Goal: Task Accomplishment & Management: Use online tool/utility

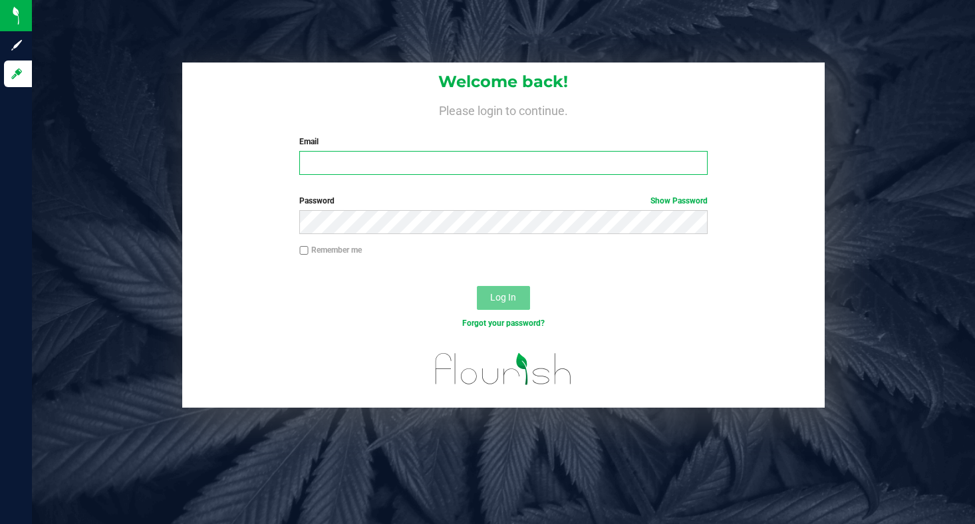
type input "[EMAIL_ADDRESS][DOMAIN_NAME]"
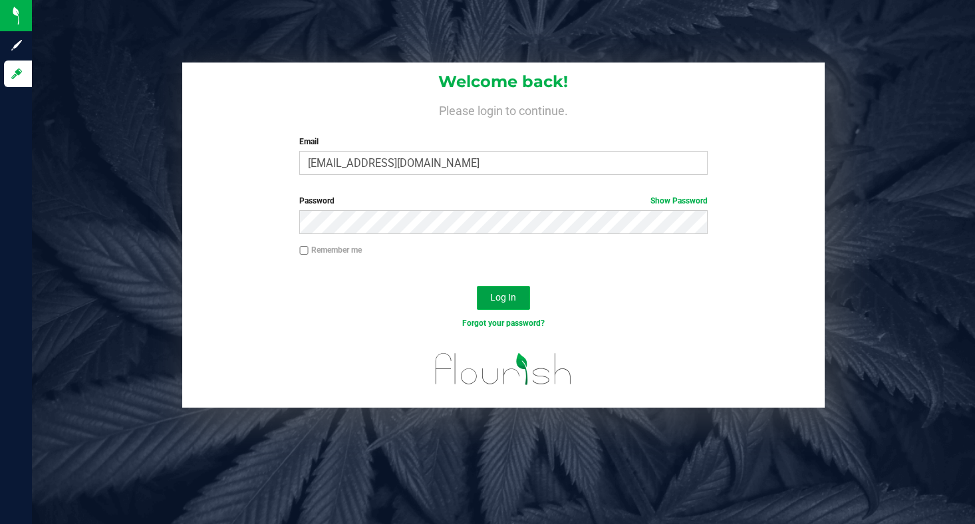
click at [506, 305] on button "Log In" at bounding box center [503, 298] width 53 height 24
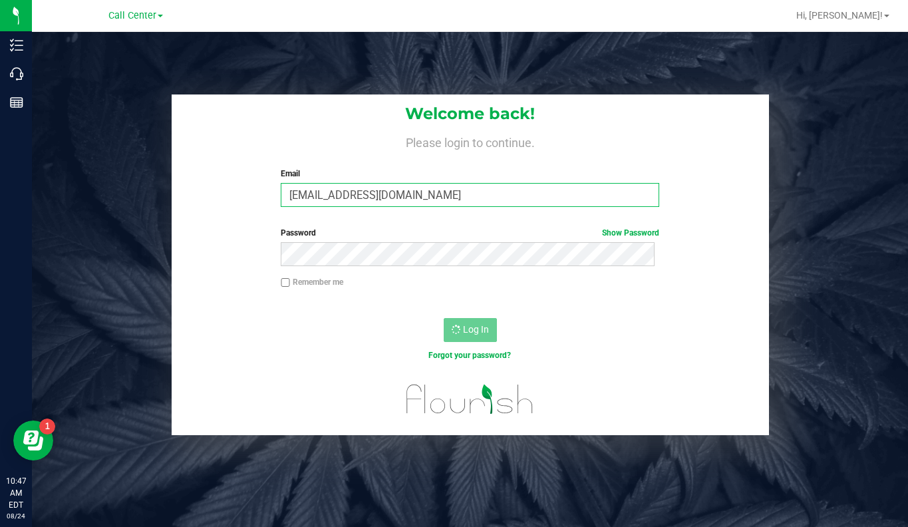
click at [332, 198] on input "[EMAIL_ADDRESS][DOMAIN_NAME]" at bounding box center [470, 195] width 378 height 24
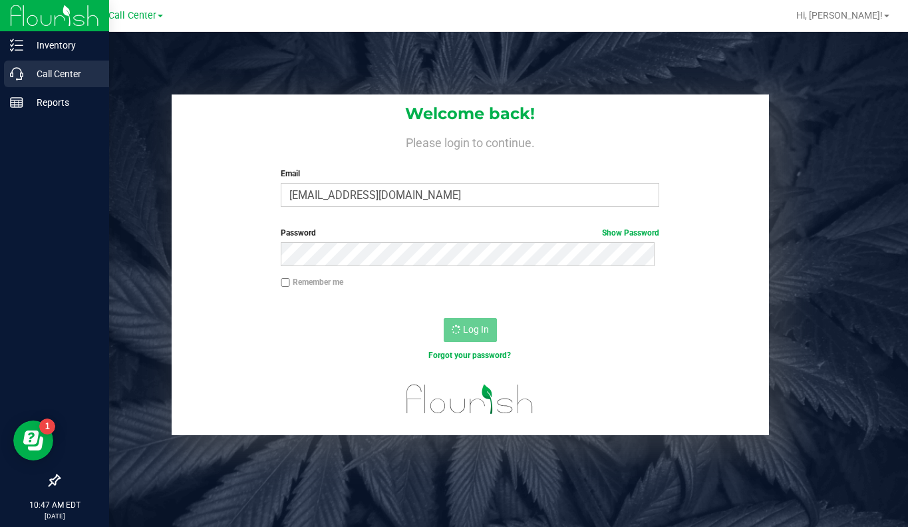
click at [59, 68] on p "Call Center" at bounding box center [63, 74] width 80 height 16
click at [70, 76] on p "Call Center" at bounding box center [63, 74] width 80 height 16
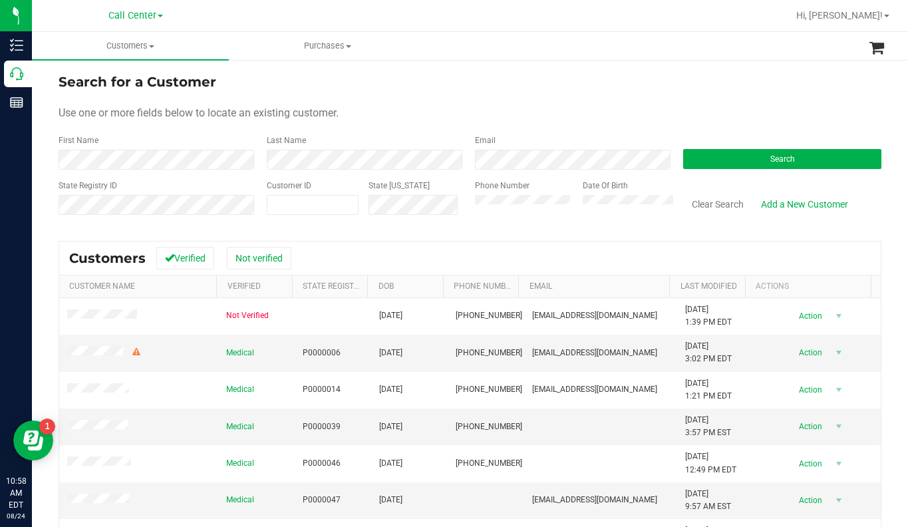
click at [725, 122] on form "Search for a Customer Use one or more fields below to locate an existing custom…" at bounding box center [470, 149] width 823 height 155
click at [784, 114] on div "Use one or more fields below to locate an existing customer." at bounding box center [470, 113] width 823 height 16
click at [599, 113] on div "Use one or more fields below to locate an existing customer." at bounding box center [470, 113] width 823 height 16
click at [630, 109] on div "Use one or more fields below to locate an existing customer." at bounding box center [470, 113] width 823 height 16
click at [686, 117] on div "Use one or more fields below to locate an existing customer." at bounding box center [470, 113] width 823 height 16
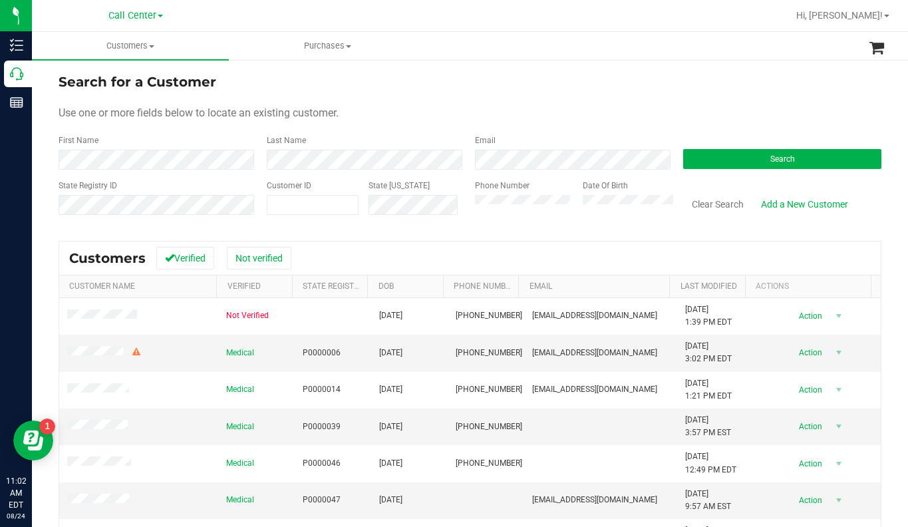
click at [390, 118] on div "Use one or more fields below to locate an existing customer." at bounding box center [470, 113] width 823 height 16
click at [712, 116] on div "Use one or more fields below to locate an existing customer." at bounding box center [470, 113] width 823 height 16
click at [726, 94] on form "Search for a Customer Use one or more fields below to locate an existing custom…" at bounding box center [470, 149] width 823 height 155
click at [731, 168] on button "Search" at bounding box center [782, 159] width 198 height 20
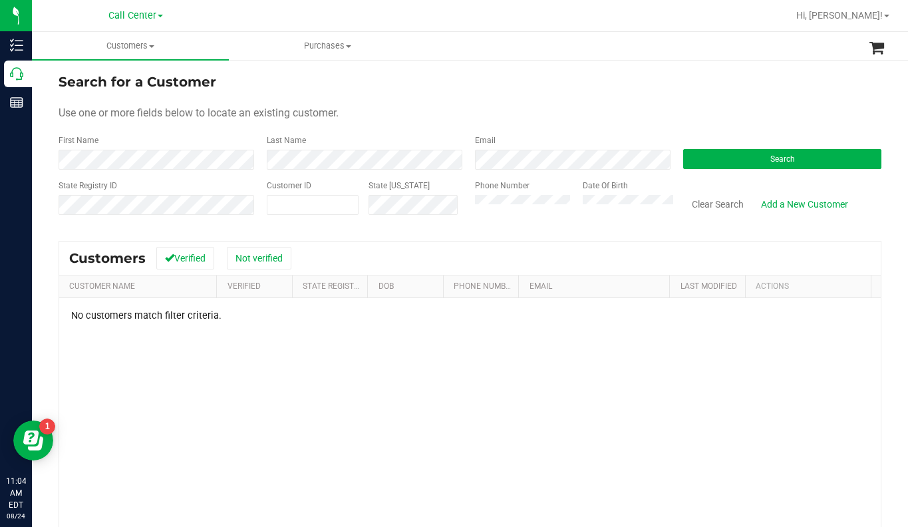
click at [555, 90] on div "Search for a Customer" at bounding box center [470, 82] width 823 height 20
click at [519, 106] on div "Use one or more fields below to locate an existing customer." at bounding box center [470, 113] width 823 height 16
click at [494, 83] on div "Search for a Customer" at bounding box center [470, 82] width 823 height 20
click at [748, 119] on div "Use one or more fields below to locate an existing customer." at bounding box center [470, 113] width 823 height 16
click at [716, 155] on button "Search" at bounding box center [782, 159] width 198 height 20
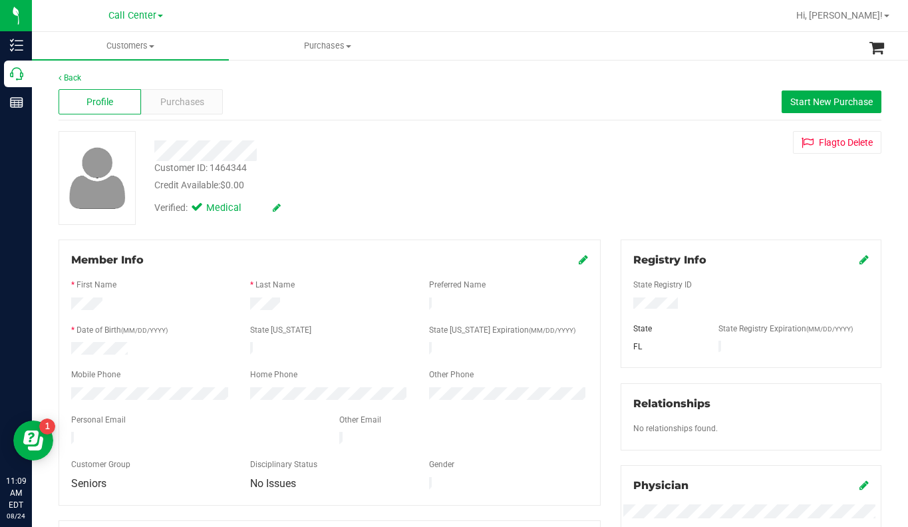
click at [380, 215] on div "Verified: Medical" at bounding box center [355, 206] width 422 height 29
click at [679, 227] on div "Back Profile Purchases Start New Purchase Customer ID: 1464344 Credit Available…" at bounding box center [470, 496] width 823 height 848
click at [819, 98] on span "Start New Purchase" at bounding box center [831, 101] width 82 height 11
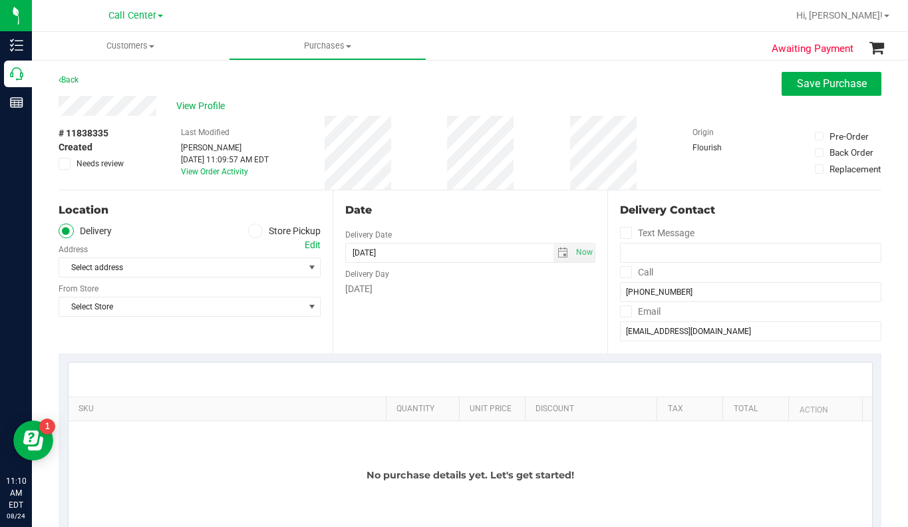
click at [253, 231] on icon at bounding box center [255, 231] width 8 height 0
click at [0, 0] on input "Store Pickup" at bounding box center [0, 0] width 0 height 0
click at [162, 266] on span "Select Store" at bounding box center [181, 267] width 244 height 19
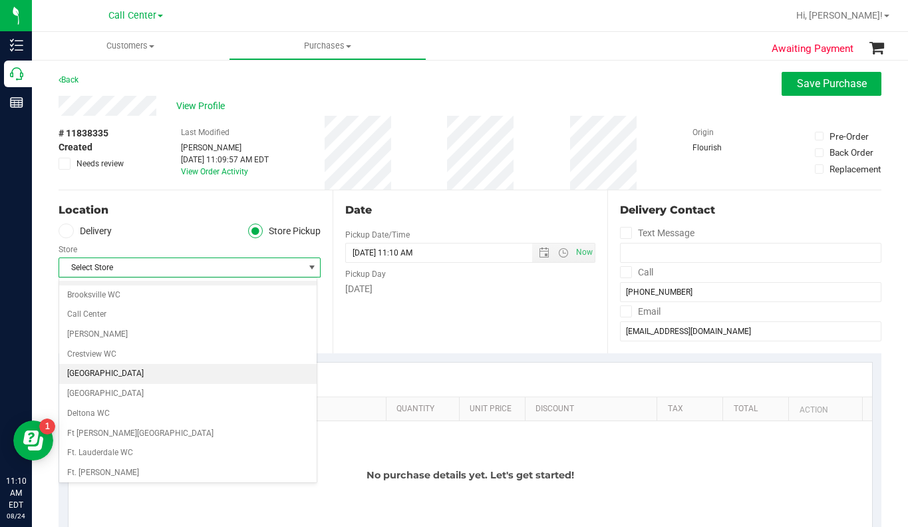
scroll to position [200, 0]
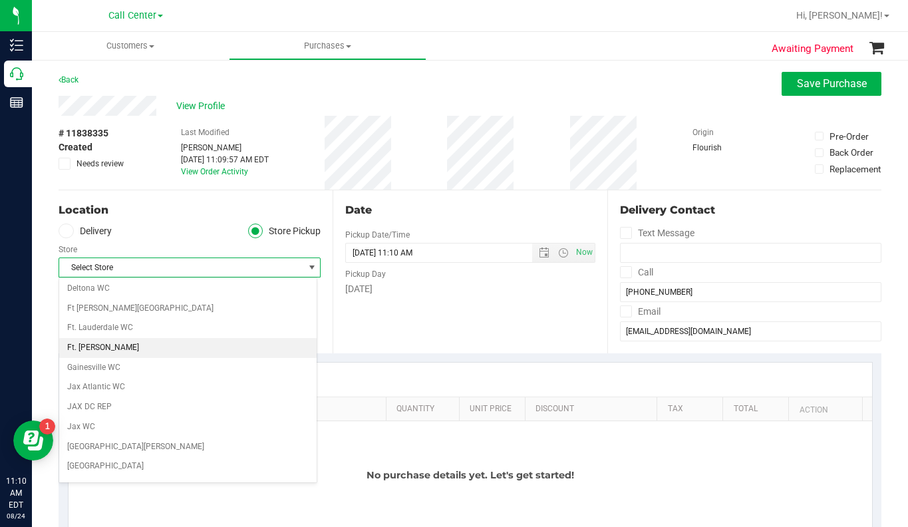
click at [111, 347] on li "Ft. Myers WC" at bounding box center [187, 348] width 257 height 20
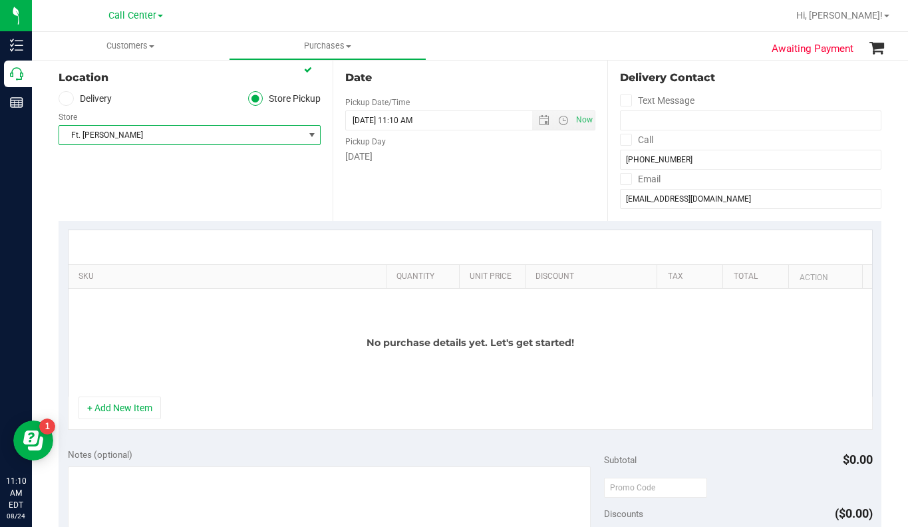
scroll to position [133, 0]
click at [250, 370] on div "No purchase details yet. Let's get started!" at bounding box center [469, 342] width 803 height 108
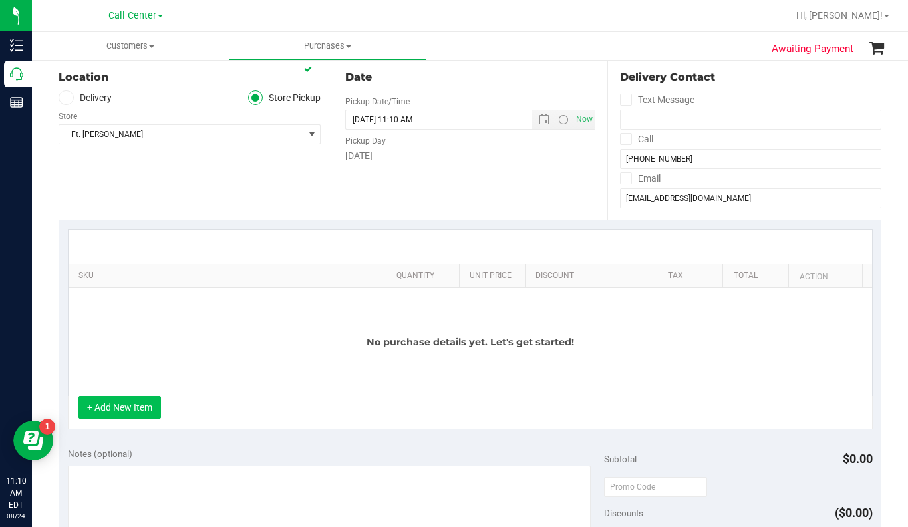
click at [120, 406] on button "+ Add New Item" at bounding box center [119, 407] width 82 height 23
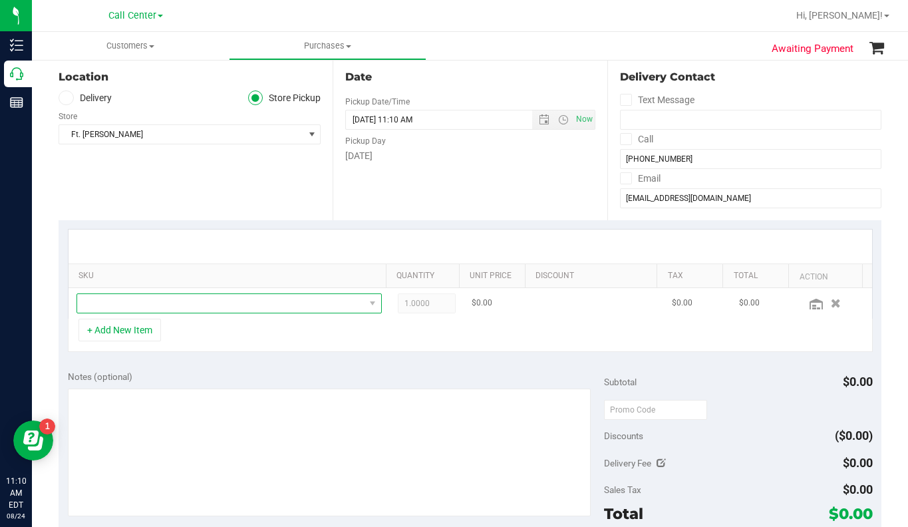
click at [116, 300] on span "NO DATA FOUND" at bounding box center [220, 303] width 287 height 19
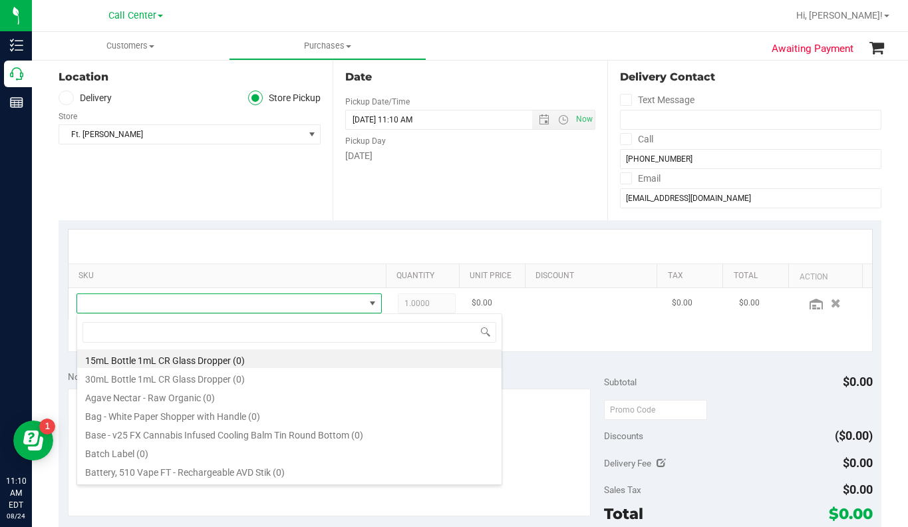
scroll to position [20, 294]
type input "dark"
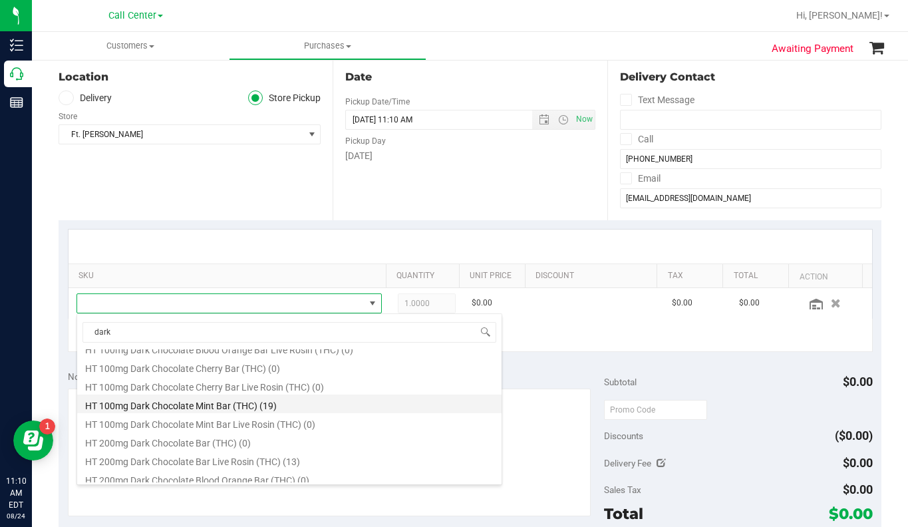
scroll to position [466, 0]
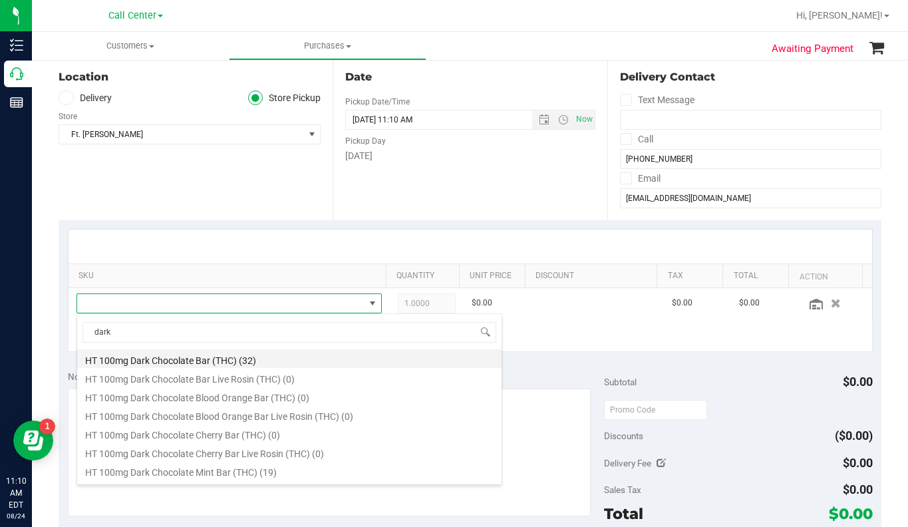
click at [165, 360] on li "HT 100mg Dark Chocolate Bar (THC) (32)" at bounding box center [289, 358] width 424 height 19
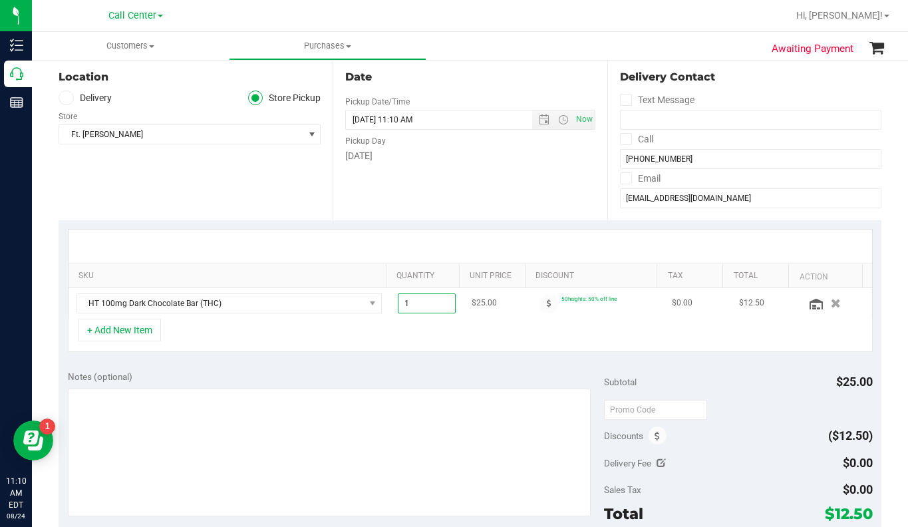
drag, startPoint x: 400, startPoint y: 303, endPoint x: 387, endPoint y: 306, distance: 13.1
click at [390, 306] on td "1.00 1" at bounding box center [427, 303] width 74 height 31
type input "8"
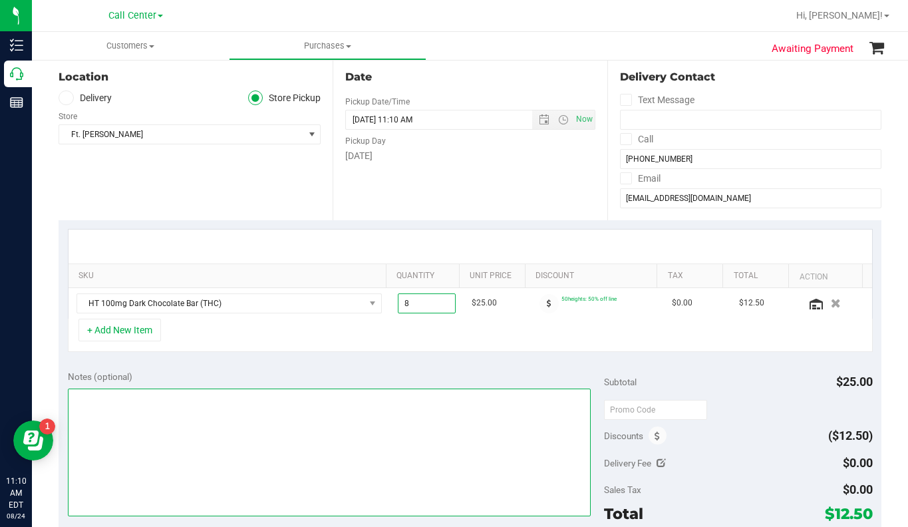
type input "8.00"
click at [219, 487] on textarea at bounding box center [329, 452] width 523 height 128
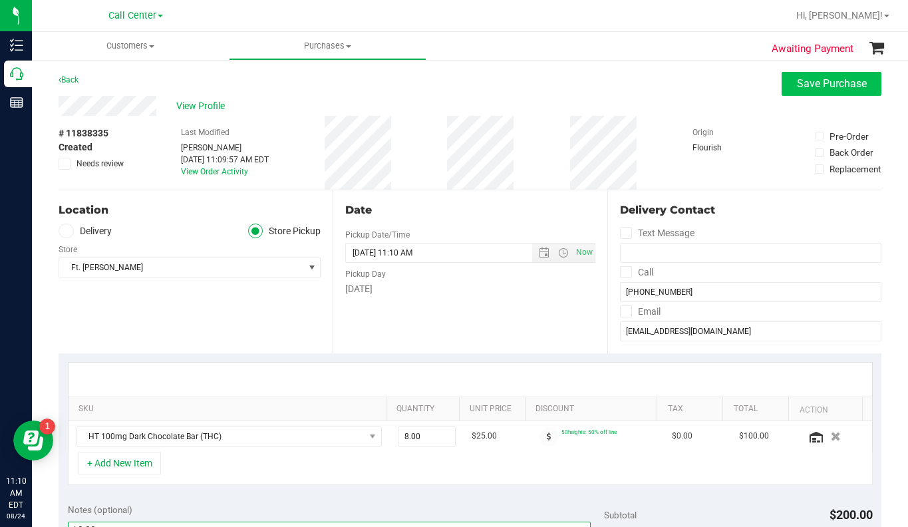
type textarea "LC CC"
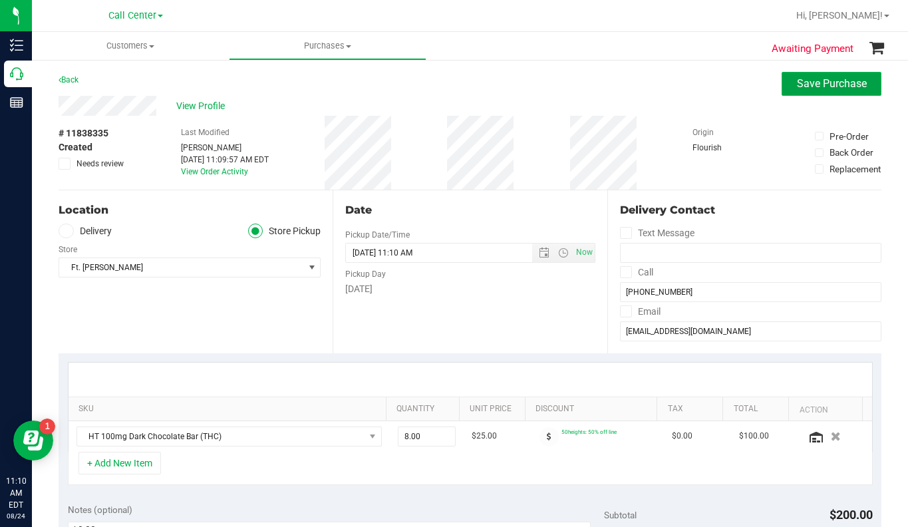
click at [819, 91] on button "Save Purchase" at bounding box center [831, 84] width 100 height 24
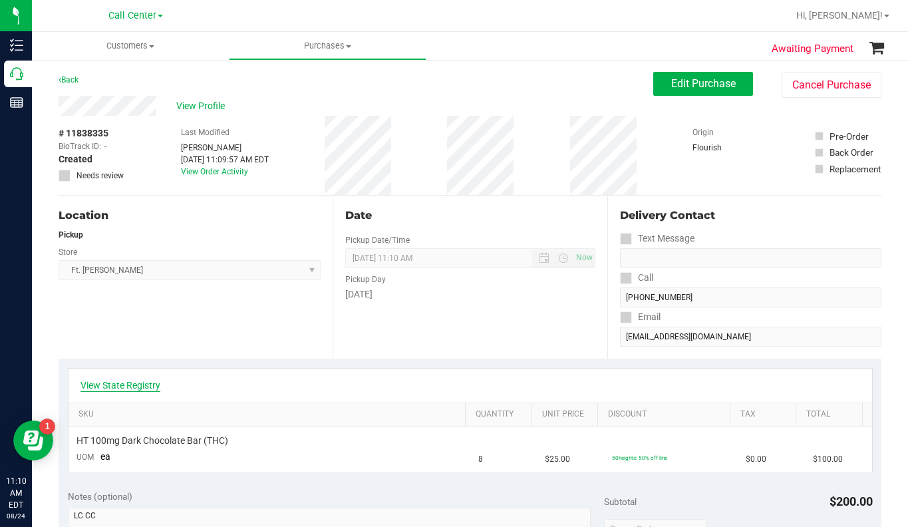
click at [112, 383] on link "View State Registry" at bounding box center [120, 384] width 80 height 13
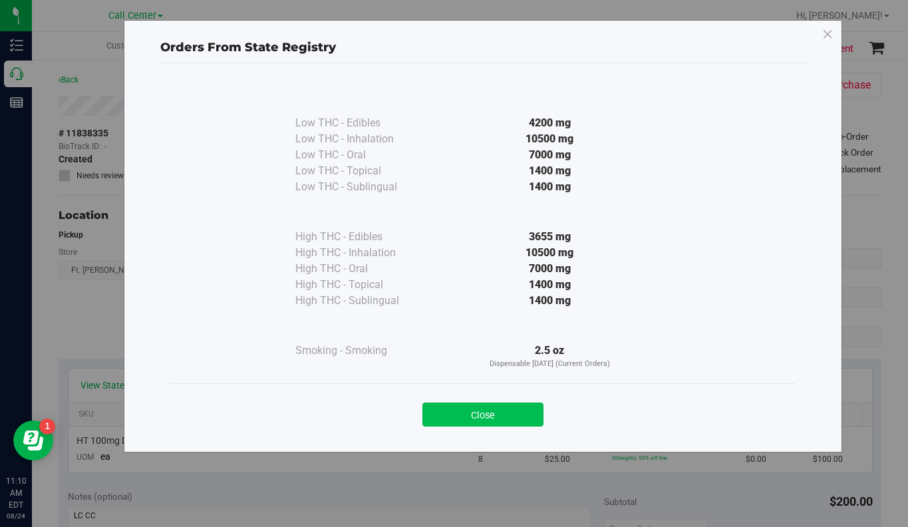
click at [459, 417] on button "Close" at bounding box center [482, 414] width 121 height 24
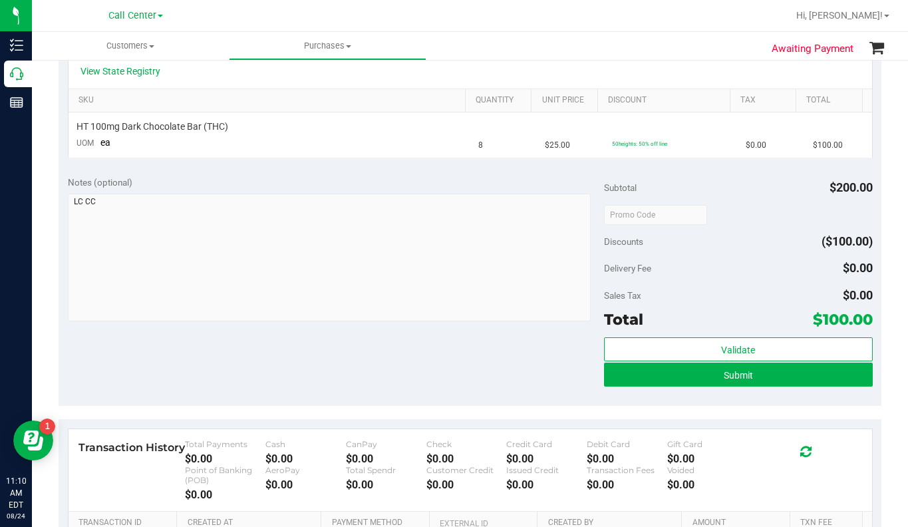
scroll to position [333, 0]
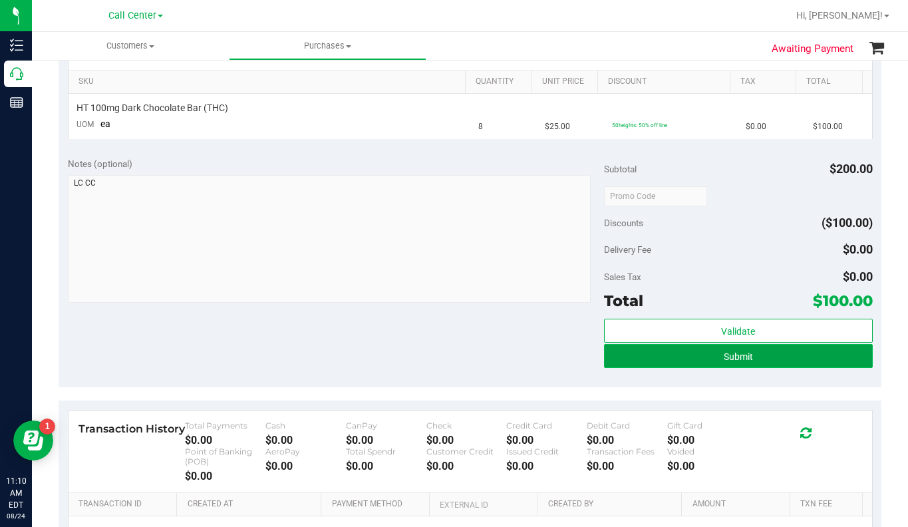
click at [679, 361] on button "Submit" at bounding box center [738, 356] width 268 height 24
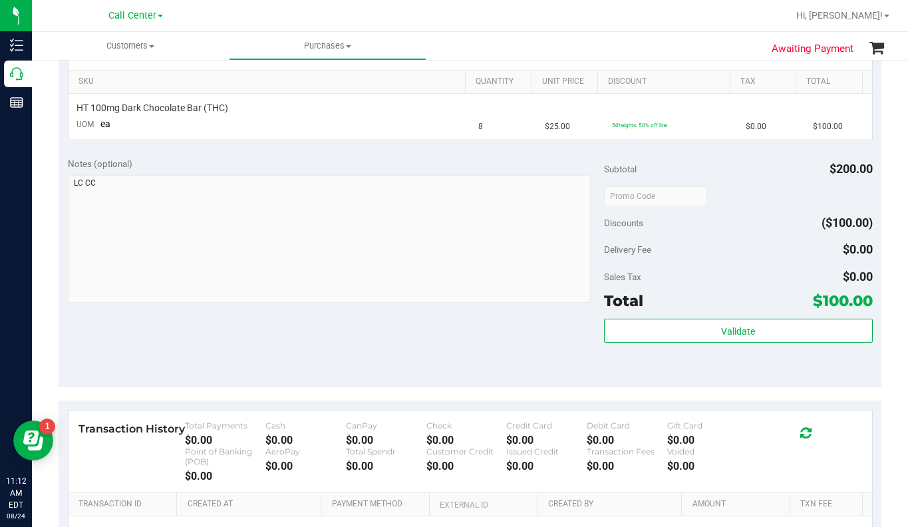
click at [740, 240] on div "Delivery Fee $0.00" at bounding box center [738, 249] width 268 height 24
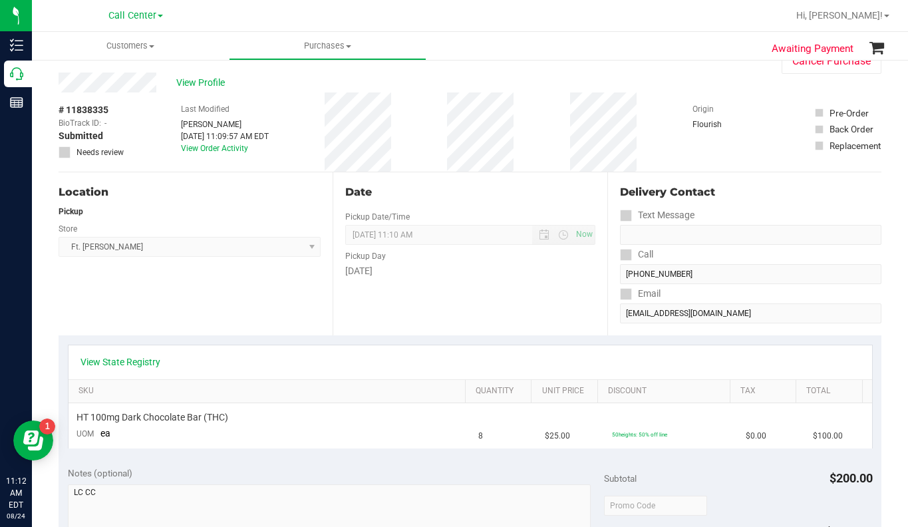
scroll to position [0, 0]
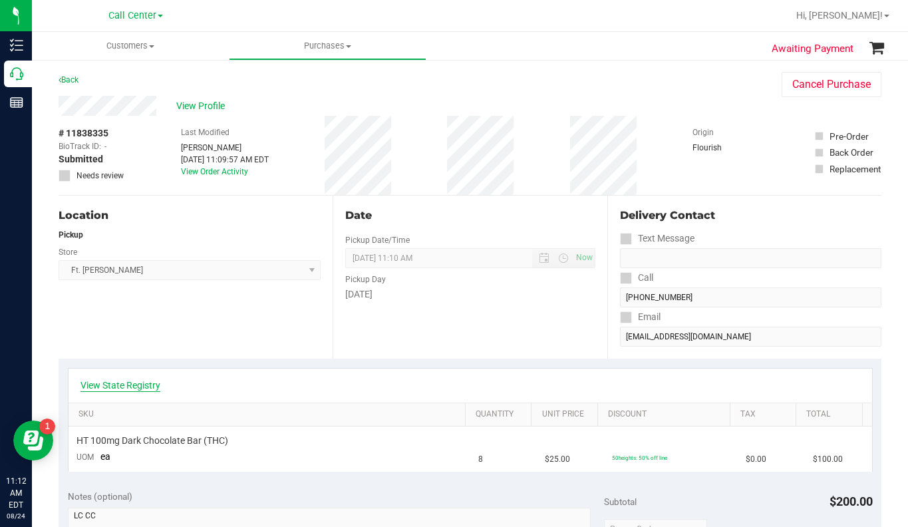
click at [133, 389] on link "View State Registry" at bounding box center [120, 384] width 80 height 13
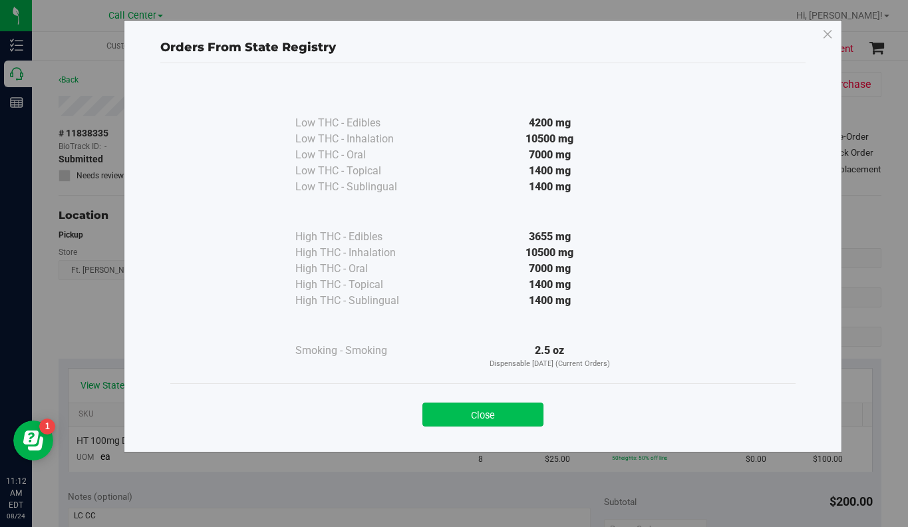
click at [462, 422] on button "Close" at bounding box center [482, 414] width 121 height 24
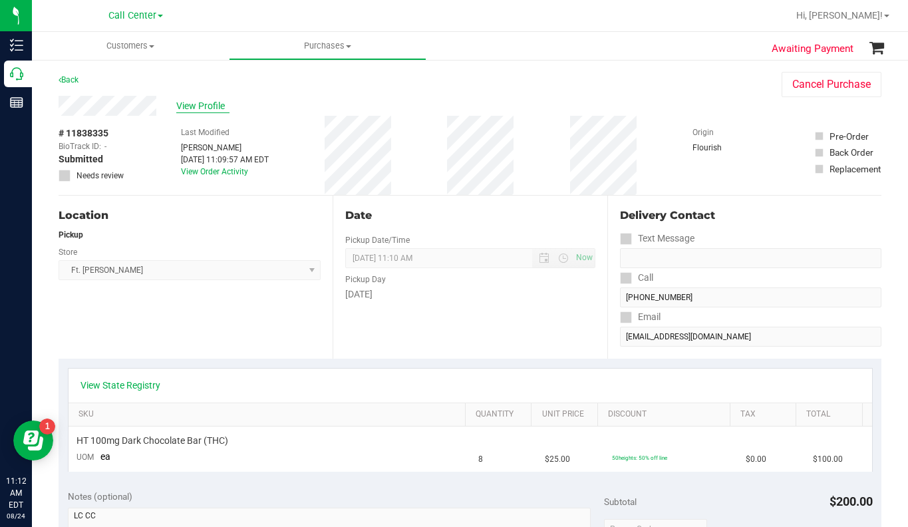
click at [201, 112] on span "View Profile" at bounding box center [202, 106] width 53 height 14
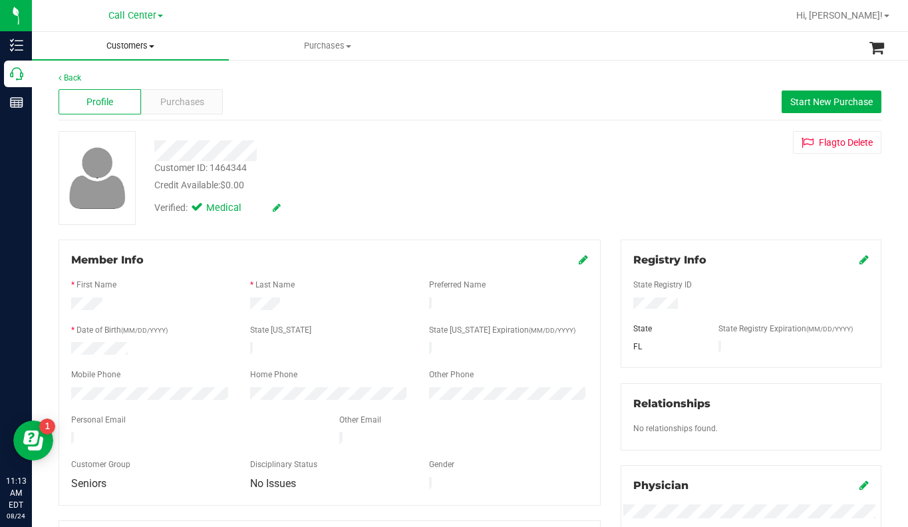
click at [152, 48] on span "Customers" at bounding box center [130, 46] width 197 height 12
click at [103, 84] on span "All customers" at bounding box center [80, 79] width 96 height 11
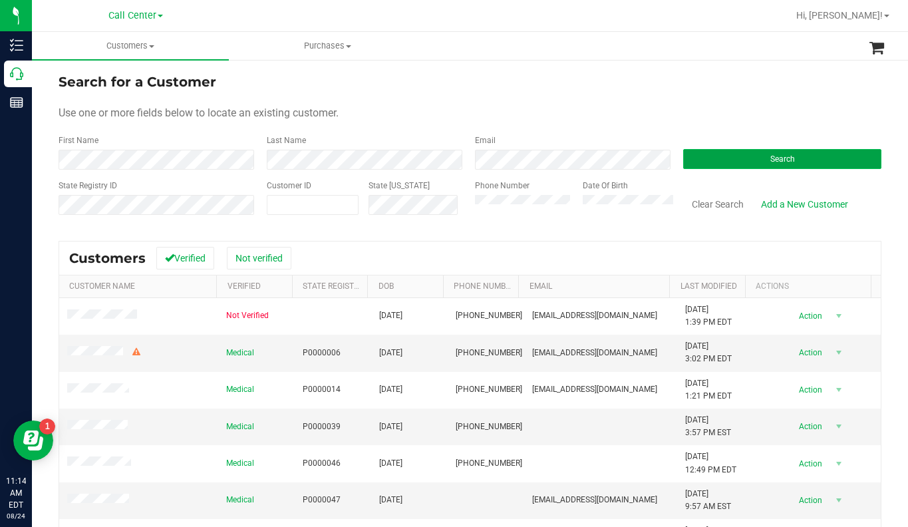
click at [748, 166] on button "Search" at bounding box center [782, 159] width 198 height 20
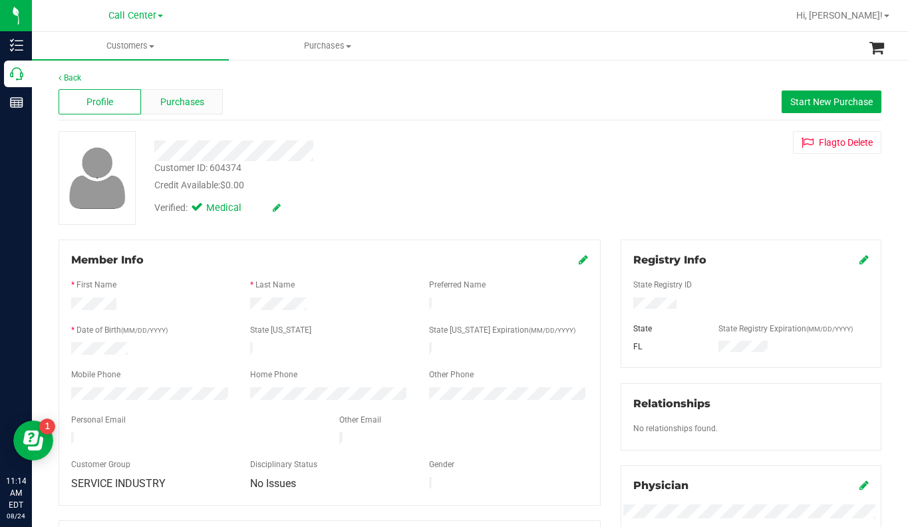
click at [184, 99] on span "Purchases" at bounding box center [182, 102] width 44 height 14
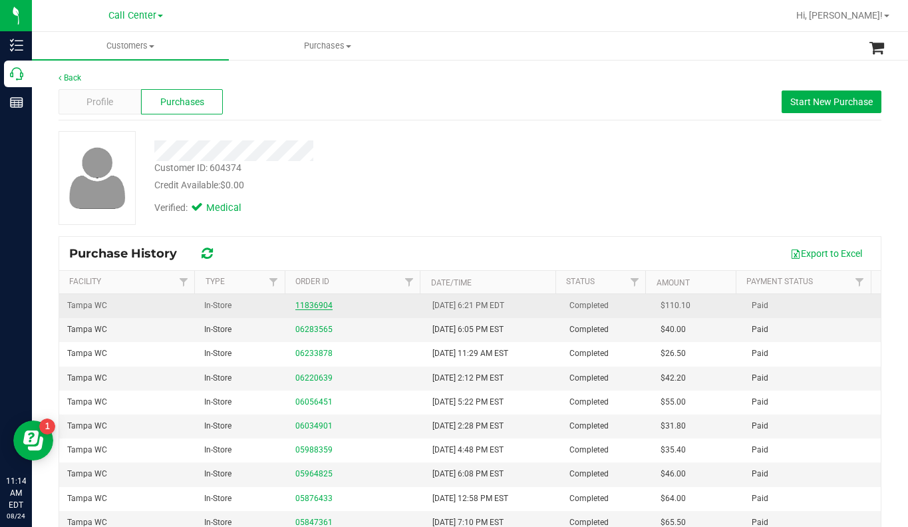
click at [307, 308] on link "11836904" at bounding box center [313, 305] width 37 height 9
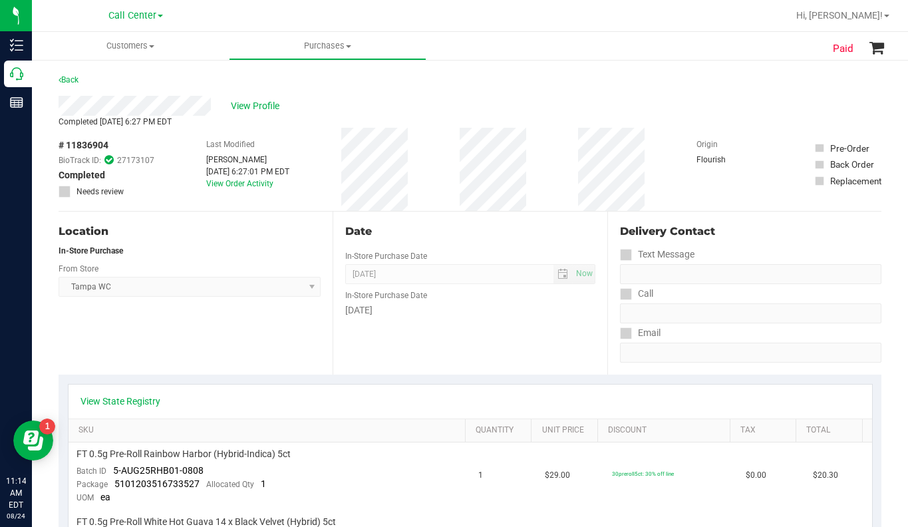
click at [239, 333] on div "Location In-Store Purchase From Store Tampa WC Select Store Bonita Springs WC B…" at bounding box center [196, 292] width 274 height 163
click at [203, 354] on div "Location In-Store Purchase From Store Tampa WC Select Store Bonita Springs WC B…" at bounding box center [196, 292] width 274 height 163
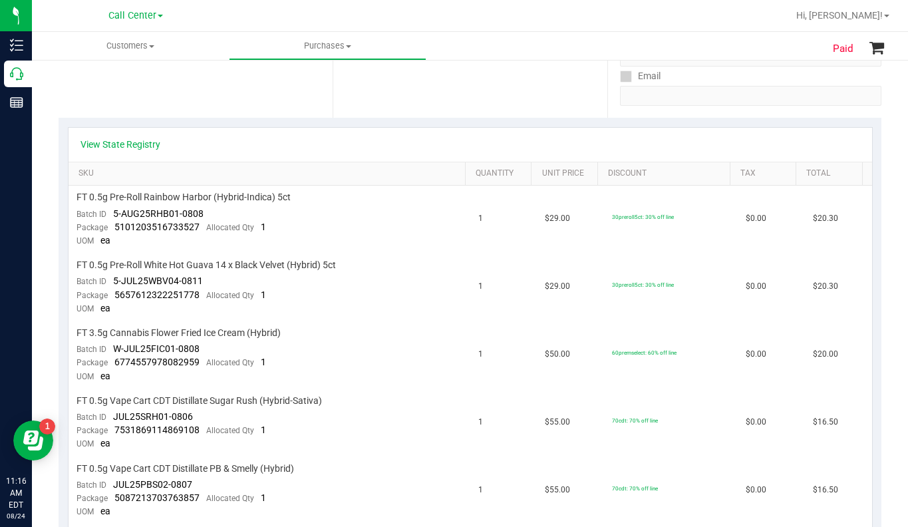
scroll to position [333, 0]
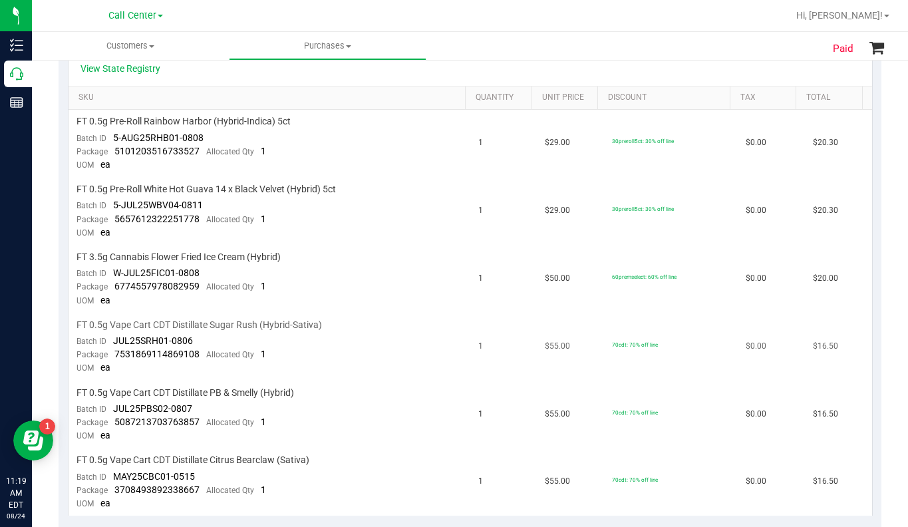
click at [742, 327] on td "$0.00" at bounding box center [770, 347] width 67 height 68
click at [80, 325] on span "FT 0.5g Vape Cart CDT Distillate Sugar Rush (Hybrid-Sativa)" at bounding box center [198, 325] width 245 height 13
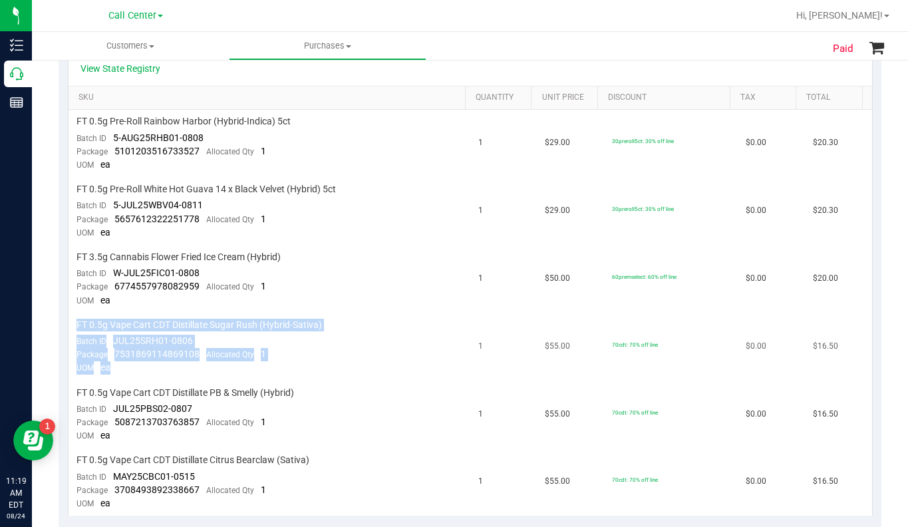
drag, startPoint x: 78, startPoint y: 327, endPoint x: 227, endPoint y: 371, distance: 155.9
click at [227, 371] on td "FT 0.5g Vape Cart CDT Distillate Sugar Rush (Hybrid-Sativa) Batch ID JUL25SRH01…" at bounding box center [269, 347] width 402 height 68
copy td "FT 0.5g Vape Cart CDT Distillate Sugar Rush (Hybrid-Sativa) Batch ID JUL25SRH01…"
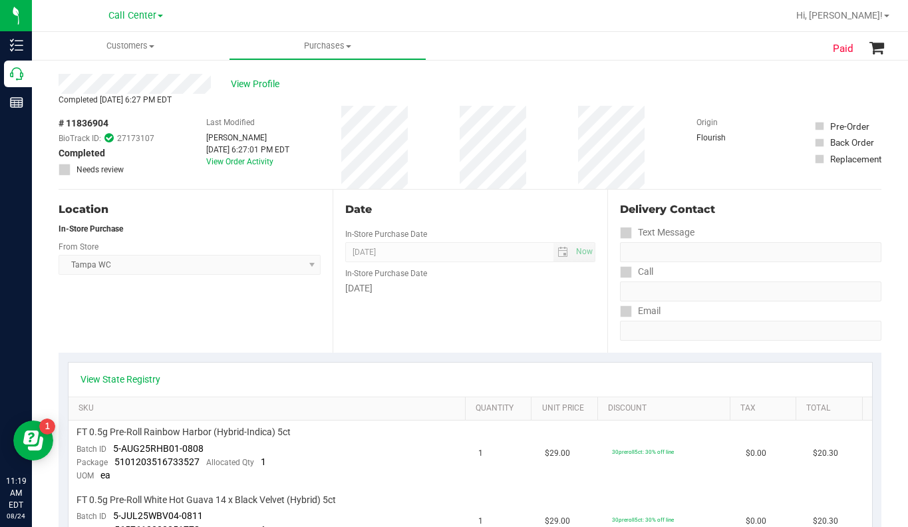
scroll to position [0, 0]
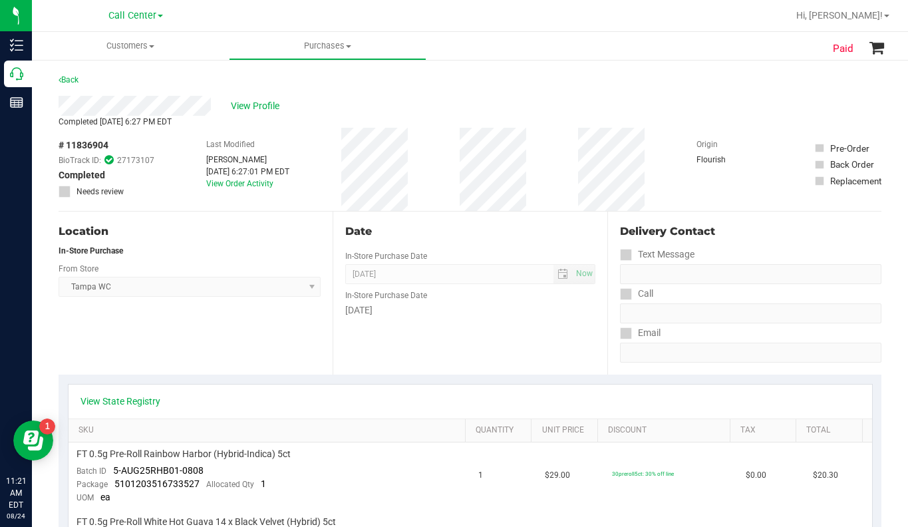
click at [225, 348] on div "Location In-Store Purchase From Store Tampa WC Select Store Bonita Springs WC B…" at bounding box center [196, 292] width 274 height 163
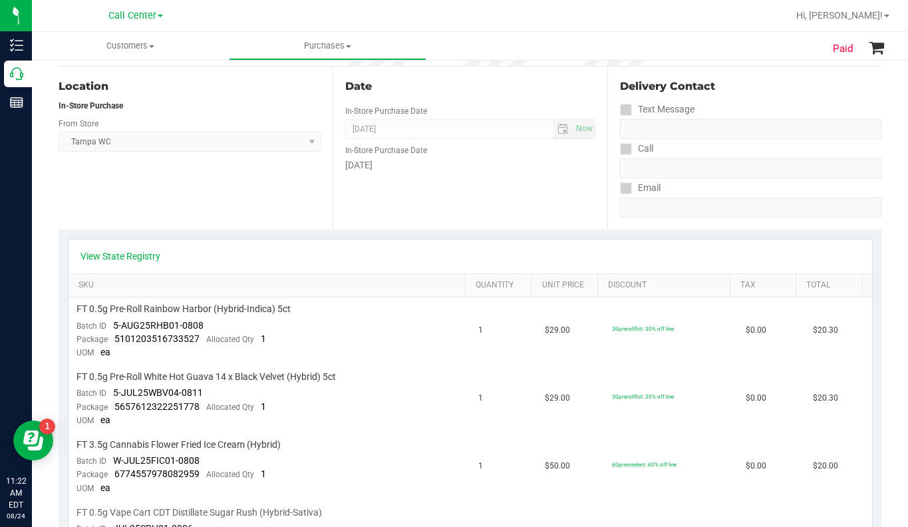
scroll to position [333, 0]
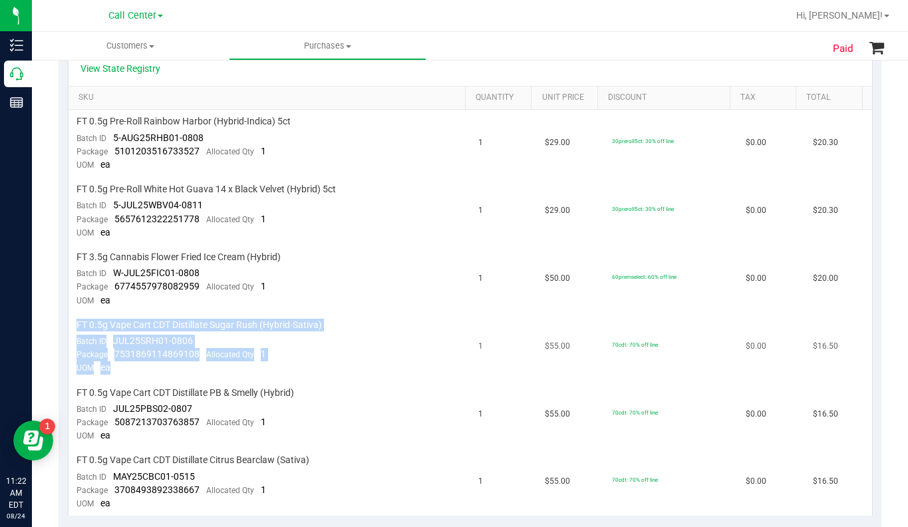
drag, startPoint x: 75, startPoint y: 324, endPoint x: 184, endPoint y: 375, distance: 119.9
click at [184, 375] on td "FT 0.5g Vape Cart CDT Distillate Sugar Rush (Hybrid-Sativa) Batch ID JUL25SRH01…" at bounding box center [269, 347] width 402 height 68
copy td "FT 0.5g Vape Cart CDT Distillate Sugar Rush (Hybrid-Sativa) Batch ID JUL25SRH01…"
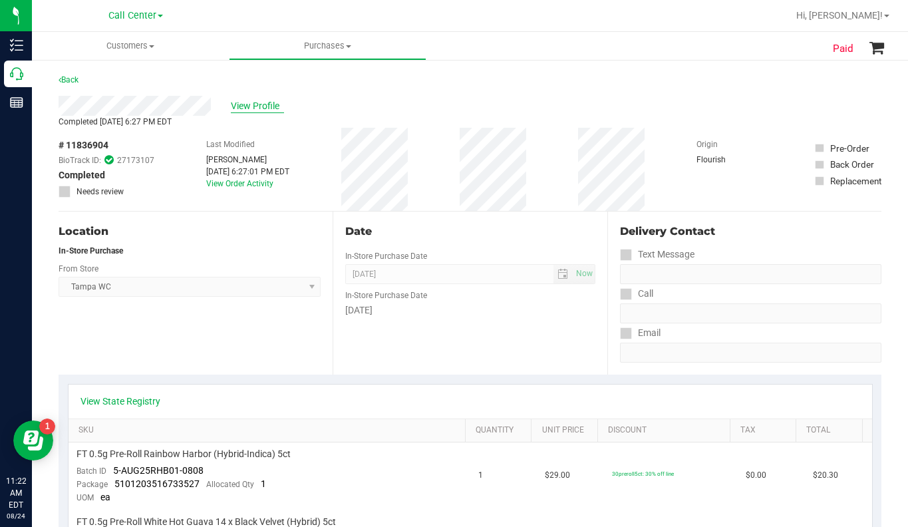
click at [268, 105] on span "View Profile" at bounding box center [257, 106] width 53 height 14
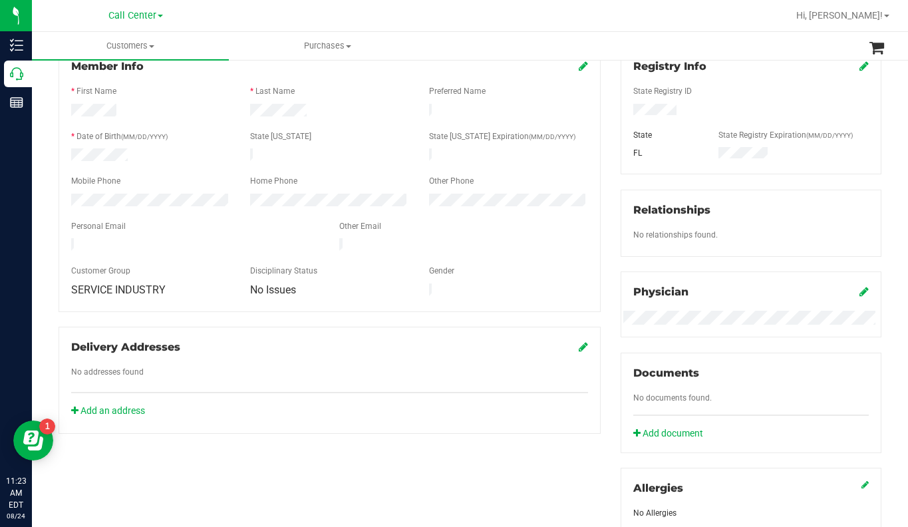
scroll to position [435, 0]
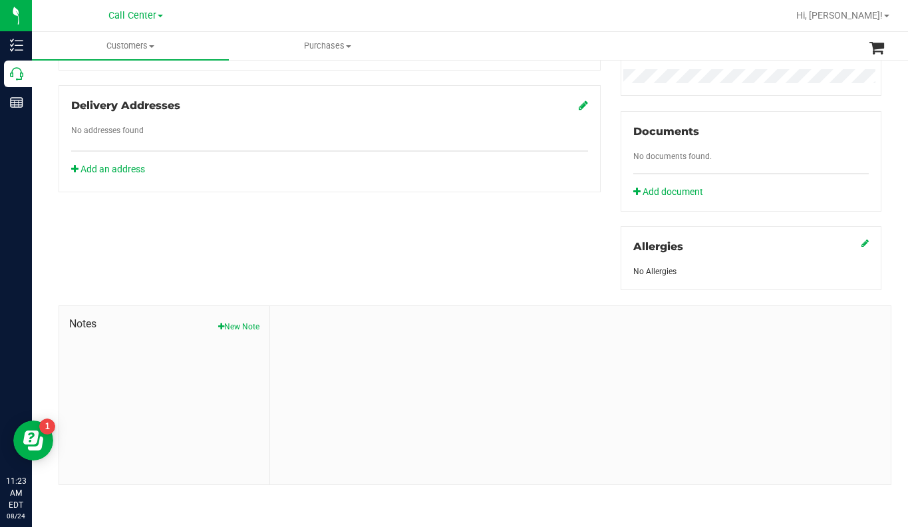
click at [229, 327] on button "New Note" at bounding box center [238, 327] width 41 height 12
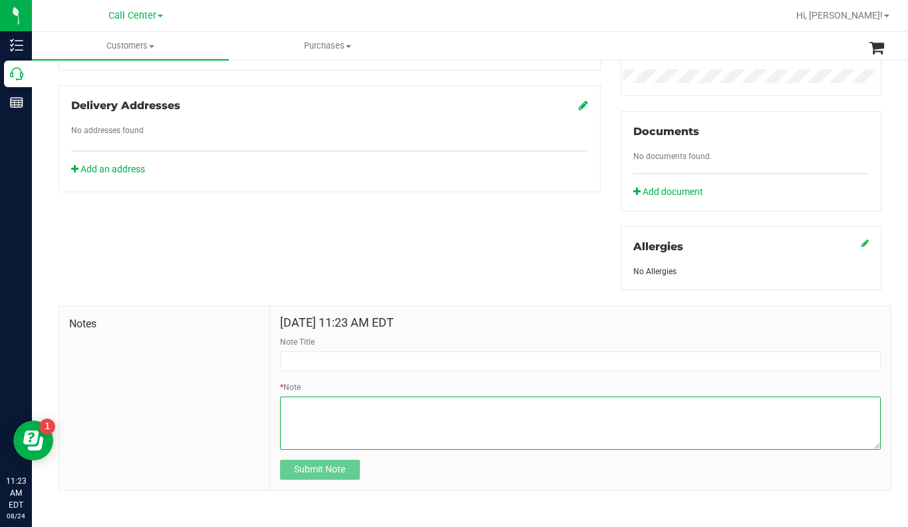
click at [293, 405] on textarea "* Note" at bounding box center [580, 422] width 601 height 53
paste textarea "FT 0.5g Vape Cart CDT Distillate Sugar Rush (Hybrid-Sativa) Batch IDJUL25SRH01-…"
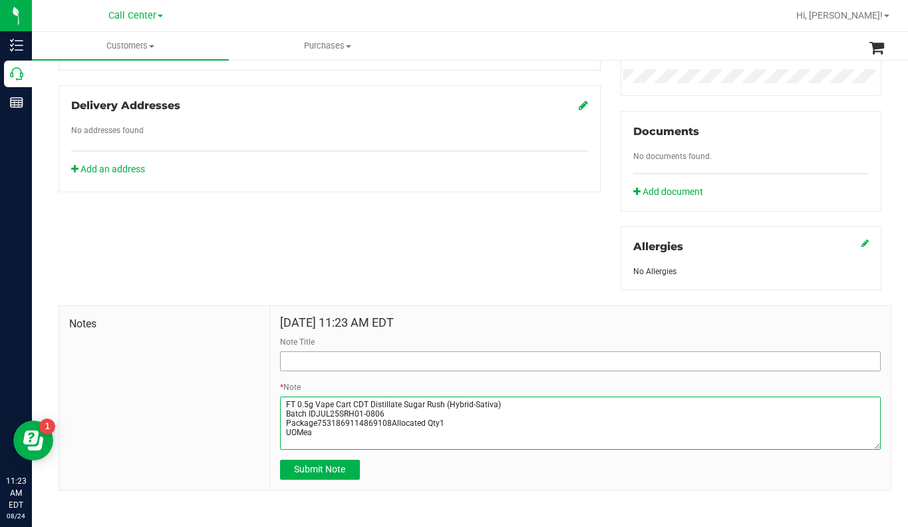
type textarea "FT 0.5g Vape Cart CDT Distillate Sugar Rush (Hybrid-Sativa) Batch IDJUL25SRH01-…"
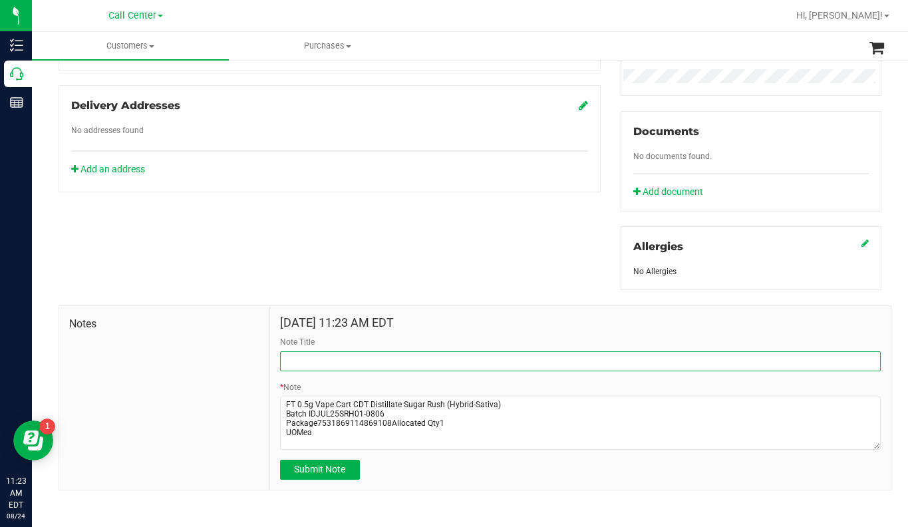
click at [300, 351] on input "Note Title" at bounding box center [580, 361] width 601 height 20
type input "Missing CDT cart"
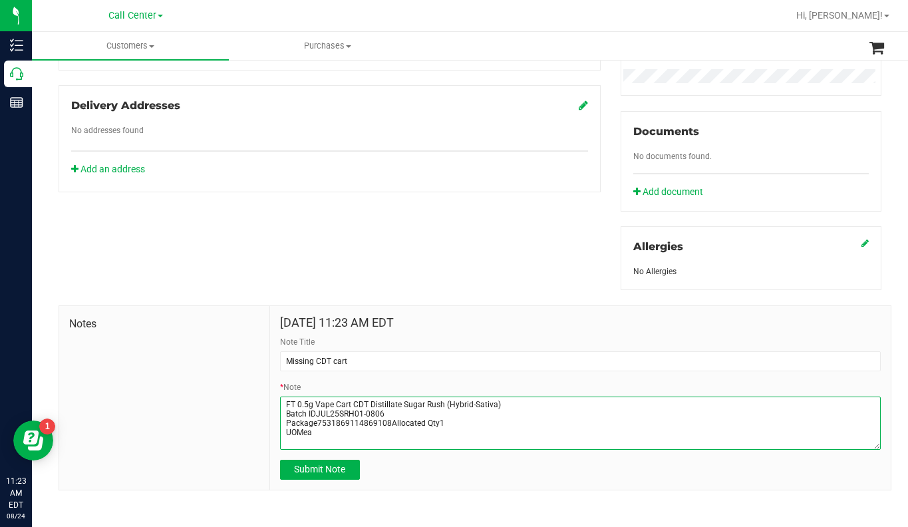
click at [280, 398] on textarea "* Note" at bounding box center [580, 422] width 601 height 53
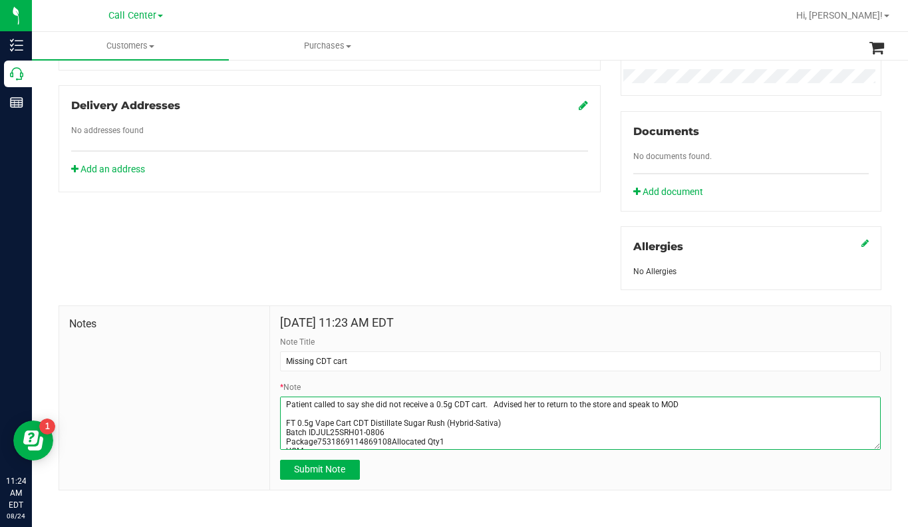
click at [295, 410] on textarea "* Note" at bounding box center [580, 422] width 601 height 53
click at [389, 437] on textarea "* Note" at bounding box center [580, 422] width 601 height 53
click at [386, 436] on textarea "* Note" at bounding box center [580, 422] width 601 height 53
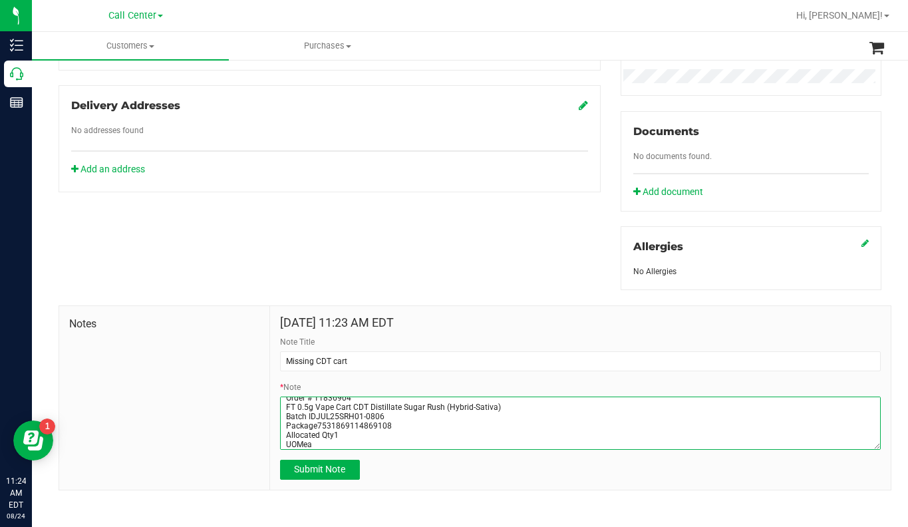
scroll to position [19, 0]
click at [325, 442] on textarea "* Note" at bounding box center [580, 422] width 601 height 53
type textarea "Patient called to say she did not receive a 0.5g CDT cart. Advised her to retur…"
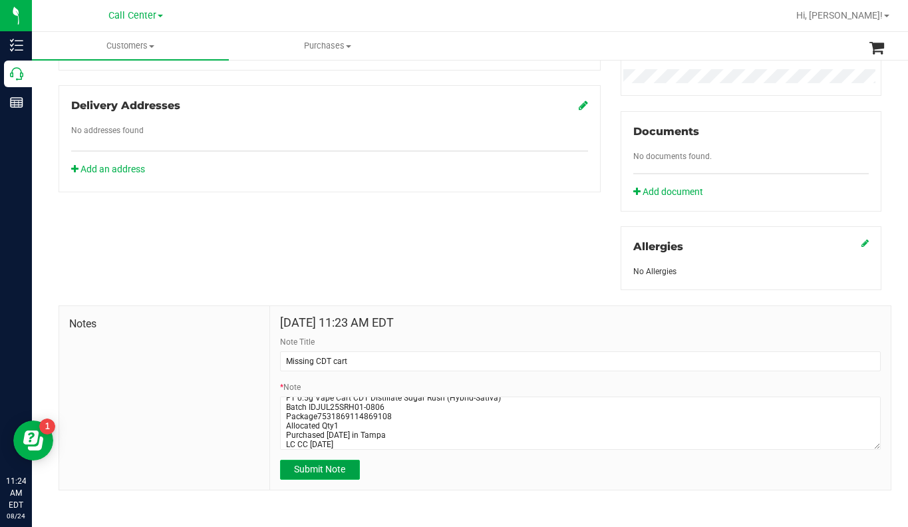
click at [307, 473] on span "Submit Note" at bounding box center [319, 469] width 51 height 11
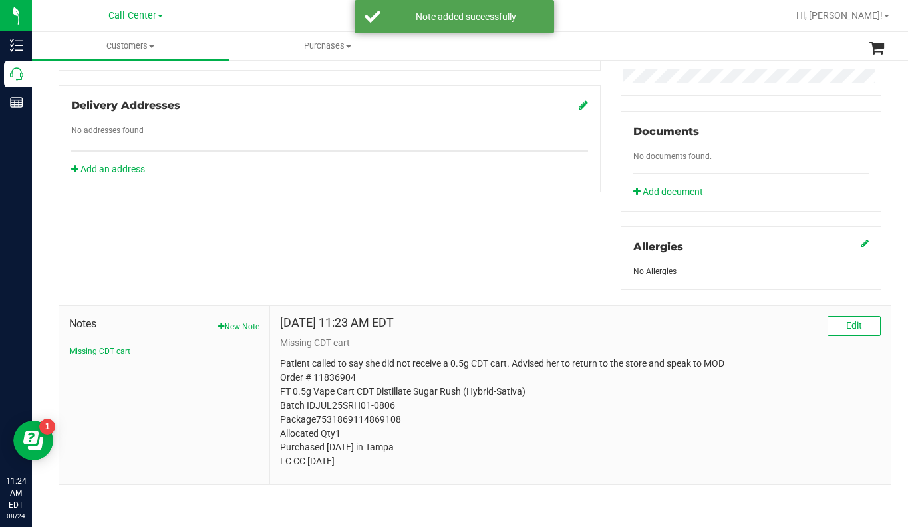
drag, startPoint x: 277, startPoint y: 362, endPoint x: 384, endPoint y: 454, distance: 140.9
click at [384, 454] on p "Patient called to say she did not receive a 0.5g CDT cart. Advised her to retur…" at bounding box center [580, 412] width 601 height 112
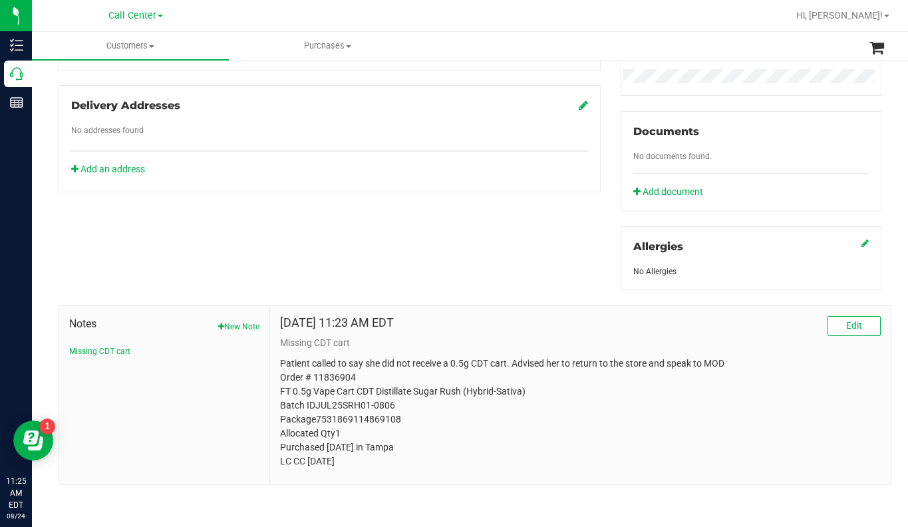
copy p "Patient called to say she did not receive a 0.5g CDT cart. Advised her to retur…"
click at [799, 388] on p "Patient called to say she did not receive a 0.5g CDT cart. Advised her to retur…" at bounding box center [580, 412] width 601 height 112
drag, startPoint x: 279, startPoint y: 364, endPoint x: 418, endPoint y: 456, distance: 166.2
click at [416, 460] on p "Patient called to say she did not receive a 0.5g CDT cart. Advised her to retur…" at bounding box center [580, 412] width 601 height 112
copy p "Patient called to say she did not receive a 0.5g CDT cart. Advised her to retur…"
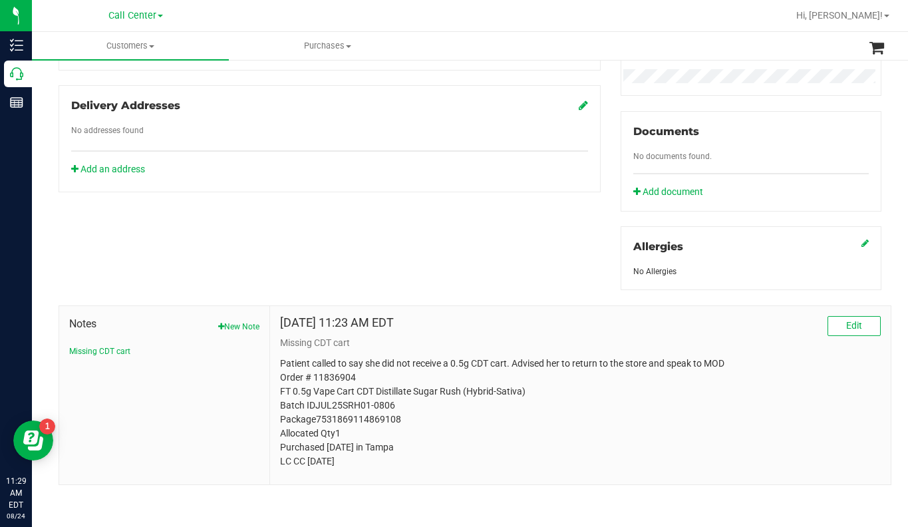
click at [753, 329] on div "Aug 24, 2025 11:23 AM EDT Edit" at bounding box center [580, 326] width 601 height 20
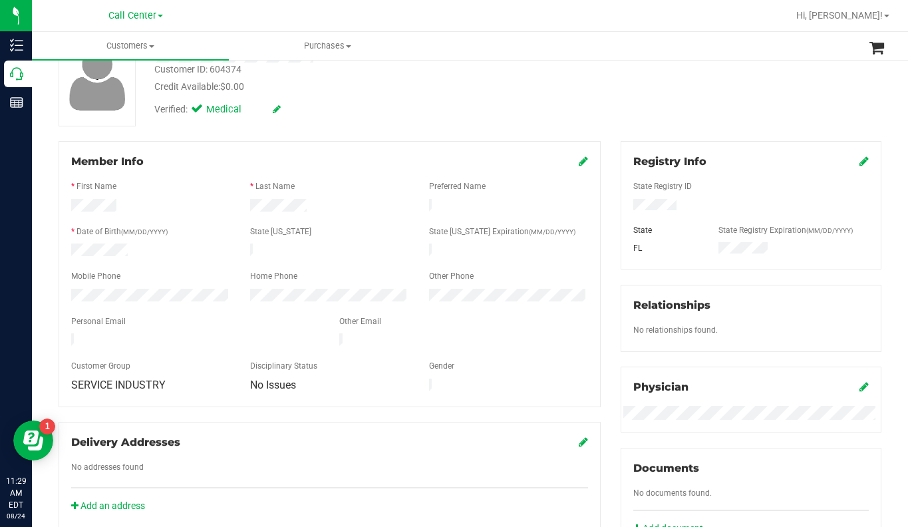
scroll to position [36, 0]
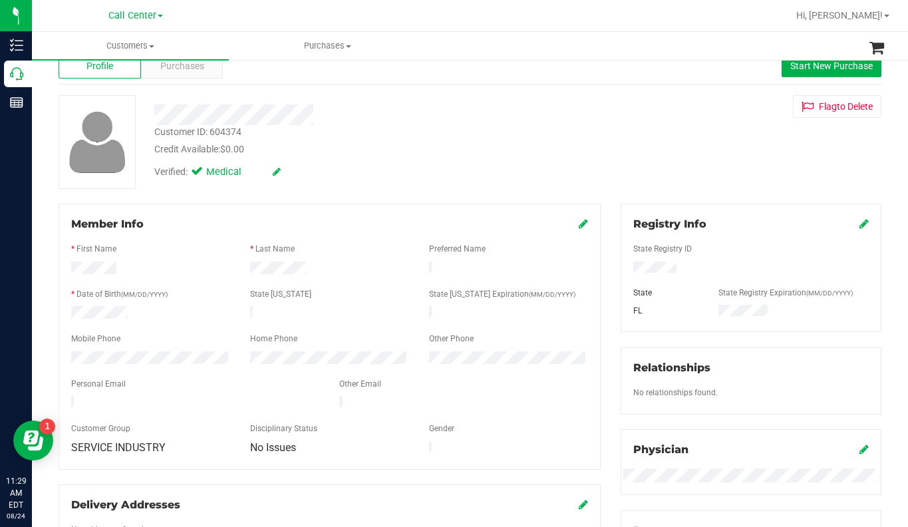
click at [176, 130] on div "Customer ID: 604374" at bounding box center [197, 132] width 87 height 14
copy div "Customer ID: 604374"
drag, startPoint x: 735, startPoint y: 183, endPoint x: 722, endPoint y: 182, distance: 13.4
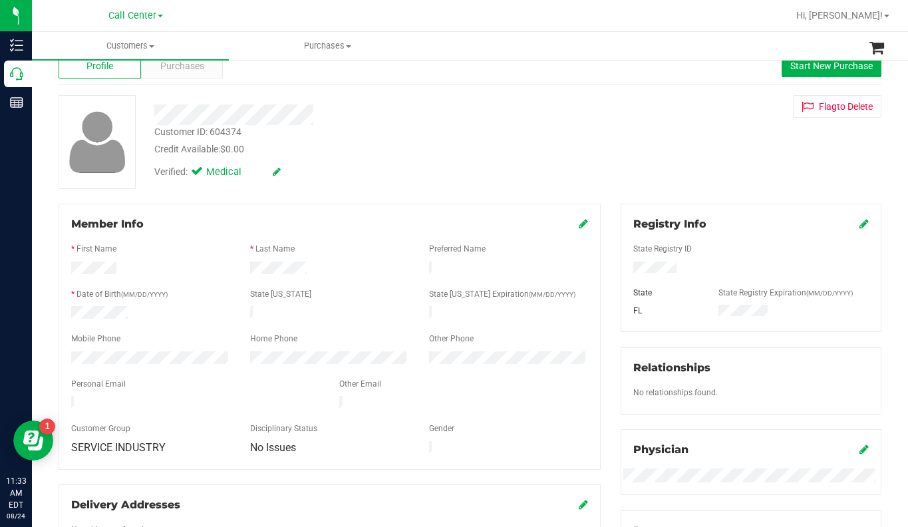
click at [735, 183] on div "Customer ID: 604374 Credit Available: $0.00 Verified: Medical Flag to Delete" at bounding box center [470, 142] width 843 height 94
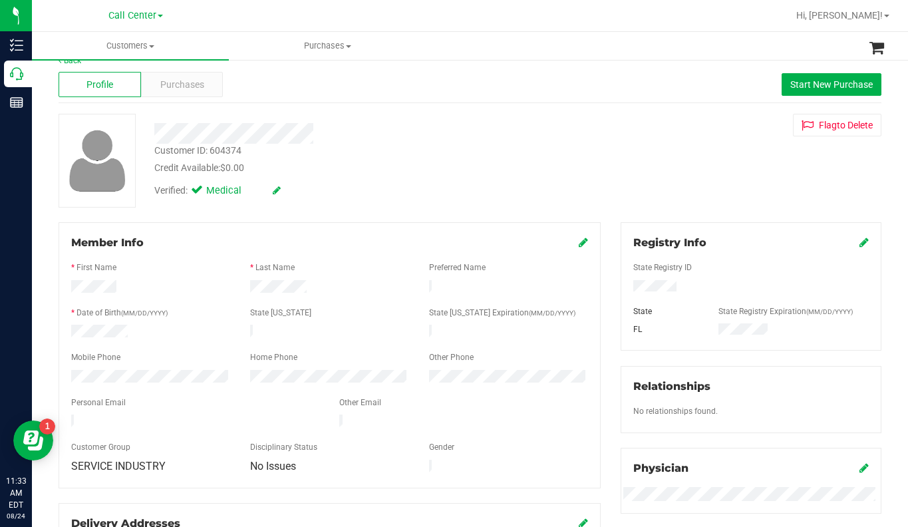
scroll to position [0, 0]
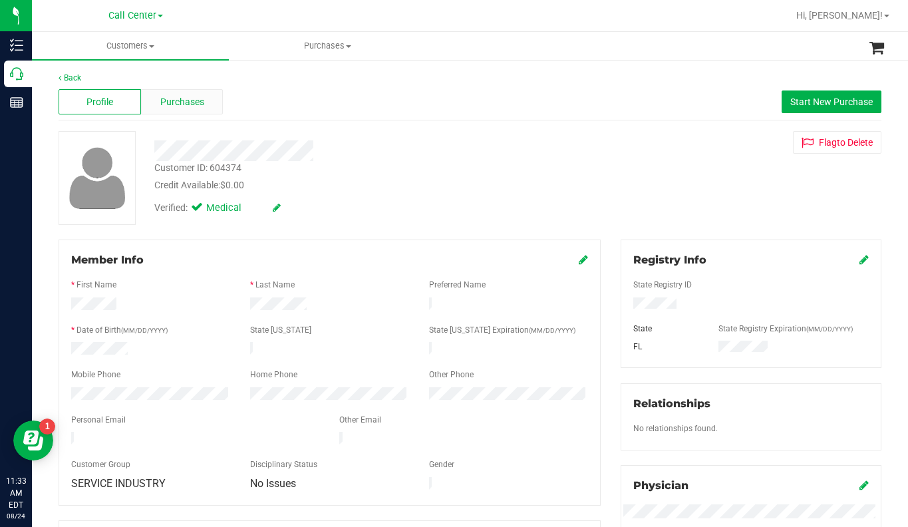
click at [196, 104] on span "Purchases" at bounding box center [182, 102] width 44 height 14
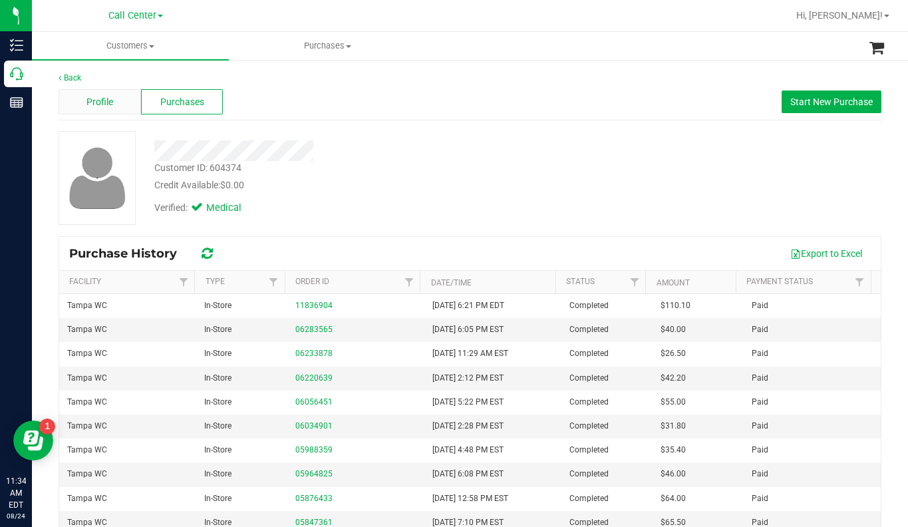
click at [95, 104] on span "Profile" at bounding box center [99, 102] width 27 height 14
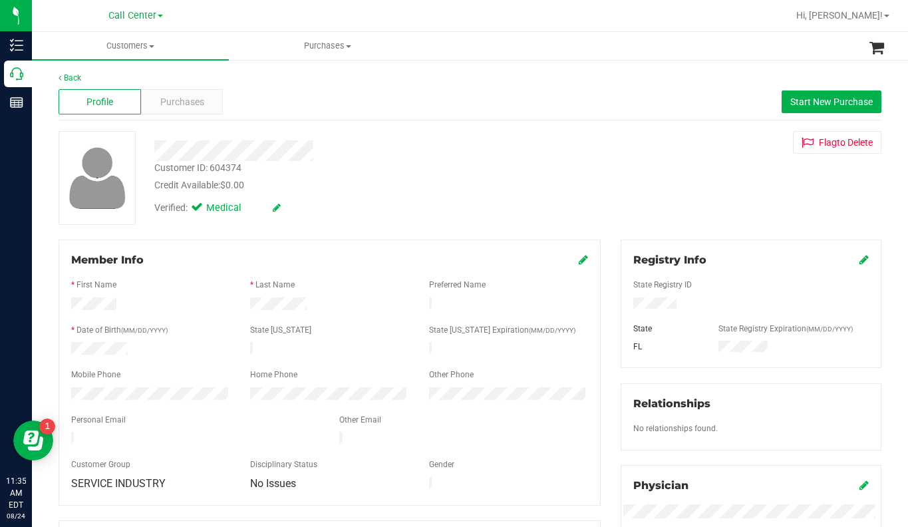
click at [673, 199] on div "Customer ID: 604374 Credit Available: $0.00 Verified: Medical Flag to Delete" at bounding box center [470, 178] width 843 height 94
click at [666, 214] on div "Customer ID: 604374 Credit Available: $0.00 Verified: Medical Flag to Delete" at bounding box center [470, 178] width 843 height 94
click at [150, 44] on span "Customers" at bounding box center [130, 46] width 197 height 12
click at [86, 77] on span "All customers" at bounding box center [80, 79] width 96 height 11
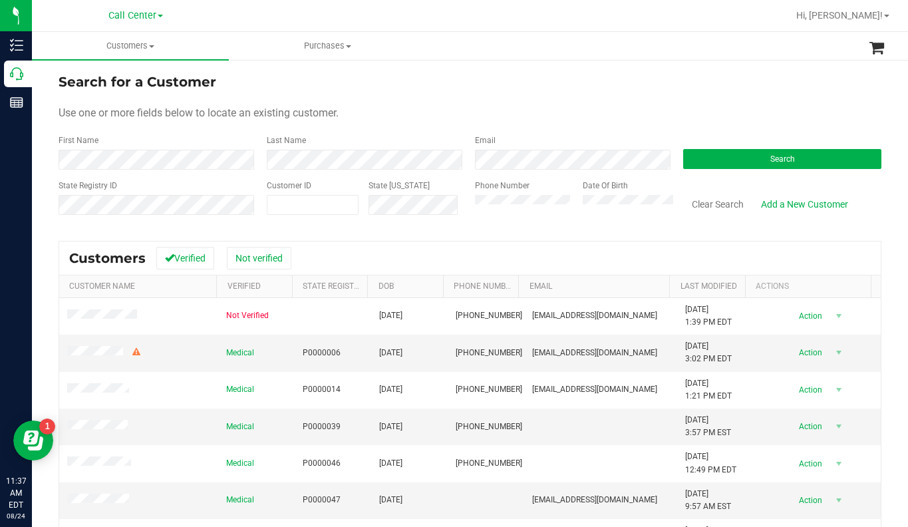
click at [692, 97] on form "Search for a Customer Use one or more fields below to locate an existing custom…" at bounding box center [470, 149] width 823 height 155
click at [315, 202] on span at bounding box center [313, 205] width 92 height 20
type input "39952"
click at [687, 163] on button "Search" at bounding box center [782, 159] width 198 height 20
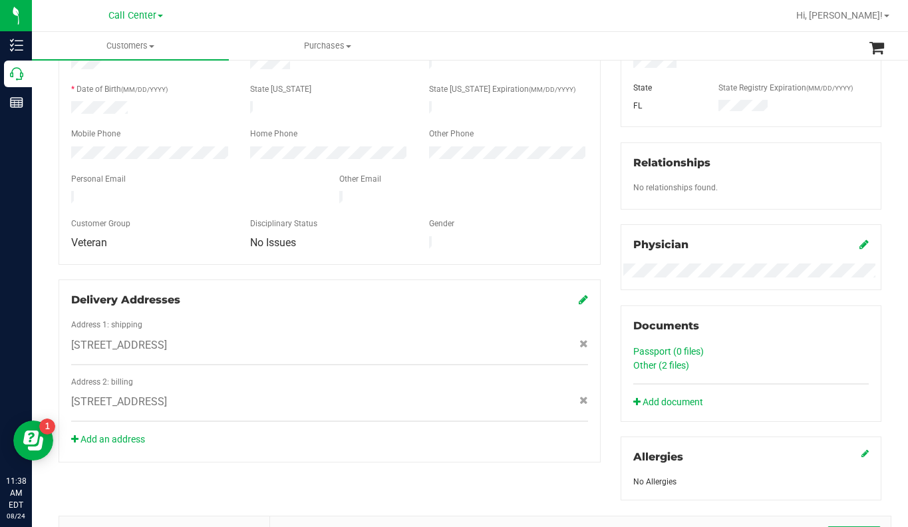
scroll to position [200, 0]
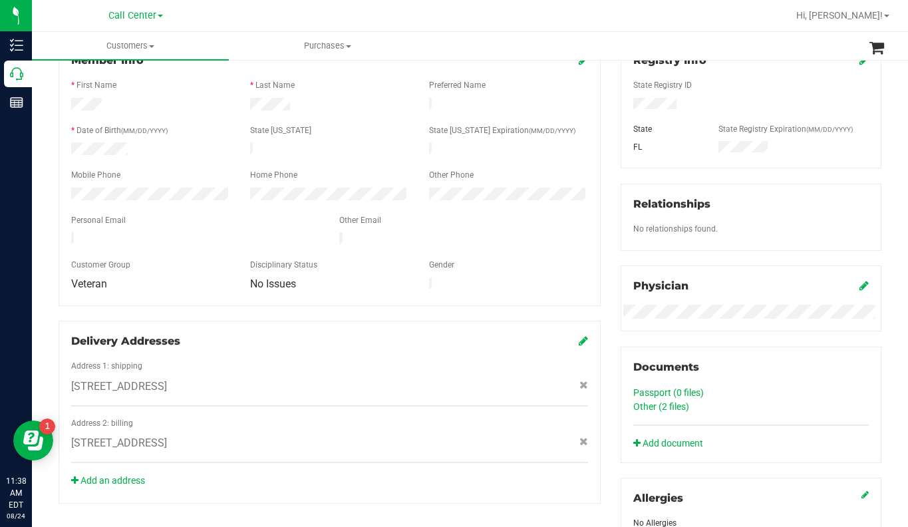
click at [796, 217] on div at bounding box center [750, 217] width 235 height 11
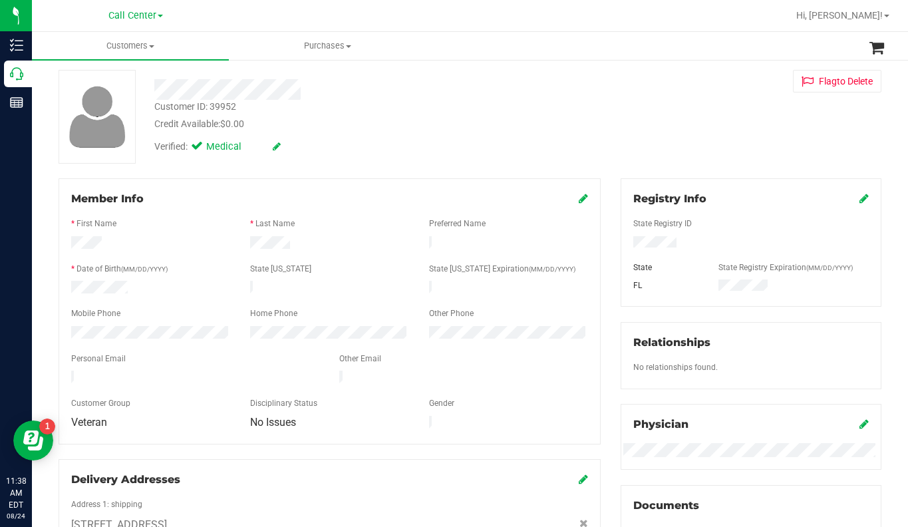
scroll to position [0, 0]
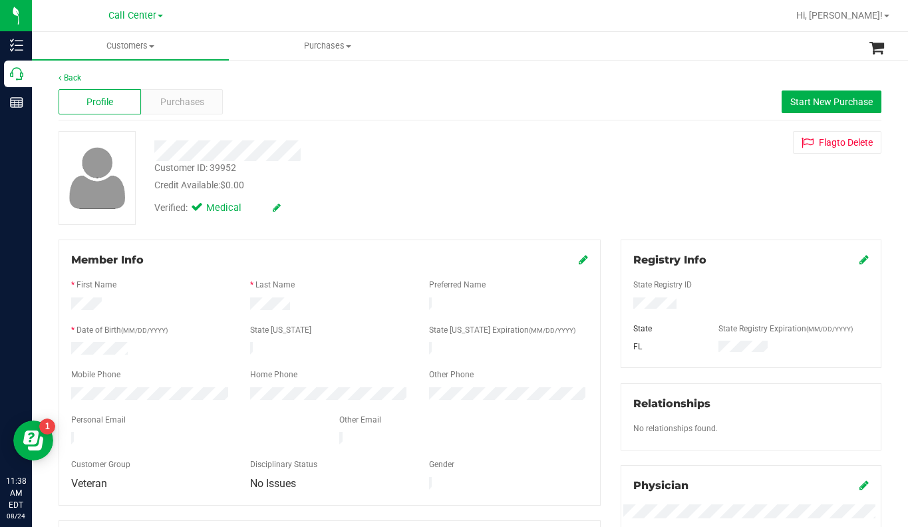
click at [699, 174] on div "Customer ID: 39952 Credit Available: $0.00 Verified: Medical Flag to Delete" at bounding box center [470, 178] width 843 height 94
drag, startPoint x: 704, startPoint y: 162, endPoint x: 643, endPoint y: 168, distance: 61.5
click at [704, 162] on div "Customer ID: 39952 Credit Available: $0.00 Verified: Medical Flag to Delete" at bounding box center [470, 178] width 843 height 94
click at [168, 104] on span "Purchases" at bounding box center [182, 102] width 44 height 14
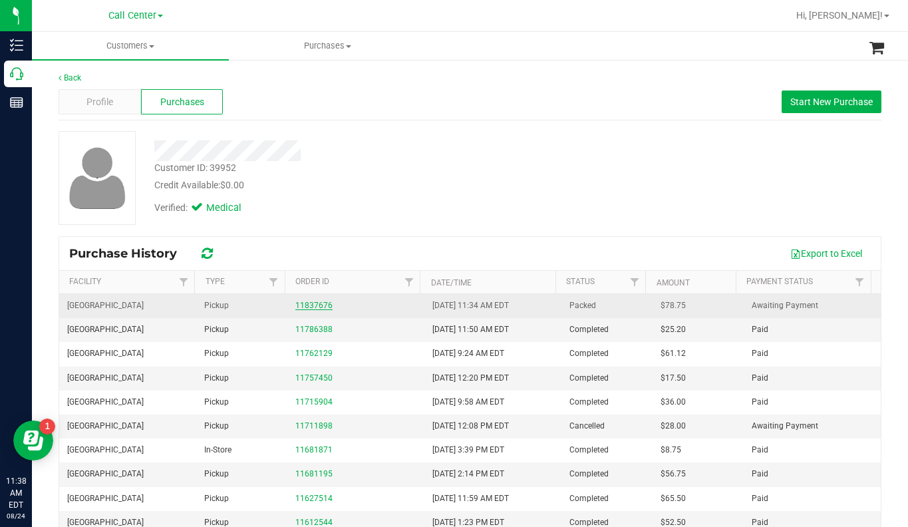
click at [311, 307] on link "11837676" at bounding box center [313, 305] width 37 height 9
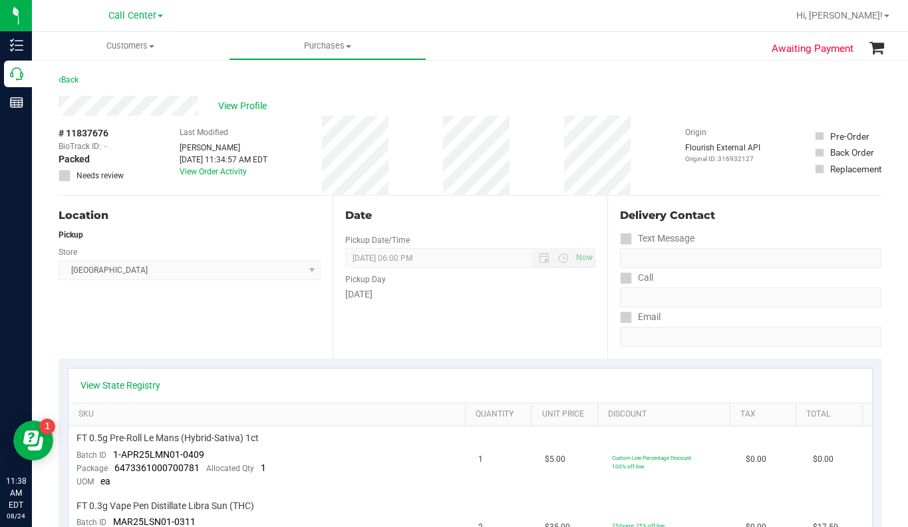
click at [84, 319] on div "Location Pickup Store Orange Park WC Select Store Bonita Springs WC Boynton Bea…" at bounding box center [196, 277] width 274 height 163
click at [763, 178] on div "# 11837676 BioTrack ID: - Packed Needs review Last Modified Andrew Boscaino Aug…" at bounding box center [470, 155] width 823 height 79
click at [152, 47] on span at bounding box center [151, 46] width 5 height 3
click at [95, 86] on li "All customers" at bounding box center [130, 80] width 197 height 16
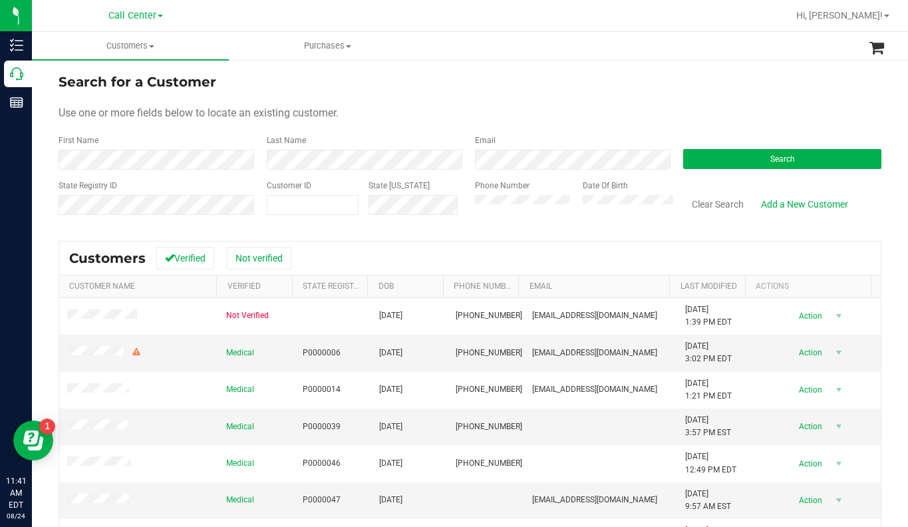
click at [742, 114] on div "Use one or more fields below to locate an existing customer." at bounding box center [470, 113] width 823 height 16
click at [741, 149] on button "Search" at bounding box center [782, 159] width 198 height 20
click at [732, 162] on button "Search" at bounding box center [782, 159] width 198 height 20
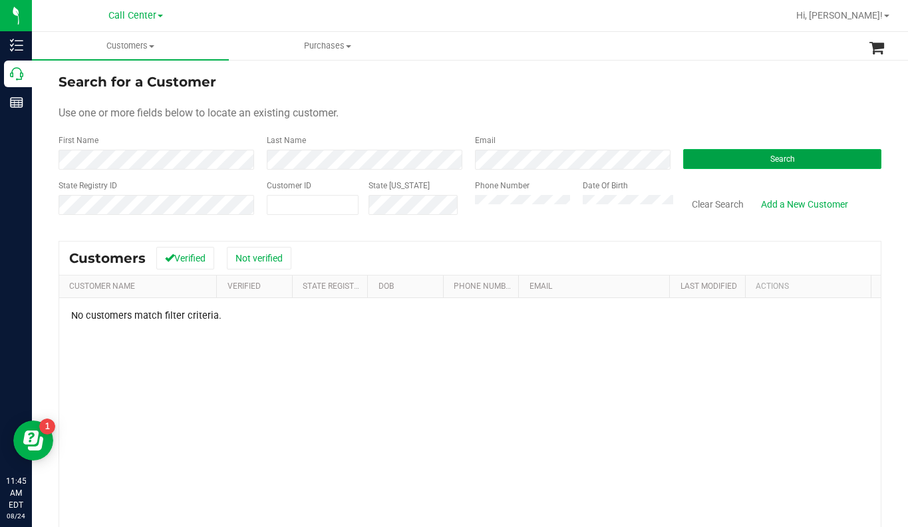
click at [725, 158] on button "Search" at bounding box center [782, 159] width 198 height 20
click at [604, 116] on div "Use one or more fields below to locate an existing customer." at bounding box center [470, 113] width 823 height 16
click at [769, 100] on form "Search for a Customer Use one or more fields below to locate an existing custom…" at bounding box center [470, 149] width 823 height 155
click at [283, 207] on span at bounding box center [313, 205] width 92 height 20
click at [707, 158] on button "Search" at bounding box center [782, 159] width 198 height 20
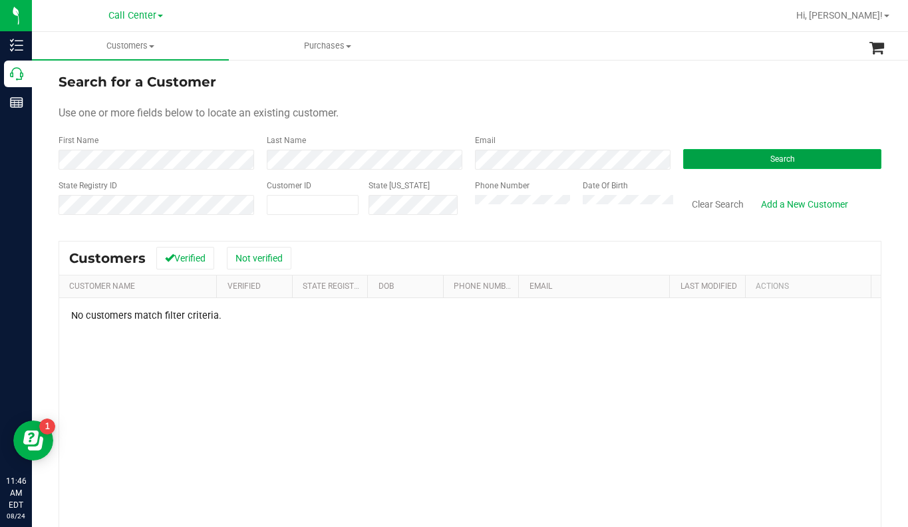
click at [722, 162] on button "Search" at bounding box center [782, 159] width 198 height 20
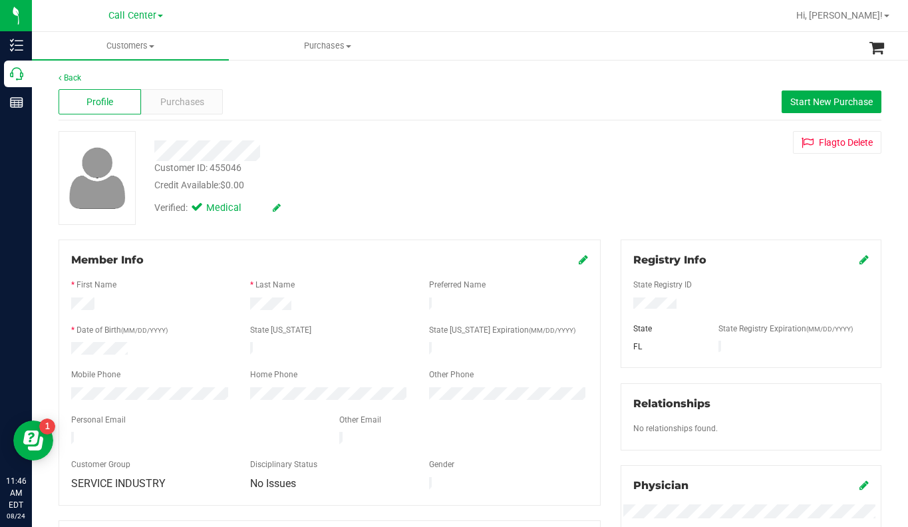
drag, startPoint x: 707, startPoint y: 198, endPoint x: 692, endPoint y: 217, distance: 24.7
click at [707, 198] on div "Customer ID: 455046 Credit Available: $0.00 Verified: Medical Flag to Delete" at bounding box center [470, 178] width 843 height 94
click at [645, 311] on div at bounding box center [750, 304] width 255 height 15
drag, startPoint x: 684, startPoint y: 220, endPoint x: 644, endPoint y: 231, distance: 40.7
click at [684, 219] on div "Customer ID: 455046 Credit Available: $0.00 Verified: Medical Flag to Delete" at bounding box center [470, 178] width 843 height 94
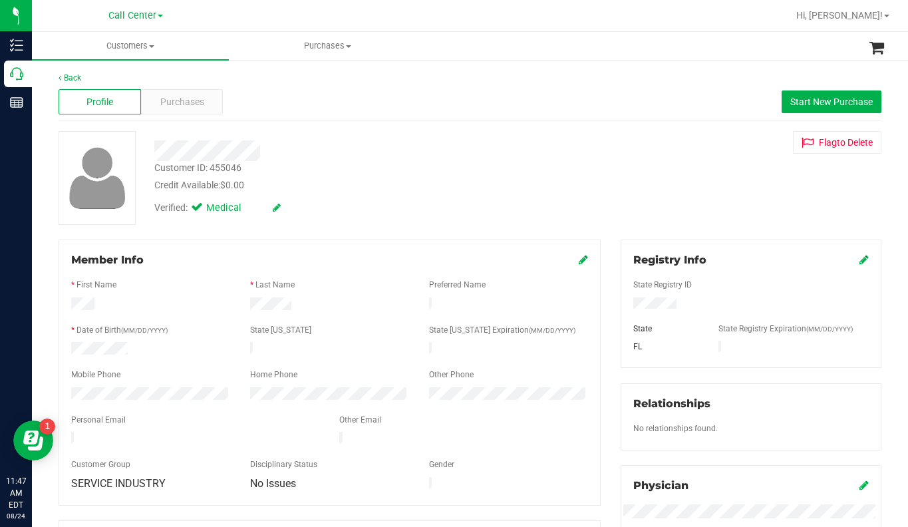
click at [736, 220] on div "Customer ID: 455046 Credit Available: $0.00 Verified: Medical Flag to Delete" at bounding box center [470, 178] width 843 height 94
click at [152, 46] on span at bounding box center [151, 46] width 5 height 3
click at [104, 83] on span "All customers" at bounding box center [80, 79] width 96 height 11
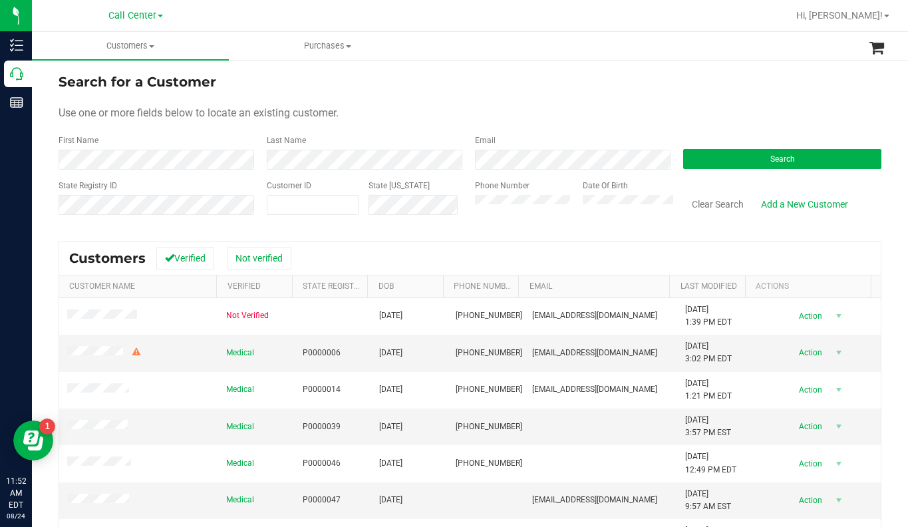
click at [732, 115] on div "Use one or more fields below to locate an existing customer." at bounding box center [470, 113] width 823 height 16
click at [710, 160] on button "Search" at bounding box center [782, 159] width 198 height 20
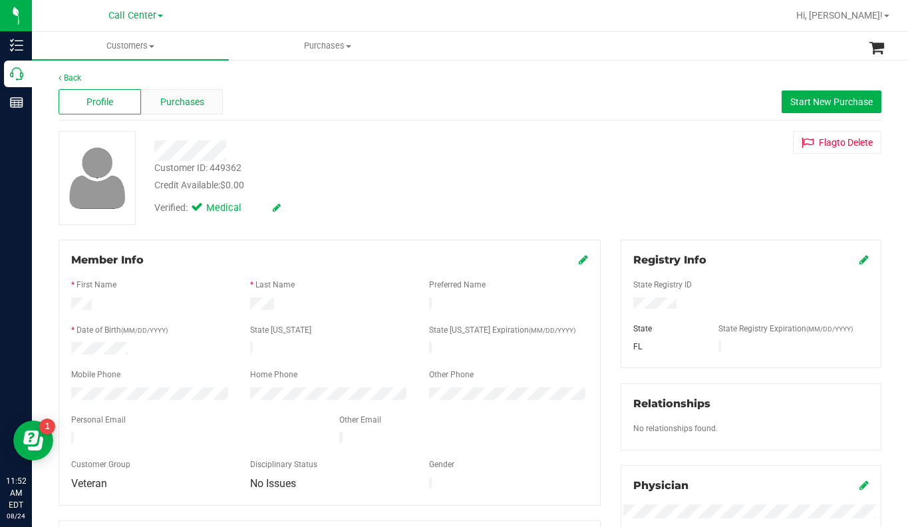
click at [187, 102] on span "Purchases" at bounding box center [182, 102] width 44 height 14
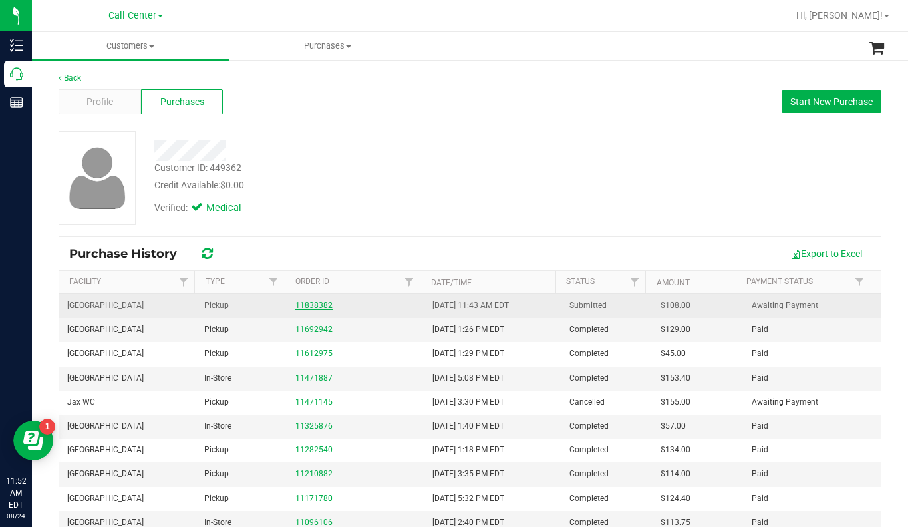
click at [308, 308] on link "11838382" at bounding box center [313, 305] width 37 height 9
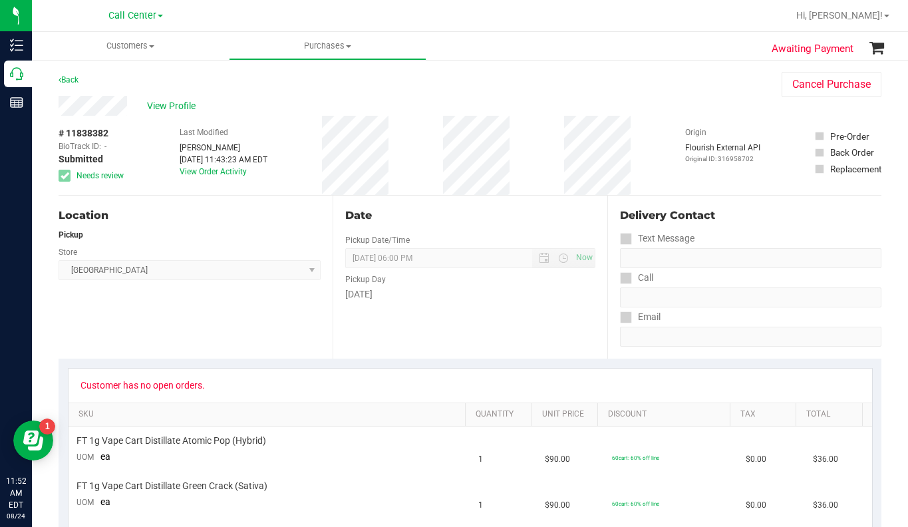
click at [236, 326] on div "Location Pickup Store Orange Park WC Select Store Bonita Springs WC Boynton Bea…" at bounding box center [196, 277] width 274 height 163
click at [703, 98] on div "View Profile" at bounding box center [407, 106] width 696 height 20
click at [668, 120] on div "# 11838382 BioTrack ID: - Submitted Needs review Last Modified Andrew Boscaino …" at bounding box center [470, 155] width 823 height 79
click at [719, 307] on div "Email" at bounding box center [750, 316] width 261 height 19
click at [682, 112] on div "View Profile" at bounding box center [407, 106] width 696 height 20
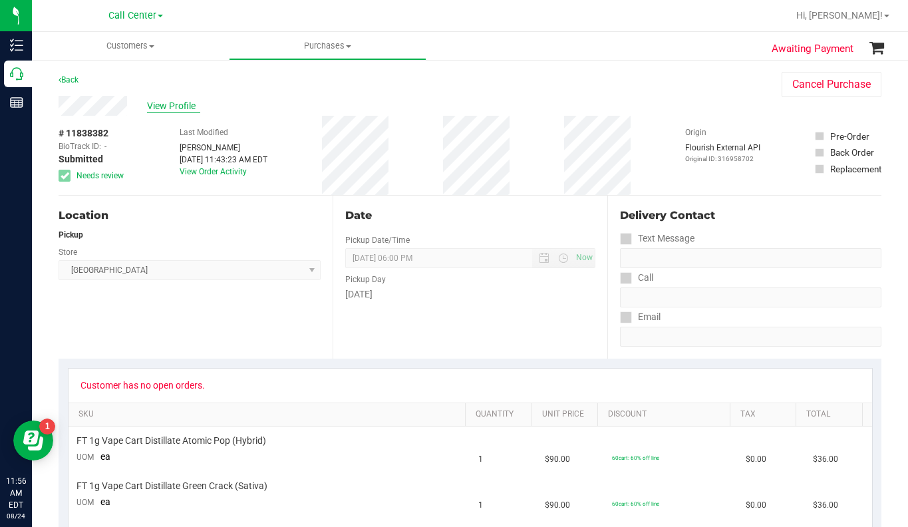
click at [196, 103] on span "View Profile" at bounding box center [173, 106] width 53 height 14
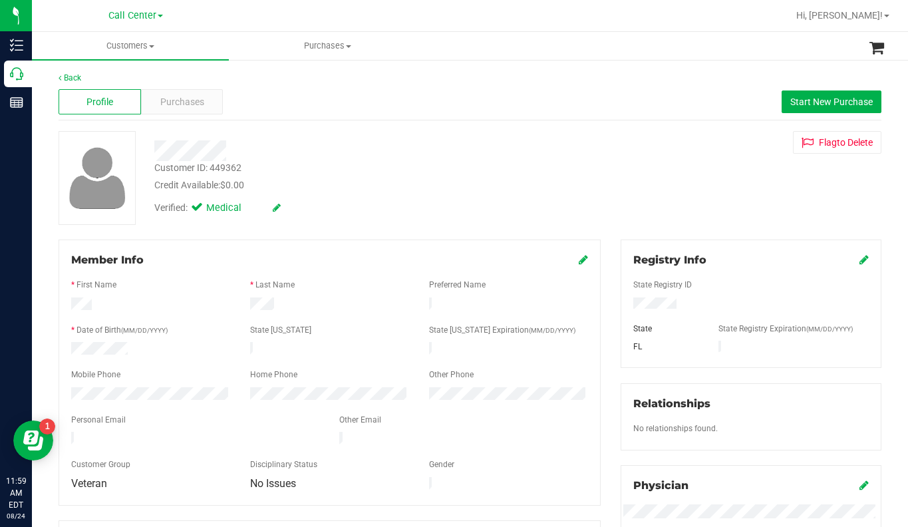
click at [708, 177] on div "Customer ID: 449362 Credit Available: $0.00 Verified: Medical Flag to Delete" at bounding box center [470, 178] width 843 height 94
click at [152, 47] on span at bounding box center [151, 46] width 5 height 3
click at [103, 78] on span "All customers" at bounding box center [80, 79] width 96 height 11
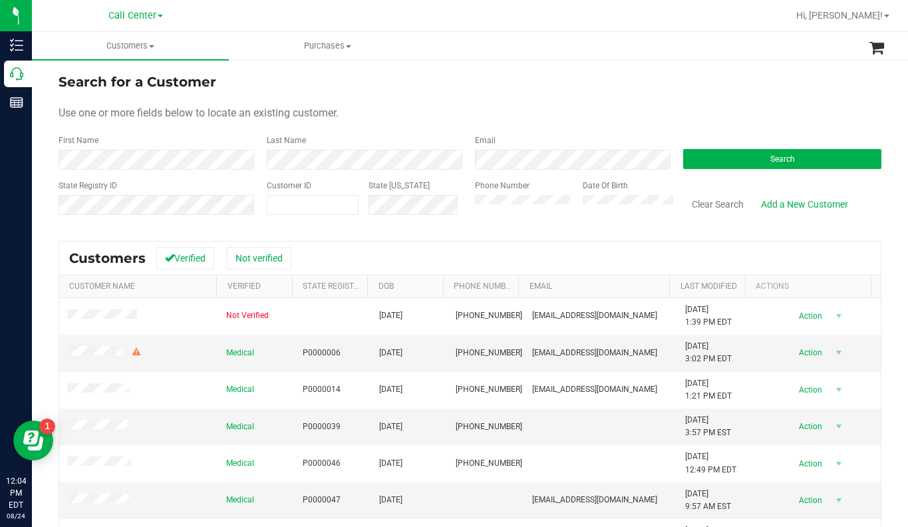
click at [682, 96] on form "Search for a Customer Use one or more fields below to locate an existing custom…" at bounding box center [470, 149] width 823 height 155
click at [708, 114] on div "Use one or more fields below to locate an existing customer." at bounding box center [470, 113] width 823 height 16
click at [749, 108] on div "Use one or more fields below to locate an existing customer." at bounding box center [470, 113] width 823 height 16
click at [709, 106] on div "Use one or more fields below to locate an existing customer." at bounding box center [470, 113] width 823 height 16
click at [737, 164] on button "Search" at bounding box center [782, 159] width 198 height 20
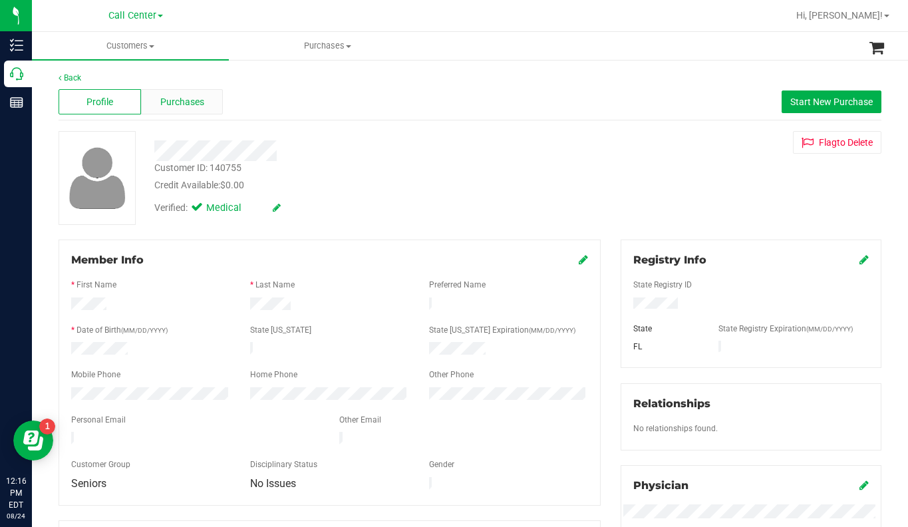
click at [190, 103] on span "Purchases" at bounding box center [182, 102] width 44 height 14
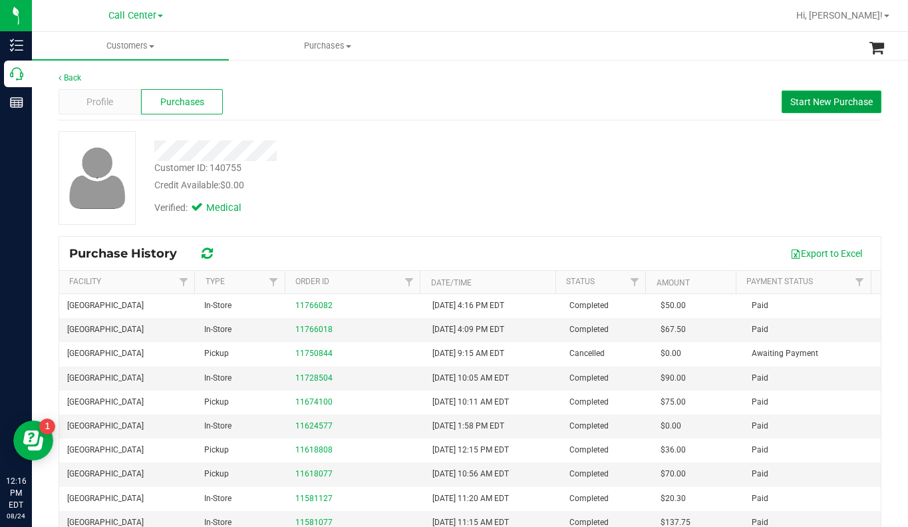
click at [808, 101] on span "Start New Purchase" at bounding box center [831, 101] width 82 height 11
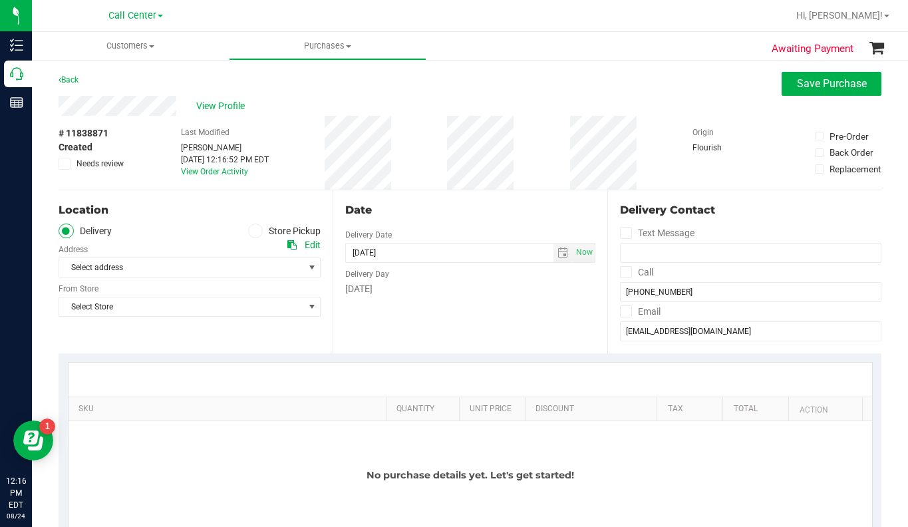
click at [253, 231] on icon at bounding box center [255, 231] width 8 height 0
click at [0, 0] on input "Store Pickup" at bounding box center [0, 0] width 0 height 0
click at [143, 261] on span "Select Store" at bounding box center [181, 267] width 244 height 19
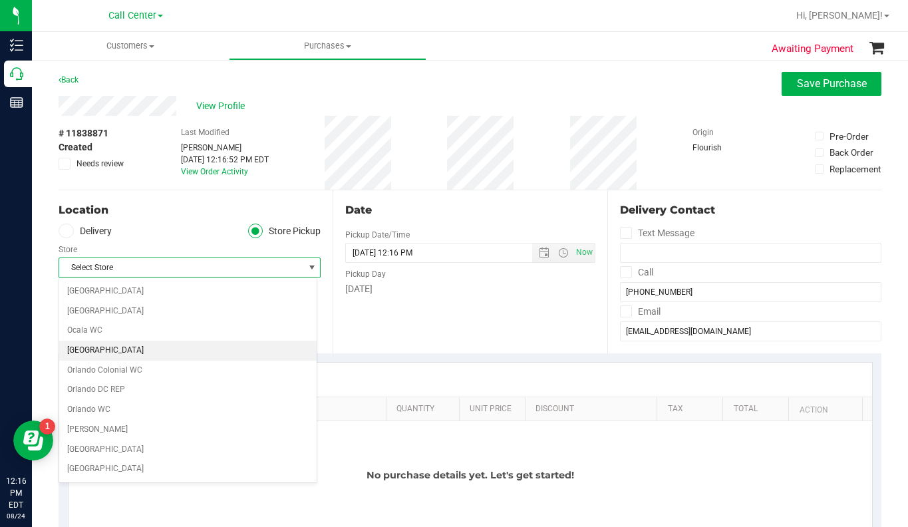
scroll to position [532, 0]
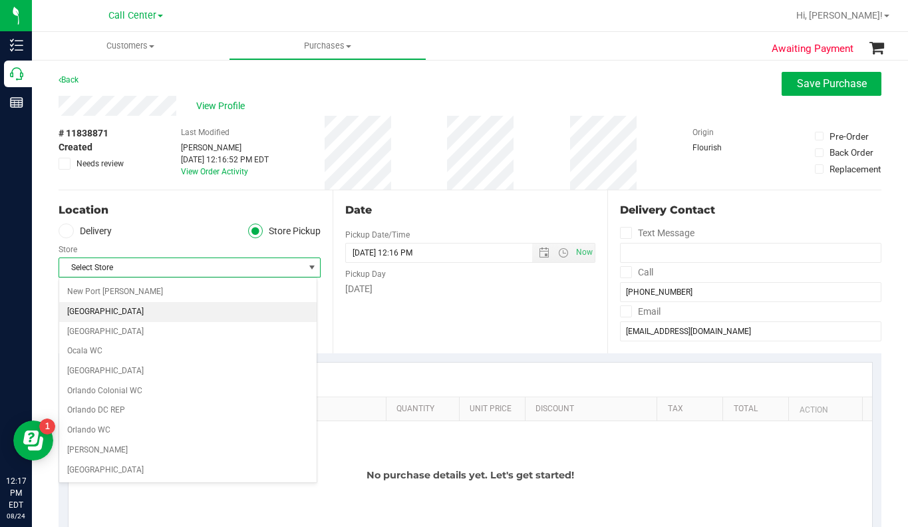
click at [100, 313] on li "North Palm Beach WC" at bounding box center [187, 312] width 257 height 20
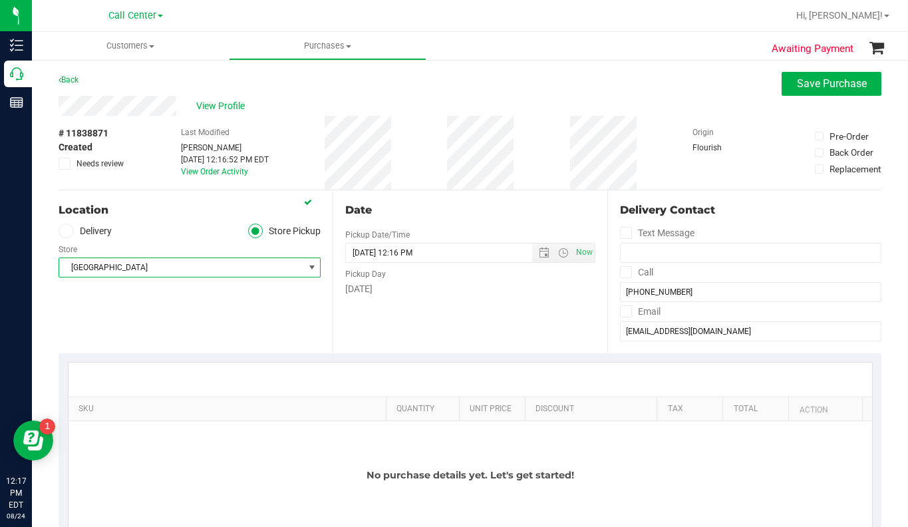
click at [166, 314] on div "Location Delivery Store Pickup Store North Palm Beach WC Select Store Bonita Sp…" at bounding box center [196, 271] width 274 height 163
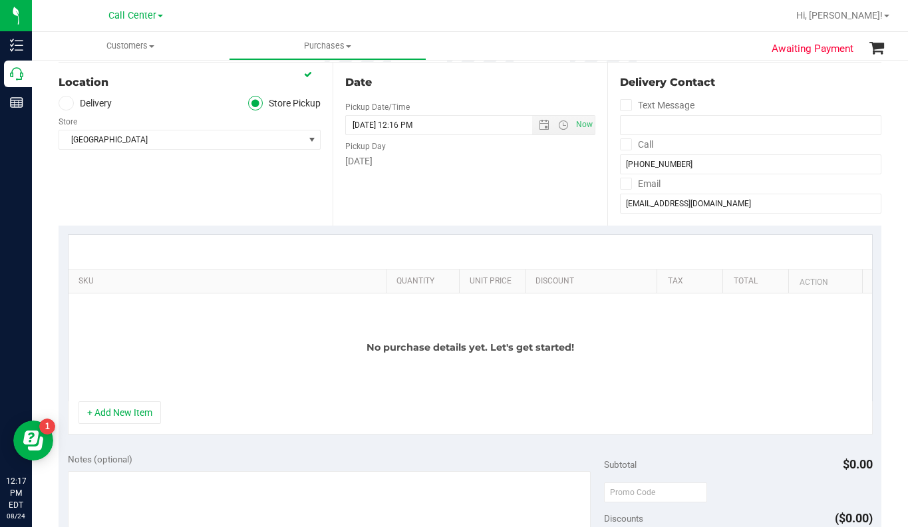
scroll to position [133, 0]
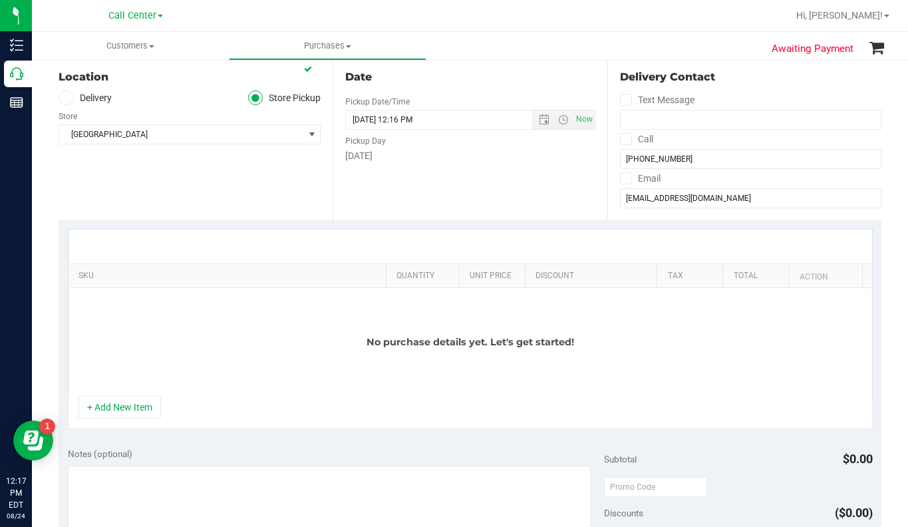
click at [193, 363] on div "No purchase details yet. Let's get started!" at bounding box center [469, 342] width 803 height 108
click at [129, 404] on button "+ Add New Item" at bounding box center [119, 407] width 82 height 23
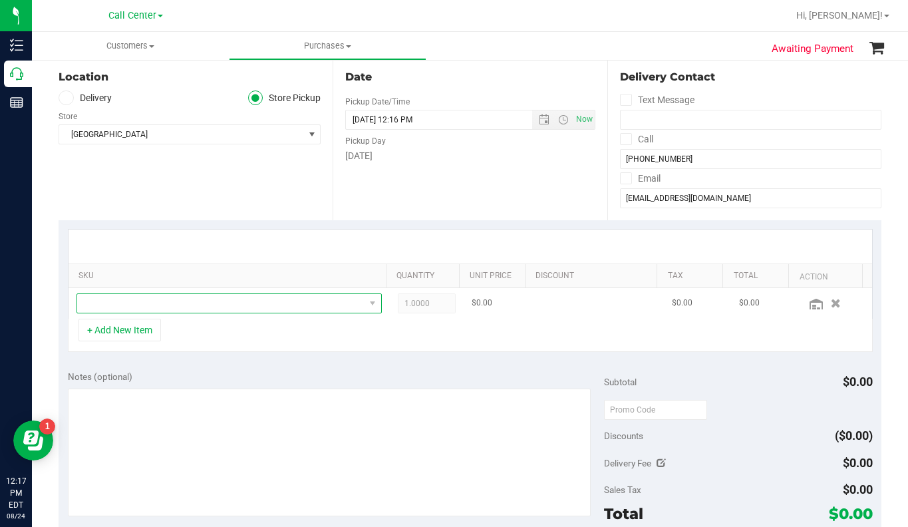
click at [125, 304] on span "NO DATA FOUND" at bounding box center [220, 303] width 287 height 19
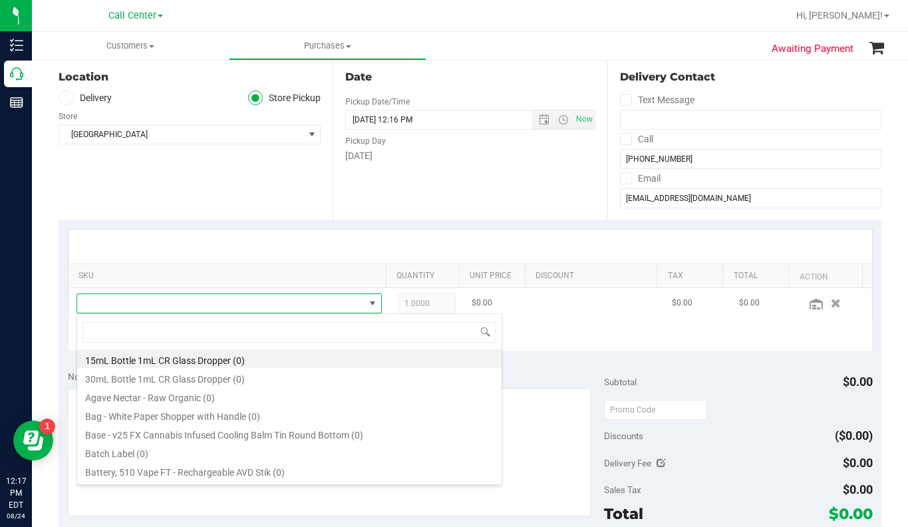
scroll to position [20, 294]
type input "aries"
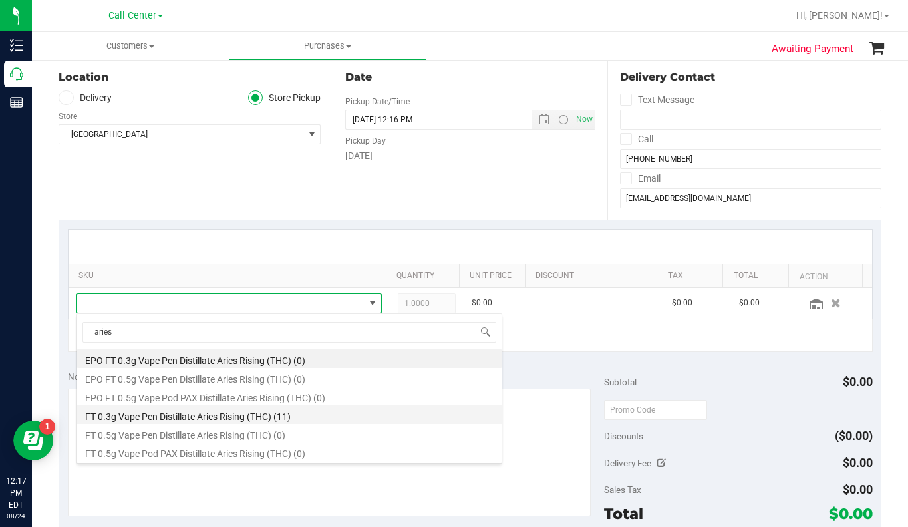
click at [143, 415] on li "FT 0.3g Vape Pen Distillate Aries Rising (THC) (11)" at bounding box center [289, 414] width 424 height 19
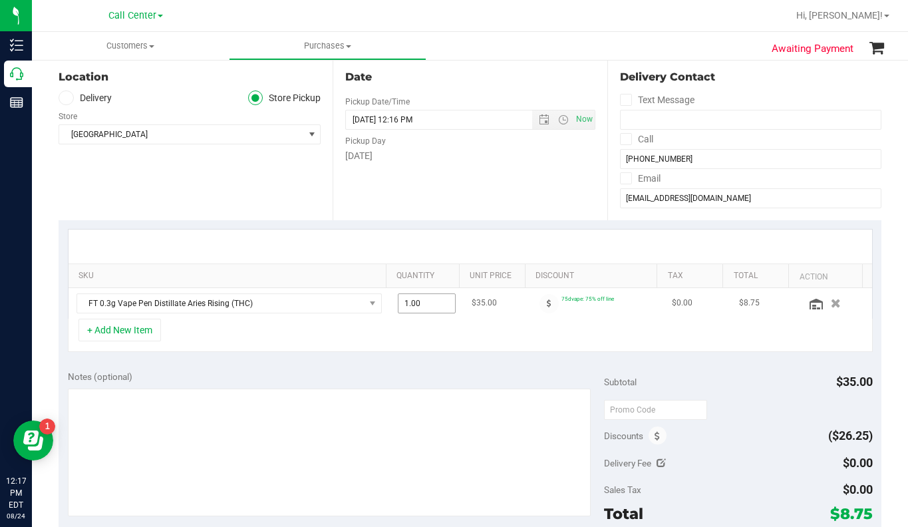
click at [399, 305] on span "1.00 1" at bounding box center [427, 303] width 59 height 20
type input "10"
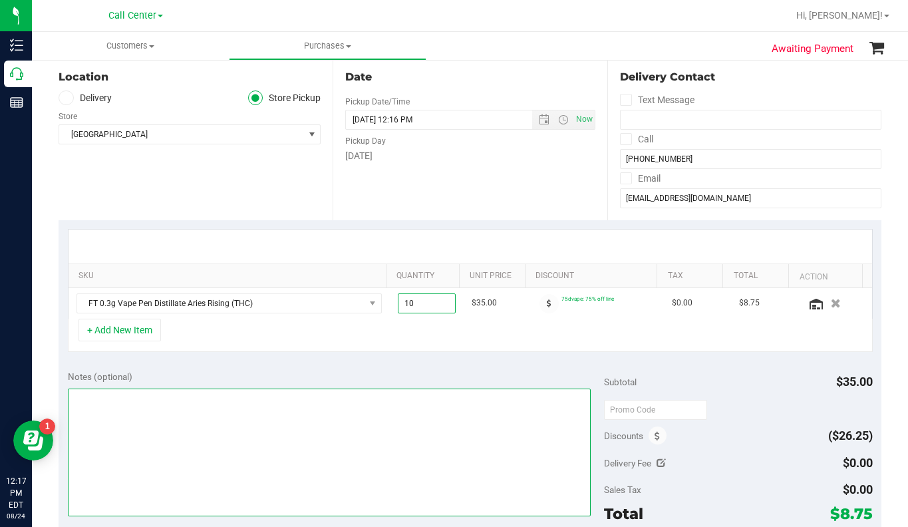
type input "10.00"
click at [265, 448] on textarea at bounding box center [329, 452] width 523 height 128
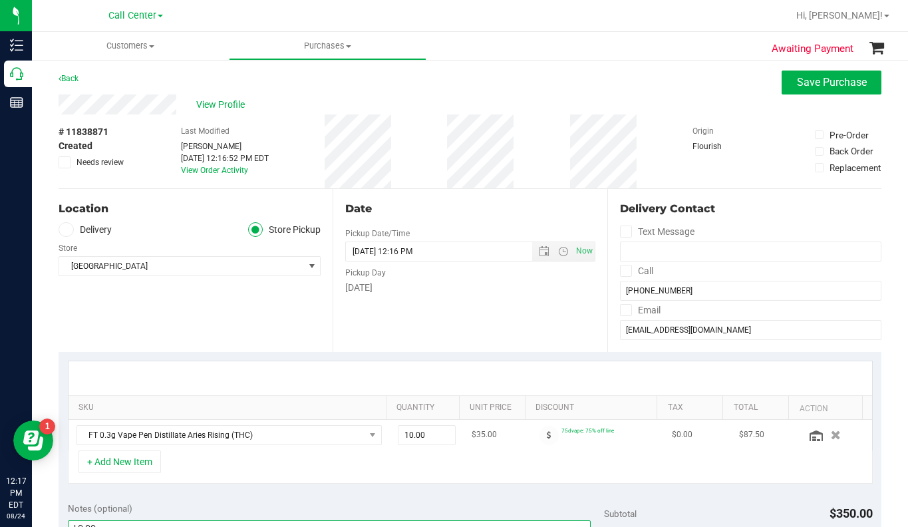
scroll to position [0, 0]
type textarea "LC CC"
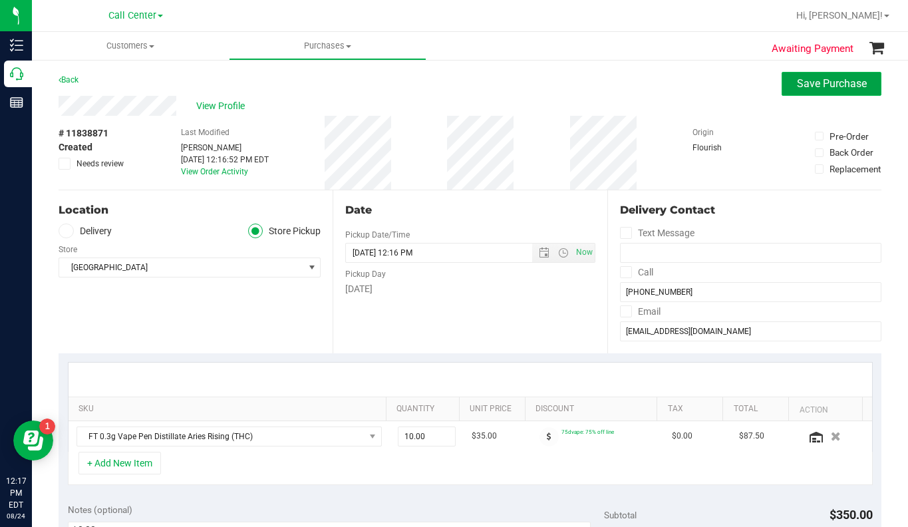
click at [799, 91] on button "Save Purchase" at bounding box center [831, 84] width 100 height 24
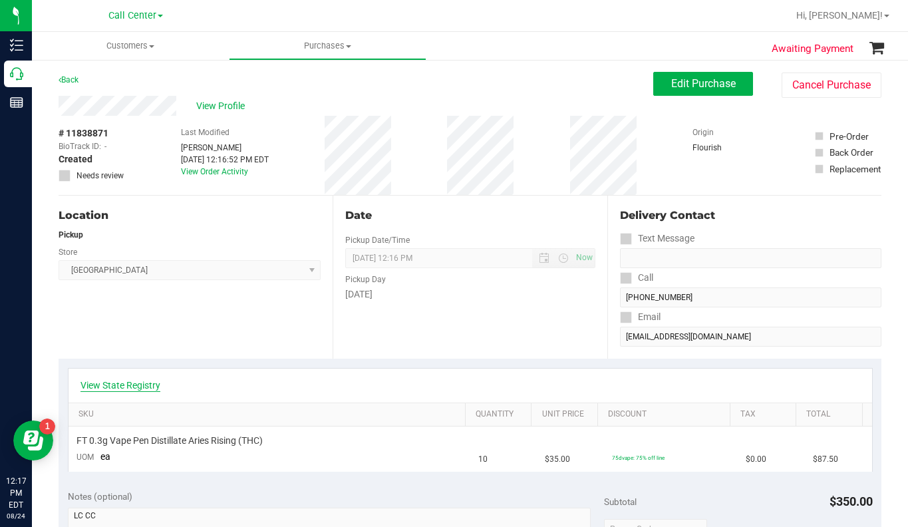
click at [114, 382] on link "View State Registry" at bounding box center [120, 384] width 80 height 13
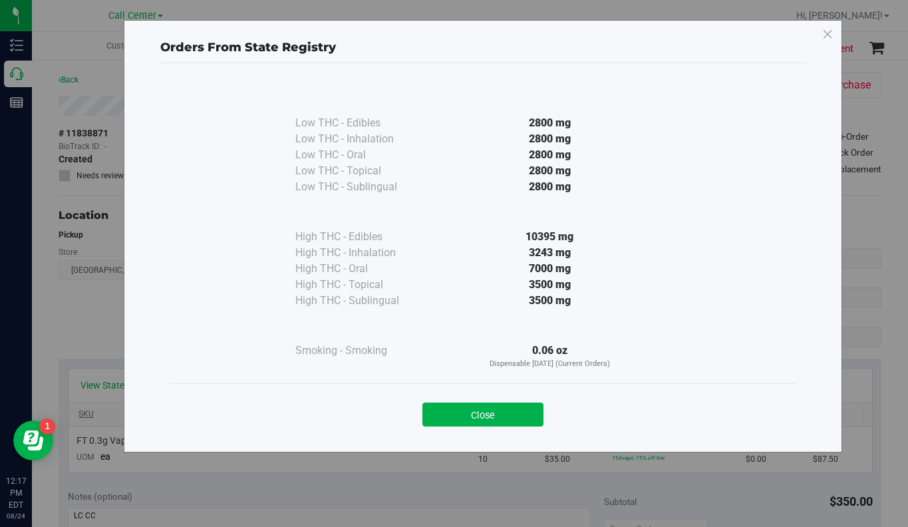
click at [446, 418] on button "Close" at bounding box center [482, 414] width 121 height 24
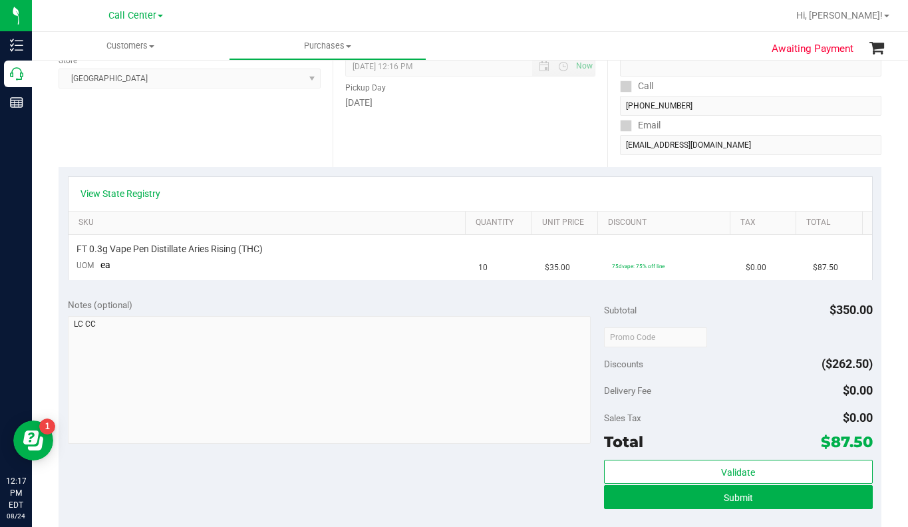
scroll to position [200, 0]
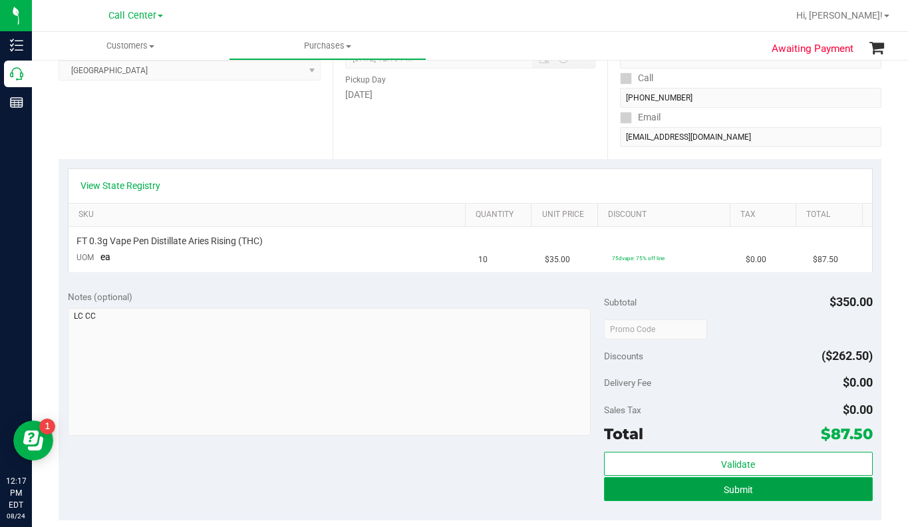
click at [646, 493] on button "Submit" at bounding box center [738, 489] width 268 height 24
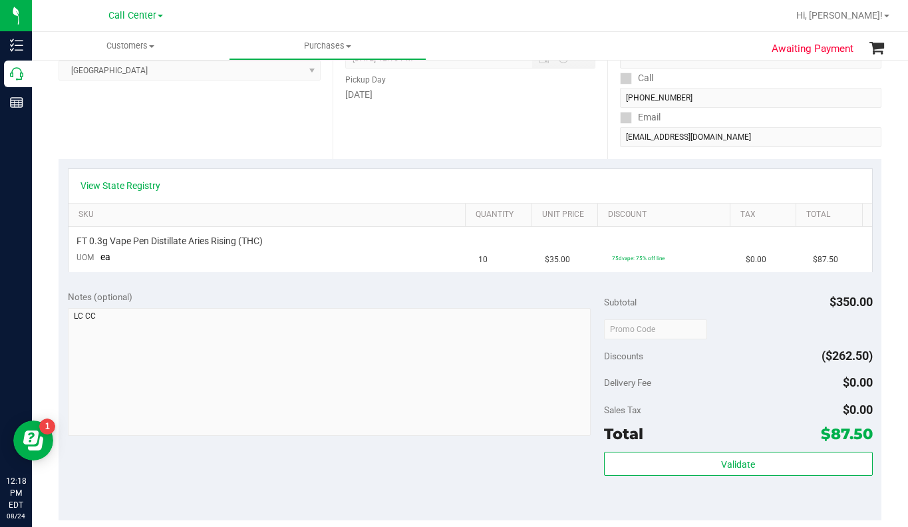
click at [765, 366] on div "Discounts ($262.50)" at bounding box center [738, 356] width 268 height 24
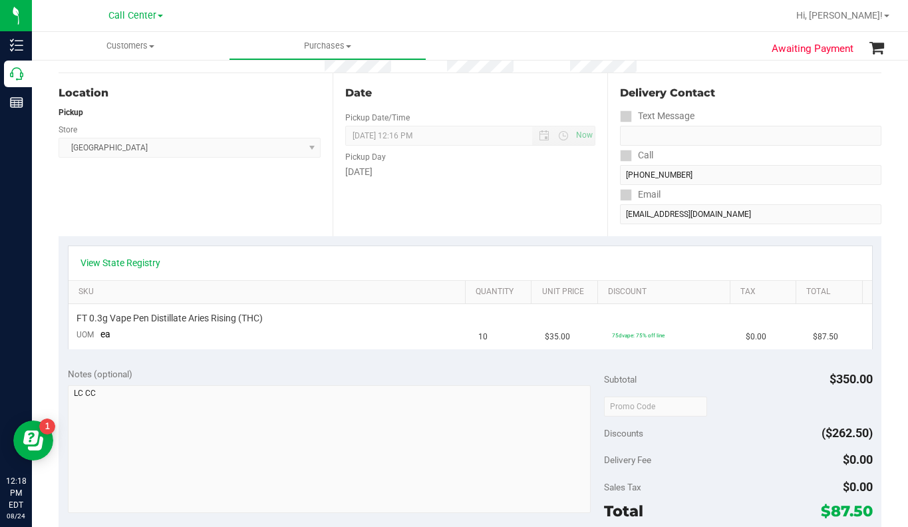
scroll to position [0, 0]
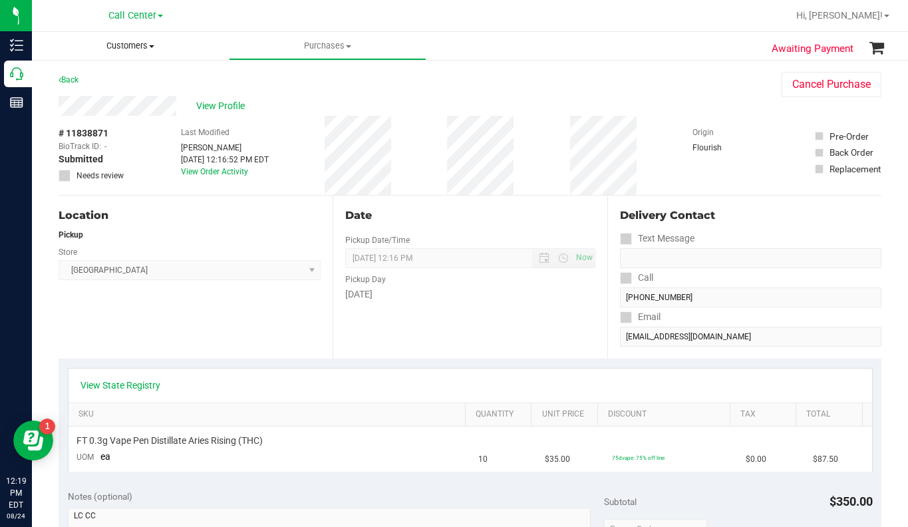
click at [154, 45] on span at bounding box center [151, 46] width 5 height 3
drag, startPoint x: 291, startPoint y: 347, endPoint x: 313, endPoint y: 331, distance: 27.1
click at [291, 346] on div "Location Pickup Store North Palm Beach WC Select Store Bonita Springs WC Boynto…" at bounding box center [196, 277] width 274 height 163
click at [222, 106] on span "View Profile" at bounding box center [222, 106] width 53 height 14
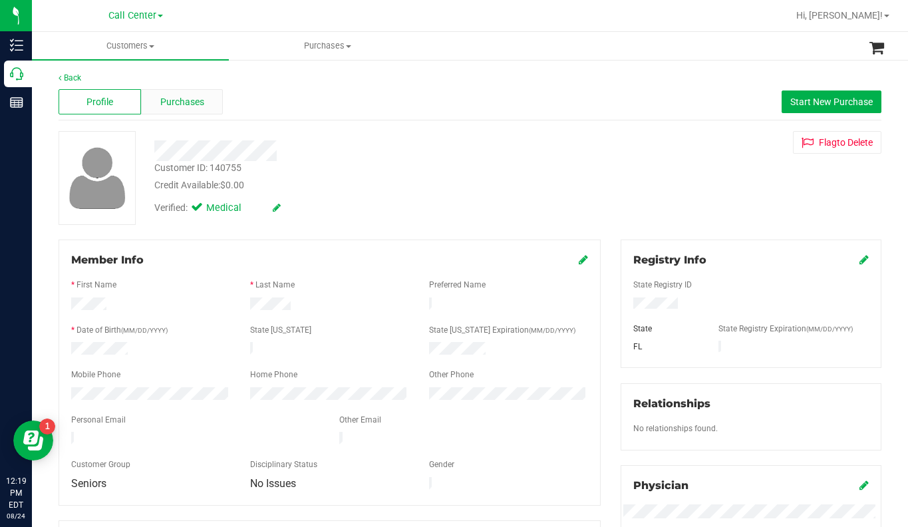
click at [181, 105] on span "Purchases" at bounding box center [182, 102] width 44 height 14
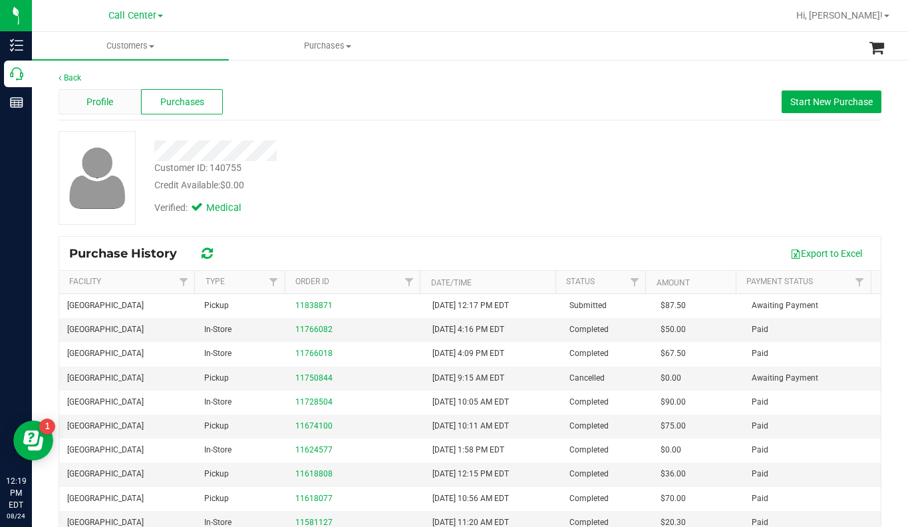
click at [100, 105] on span "Profile" at bounding box center [99, 102] width 27 height 14
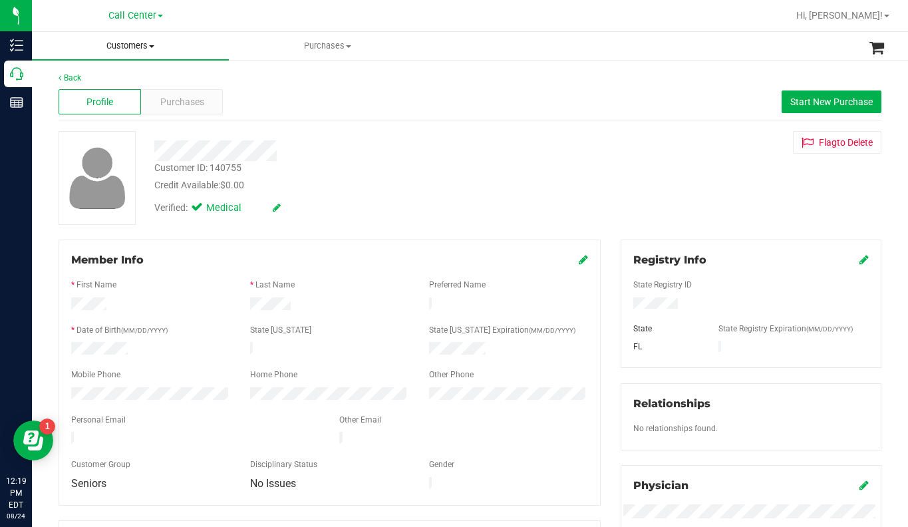
click at [150, 49] on span "Customers" at bounding box center [130, 46] width 197 height 12
click at [108, 86] on span "All customers" at bounding box center [80, 79] width 96 height 11
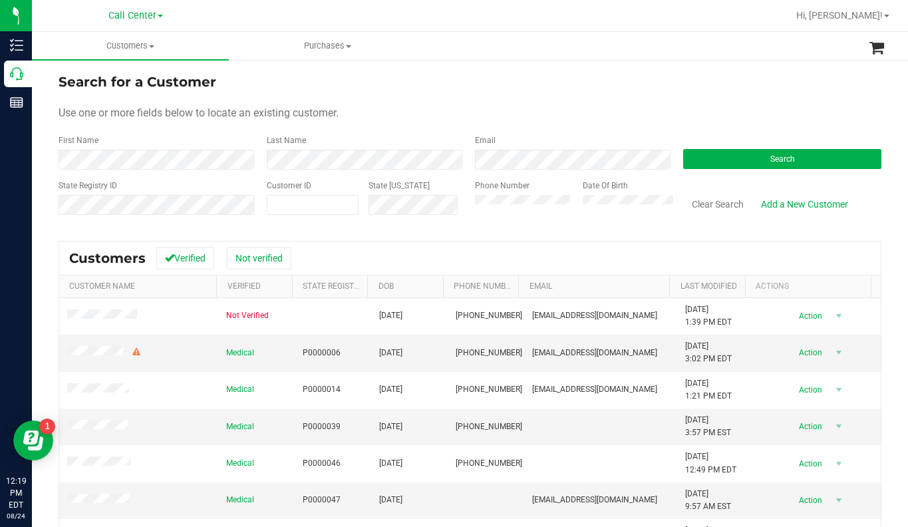
click at [686, 99] on form "Search for a Customer Use one or more fields below to locate an existing custom…" at bounding box center [470, 149] width 823 height 155
click at [751, 153] on button "Search" at bounding box center [782, 159] width 198 height 20
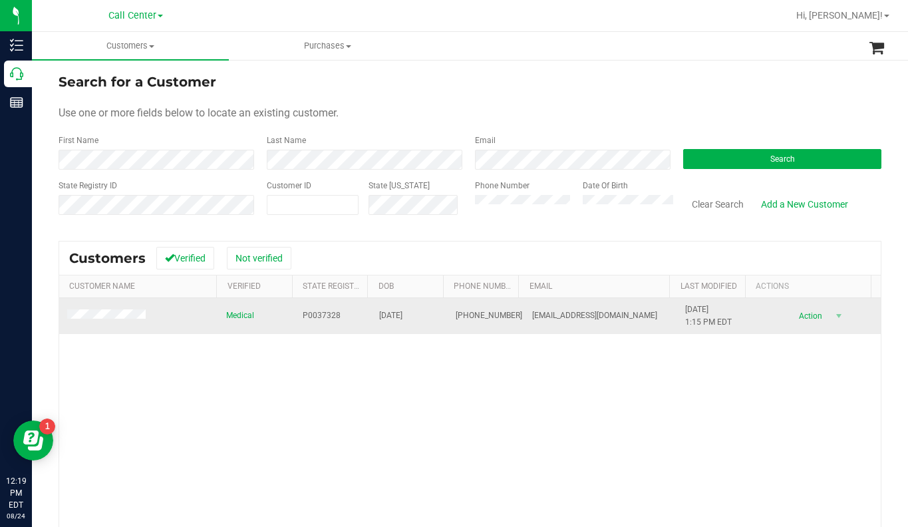
click at [108, 321] on span at bounding box center [108, 315] width 82 height 13
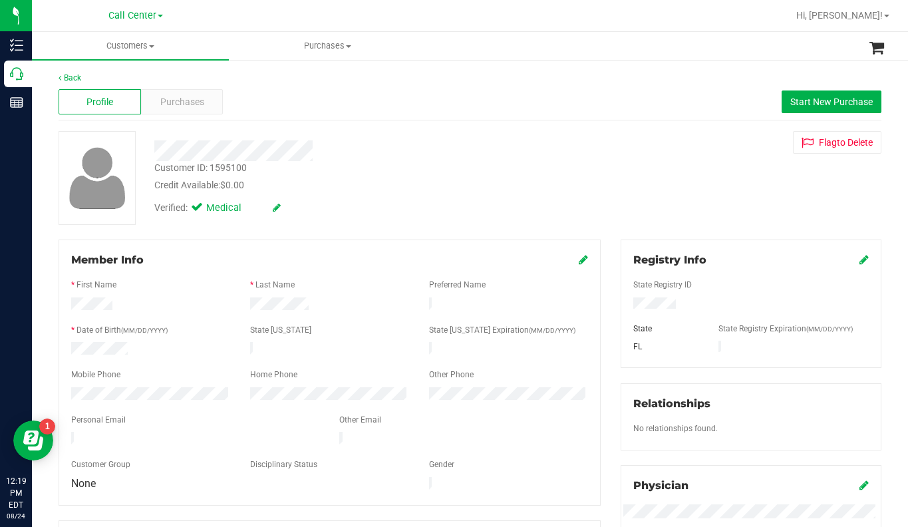
click at [371, 228] on div "Back Profile Purchases Start New Purchase Customer ID: 1595100 Credit Available…" at bounding box center [470, 496] width 823 height 848
click at [186, 107] on span "Purchases" at bounding box center [182, 102] width 44 height 14
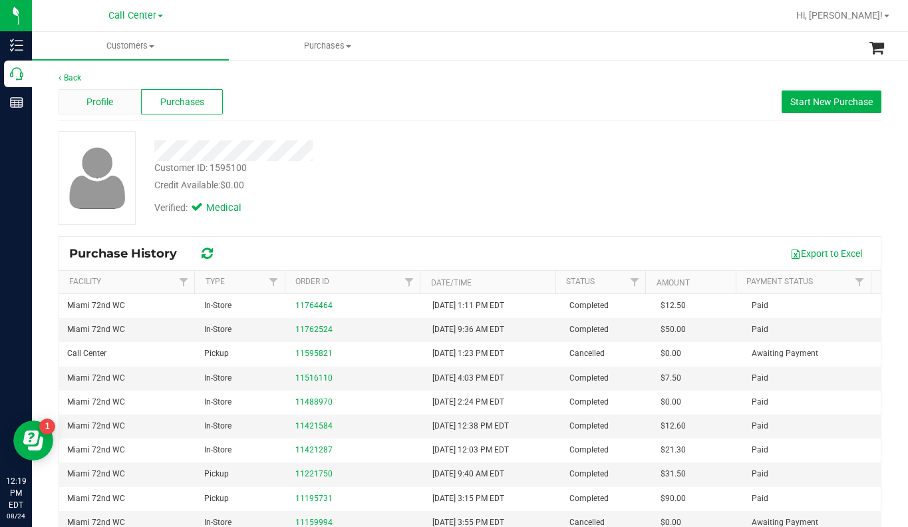
click at [103, 106] on span "Profile" at bounding box center [99, 102] width 27 height 14
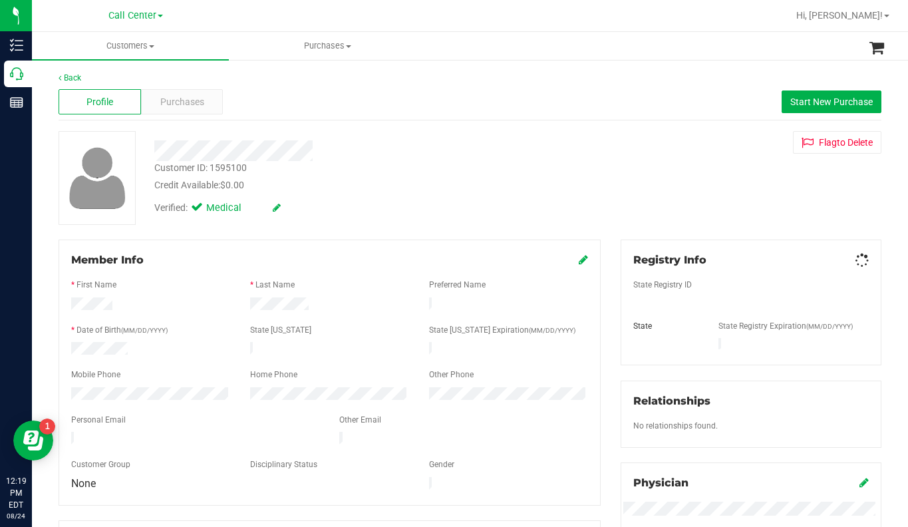
click at [425, 203] on div "Verified: Medical" at bounding box center [355, 206] width 422 height 29
click at [434, 194] on div "Verified: Medical" at bounding box center [355, 206] width 422 height 29
click at [431, 195] on div "Verified: Medical" at bounding box center [355, 206] width 422 height 29
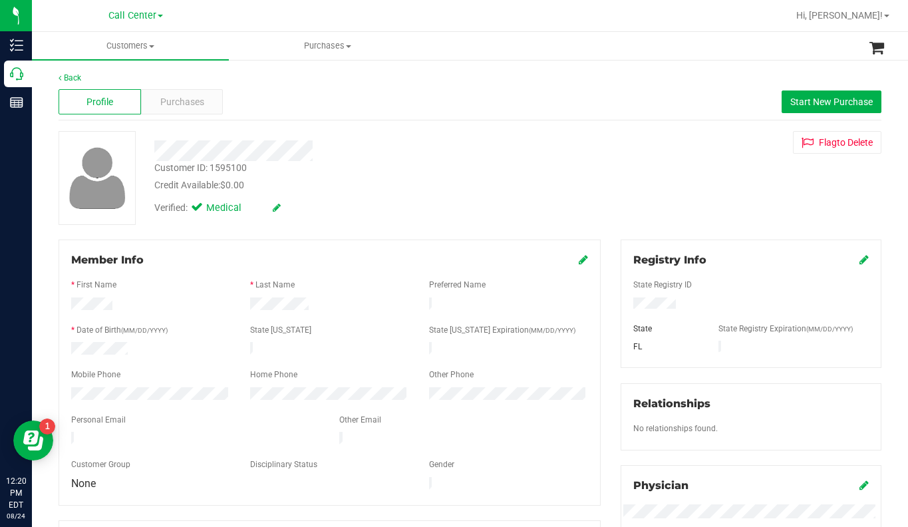
click at [723, 216] on div "Customer ID: 1595100 Credit Available: $0.00 Verified: Medical Flag to Delete" at bounding box center [470, 178] width 843 height 94
click at [342, 210] on div "Verified: Medical" at bounding box center [355, 206] width 422 height 29
click at [312, 218] on div "Verified: Medical" at bounding box center [355, 206] width 422 height 29
click at [704, 209] on div "Customer ID: 1595100 Credit Available: $0.00 Verified: Medical Flag to Delete" at bounding box center [470, 178] width 843 height 94
click at [374, 193] on div "Verified: Medical" at bounding box center [355, 206] width 422 height 29
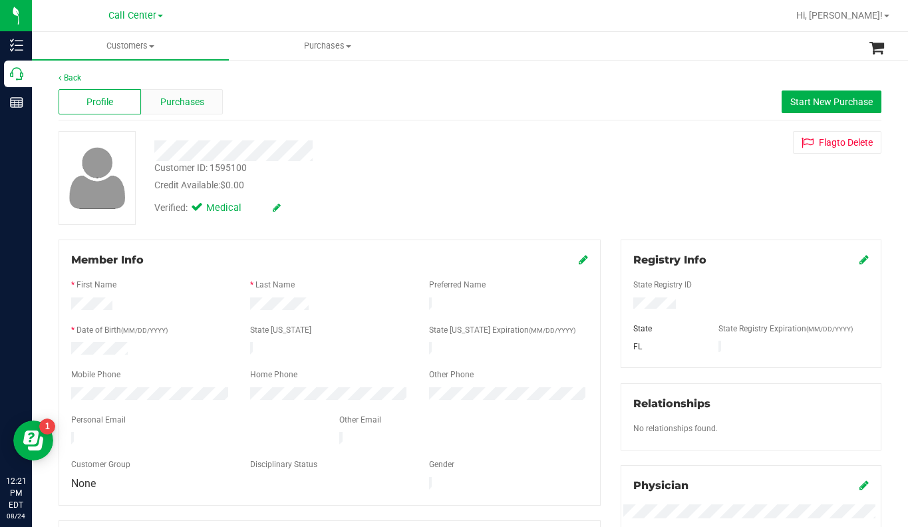
click at [167, 104] on span "Purchases" at bounding box center [182, 102] width 44 height 14
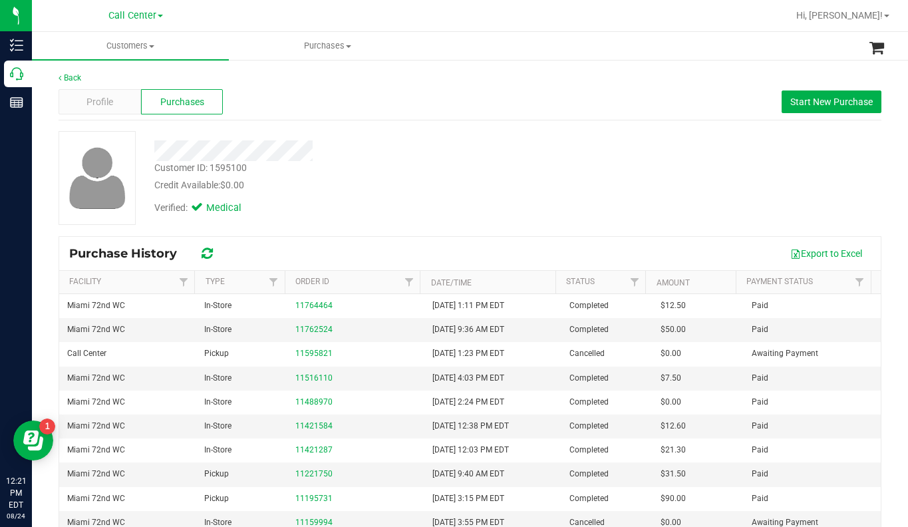
drag, startPoint x: 493, startPoint y: 196, endPoint x: 380, endPoint y: 100, distance: 148.2
click at [492, 196] on div "Verified: Medical" at bounding box center [355, 206] width 422 height 29
click at [150, 43] on span "Customers" at bounding box center [130, 46] width 197 height 12
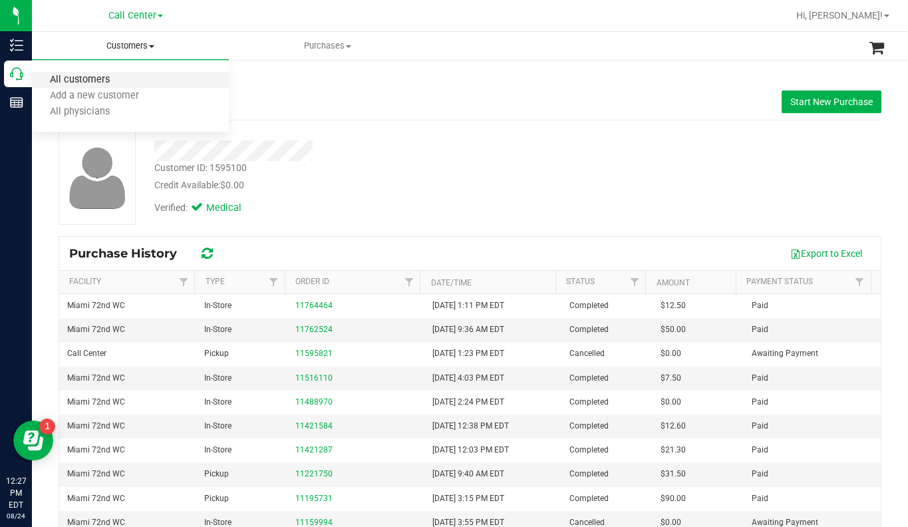
click at [98, 80] on span "All customers" at bounding box center [80, 79] width 96 height 11
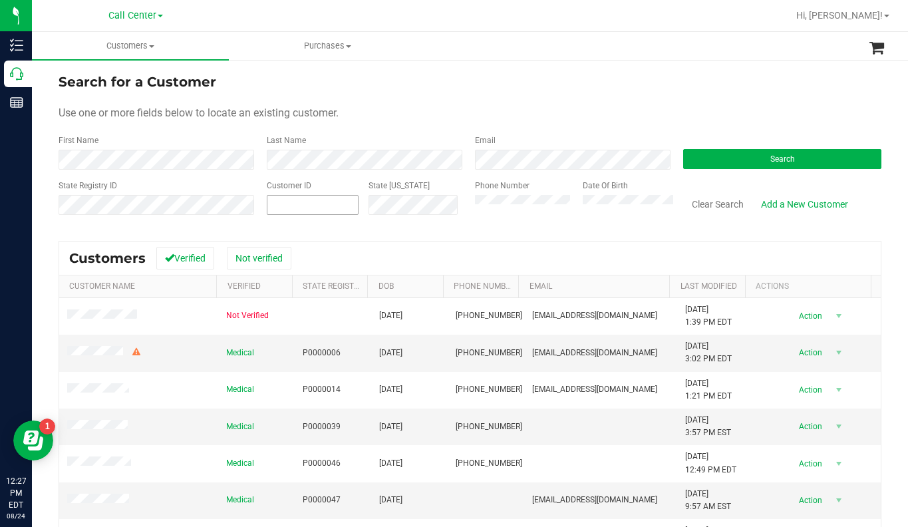
click at [291, 206] on span at bounding box center [313, 205] width 92 height 20
type input "1454206"
click at [745, 157] on button "Search" at bounding box center [782, 159] width 198 height 20
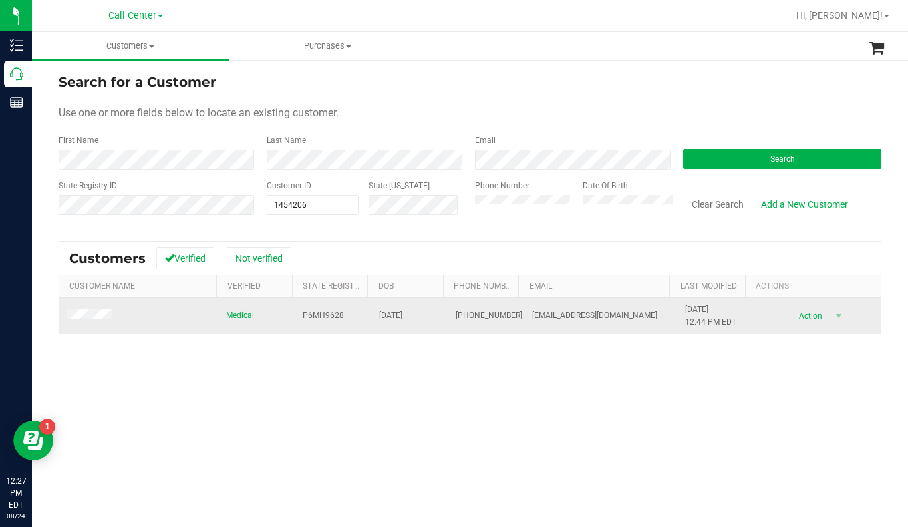
click at [77, 321] on span at bounding box center [91, 315] width 49 height 13
click at [80, 310] on span at bounding box center [91, 315] width 49 height 13
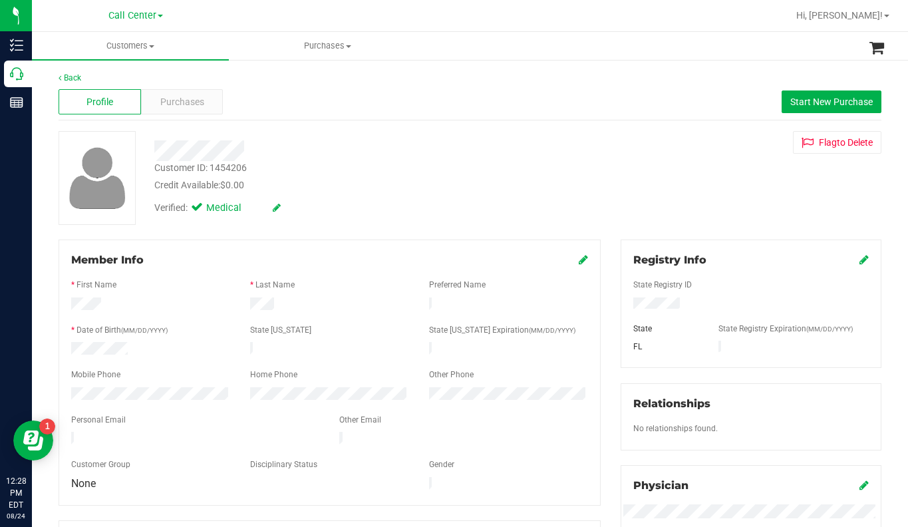
drag, startPoint x: 704, startPoint y: 191, endPoint x: 690, endPoint y: 261, distance: 71.2
click at [704, 191] on div "Customer ID: 1454206 Credit Available: $0.00 Verified: Medical Flag to Delete" at bounding box center [470, 178] width 843 height 94
click at [698, 187] on div "Customer ID: 1454206 Credit Available: $0.00 Verified: Medical Flag to Delete" at bounding box center [470, 178] width 843 height 94
click at [686, 218] on div "Customer ID: 1454206 Credit Available: $0.00 Verified: Medical Flag to Delete" at bounding box center [470, 178] width 843 height 94
click at [198, 104] on span "Purchases" at bounding box center [182, 102] width 44 height 14
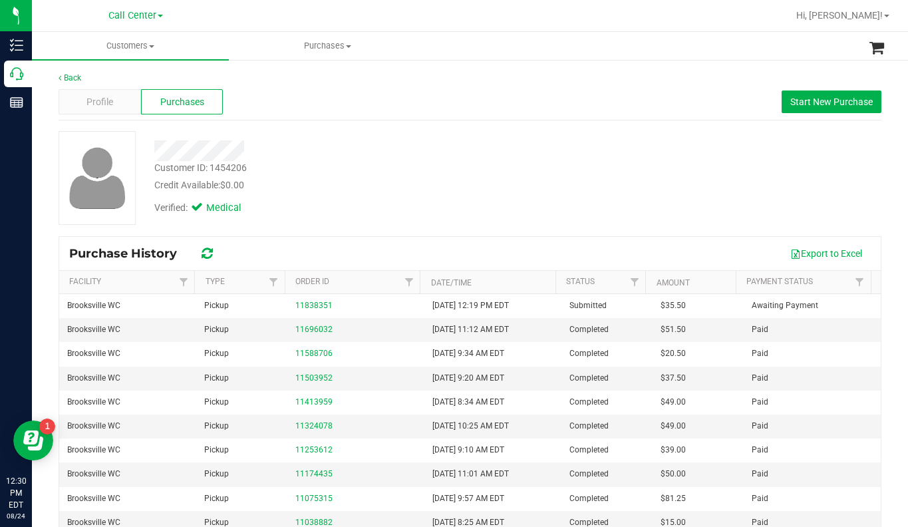
click at [692, 207] on div "Customer ID: 1454206 Credit Available: $0.00 Verified: Medical" at bounding box center [470, 178] width 843 height 94
click at [99, 100] on span "Profile" at bounding box center [99, 102] width 27 height 14
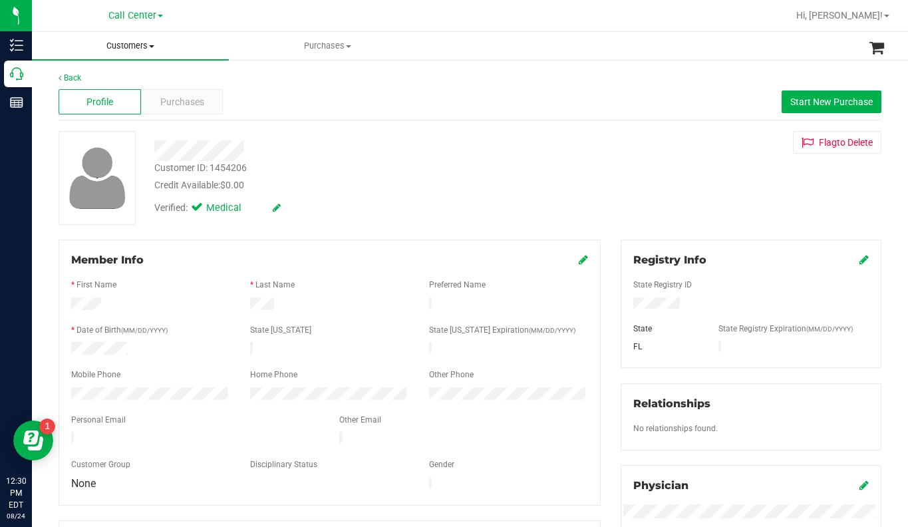
click at [152, 45] on span at bounding box center [151, 46] width 5 height 3
click at [100, 82] on span "All customers" at bounding box center [80, 79] width 96 height 11
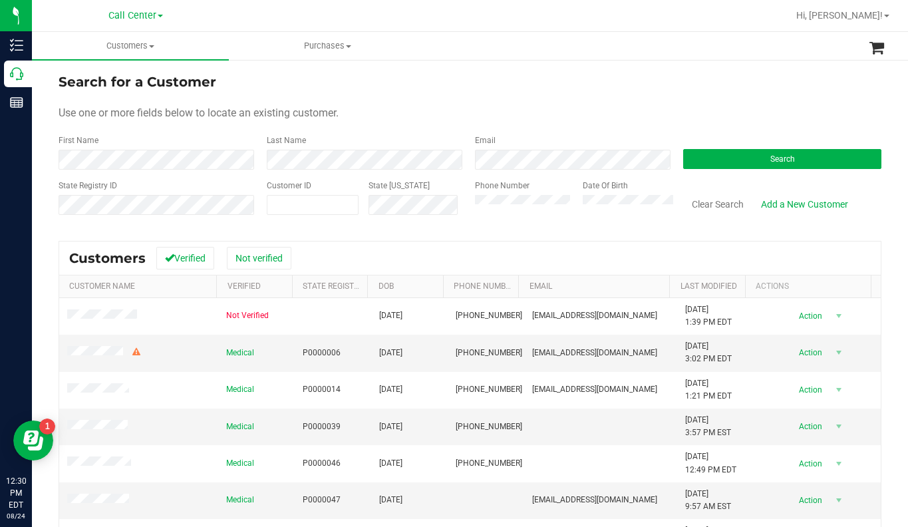
click at [668, 105] on div "Use one or more fields below to locate an existing customer." at bounding box center [470, 113] width 823 height 16
drag, startPoint x: 713, startPoint y: 81, endPoint x: 325, endPoint y: 252, distance: 424.3
click at [713, 80] on div "Search for a Customer" at bounding box center [470, 82] width 823 height 20
click at [723, 162] on button "Search" at bounding box center [782, 159] width 198 height 20
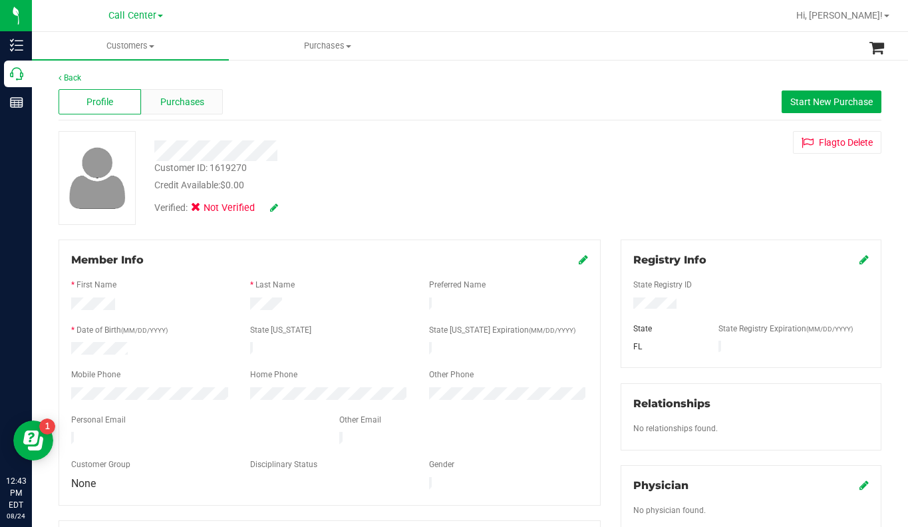
click at [174, 109] on div "Purchases" at bounding box center [182, 101] width 82 height 25
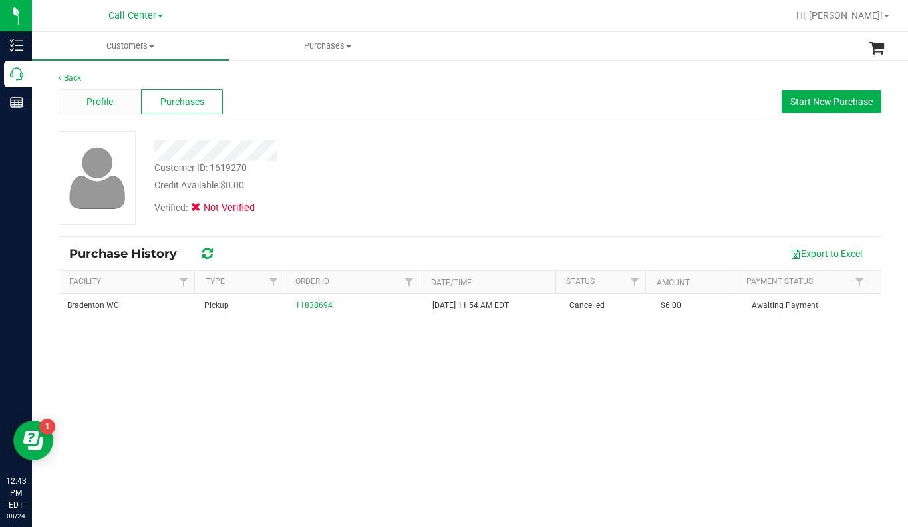
click at [112, 107] on span "Profile" at bounding box center [99, 102] width 27 height 14
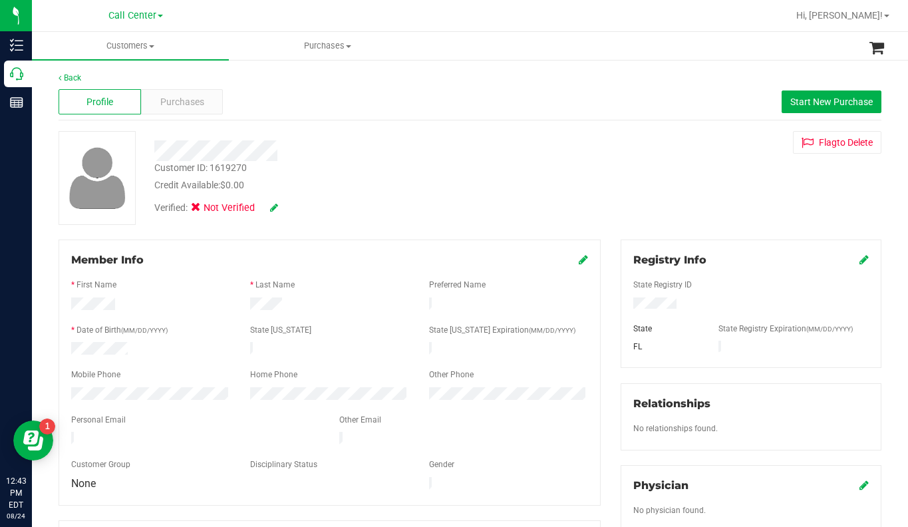
click at [678, 198] on div "Customer ID: 1619270 Credit Available: $0.00 Verified: Not Verified Flag to Del…" at bounding box center [470, 178] width 843 height 94
drag, startPoint x: 721, startPoint y: 190, endPoint x: 614, endPoint y: 216, distance: 110.2
click at [721, 190] on div "Customer ID: 1619270 Credit Available: $0.00 Verified: Not Verified Flag to Del…" at bounding box center [470, 178] width 843 height 94
click at [688, 196] on div "Customer ID: 1619270 Credit Available: $0.00 Verified: Not Verified Flag to Del…" at bounding box center [470, 178] width 843 height 94
drag, startPoint x: 724, startPoint y: 215, endPoint x: 717, endPoint y: 217, distance: 7.6
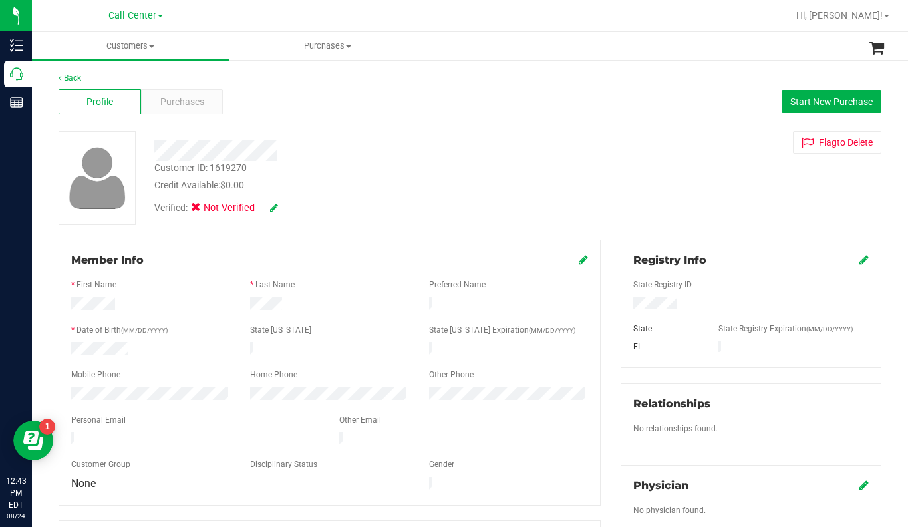
click at [720, 217] on div "Customer ID: 1619270 Credit Available: $0.00 Verified: Not Verified Flag to Del…" at bounding box center [470, 178] width 843 height 94
click at [707, 194] on div "Customer ID: 1619270 Credit Available: $0.00 Verified: Not Verified Flag to Del…" at bounding box center [470, 178] width 843 height 94
click at [685, 188] on div "Customer ID: 1619270 Credit Available: $0.00 Verified: Not Verified Flag to Del…" at bounding box center [470, 178] width 843 height 94
click at [152, 45] on span at bounding box center [151, 46] width 5 height 3
click at [94, 86] on li "All customers" at bounding box center [130, 80] width 197 height 16
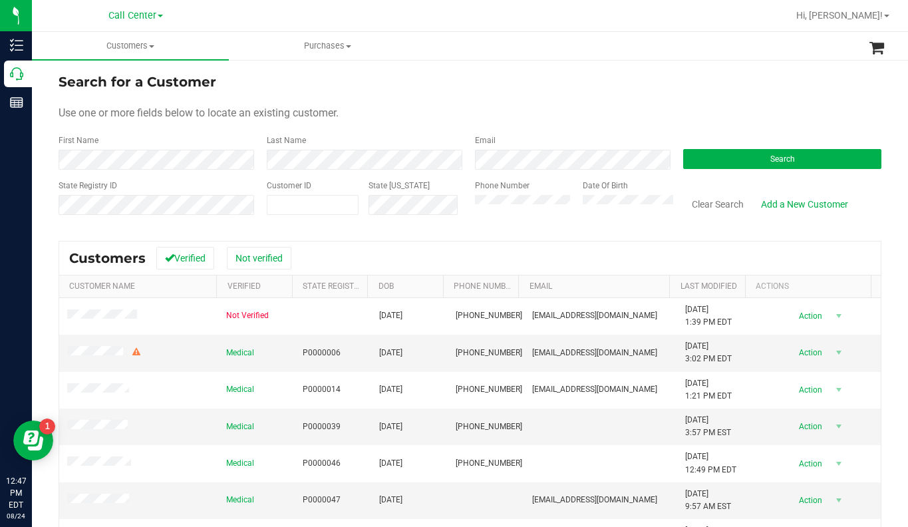
click at [670, 111] on div "Use one or more fields below to locate an existing customer." at bounding box center [470, 113] width 823 height 16
click at [697, 109] on div "Use one or more fields below to locate an existing customer." at bounding box center [470, 113] width 823 height 16
click at [770, 154] on span "Search" at bounding box center [782, 158] width 25 height 9
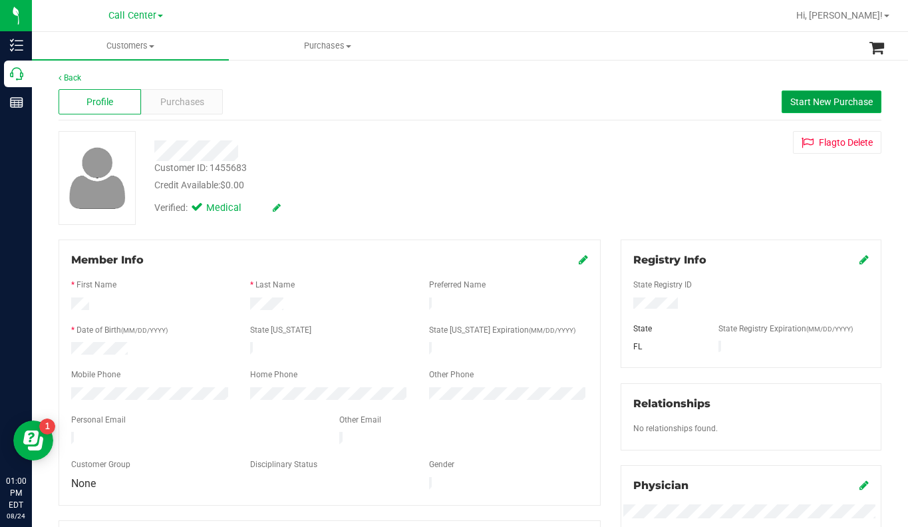
click at [807, 107] on button "Start New Purchase" at bounding box center [831, 101] width 100 height 23
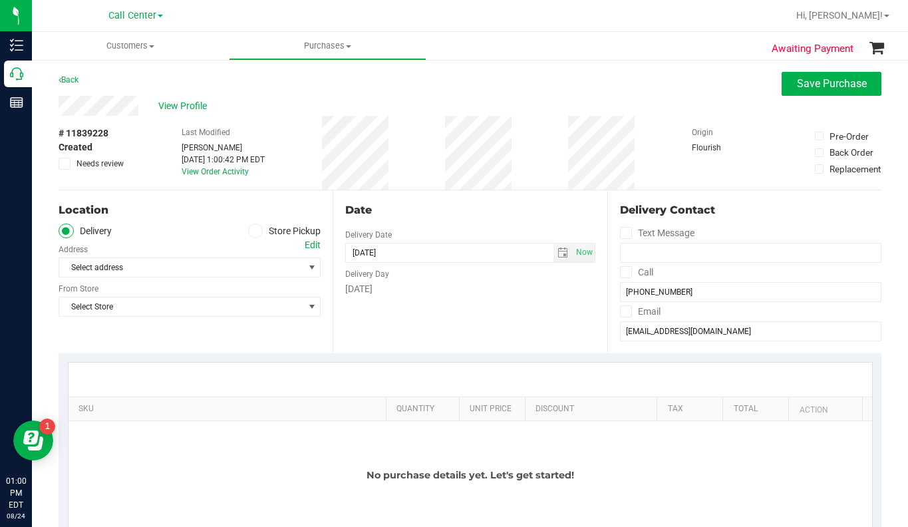
click at [253, 231] on icon at bounding box center [255, 231] width 8 height 0
click at [0, 0] on input "Store Pickup" at bounding box center [0, 0] width 0 height 0
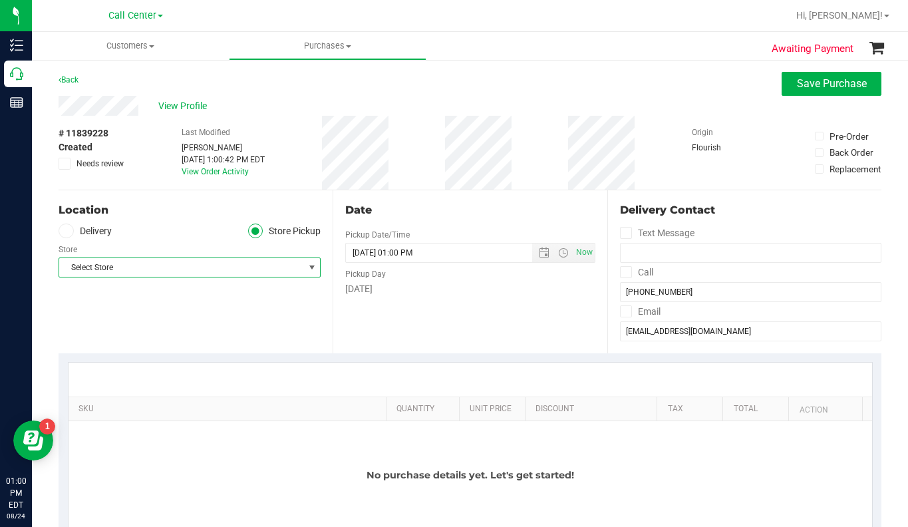
click at [122, 275] on span "Select Store" at bounding box center [181, 267] width 244 height 19
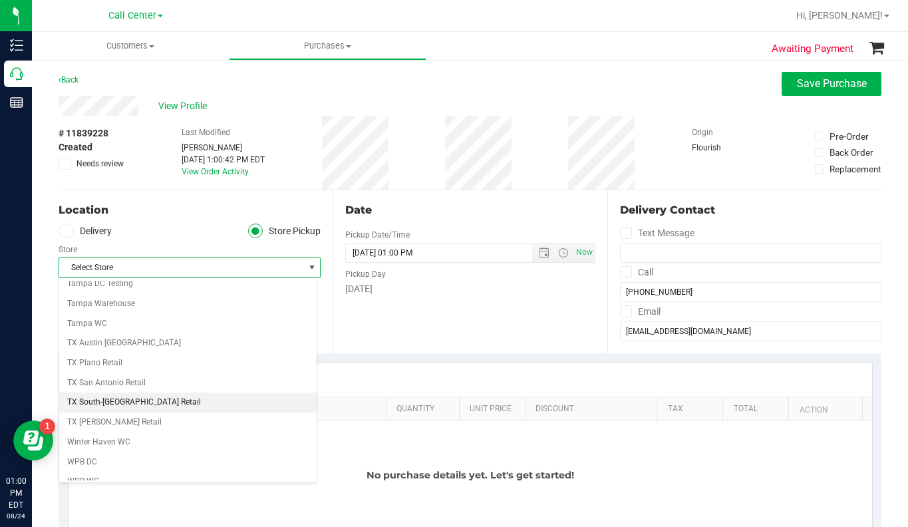
scroll to position [966, 0]
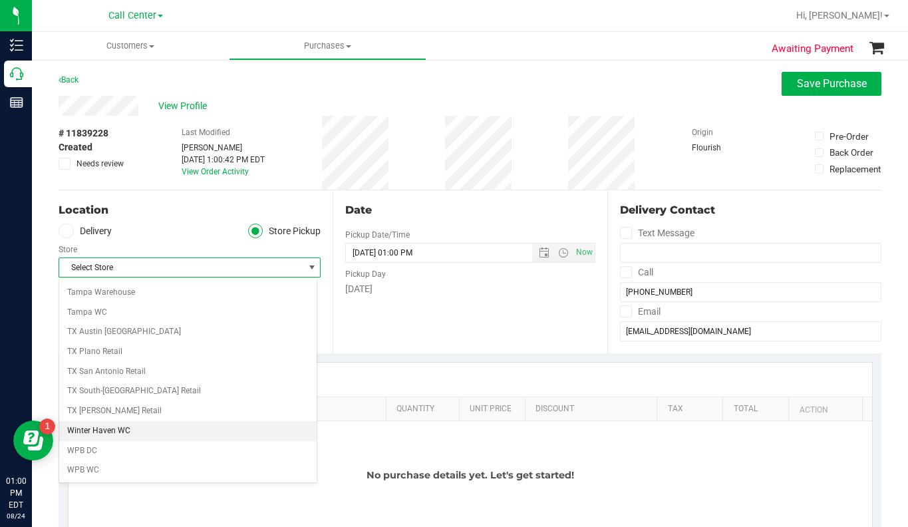
click at [82, 432] on li "Winter Haven WC" at bounding box center [187, 431] width 257 height 20
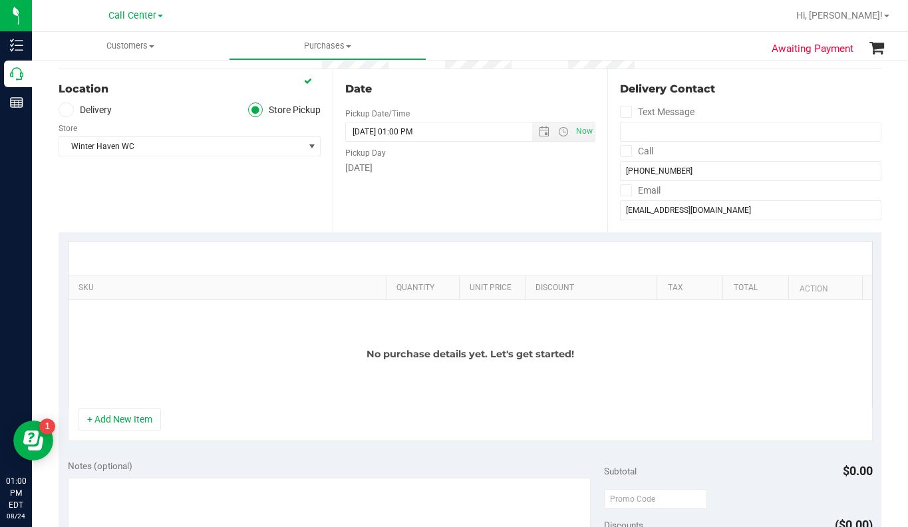
scroll to position [133, 0]
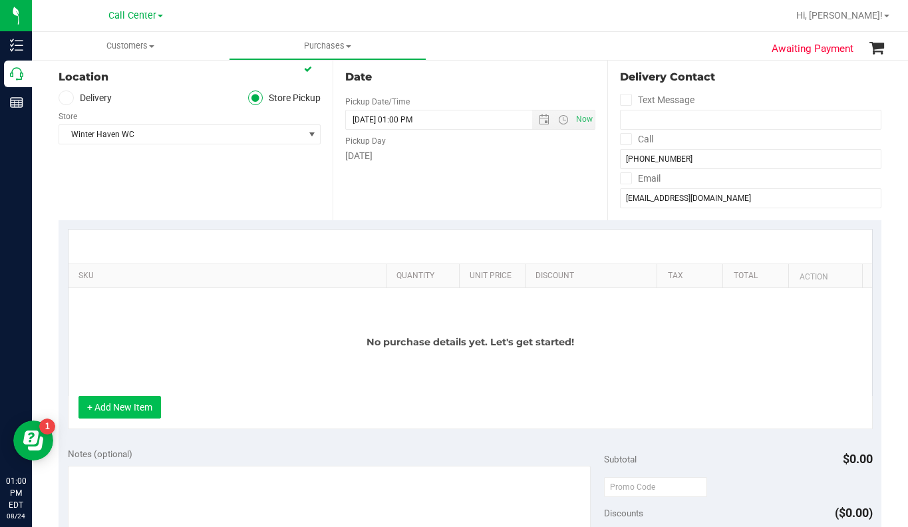
click at [138, 405] on button "+ Add New Item" at bounding box center [119, 407] width 82 height 23
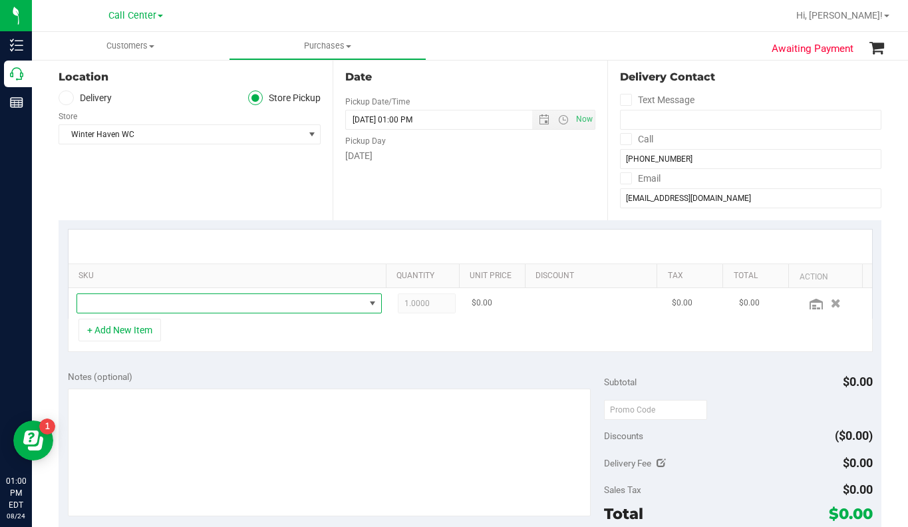
click at [114, 306] on span "NO DATA FOUND" at bounding box center [220, 303] width 287 height 19
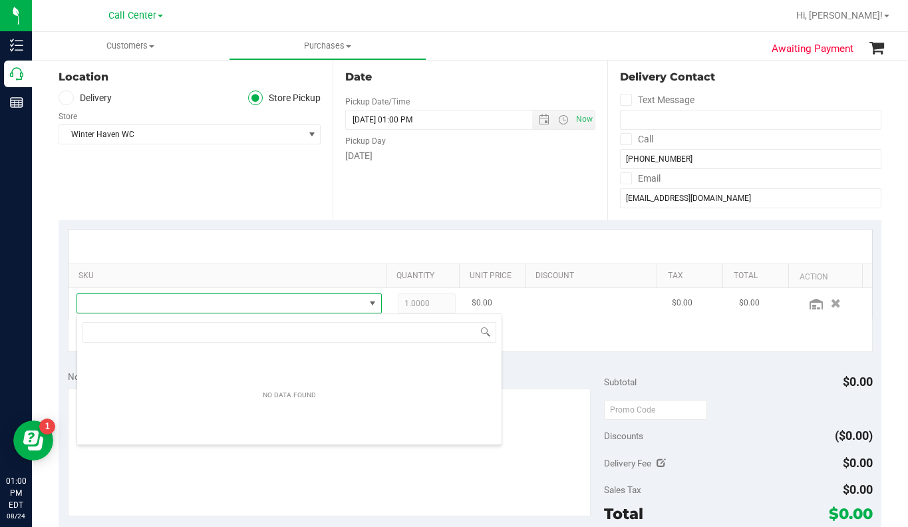
scroll to position [20, 294]
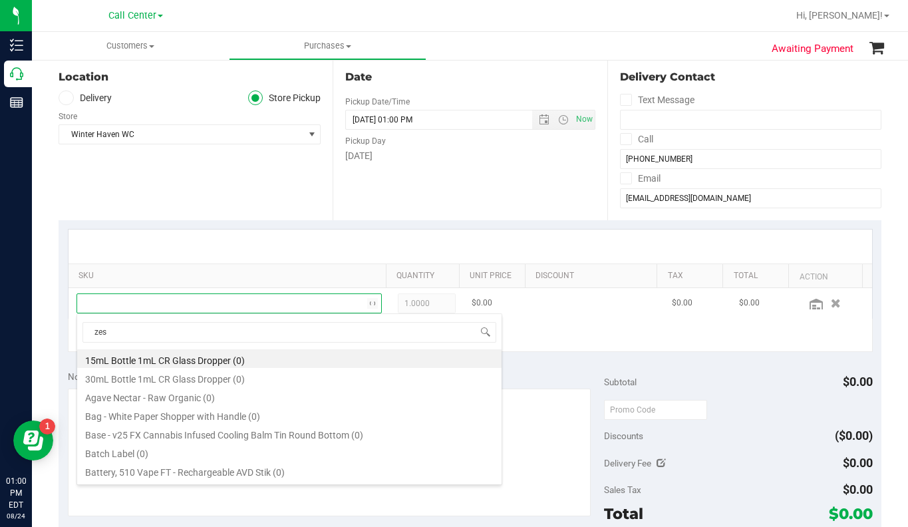
type input "zest"
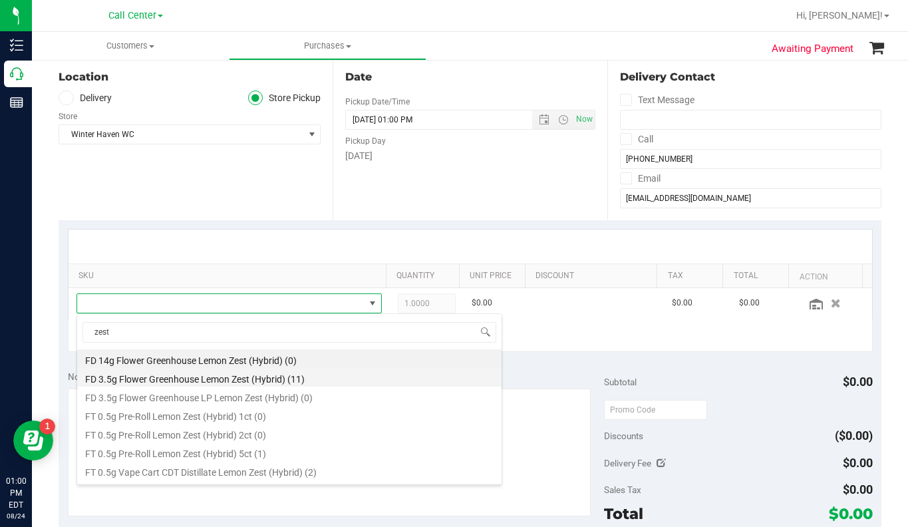
click at [187, 378] on li "FD 3.5g Flower Greenhouse Lemon Zest (Hybrid) (11)" at bounding box center [289, 377] width 424 height 19
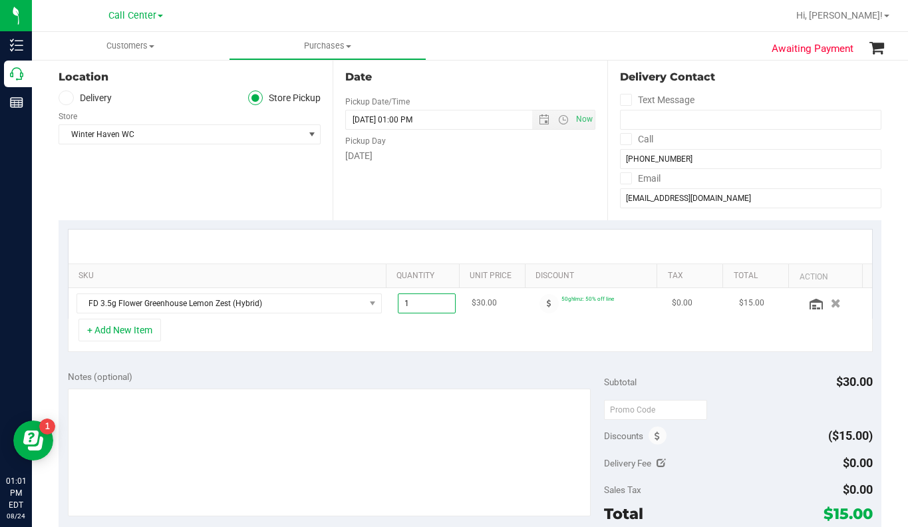
drag, startPoint x: 400, startPoint y: 307, endPoint x: 392, endPoint y: 308, distance: 8.1
click at [398, 308] on span "1.00 1" at bounding box center [427, 303] width 59 height 20
type input "4"
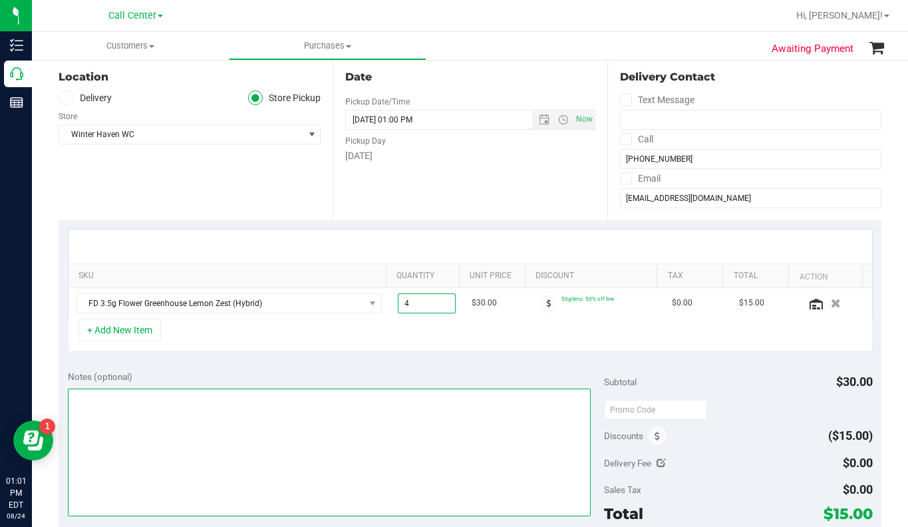
type input "4.00"
click at [340, 447] on textarea at bounding box center [329, 452] width 523 height 128
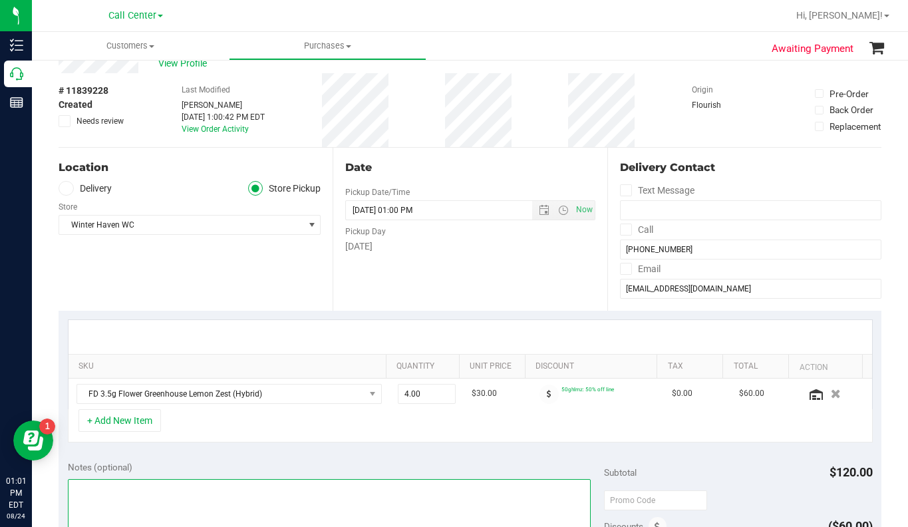
scroll to position [0, 0]
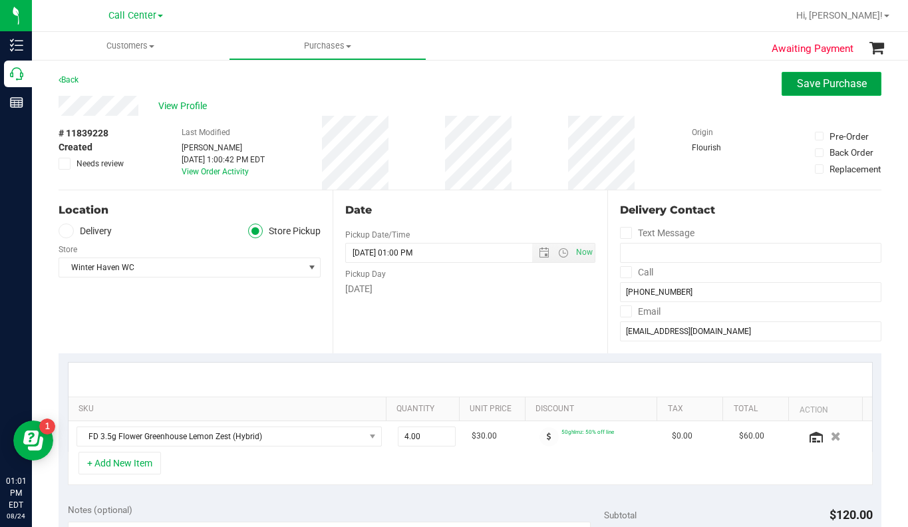
click at [805, 81] on span "Save Purchase" at bounding box center [832, 83] width 70 height 13
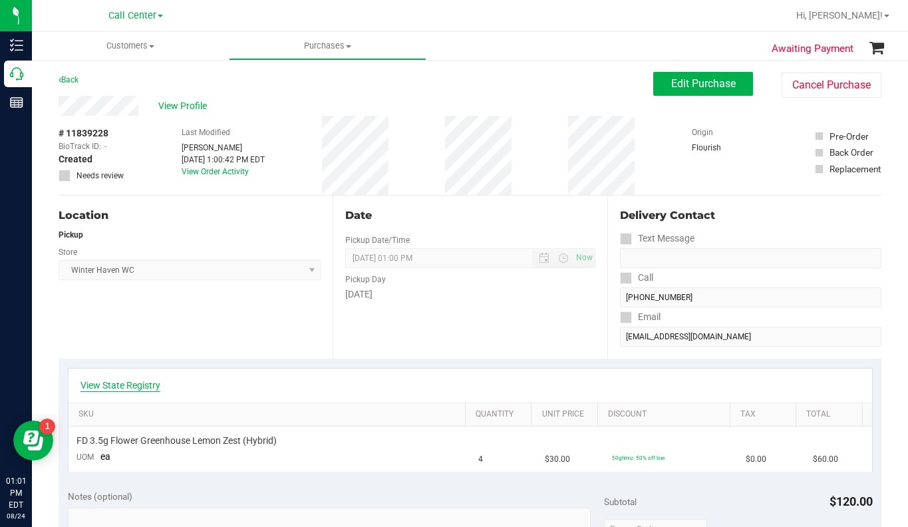
click at [131, 380] on link "View State Registry" at bounding box center [120, 384] width 80 height 13
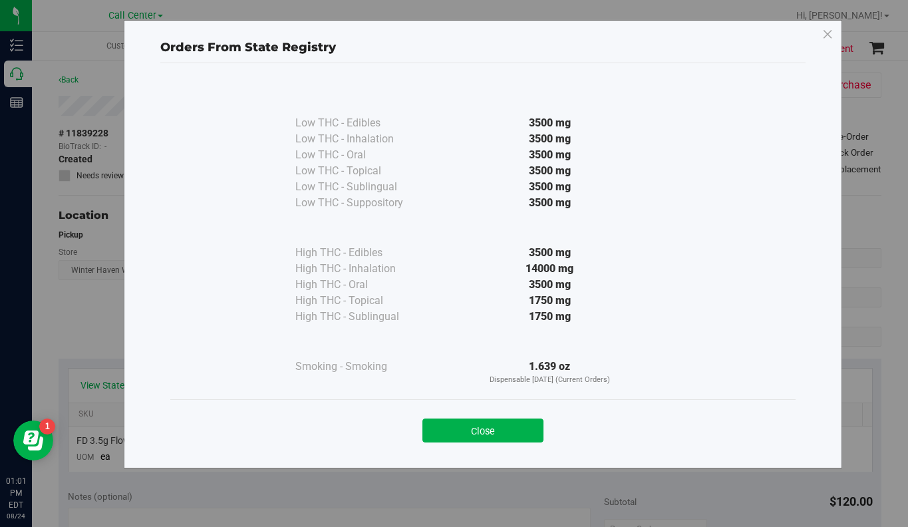
click at [463, 444] on div "Close" at bounding box center [482, 426] width 625 height 54
click at [449, 430] on button "Close" at bounding box center [482, 430] width 121 height 24
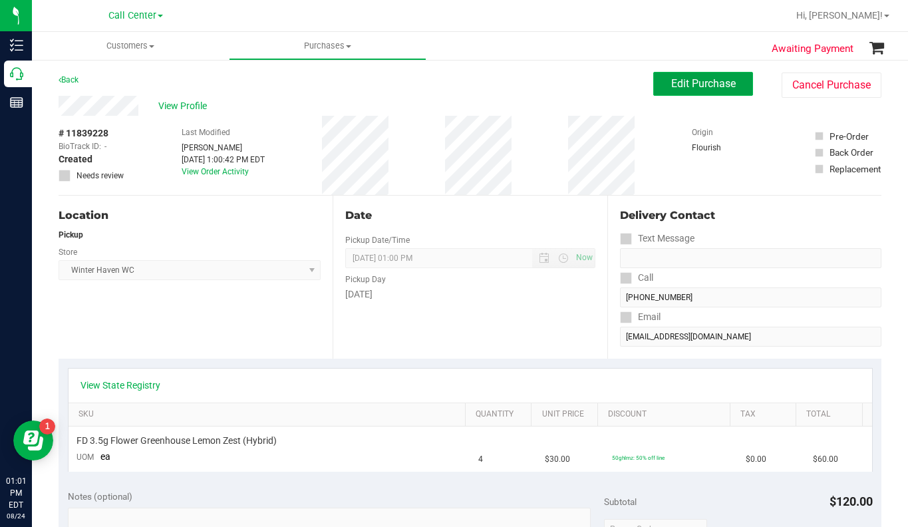
click at [672, 84] on span "Edit Purchase" at bounding box center [703, 83] width 65 height 13
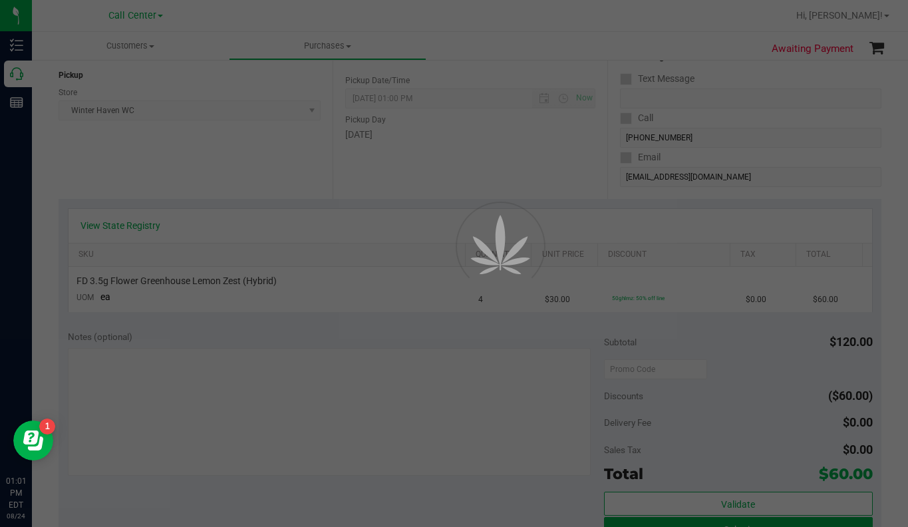
scroll to position [200, 0]
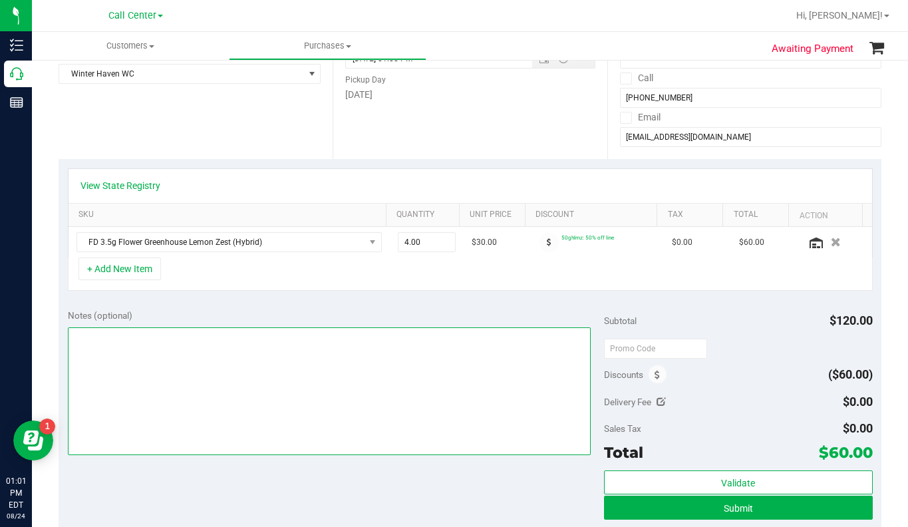
click at [135, 355] on textarea at bounding box center [329, 391] width 523 height 128
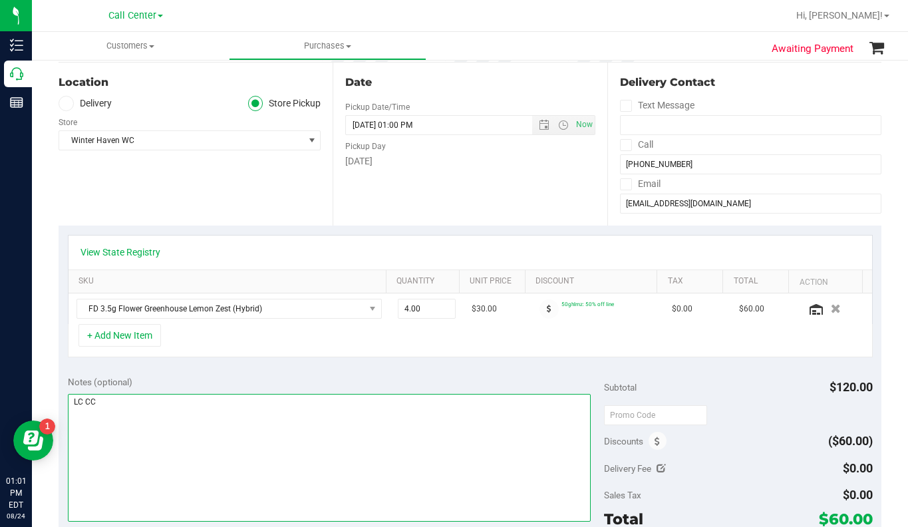
type textarea "LC CC"
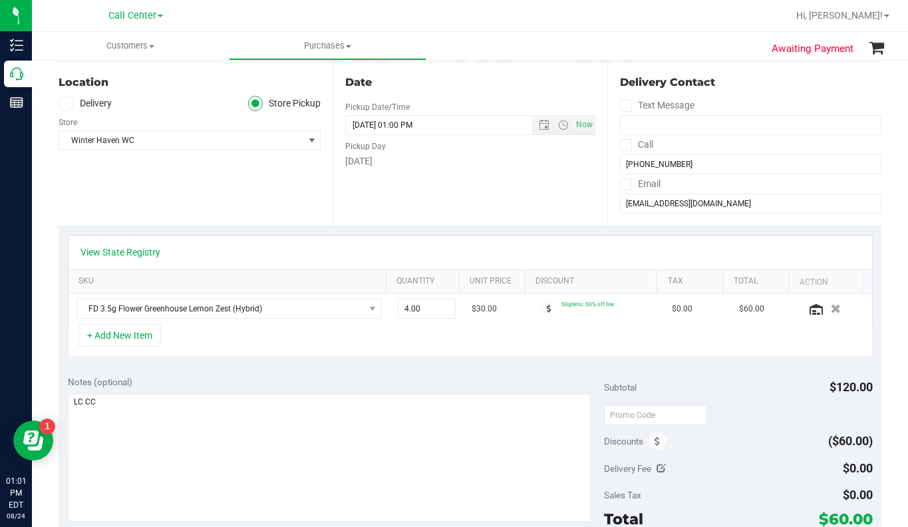
click at [186, 198] on div "Location Delivery Store Pickup Store Winter Haven WC Select Store Bonita Spring…" at bounding box center [196, 144] width 274 height 163
click at [644, 205] on input "egomez555@icloud.com" at bounding box center [750, 204] width 261 height 20
paste input "(929) 813-7171"
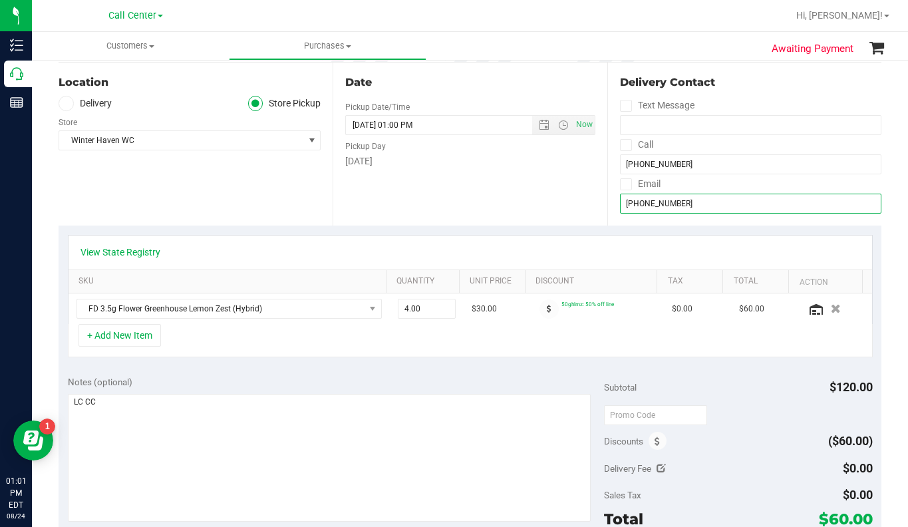
type input "(929) 813-7171"
click at [688, 205] on input "(929) 813-7171" at bounding box center [750, 204] width 261 height 20
drag, startPoint x: 385, startPoint y: 213, endPoint x: 391, endPoint y: 204, distance: 10.5
click at [385, 212] on div "Date Pickup Date/Time 08/24/2025 Now 08/24/2025 01:00 PM Now Pickup Day Sunday" at bounding box center [470, 144] width 274 height 163
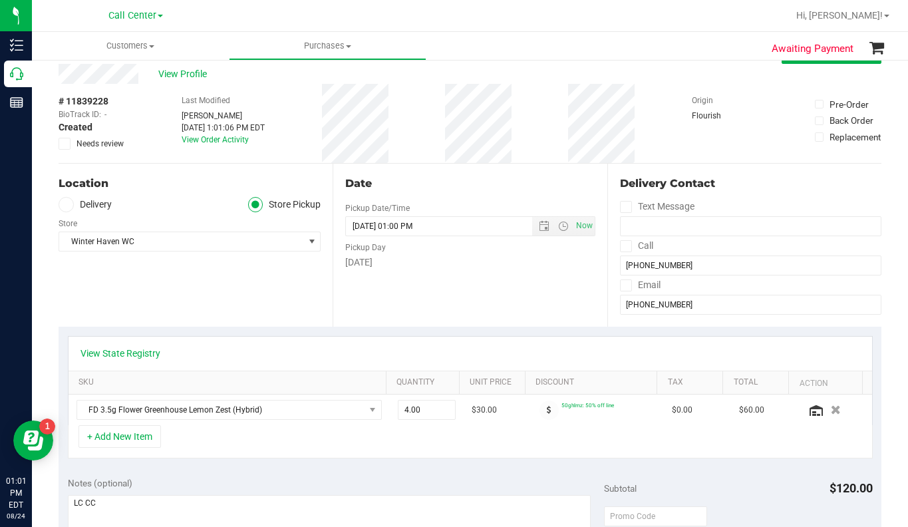
scroll to position [0, 0]
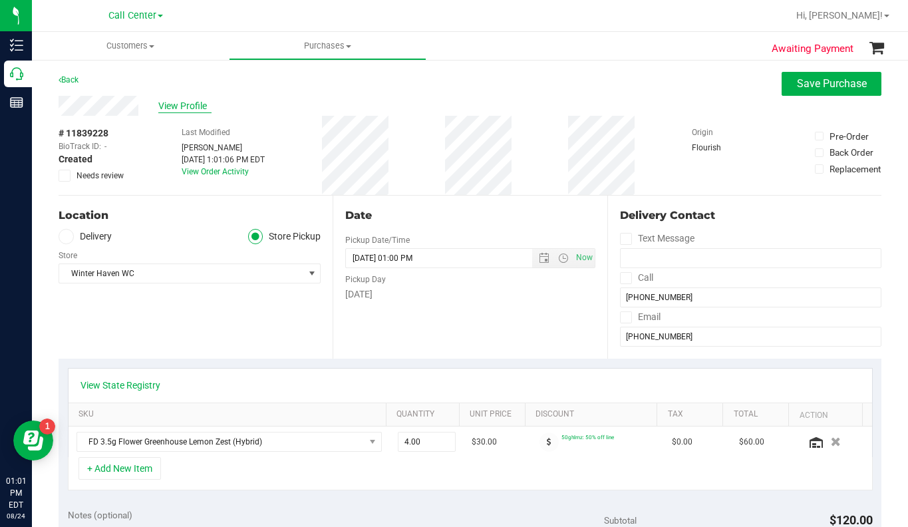
click at [187, 100] on span "View Profile" at bounding box center [184, 106] width 53 height 14
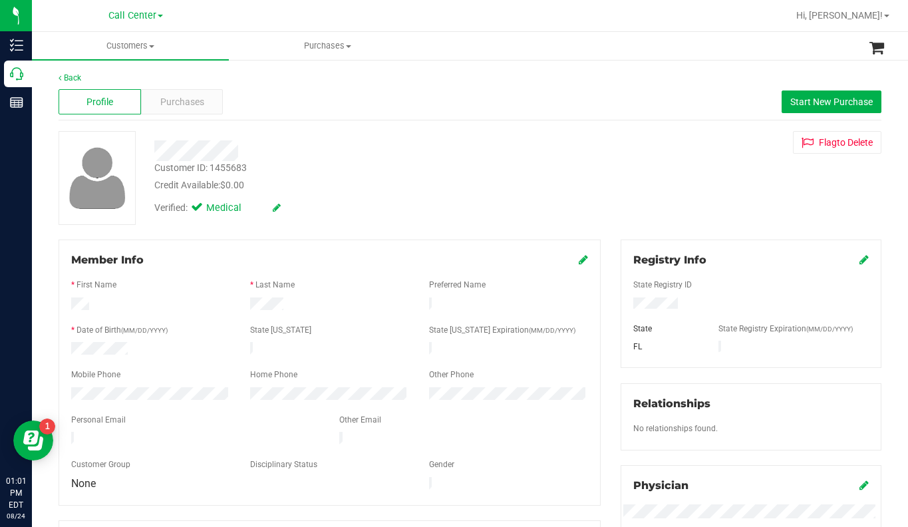
click at [737, 185] on div "Customer ID: 1455683 Credit Available: $0.00 Verified: Medical Flag to Delete" at bounding box center [470, 178] width 843 height 94
click at [624, 180] on div "Customer ID: 1455683 Credit Available: $0.00 Verified: Medical Flag to Delete" at bounding box center [470, 178] width 843 height 94
click at [194, 107] on span "Purchases" at bounding box center [182, 102] width 44 height 14
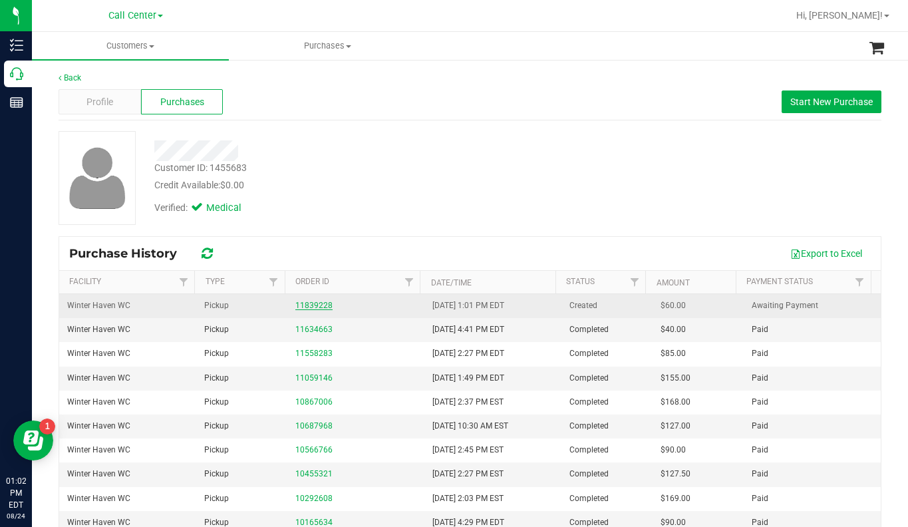
click at [312, 306] on link "11839228" at bounding box center [313, 305] width 37 height 9
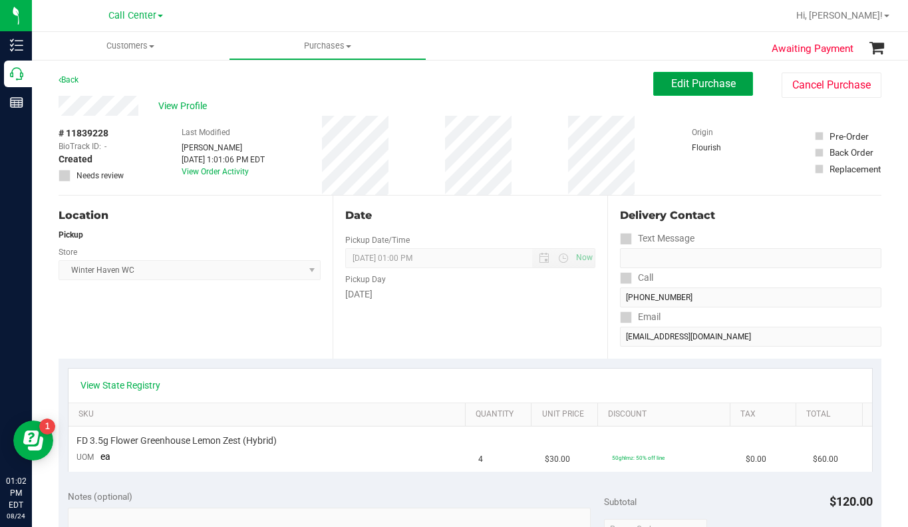
click at [671, 84] on span "Edit Purchase" at bounding box center [703, 83] width 65 height 13
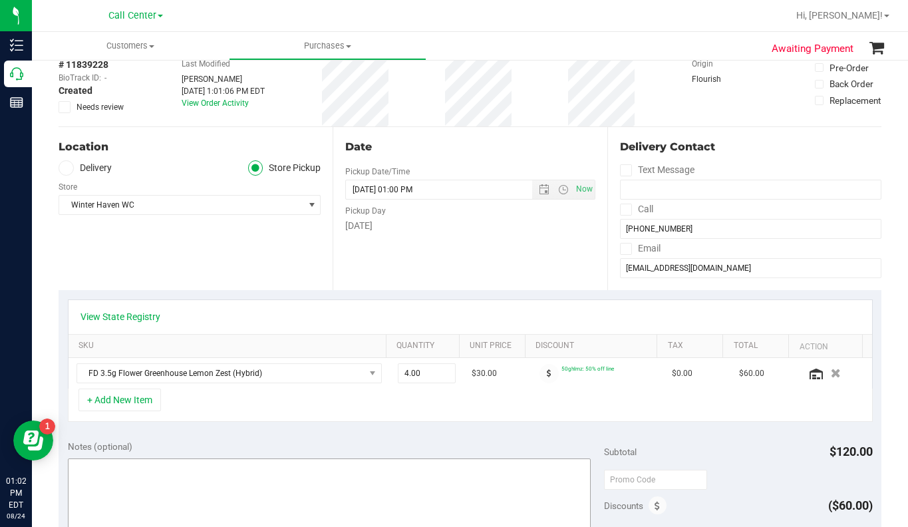
scroll to position [133, 0]
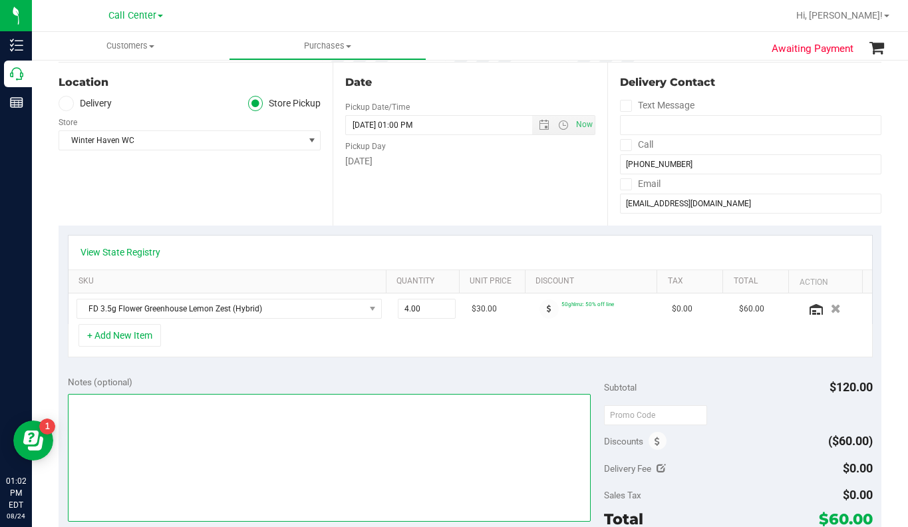
click at [116, 431] on textarea at bounding box center [329, 458] width 523 height 128
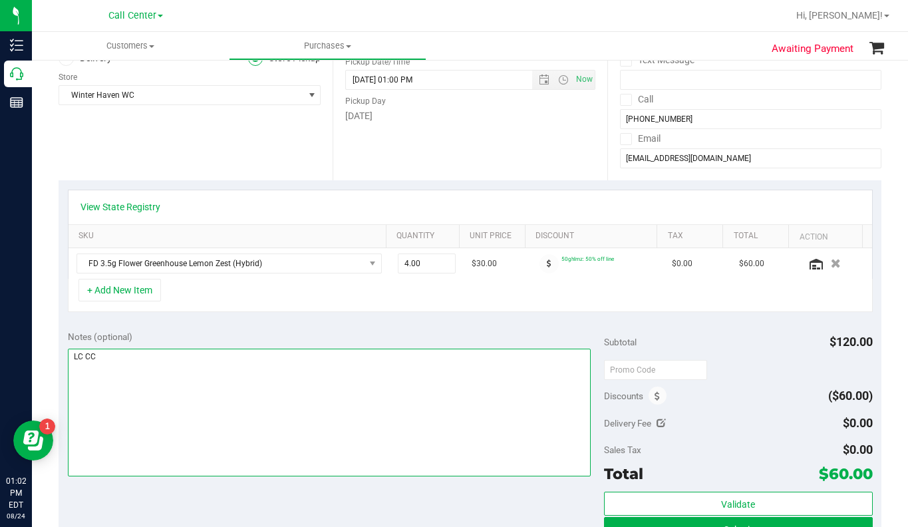
scroll to position [200, 0]
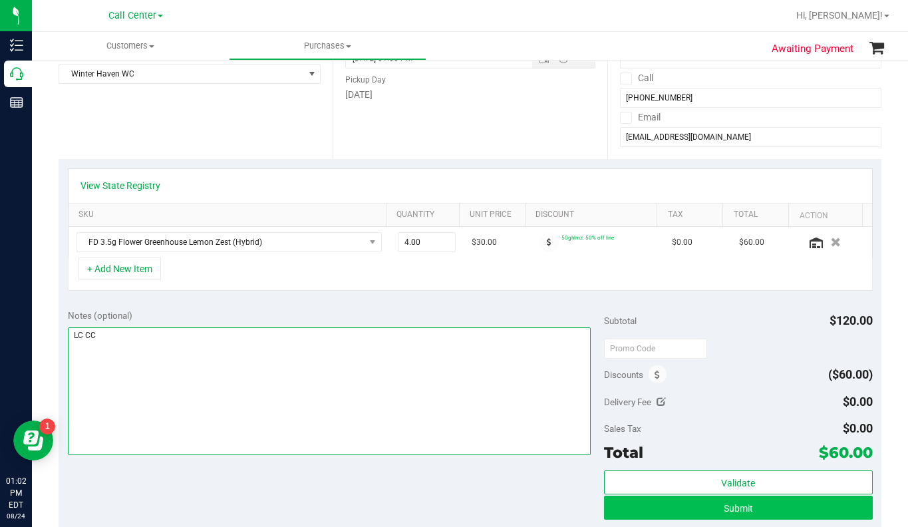
type textarea "LC CC"
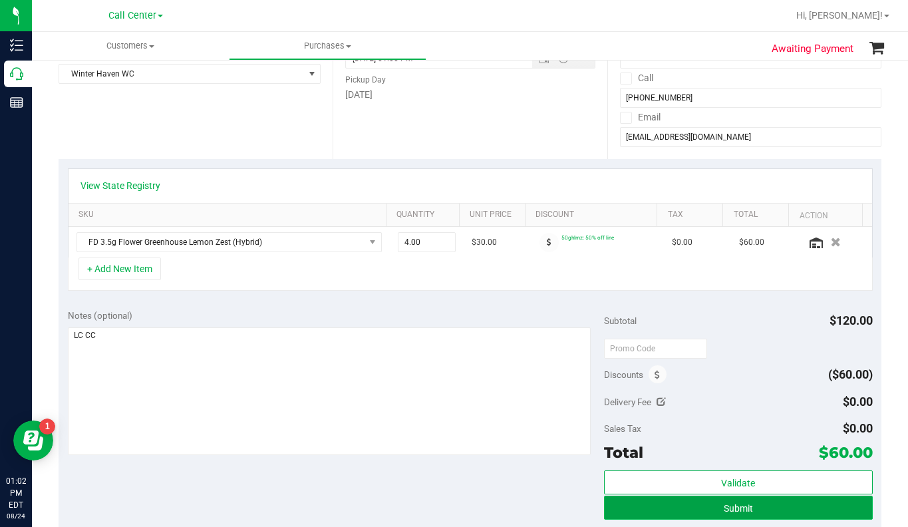
click at [633, 510] on button "Submit" at bounding box center [738, 507] width 268 height 24
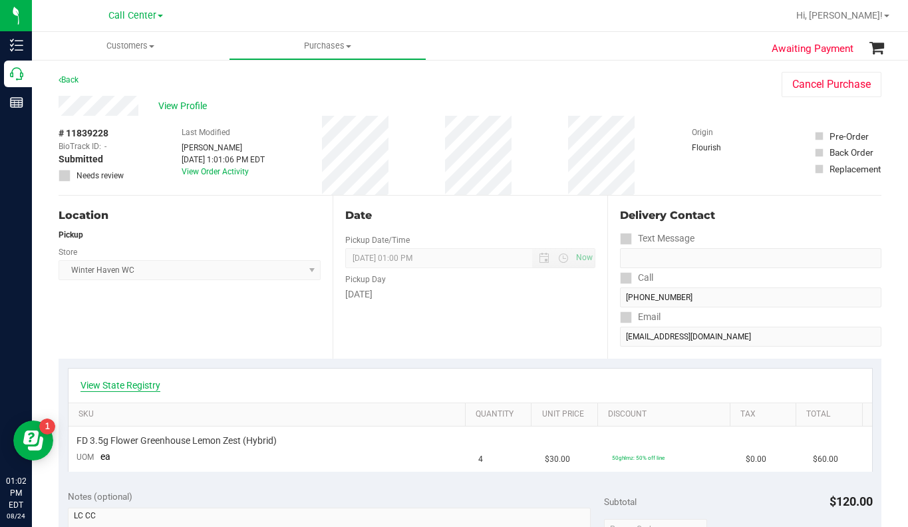
click at [134, 386] on link "View State Registry" at bounding box center [120, 384] width 80 height 13
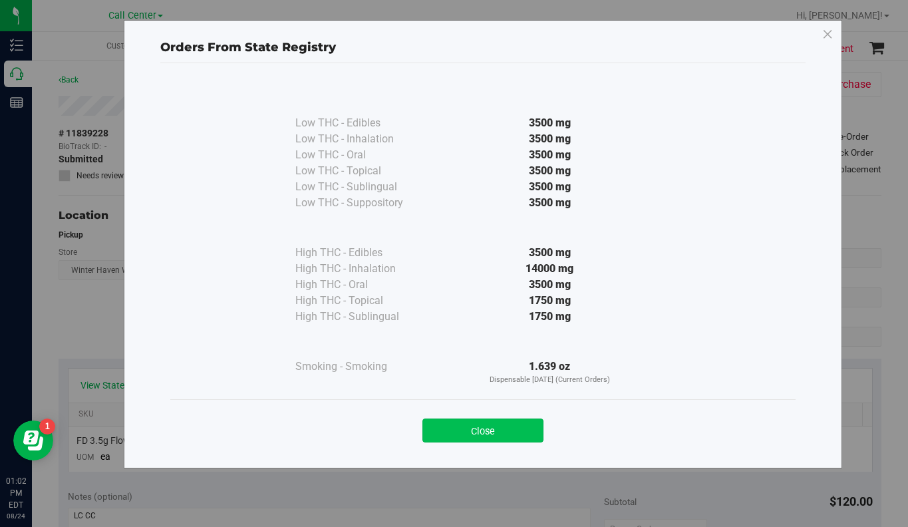
click at [454, 436] on button "Close" at bounding box center [482, 430] width 121 height 24
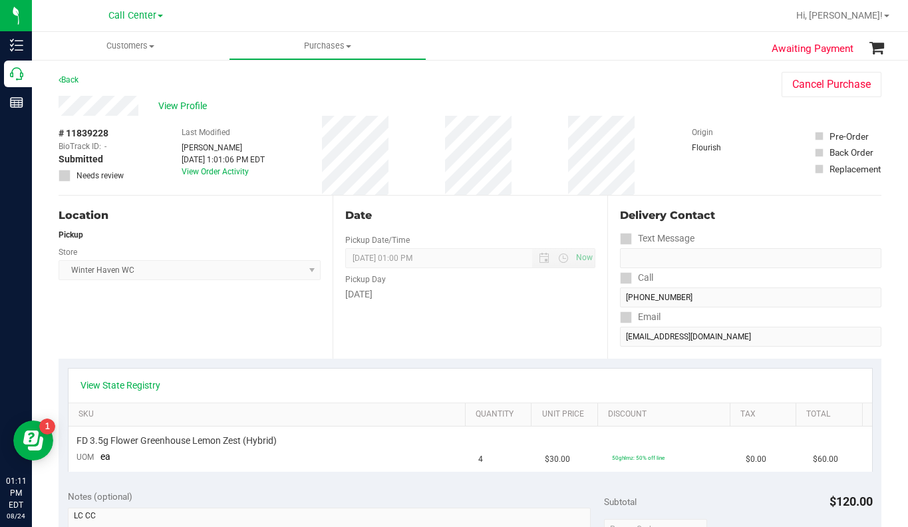
click at [722, 180] on div "Origin Flourish" at bounding box center [725, 155] width 67 height 79
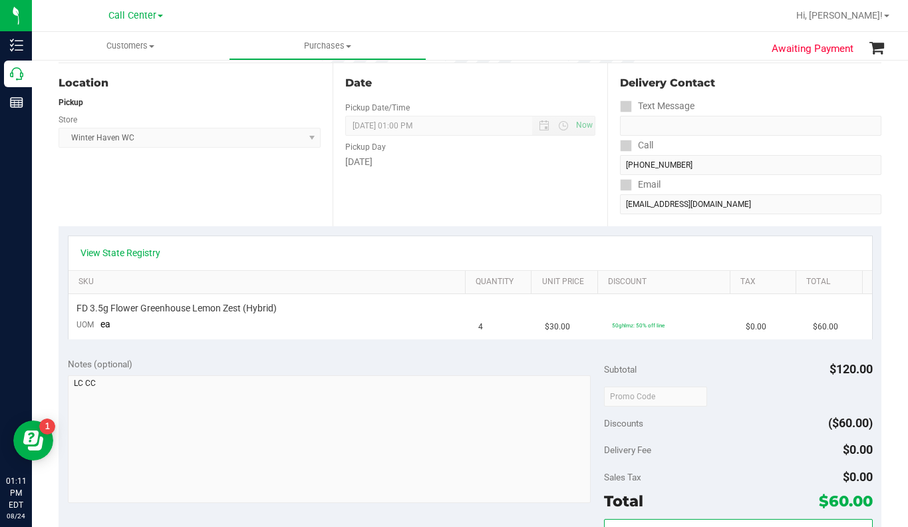
scroll to position [133, 0]
click at [120, 259] on div "View State Registry" at bounding box center [469, 252] width 803 height 34
click at [124, 249] on link "View State Registry" at bounding box center [120, 251] width 80 height 13
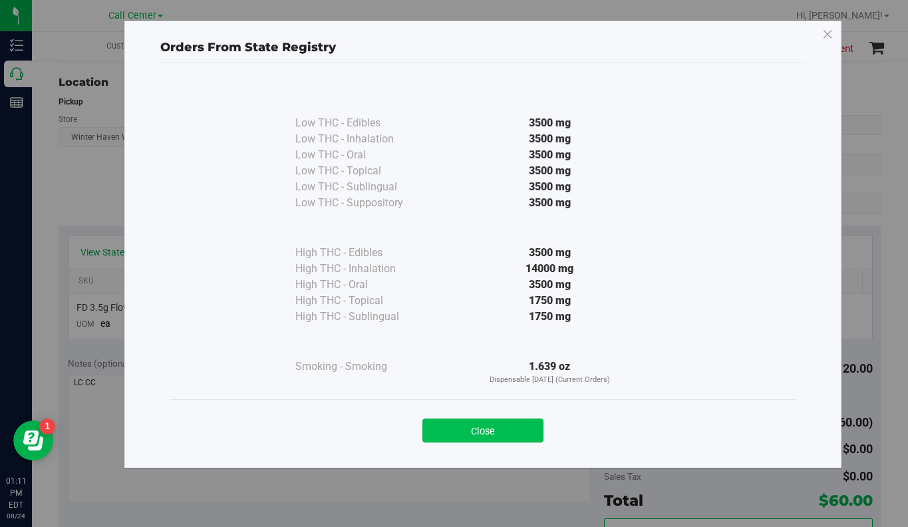
click at [470, 428] on button "Close" at bounding box center [482, 430] width 121 height 24
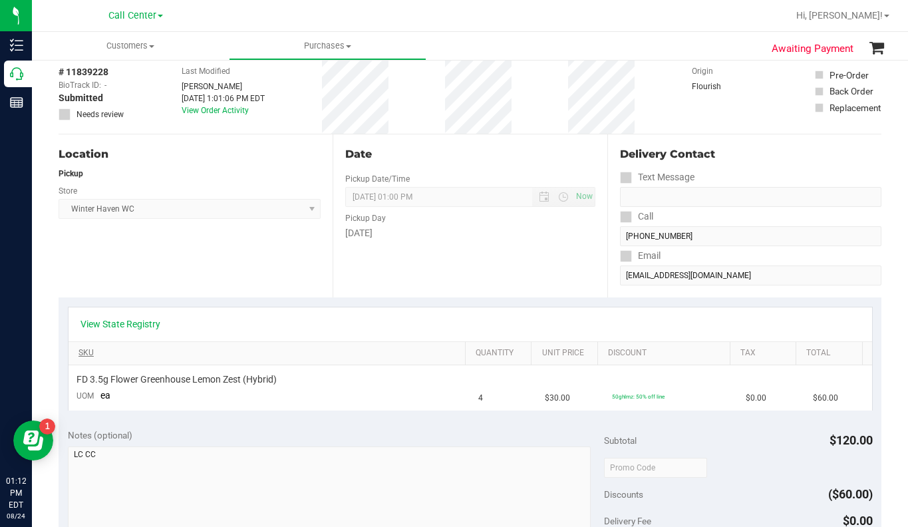
scroll to position [0, 0]
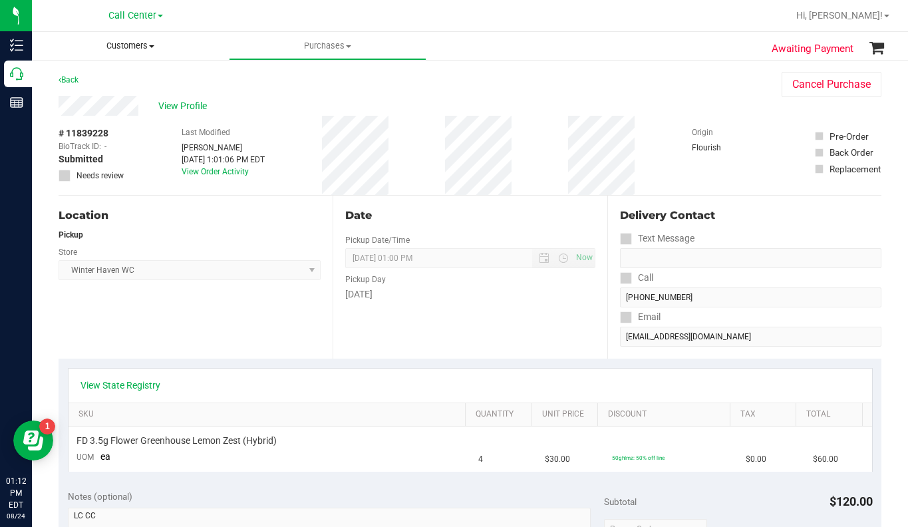
click at [150, 47] on span at bounding box center [151, 46] width 5 height 3
click at [98, 82] on span "All customers" at bounding box center [80, 79] width 96 height 11
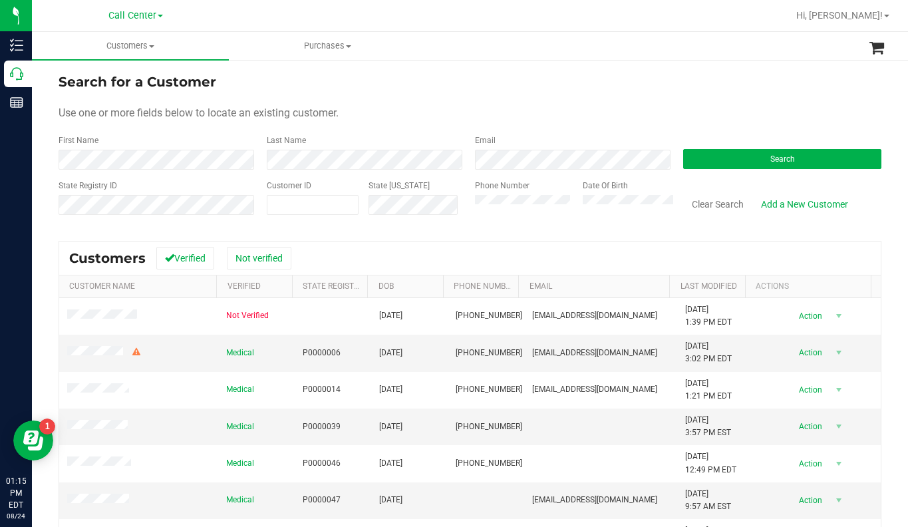
click at [384, 121] on form "Search for a Customer Use one or more fields below to locate an existing custom…" at bounding box center [470, 149] width 823 height 155
click at [692, 99] on form "Search for a Customer Use one or more fields below to locate an existing custom…" at bounding box center [470, 149] width 823 height 155
click at [696, 157] on button "Search" at bounding box center [782, 159] width 198 height 20
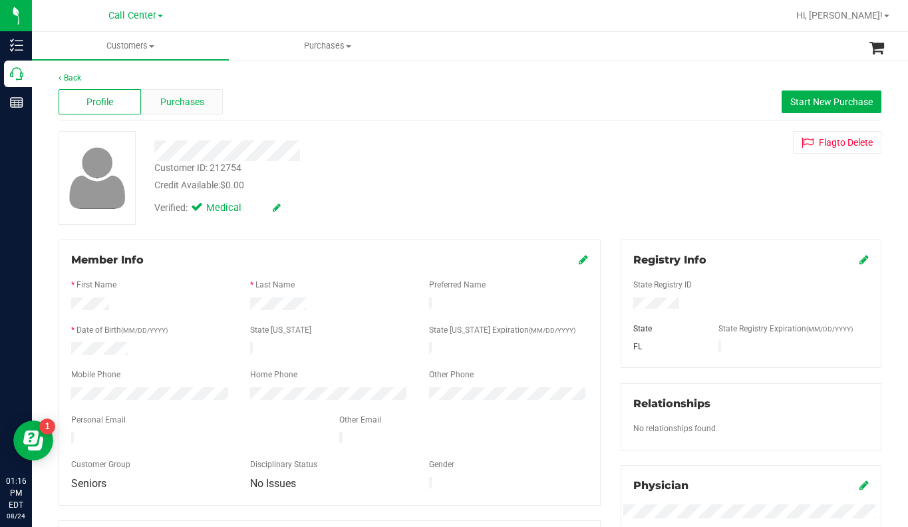
click at [185, 106] on span "Purchases" at bounding box center [182, 102] width 44 height 14
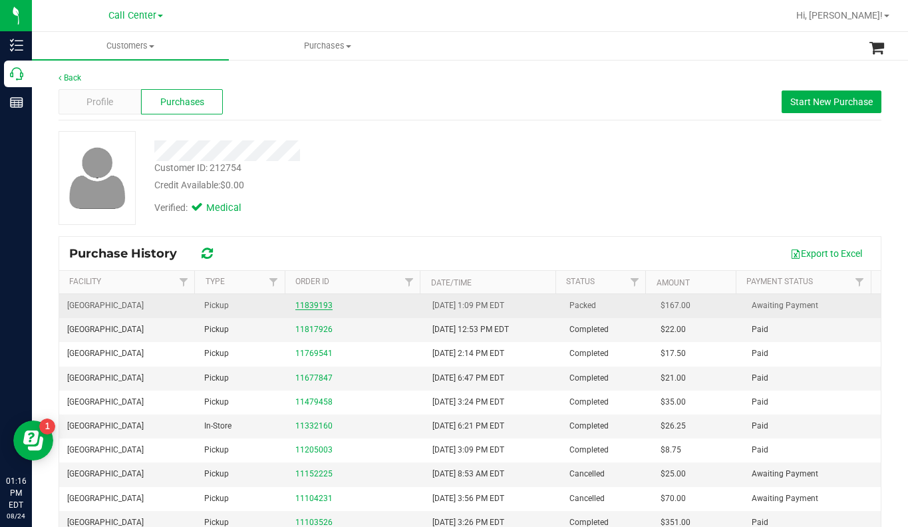
click at [296, 304] on link "11839193" at bounding box center [313, 305] width 37 height 9
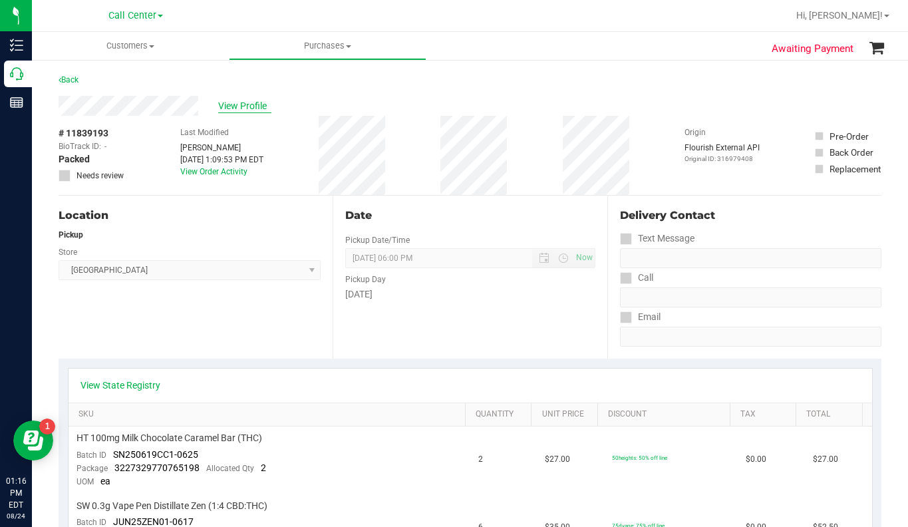
click at [249, 108] on span "View Profile" at bounding box center [244, 106] width 53 height 14
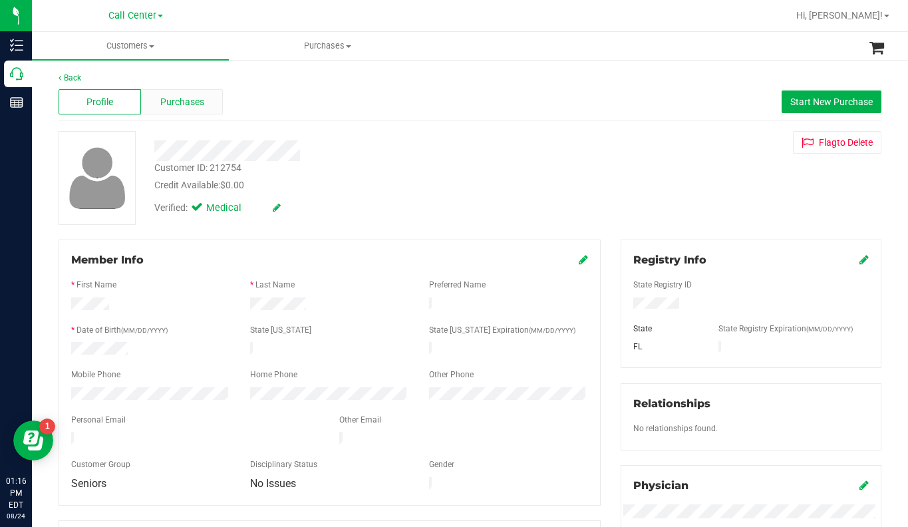
click at [178, 106] on span "Purchases" at bounding box center [182, 102] width 44 height 14
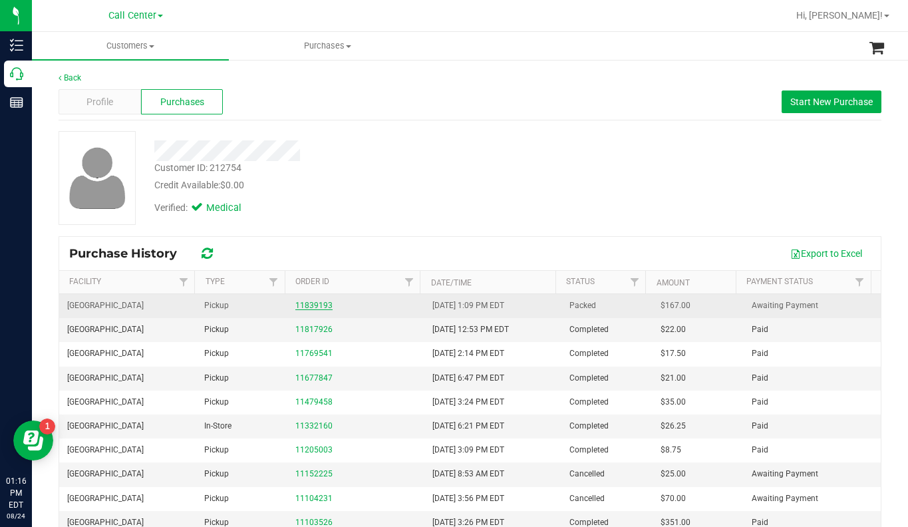
click at [311, 306] on link "11839193" at bounding box center [313, 305] width 37 height 9
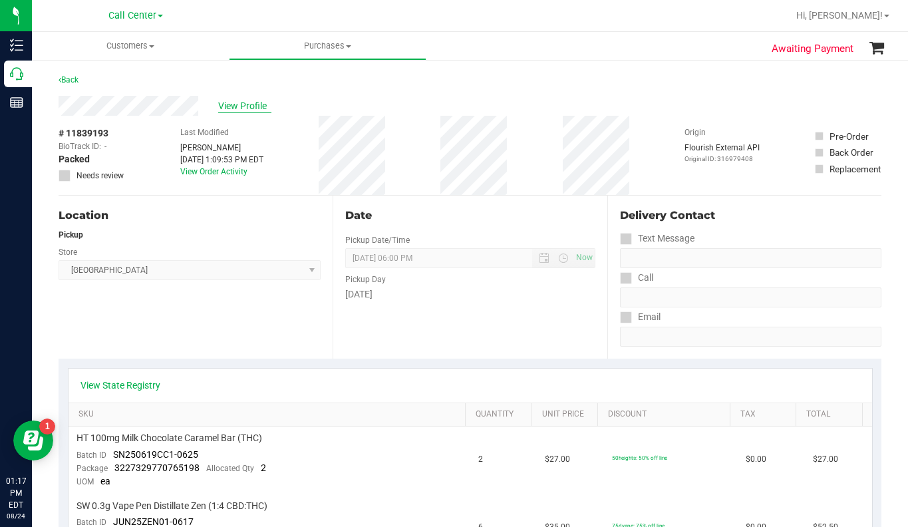
click at [229, 108] on span "View Profile" at bounding box center [244, 106] width 53 height 14
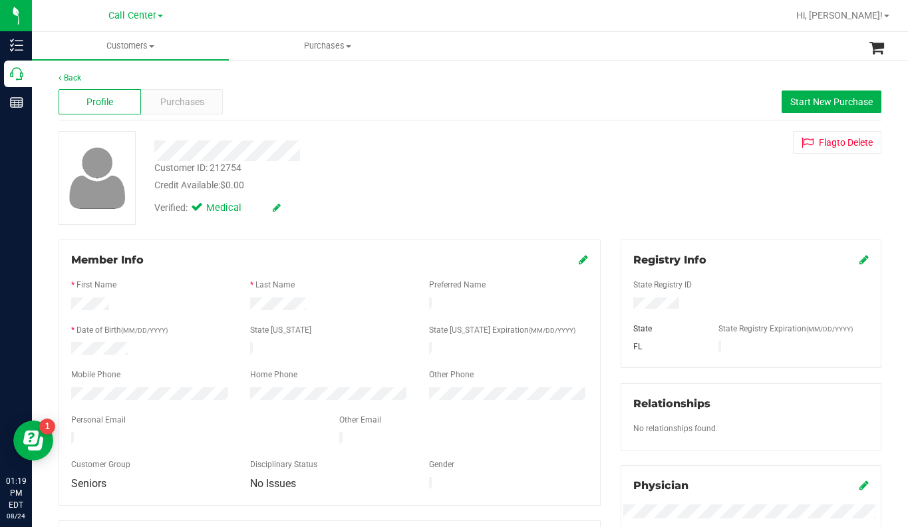
click at [698, 187] on div "Customer ID: 212754 Credit Available: $0.00 Verified: Medical Flag to Delete" at bounding box center [470, 178] width 843 height 94
click at [154, 45] on span at bounding box center [151, 46] width 5 height 3
click at [123, 81] on span "All customers" at bounding box center [80, 79] width 96 height 11
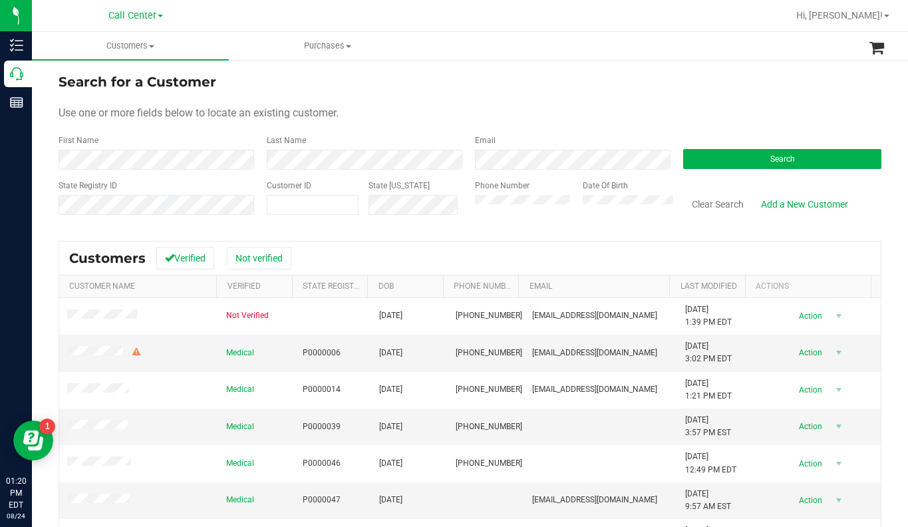
click at [714, 118] on div "Use one or more fields below to locate an existing customer." at bounding box center [470, 113] width 823 height 16
click at [364, 119] on div "Use one or more fields below to locate an existing customer." at bounding box center [470, 113] width 823 height 16
click at [729, 97] on form "Search for a Customer Use one or more fields below to locate an existing custom…" at bounding box center [470, 149] width 823 height 155
click at [730, 162] on button "Search" at bounding box center [782, 159] width 198 height 20
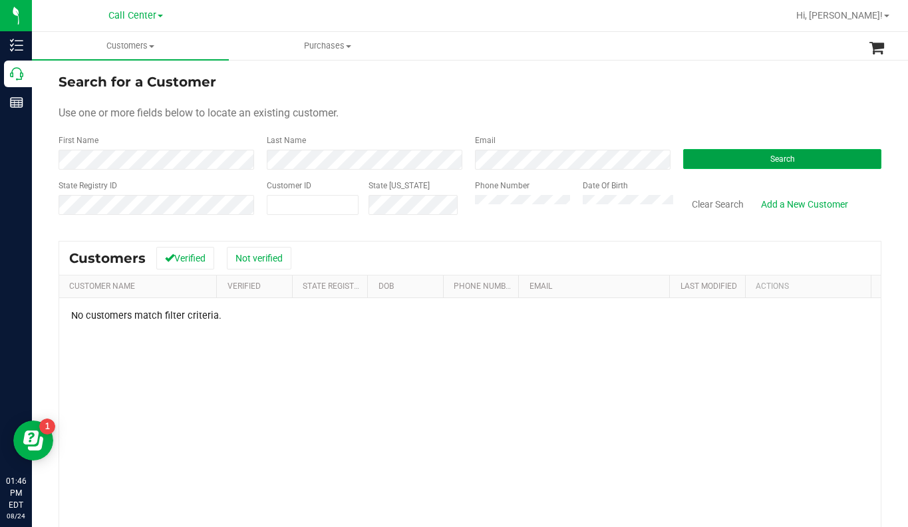
click at [701, 155] on button "Search" at bounding box center [782, 159] width 198 height 20
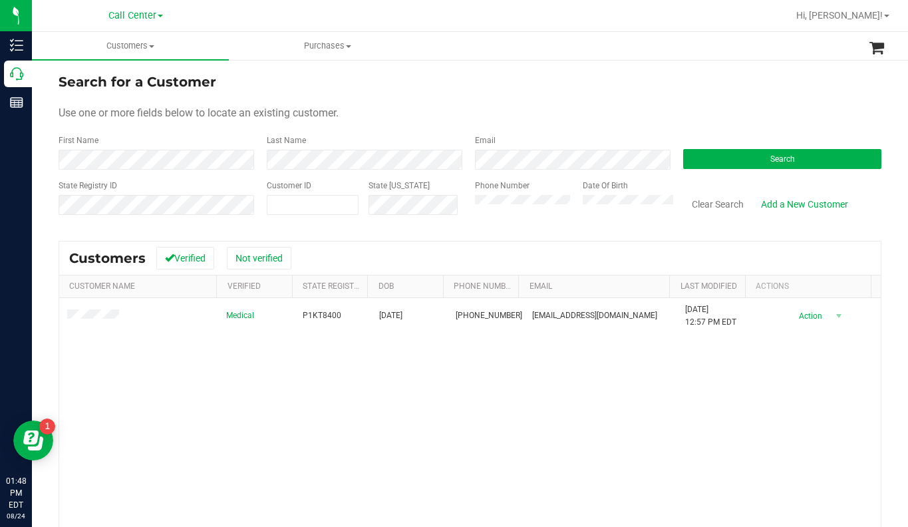
drag, startPoint x: 767, startPoint y: 99, endPoint x: 748, endPoint y: 97, distance: 18.7
click at [767, 99] on form "Search for a Customer Use one or more fields below to locate an existing custom…" at bounding box center [470, 149] width 823 height 155
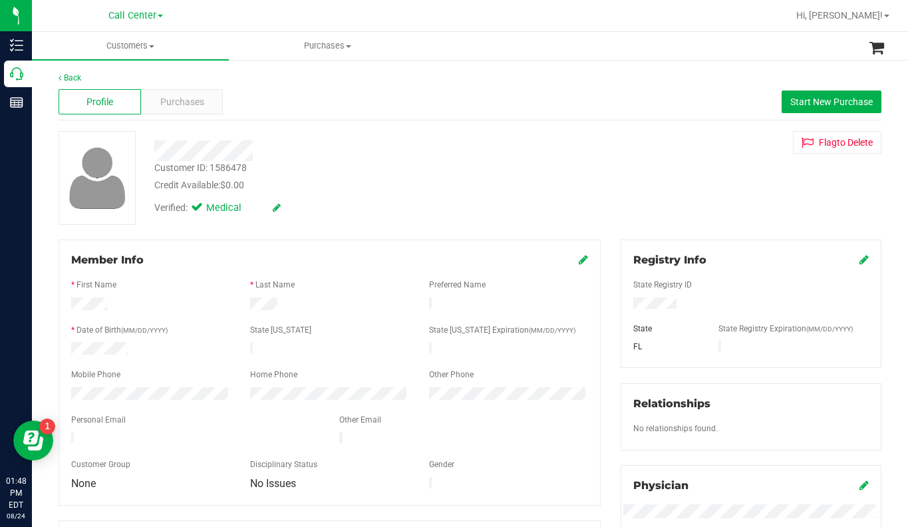
click at [313, 193] on div "Verified: Medical" at bounding box center [355, 206] width 422 height 29
click at [186, 106] on span "Purchases" at bounding box center [182, 102] width 44 height 14
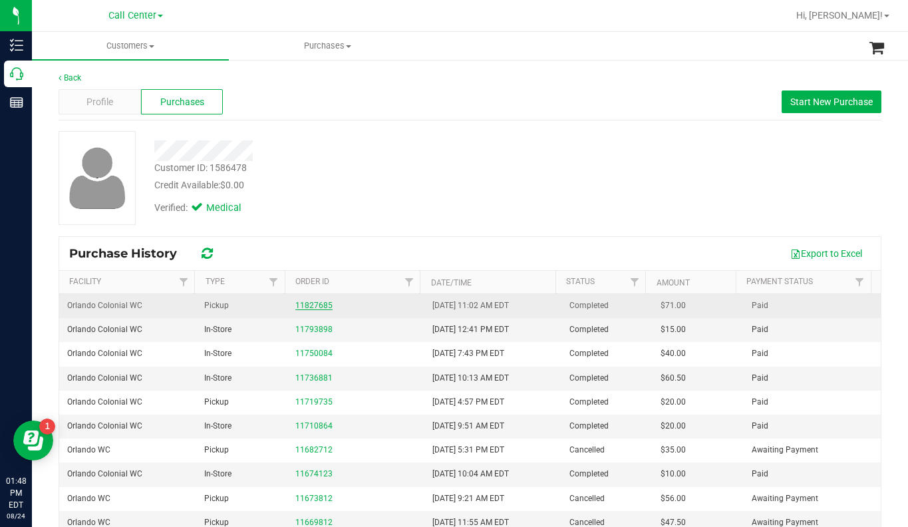
click at [299, 305] on link "11827685" at bounding box center [313, 305] width 37 height 9
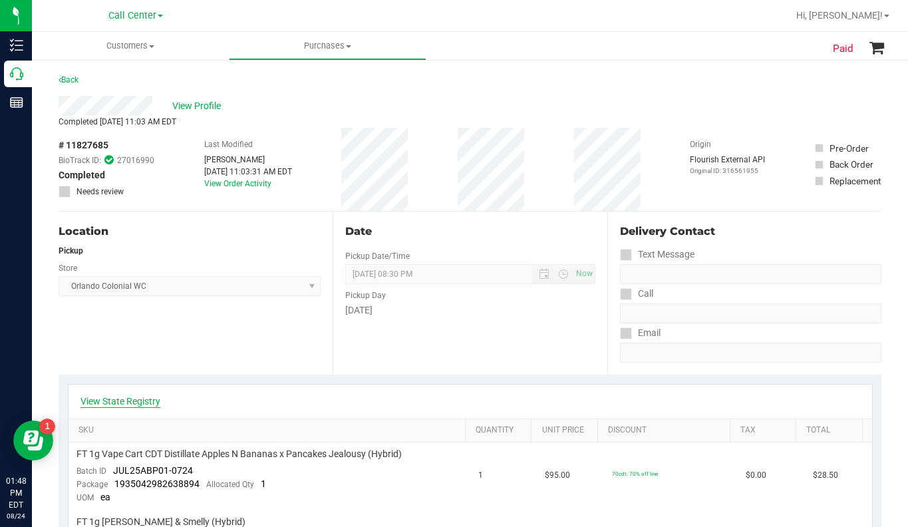
click at [119, 405] on link "View State Registry" at bounding box center [120, 400] width 80 height 13
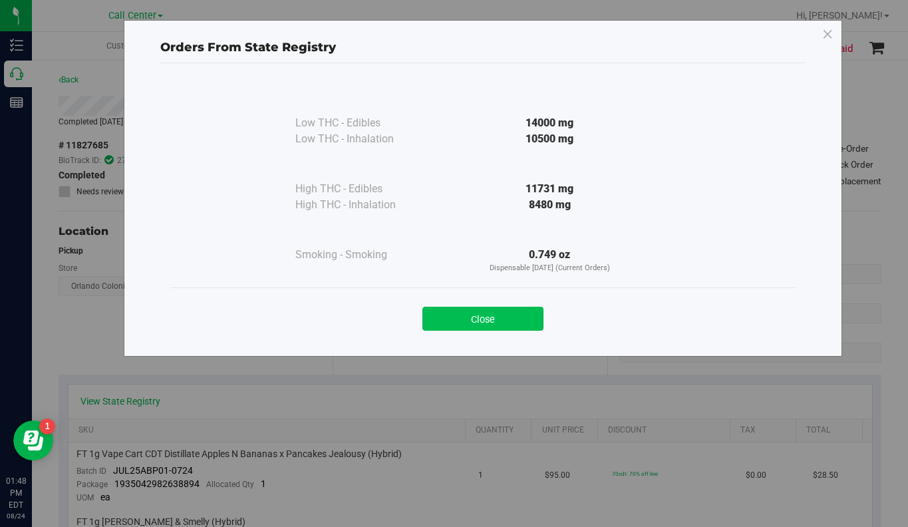
click at [458, 316] on button "Close" at bounding box center [482, 319] width 121 height 24
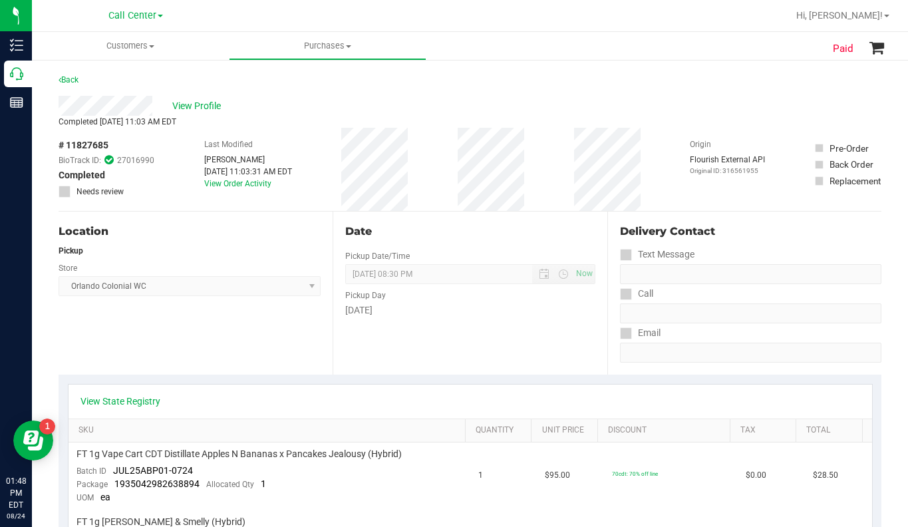
click at [187, 334] on div "Location Pickup Store Orlando Colonial WC Select Store Bonita Springs WC Boynto…" at bounding box center [196, 292] width 274 height 163
click at [186, 334] on div "Location Pickup Store Orlando Colonial WC Select Store Bonita Springs WC Boynto…" at bounding box center [196, 292] width 274 height 163
click at [200, 334] on div "Location Pickup Store Orlando Colonial WC Select Store Bonita Springs WC Boynto…" at bounding box center [196, 292] width 274 height 163
click at [192, 105] on span "View Profile" at bounding box center [198, 106] width 53 height 14
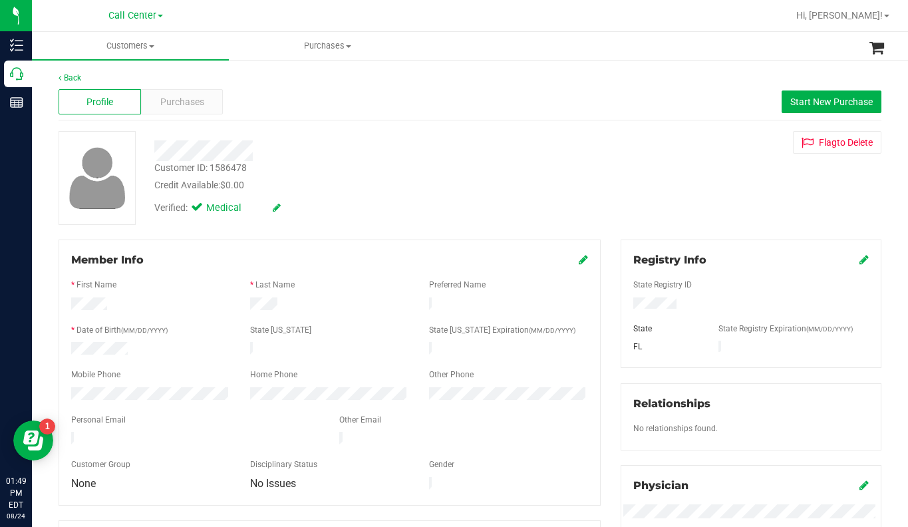
click at [356, 192] on div "Verified: Medical" at bounding box center [355, 206] width 422 height 29
drag, startPoint x: 704, startPoint y: 178, endPoint x: 704, endPoint y: 224, distance: 46.6
click at [702, 180] on div "Customer ID: 1586478 Credit Available: $0.00 Verified: Medical Flag to Delete" at bounding box center [470, 178] width 843 height 94
click at [733, 200] on div "Customer ID: 1586478 Credit Available: $0.00 Verified: Medical Flag to Delete" at bounding box center [470, 178] width 843 height 94
click at [745, 200] on div "Customer ID: 1586478 Credit Available: $0.00 Verified: Medical Flag to Delete" at bounding box center [470, 178] width 843 height 94
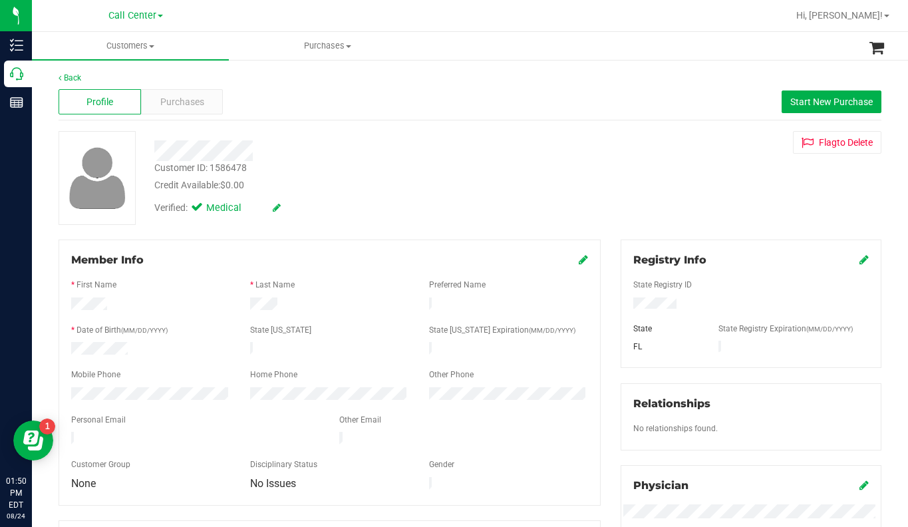
click at [735, 283] on div "State Registry ID" at bounding box center [750, 286] width 255 height 15
click at [182, 105] on span "Purchases" at bounding box center [182, 102] width 44 height 14
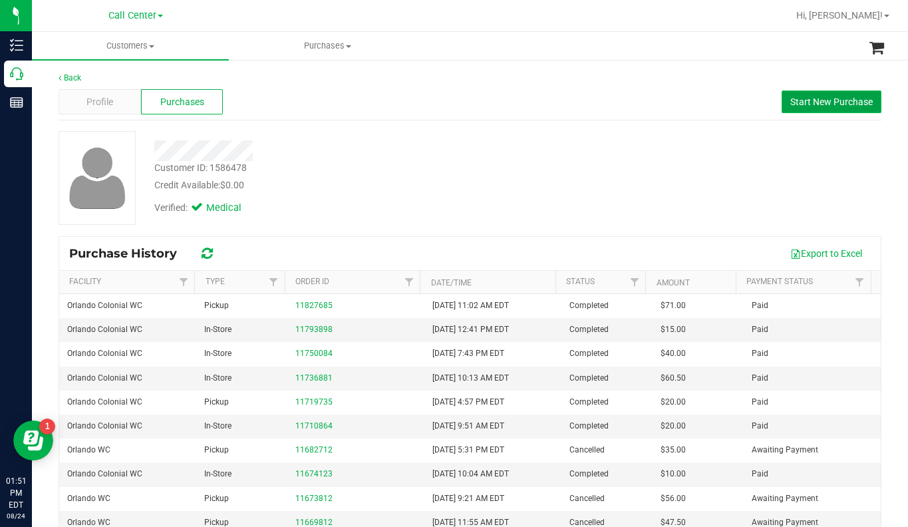
click at [795, 96] on span "Start New Purchase" at bounding box center [831, 101] width 82 height 11
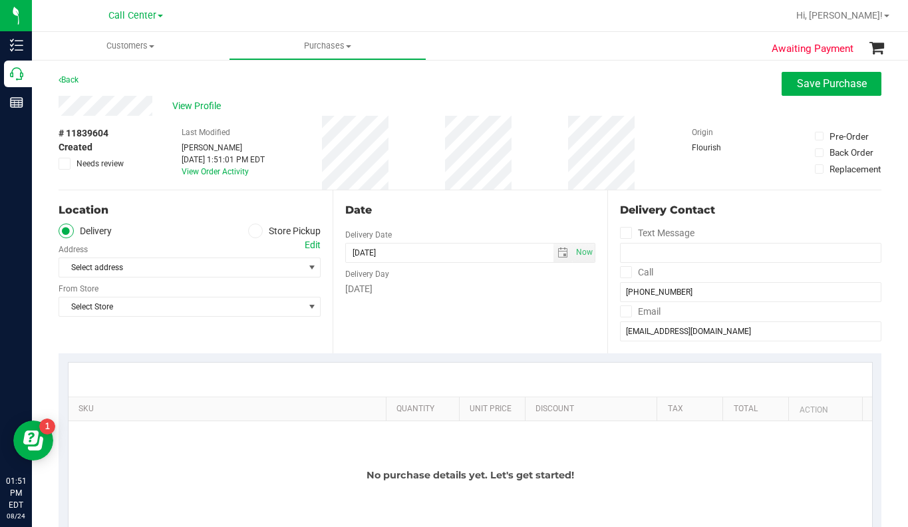
click at [251, 231] on icon at bounding box center [255, 231] width 8 height 0
click at [0, 0] on input "Store Pickup" at bounding box center [0, 0] width 0 height 0
click at [148, 271] on span "Select Store" at bounding box center [181, 267] width 244 height 19
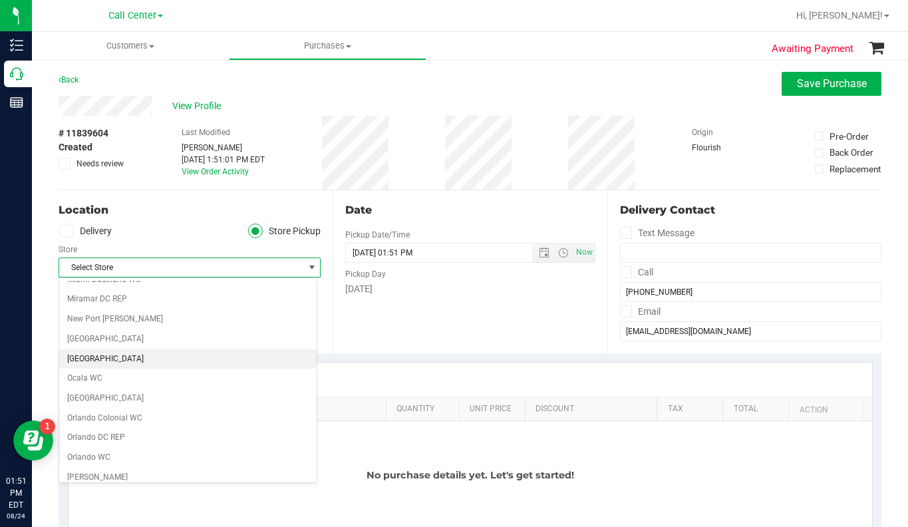
scroll to position [532, 0]
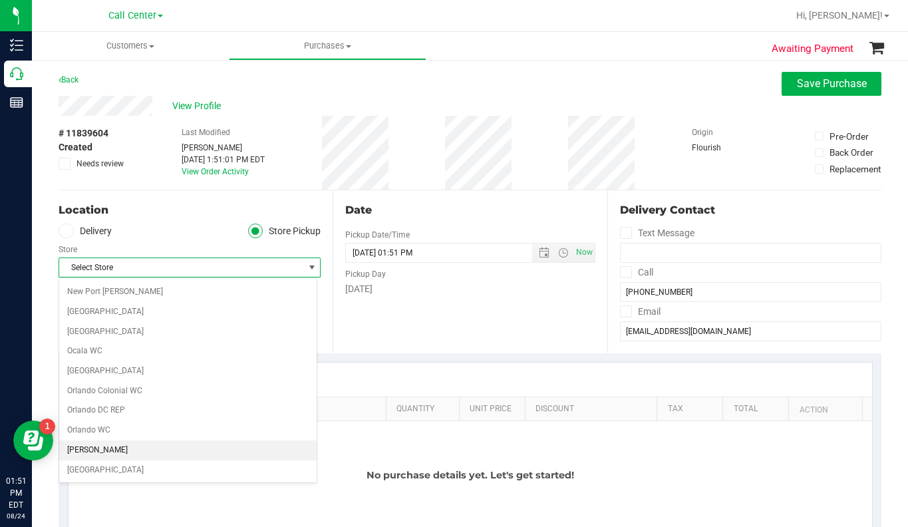
click at [95, 452] on li "Oviedo WC" at bounding box center [187, 450] width 257 height 20
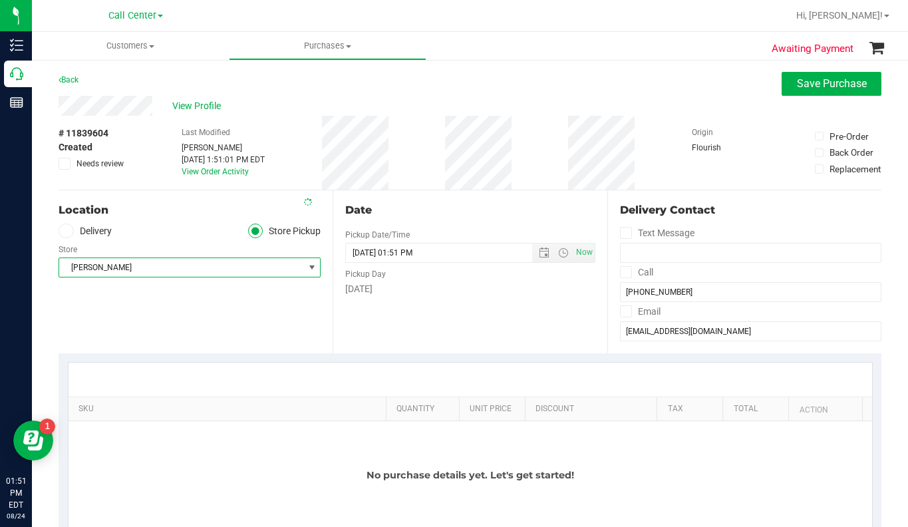
scroll to position [133, 0]
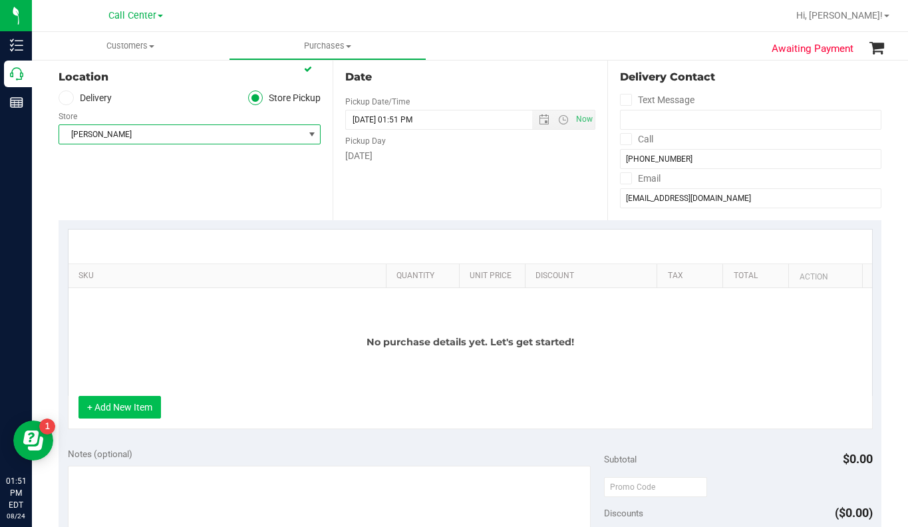
click at [143, 411] on button "+ Add New Item" at bounding box center [119, 407] width 82 height 23
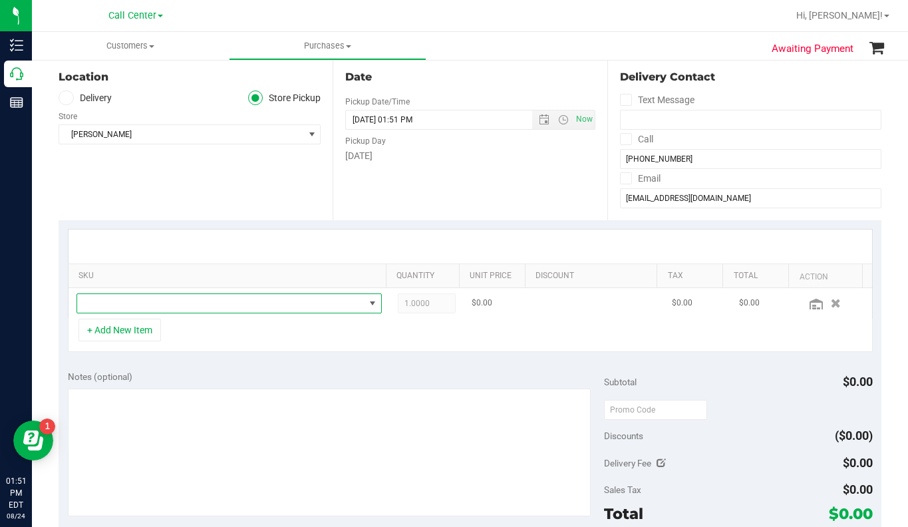
click at [115, 307] on span "NO DATA FOUND" at bounding box center [220, 303] width 287 height 19
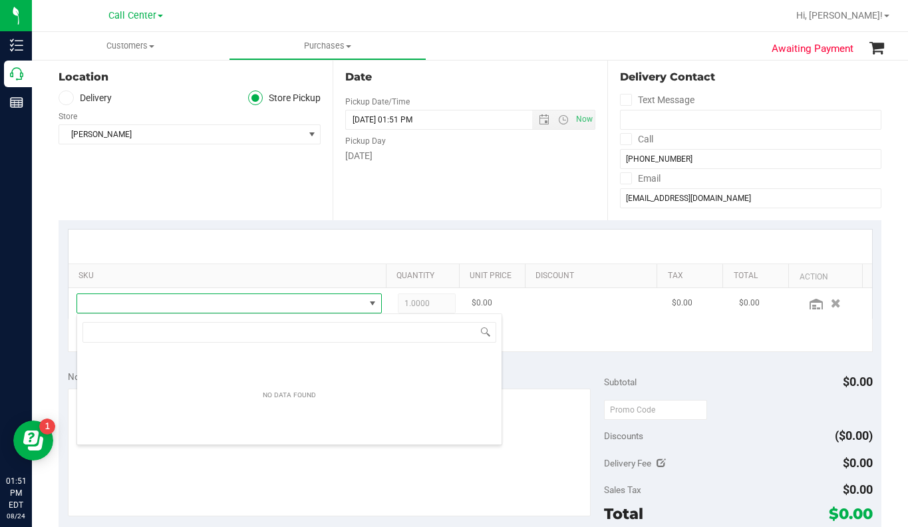
scroll to position [20, 294]
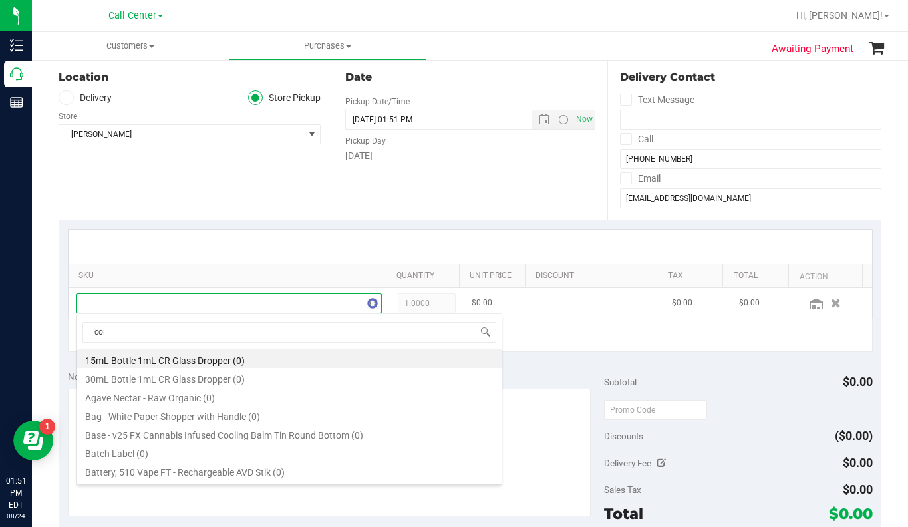
type input "coin"
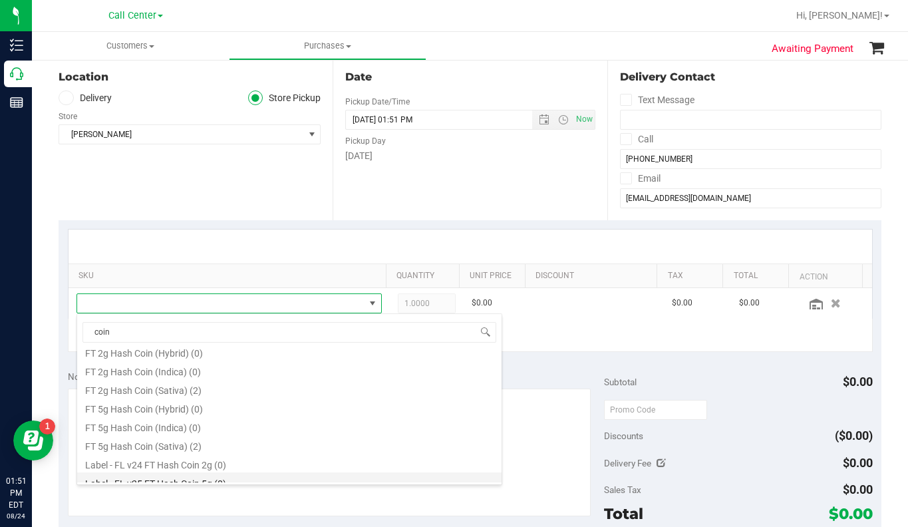
scroll to position [133, 0]
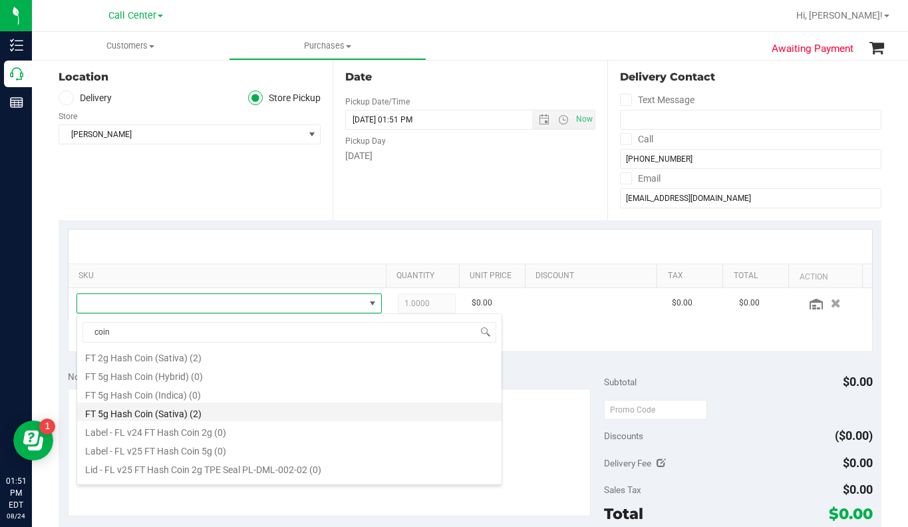
click at [107, 409] on li "FT 5g Hash Coin (Sativa) (2)" at bounding box center [289, 411] width 424 height 19
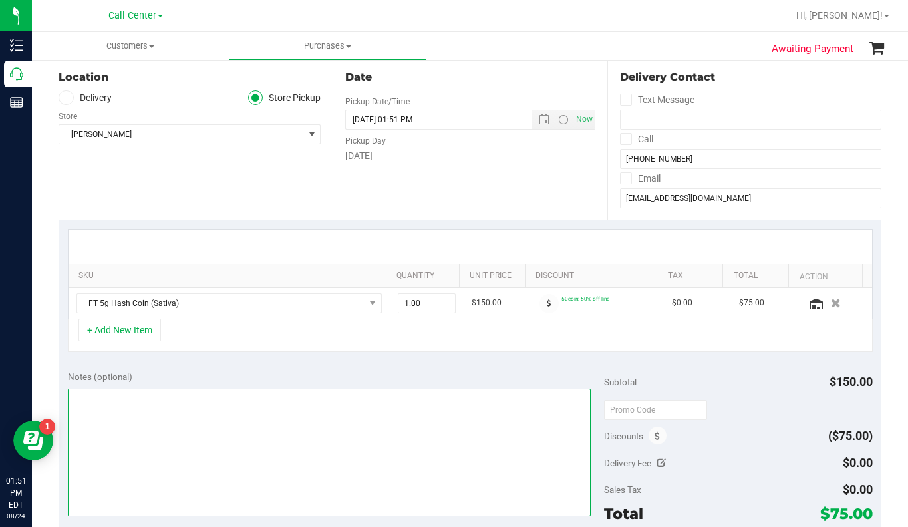
click at [107, 408] on textarea at bounding box center [329, 452] width 523 height 128
type textarea "LC CC"
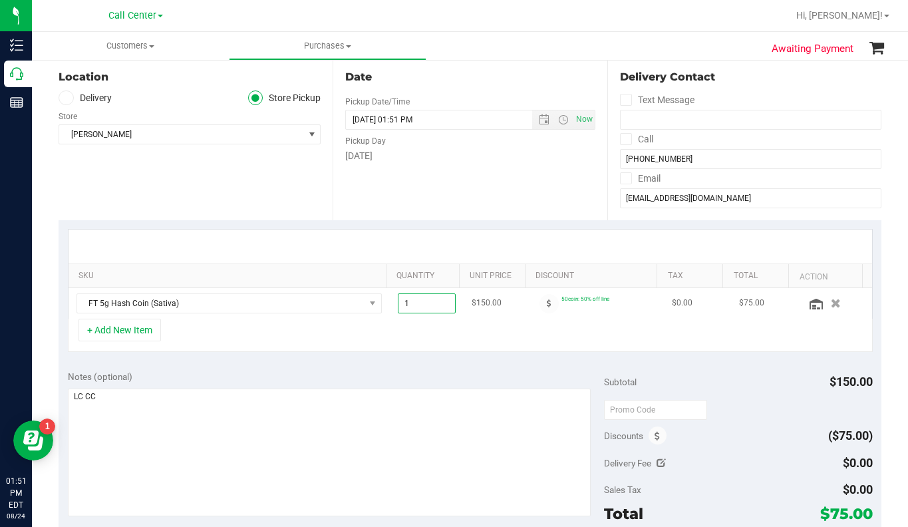
drag, startPoint x: 396, startPoint y: 303, endPoint x: 402, endPoint y: 302, distance: 6.7
click at [402, 302] on span "1.00 1" at bounding box center [427, 303] width 59 height 20
type input "2"
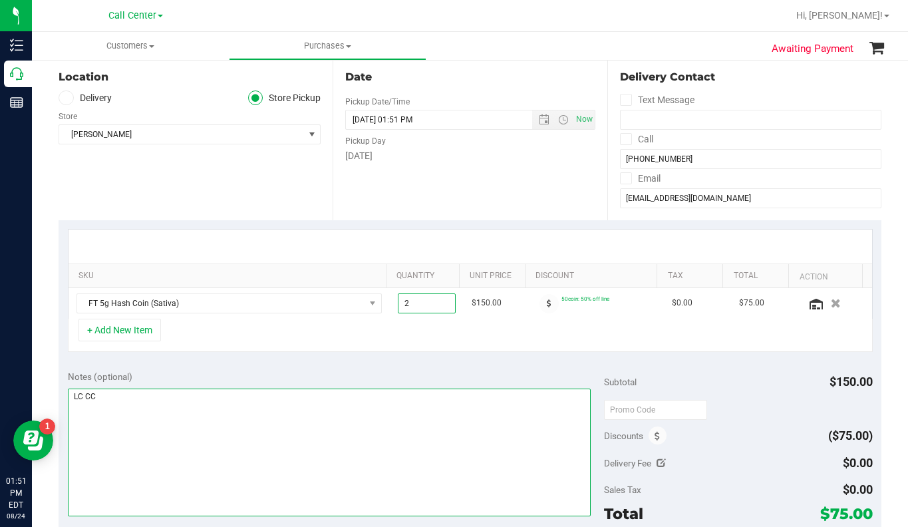
type input "2.00"
click at [301, 460] on textarea at bounding box center [329, 452] width 523 height 128
click at [235, 480] on textarea at bounding box center [329, 452] width 523 height 128
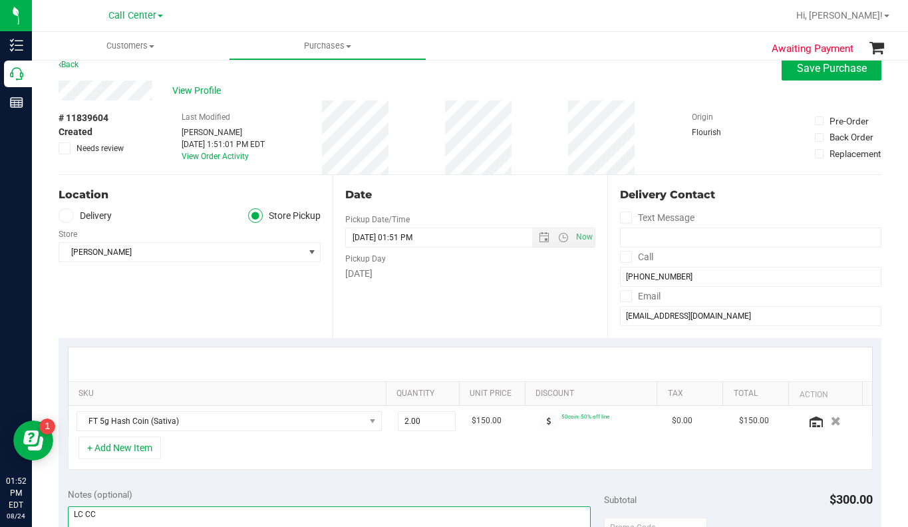
scroll to position [0, 0]
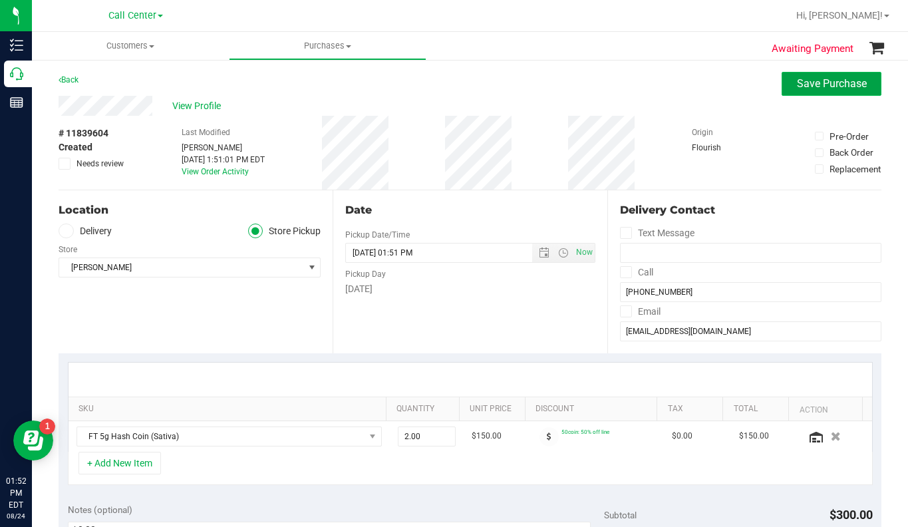
click at [810, 86] on span "Save Purchase" at bounding box center [832, 83] width 70 height 13
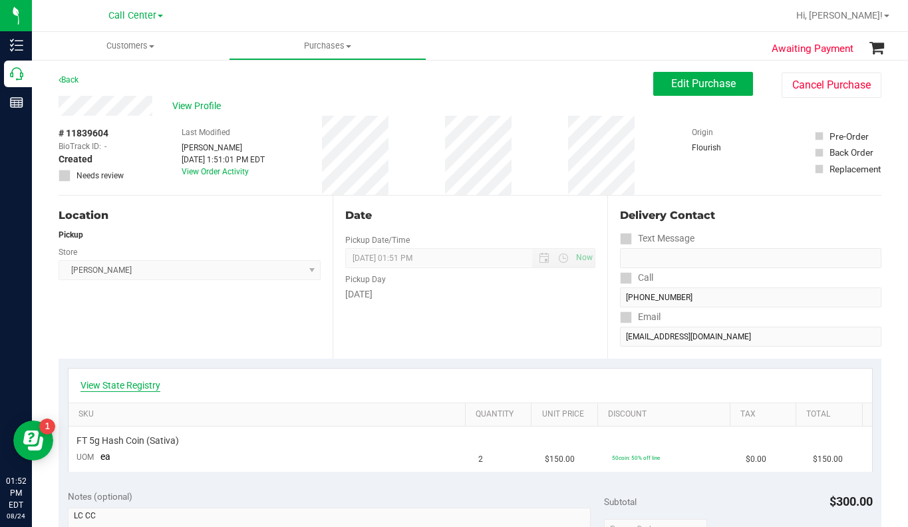
click at [137, 386] on link "View State Registry" at bounding box center [120, 384] width 80 height 13
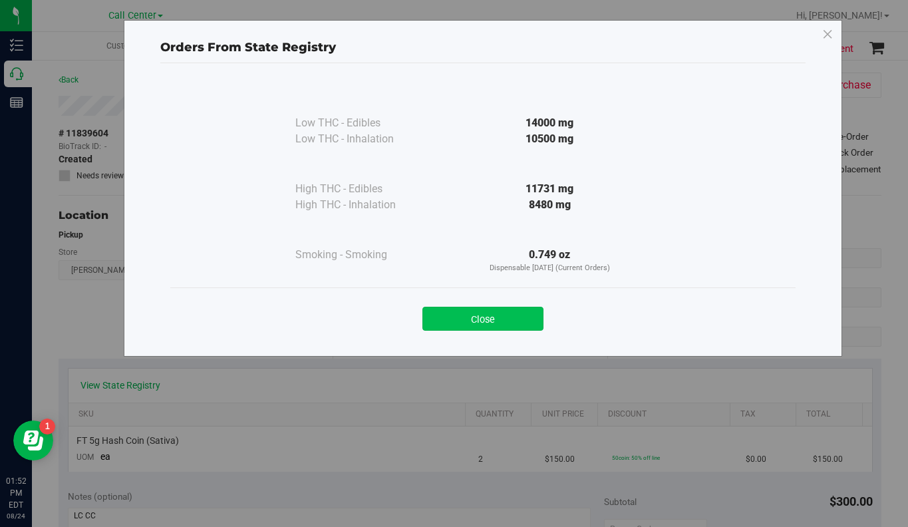
click at [467, 321] on button "Close" at bounding box center [482, 319] width 121 height 24
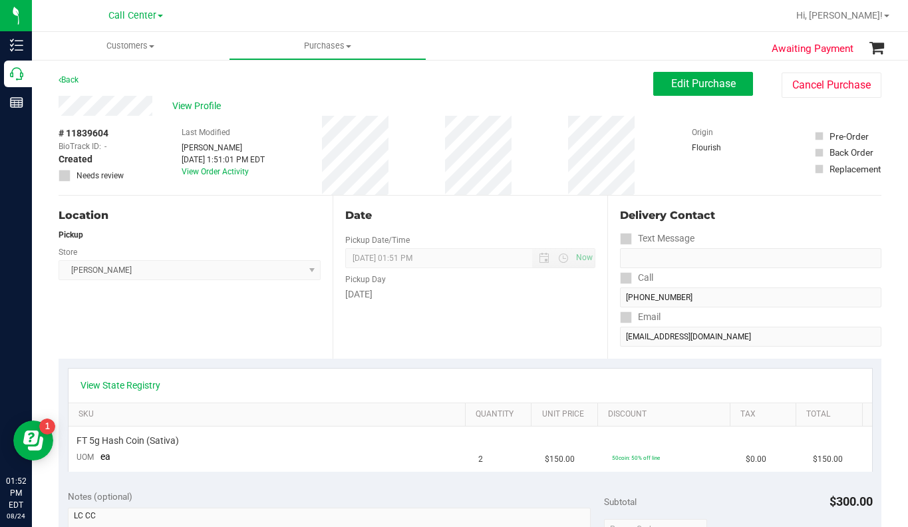
click at [256, 344] on div "Location Pickup Store Oviedo WC Select Store Bonita Springs WC Boynton Beach WC…" at bounding box center [196, 277] width 274 height 163
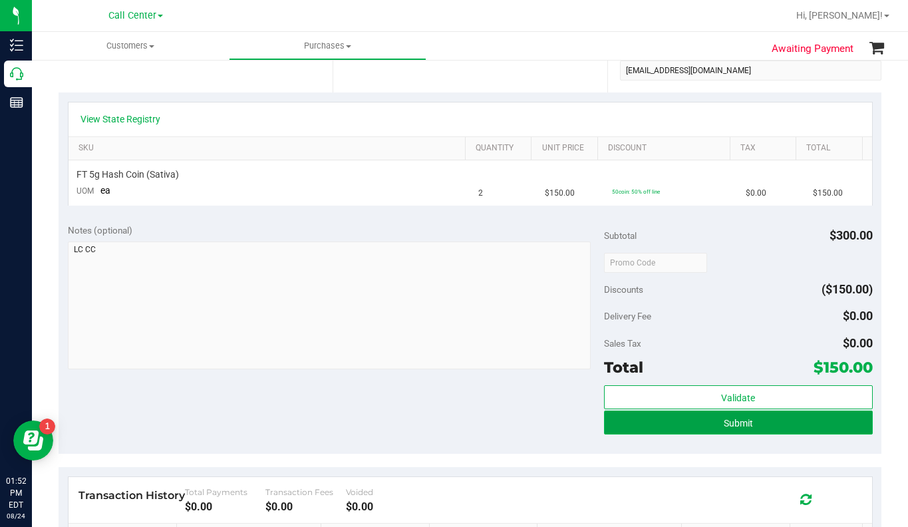
click at [711, 420] on button "Submit" at bounding box center [738, 422] width 268 height 24
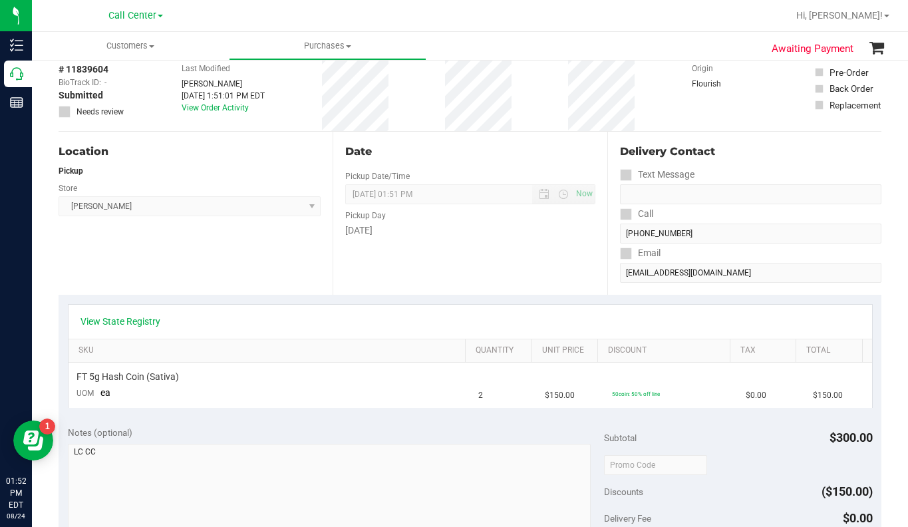
scroll to position [0, 0]
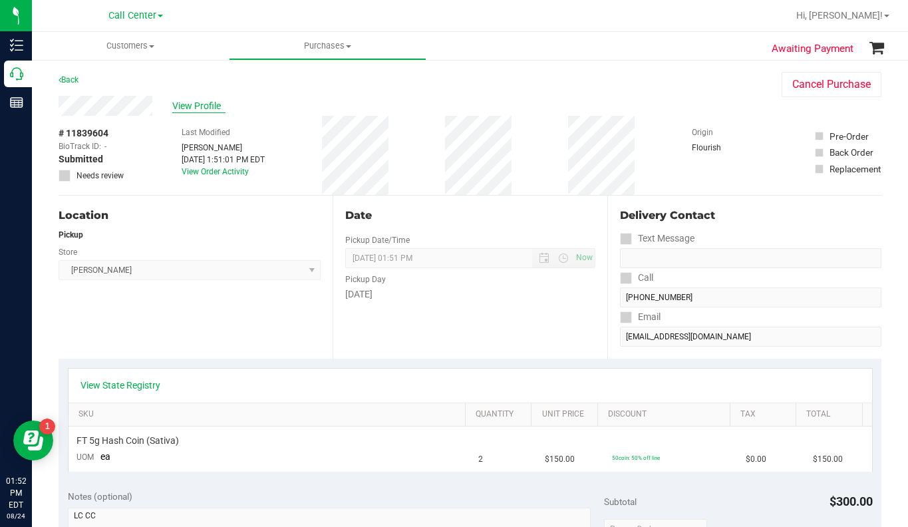
click at [186, 110] on span "View Profile" at bounding box center [198, 106] width 53 height 14
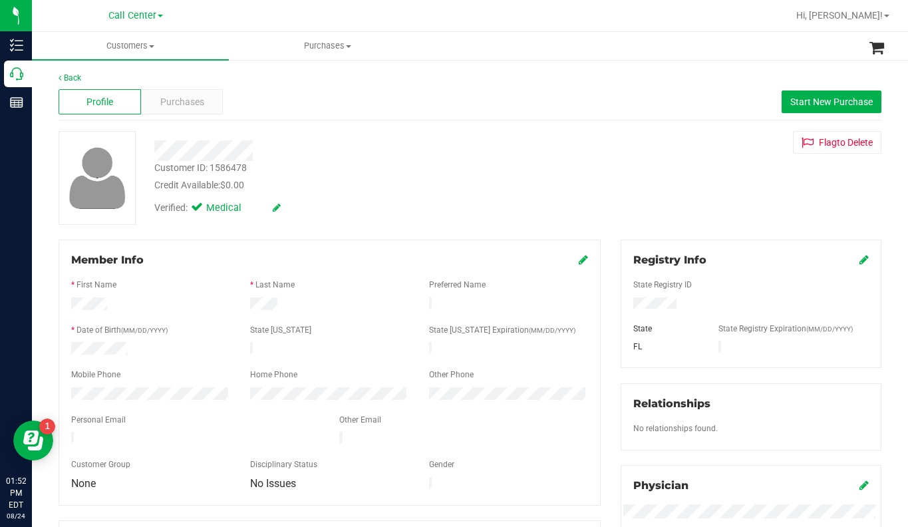
click at [371, 212] on div "Verified: Medical" at bounding box center [355, 206] width 422 height 29
click at [176, 106] on span "Purchases" at bounding box center [182, 102] width 44 height 14
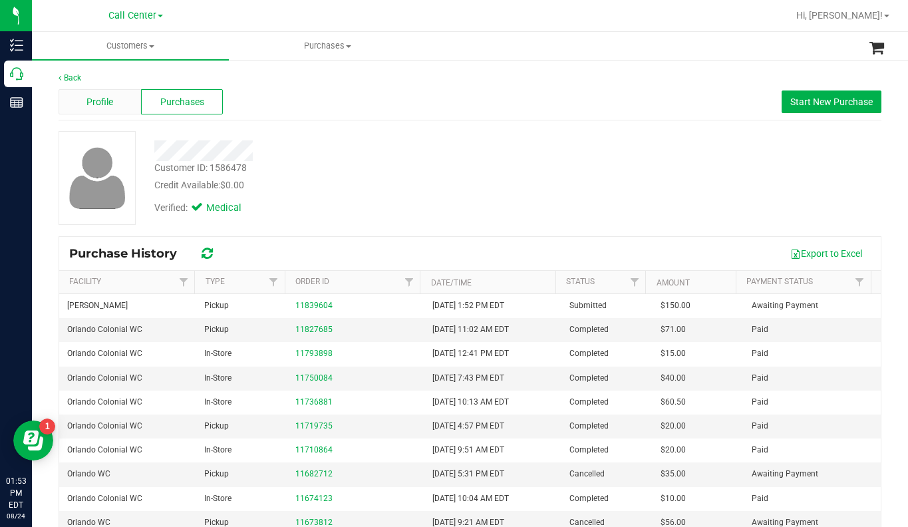
click at [113, 104] on div "Profile" at bounding box center [100, 101] width 82 height 25
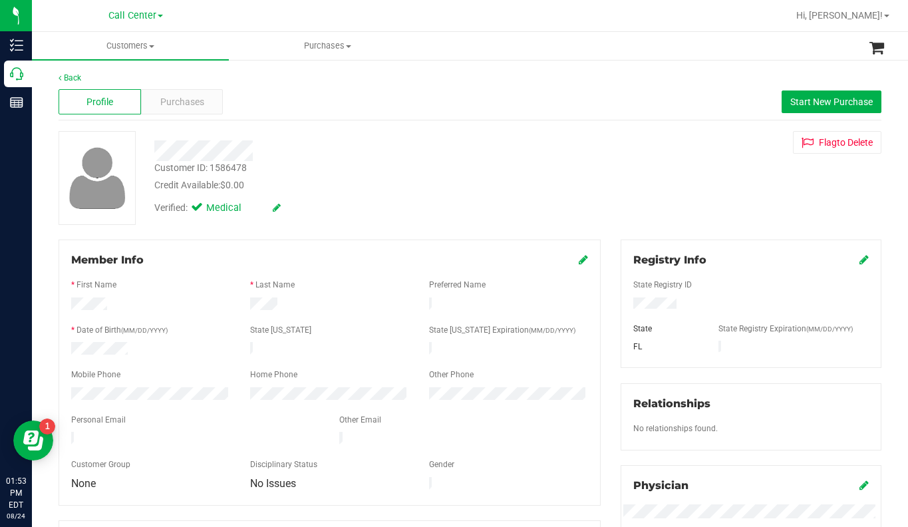
click at [378, 205] on div "Verified: Medical" at bounding box center [355, 206] width 422 height 29
click at [364, 207] on div "Verified: Medical" at bounding box center [355, 206] width 422 height 29
click at [674, 166] on div "Customer ID: 1586478 Credit Available: $0.00 Verified: Medical Flag to Delete" at bounding box center [470, 178] width 843 height 94
click at [173, 102] on span "Purchases" at bounding box center [182, 102] width 44 height 14
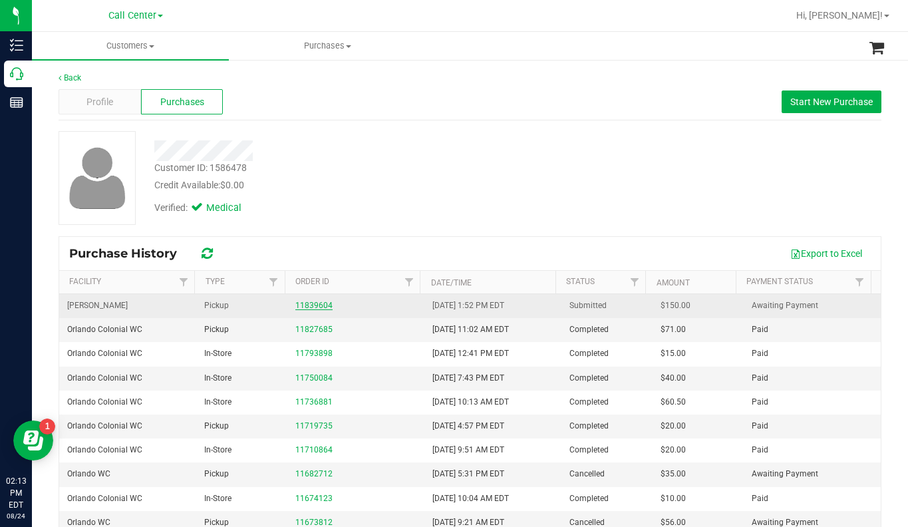
click at [306, 301] on link "11839604" at bounding box center [313, 305] width 37 height 9
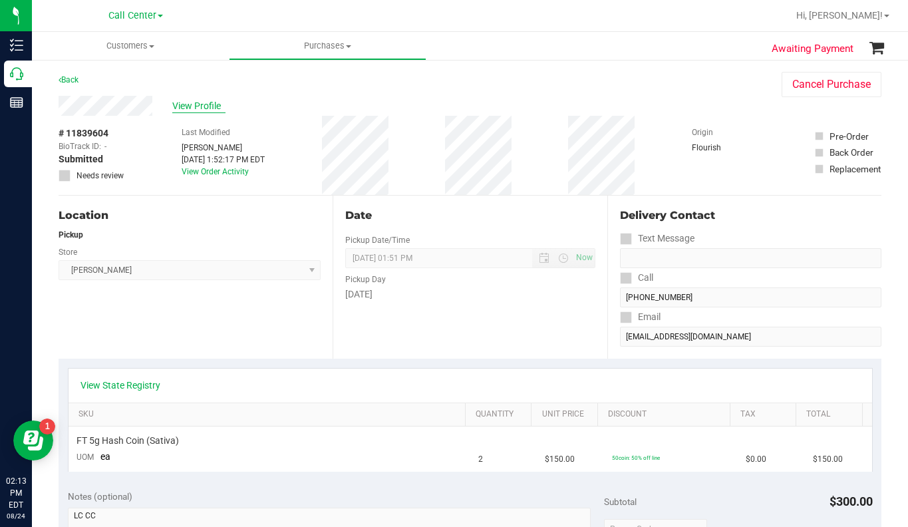
click at [200, 107] on span "View Profile" at bounding box center [198, 106] width 53 height 14
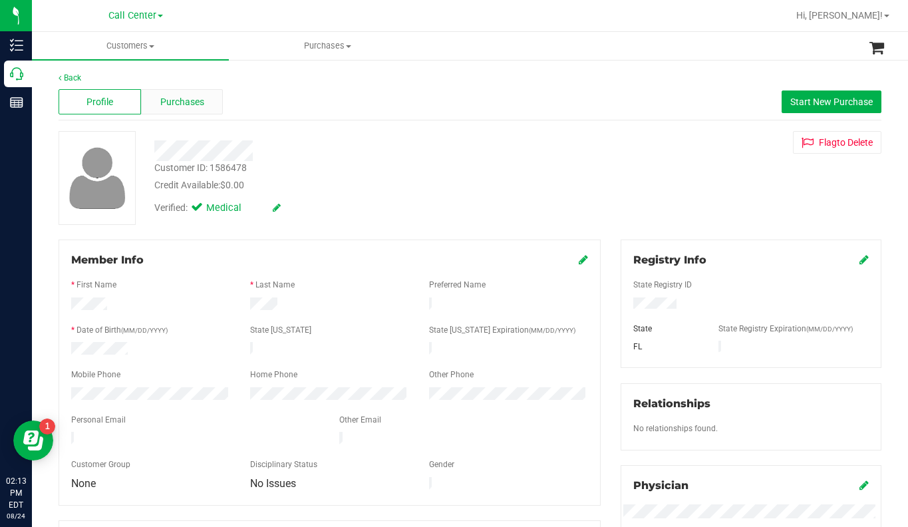
click at [185, 104] on span "Purchases" at bounding box center [182, 102] width 44 height 14
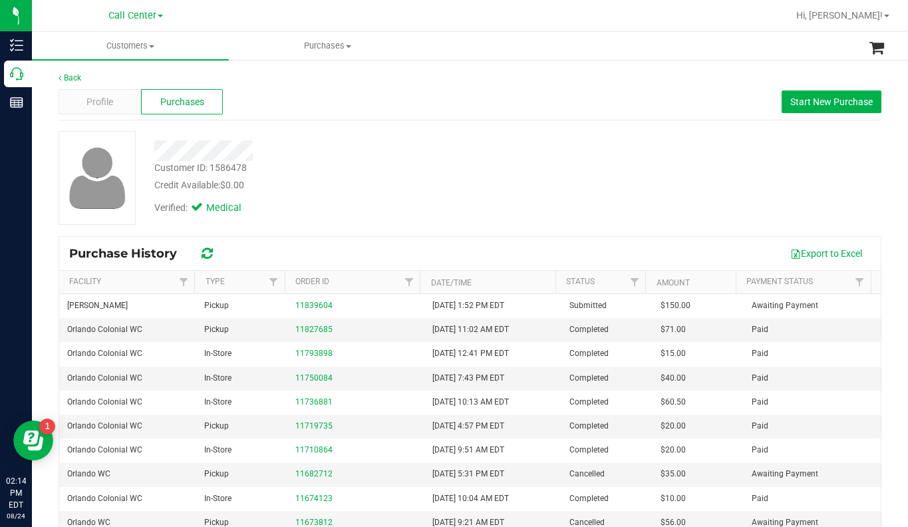
click at [702, 211] on div "Customer ID: 1586478 Credit Available: $0.00 Verified: Medical" at bounding box center [470, 178] width 843 height 94
click at [113, 104] on div "Profile" at bounding box center [100, 101] width 82 height 25
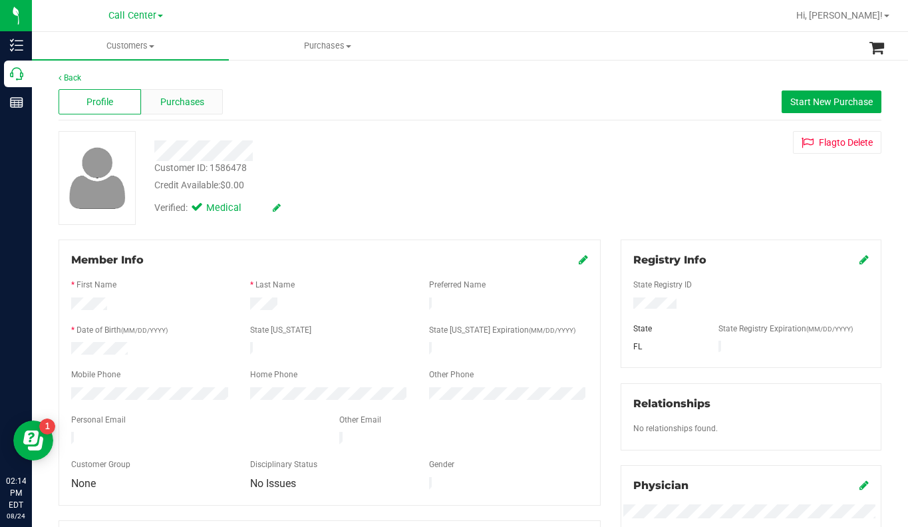
click at [168, 101] on span "Purchases" at bounding box center [182, 102] width 44 height 14
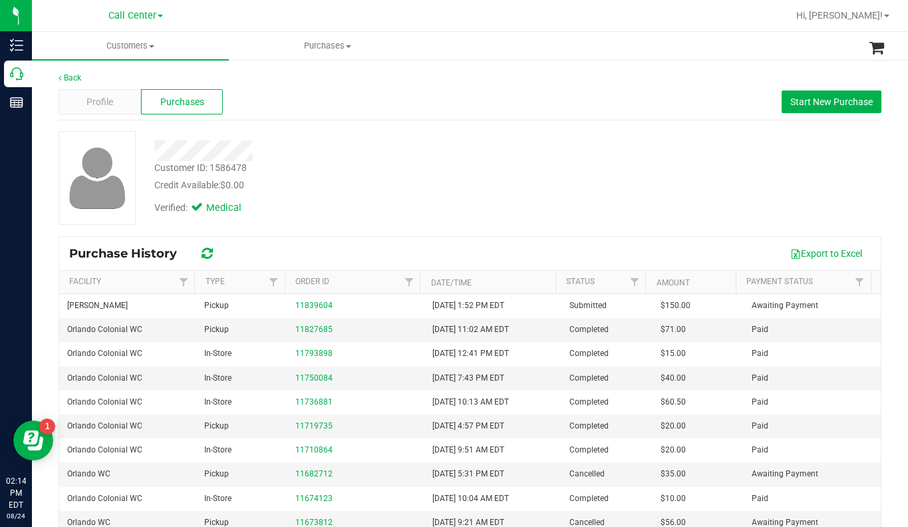
click at [696, 189] on div "Customer ID: 1586478 Credit Available: $0.00 Verified: Medical" at bounding box center [470, 178] width 843 height 94
click at [121, 111] on div "Profile" at bounding box center [100, 101] width 82 height 25
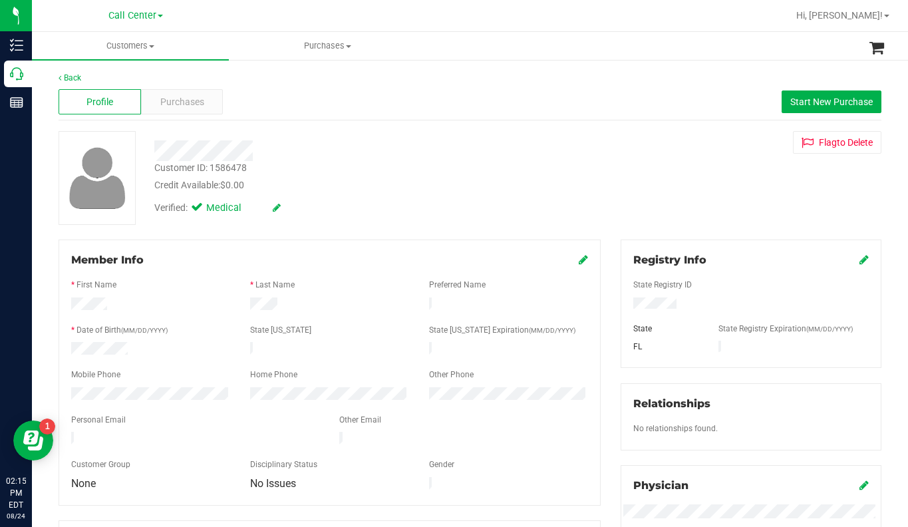
click at [694, 183] on div "Customer ID: 1586478 Credit Available: $0.00 Verified: Medical Flag to Delete" at bounding box center [470, 178] width 843 height 94
click at [152, 47] on span at bounding box center [151, 46] width 5 height 3
click at [91, 77] on span "All customers" at bounding box center [80, 79] width 96 height 11
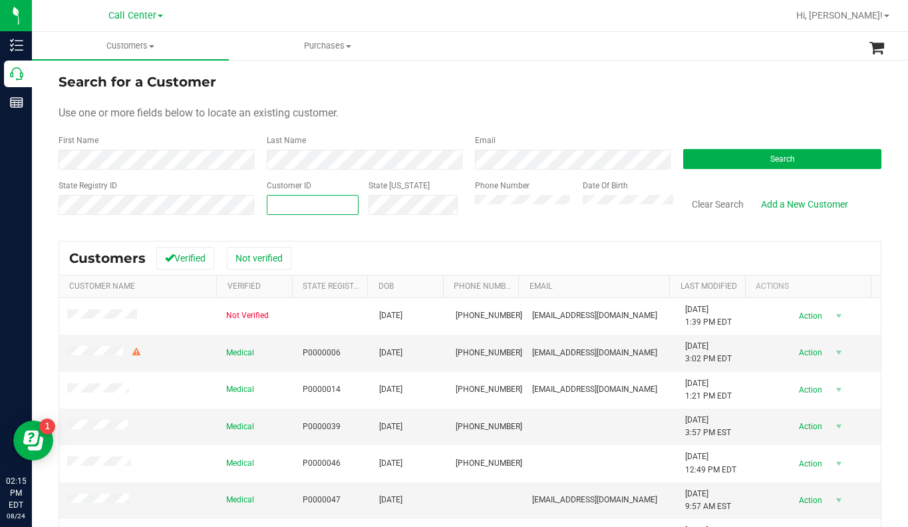
click at [323, 205] on span at bounding box center [313, 205] width 92 height 20
type input "206556"
click at [709, 164] on button "Search" at bounding box center [782, 159] width 198 height 20
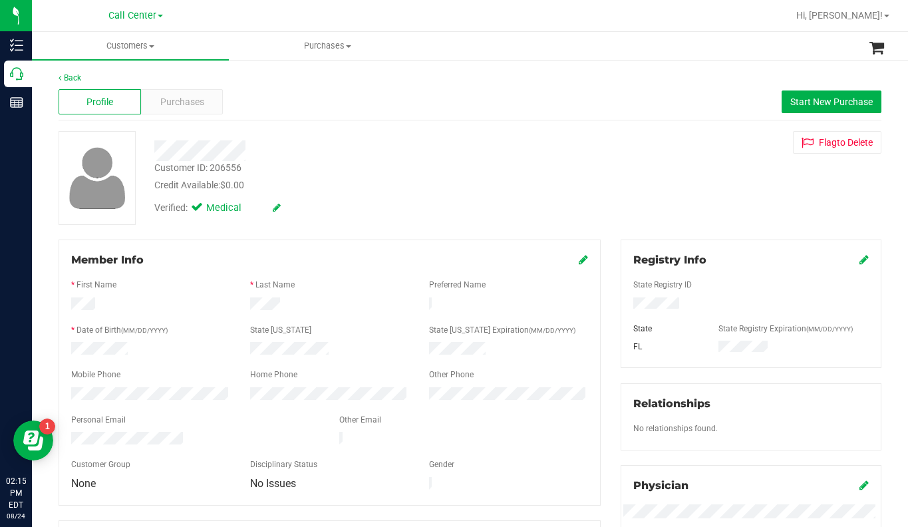
click at [706, 210] on div "Customer ID: 206556 Credit Available: $0.00 Verified: Medical Flag to Delete" at bounding box center [470, 178] width 843 height 94
click at [198, 98] on span "Purchases" at bounding box center [182, 102] width 44 height 14
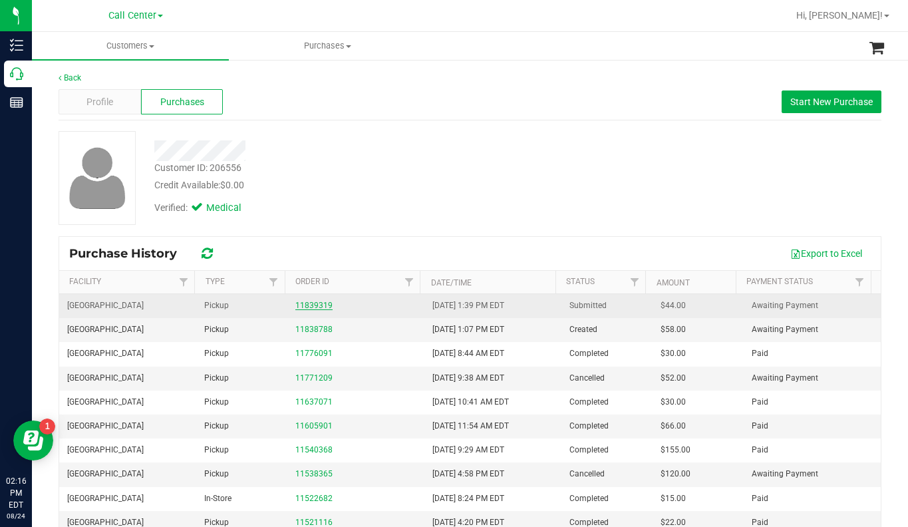
click at [309, 301] on link "11839319" at bounding box center [313, 305] width 37 height 9
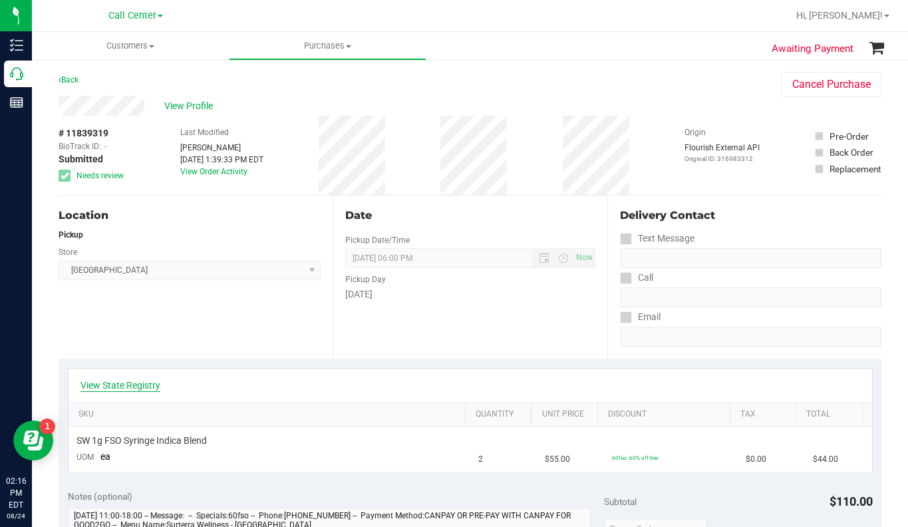
click at [116, 384] on link "View State Registry" at bounding box center [120, 384] width 80 height 13
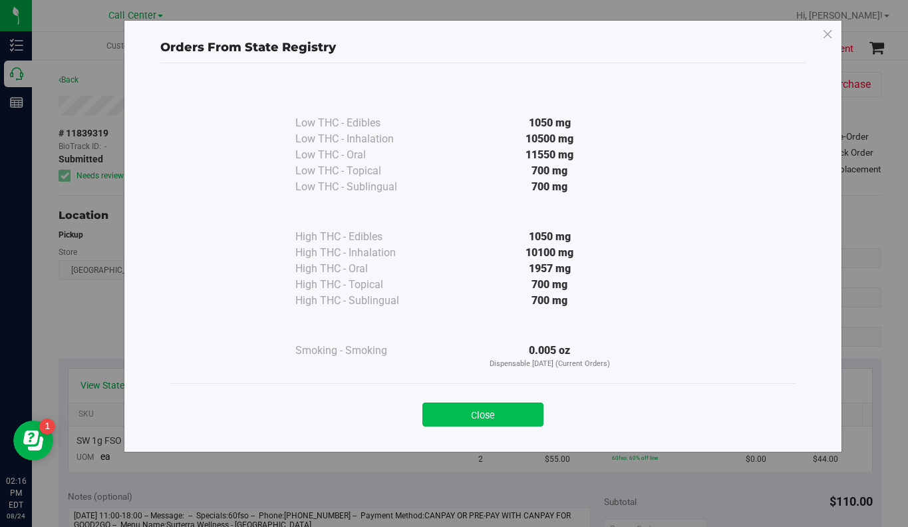
click at [448, 420] on button "Close" at bounding box center [482, 414] width 121 height 24
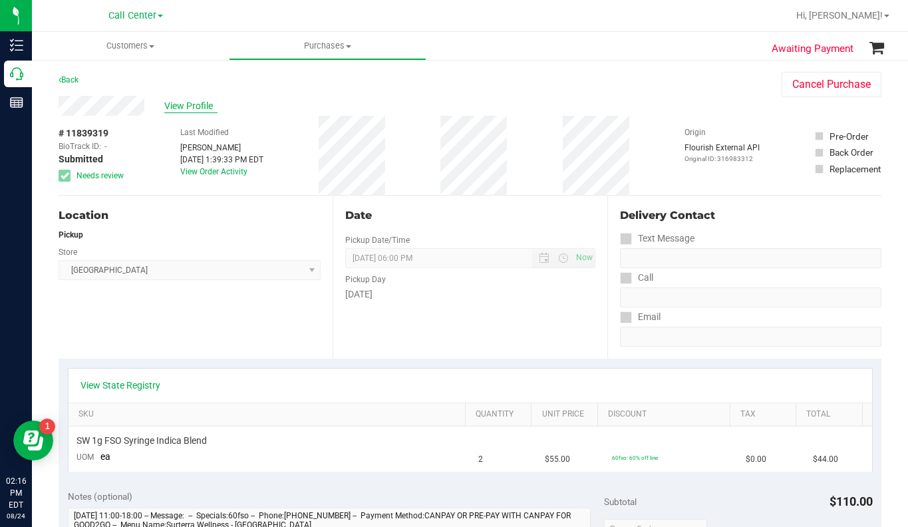
click at [183, 105] on span "View Profile" at bounding box center [190, 106] width 53 height 14
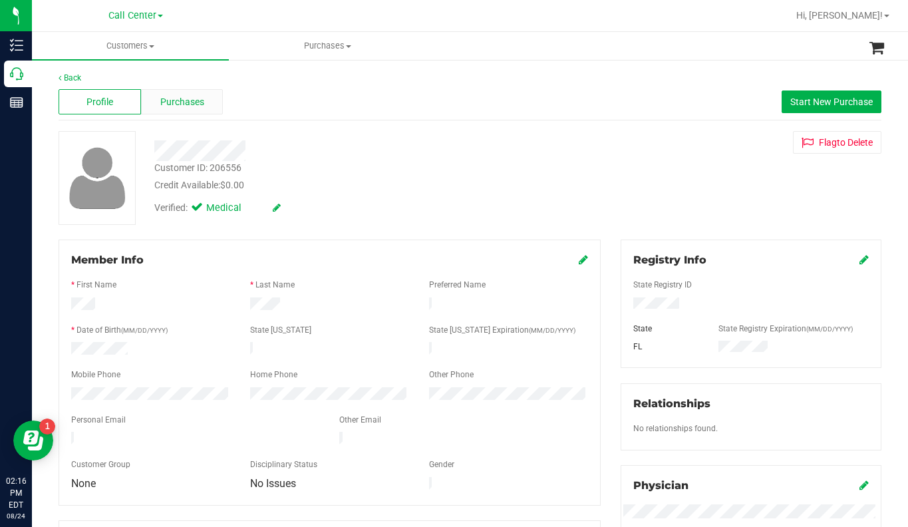
click at [190, 106] on span "Purchases" at bounding box center [182, 102] width 44 height 14
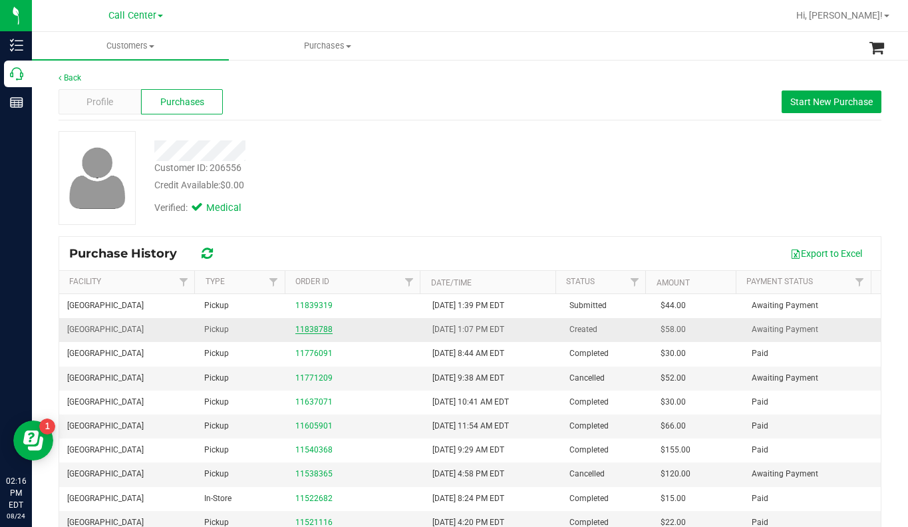
click at [299, 329] on link "11838788" at bounding box center [313, 329] width 37 height 9
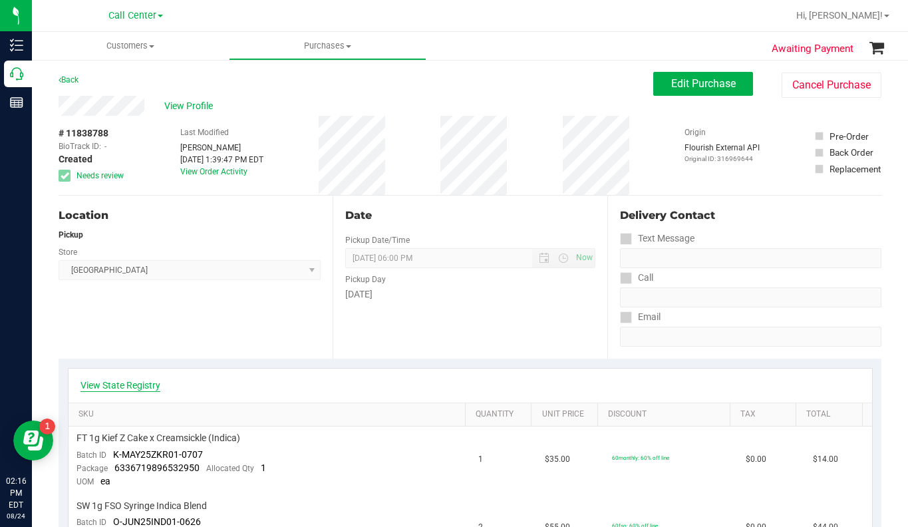
click at [155, 383] on link "View State Registry" at bounding box center [120, 384] width 80 height 13
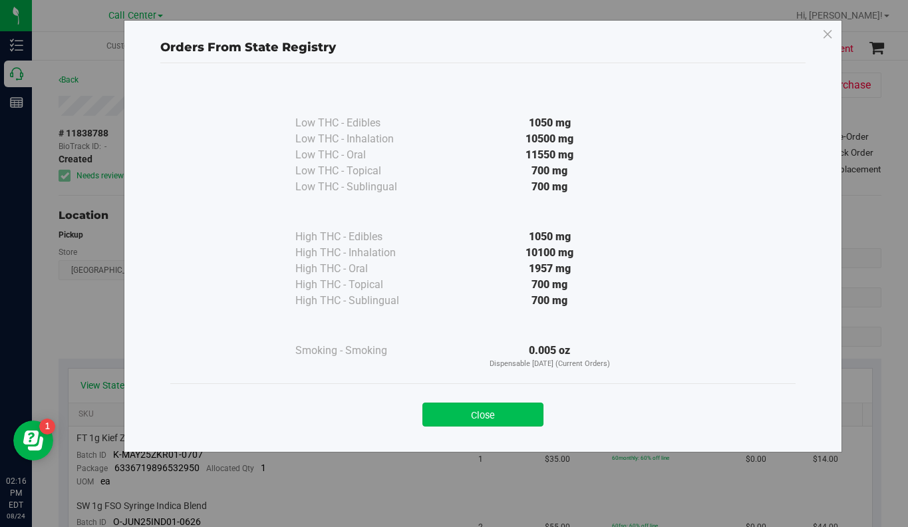
click at [444, 412] on button "Close" at bounding box center [482, 414] width 121 height 24
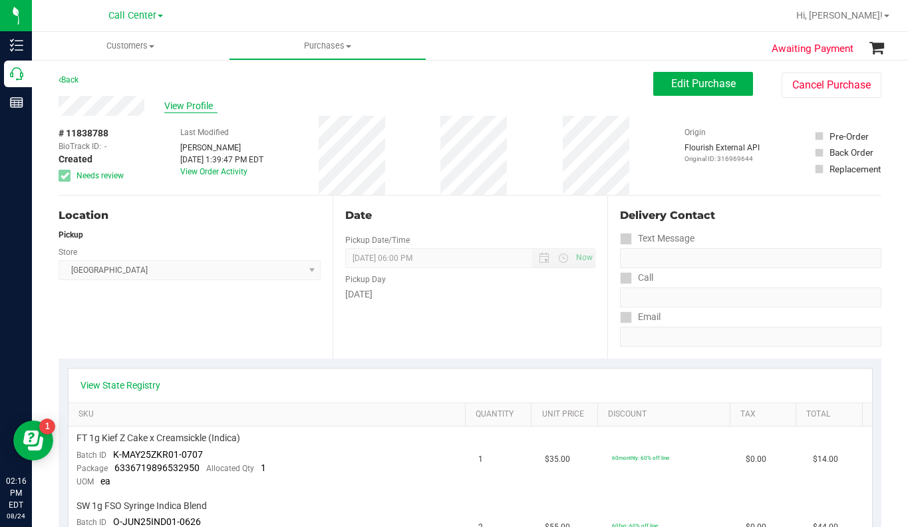
click at [178, 106] on span "View Profile" at bounding box center [190, 106] width 53 height 14
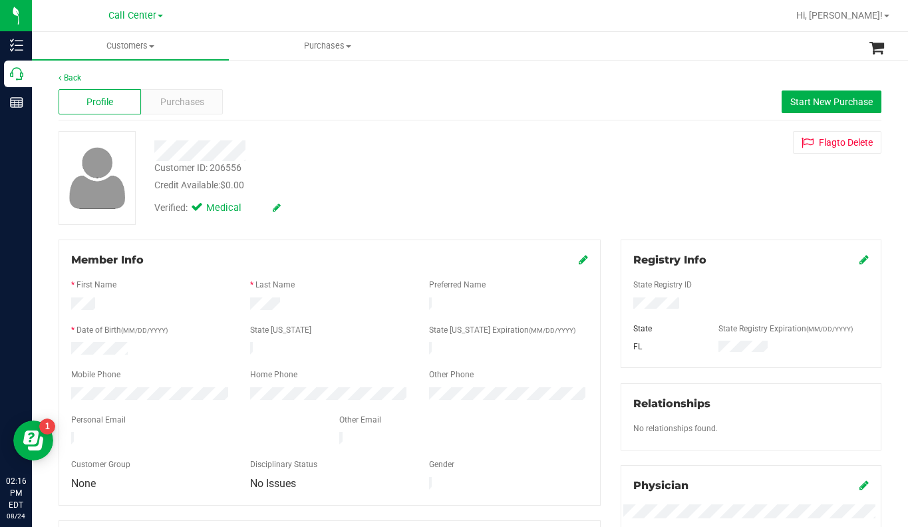
drag, startPoint x: 704, startPoint y: 205, endPoint x: 668, endPoint y: 203, distance: 36.6
click at [703, 207] on div "Customer ID: 206556 Credit Available: $0.00 Verified: Medical Flag to Delete" at bounding box center [470, 178] width 843 height 94
click at [192, 103] on span "Purchases" at bounding box center [182, 102] width 44 height 14
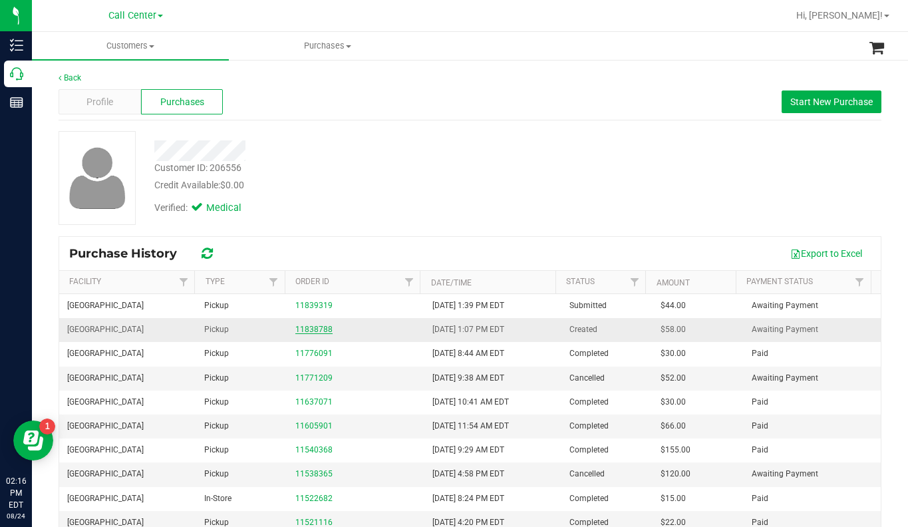
click at [311, 331] on link "11838788" at bounding box center [313, 329] width 37 height 9
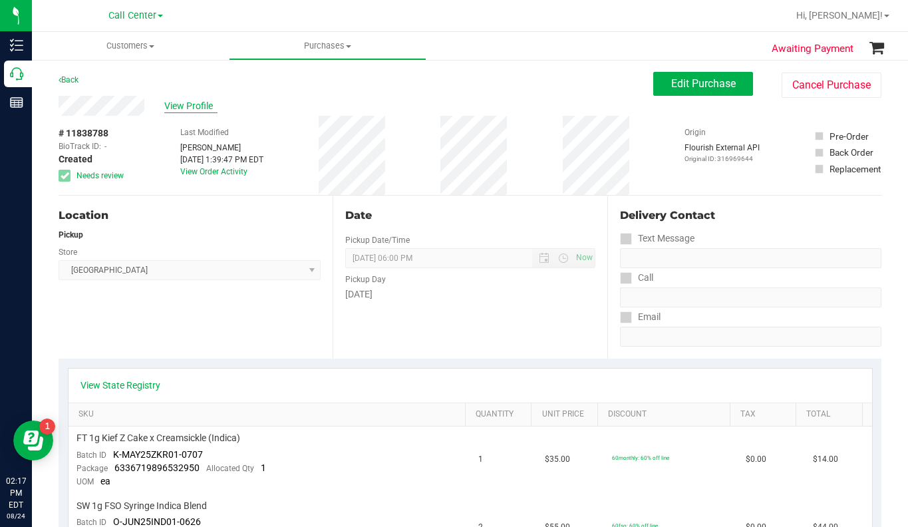
click at [191, 107] on span "View Profile" at bounding box center [190, 106] width 53 height 14
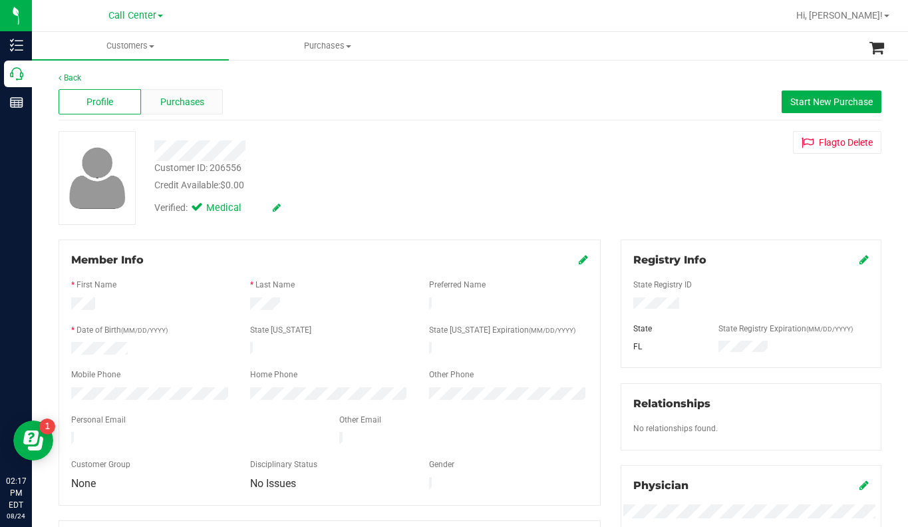
click at [171, 105] on span "Purchases" at bounding box center [182, 102] width 44 height 14
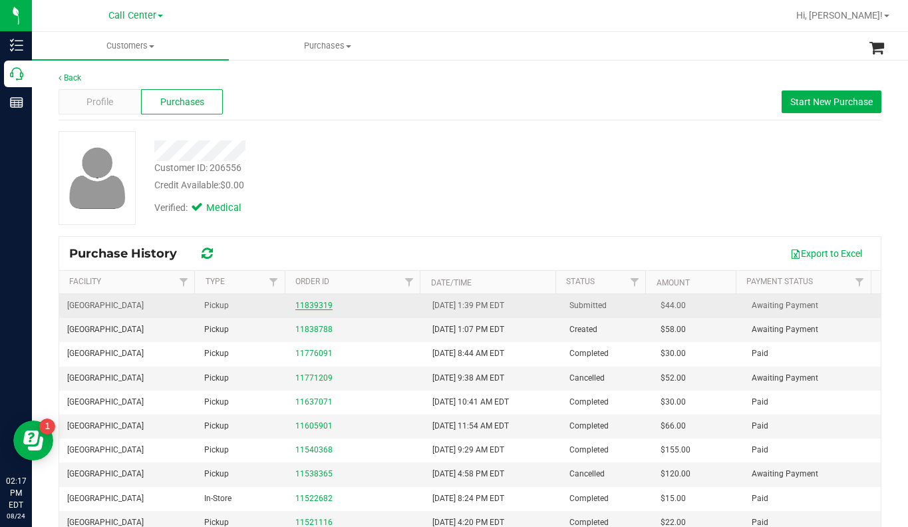
click at [313, 301] on link "11839319" at bounding box center [313, 305] width 37 height 9
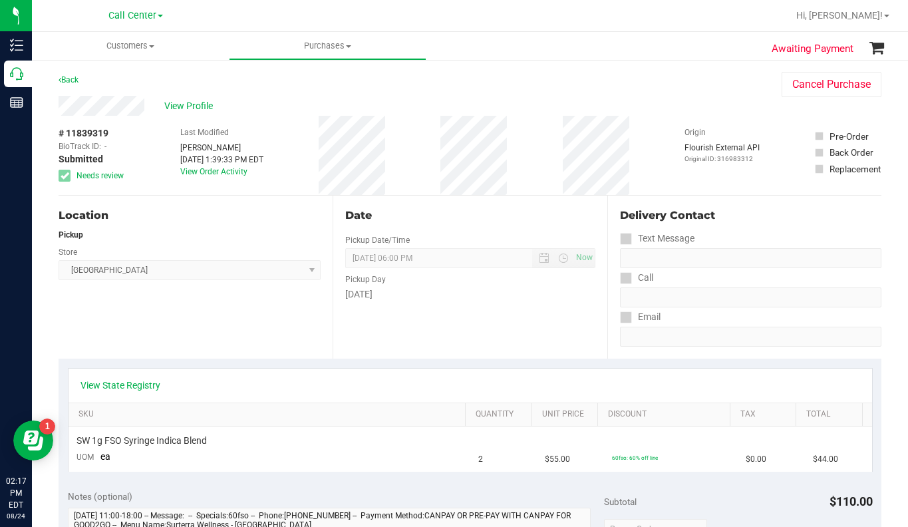
click at [211, 329] on div "Location Pickup Store Palm Bay WC Select Store Bonita Springs WC Boynton Beach …" at bounding box center [196, 277] width 274 height 163
drag, startPoint x: 58, startPoint y: 132, endPoint x: 119, endPoint y: 134, distance: 61.2
click at [119, 134] on div "Awaiting Payment Back Cancel Purchase View Profile # 11839319 BioTrack ID: - Su…" at bounding box center [470, 521] width 876 height 924
copy div "# 11839319"
click at [680, 108] on div "View Profile" at bounding box center [407, 106] width 696 height 20
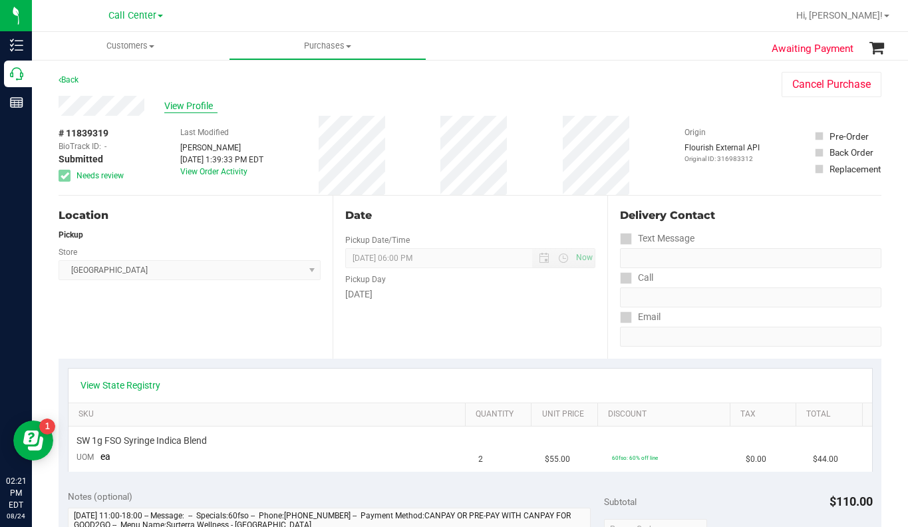
click at [188, 106] on span "View Profile" at bounding box center [190, 106] width 53 height 14
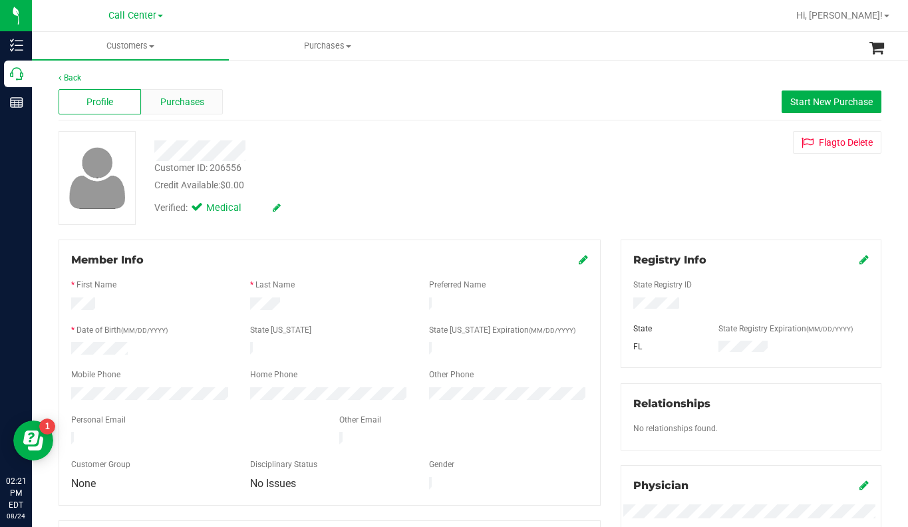
click at [186, 106] on span "Purchases" at bounding box center [182, 102] width 44 height 14
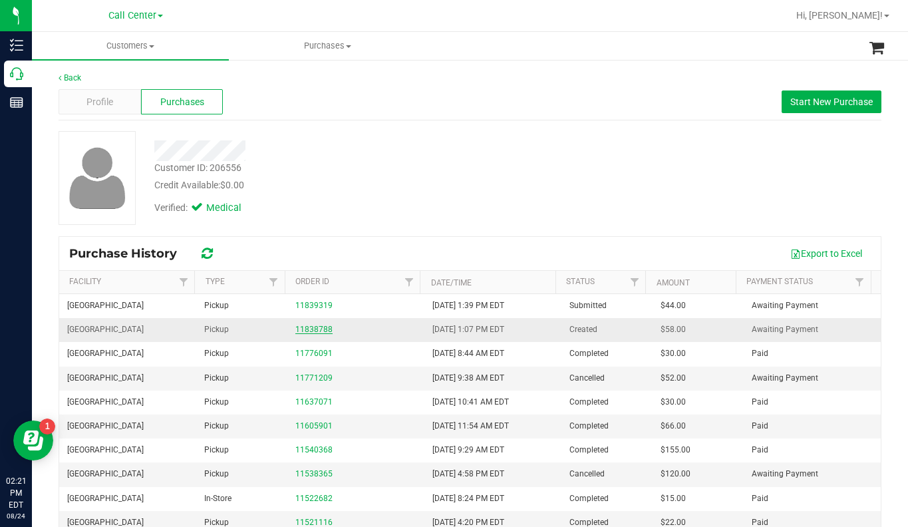
click at [306, 331] on link "11838788" at bounding box center [313, 329] width 37 height 9
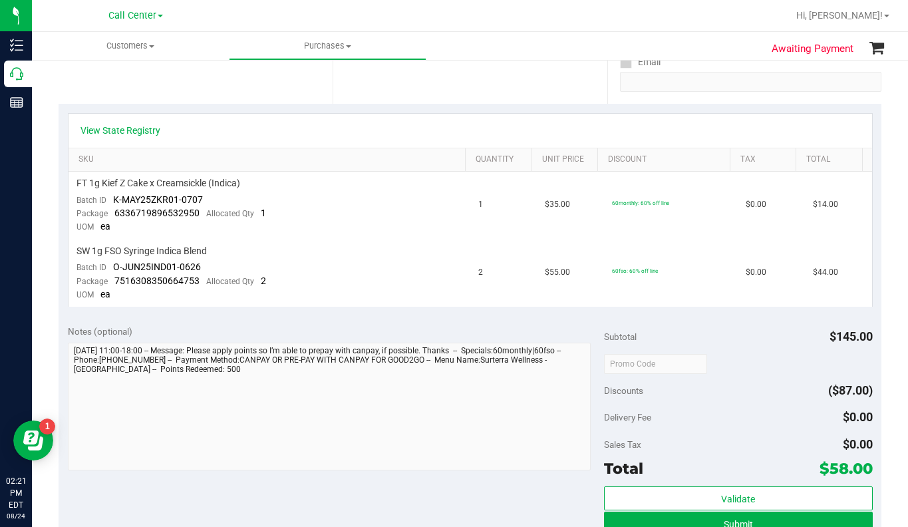
scroll to position [266, 0]
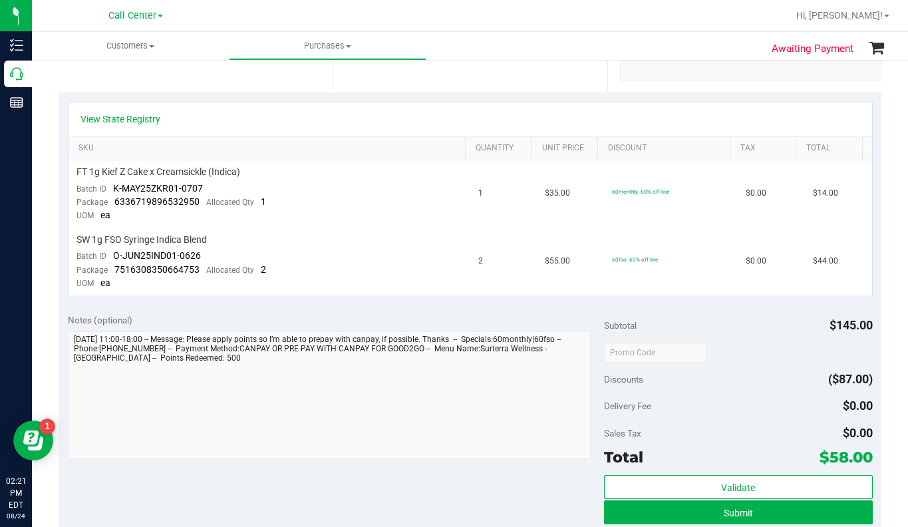
drag, startPoint x: 770, startPoint y: 434, endPoint x: 759, endPoint y: 434, distance: 11.3
click at [769, 433] on div "Sales Tax $0.00" at bounding box center [738, 433] width 268 height 24
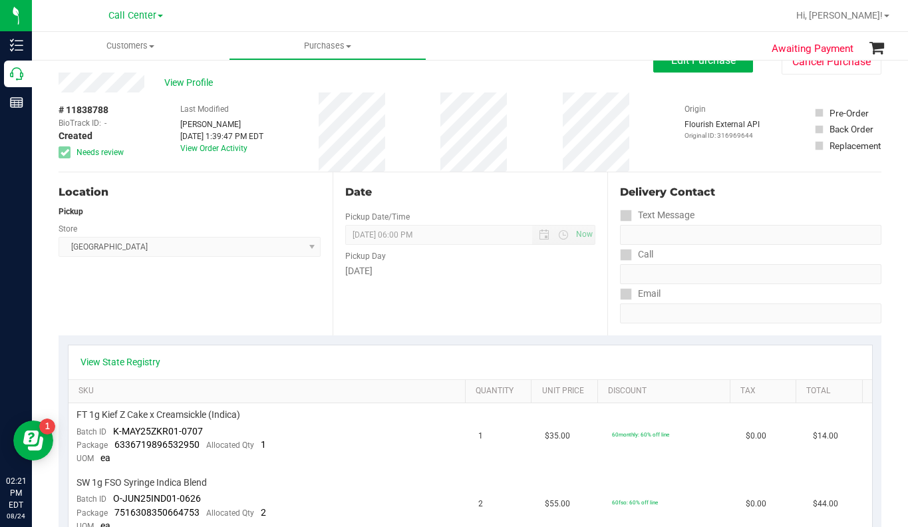
scroll to position [0, 0]
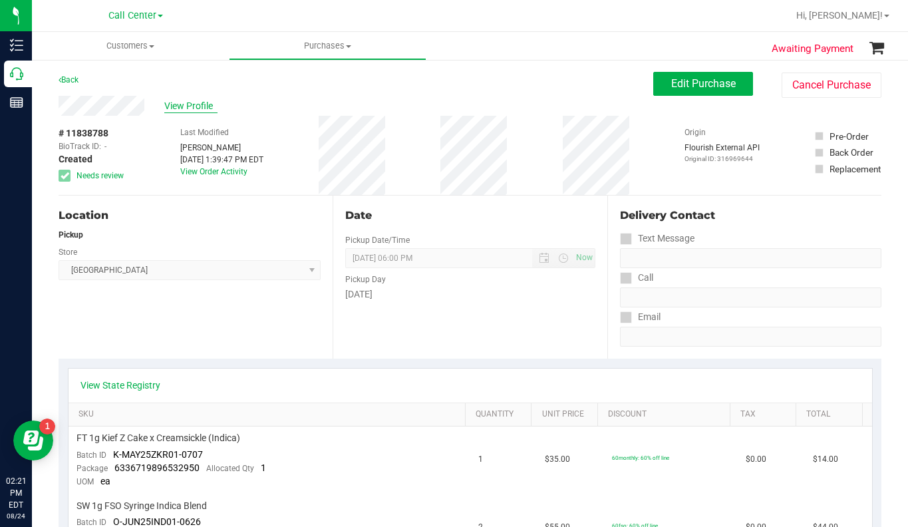
click at [184, 109] on span "View Profile" at bounding box center [190, 106] width 53 height 14
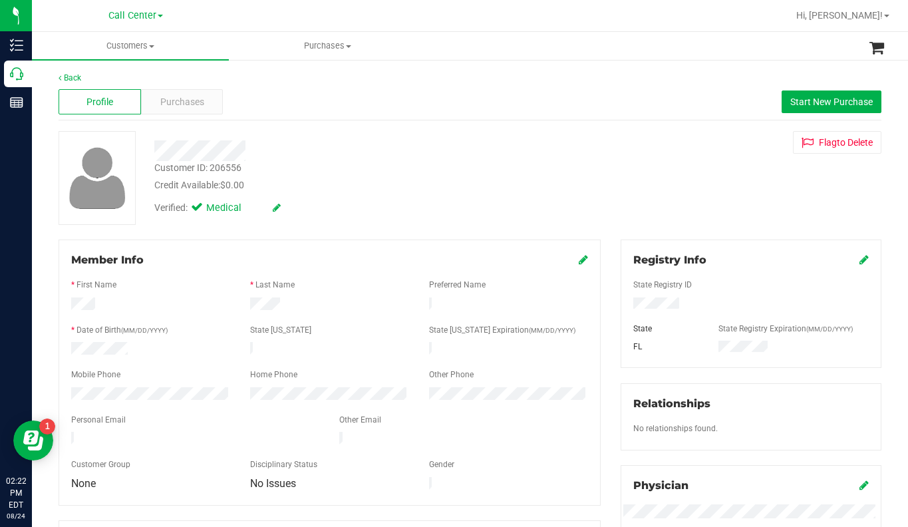
click at [706, 207] on div "Customer ID: 206556 Credit Available: $0.00 Verified: Medical Flag to Delete" at bounding box center [470, 178] width 843 height 94
click at [183, 170] on div "Customer ID: 206556" at bounding box center [197, 168] width 87 height 14
copy div "Customer ID: 206556"
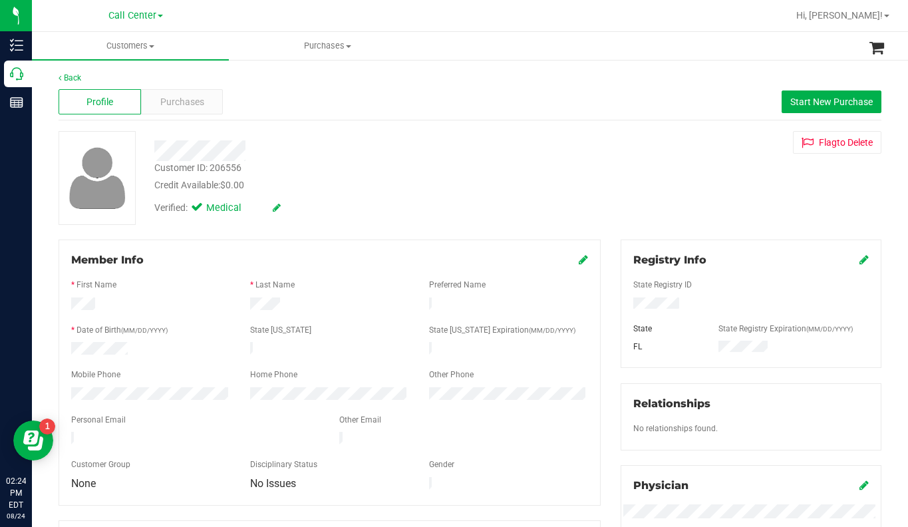
click at [733, 206] on div "Customer ID: 206556 Credit Available: $0.00 Verified: Medical Flag to Delete" at bounding box center [470, 178] width 843 height 94
click at [172, 102] on span "Purchases" at bounding box center [182, 102] width 44 height 14
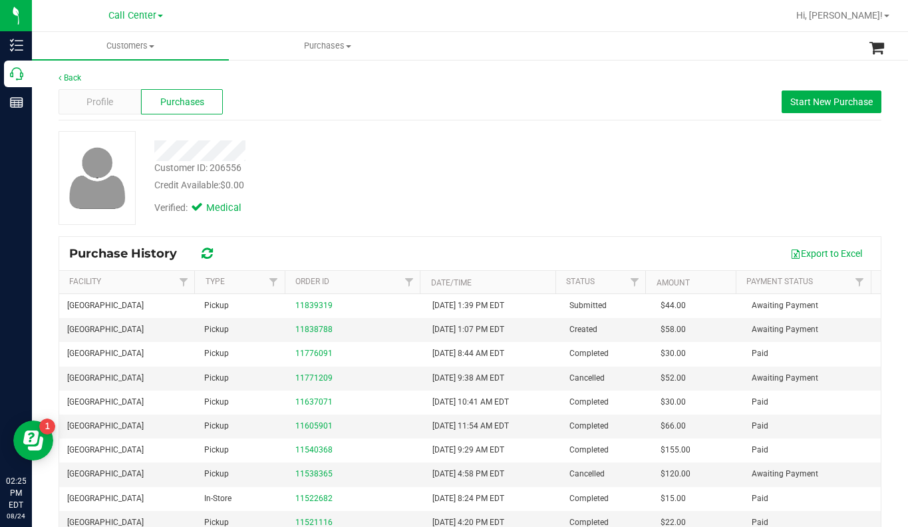
click at [425, 184] on div "Credit Available: $0.00" at bounding box center [355, 185] width 402 height 14
click at [148, 48] on span "Customers" at bounding box center [130, 46] width 197 height 12
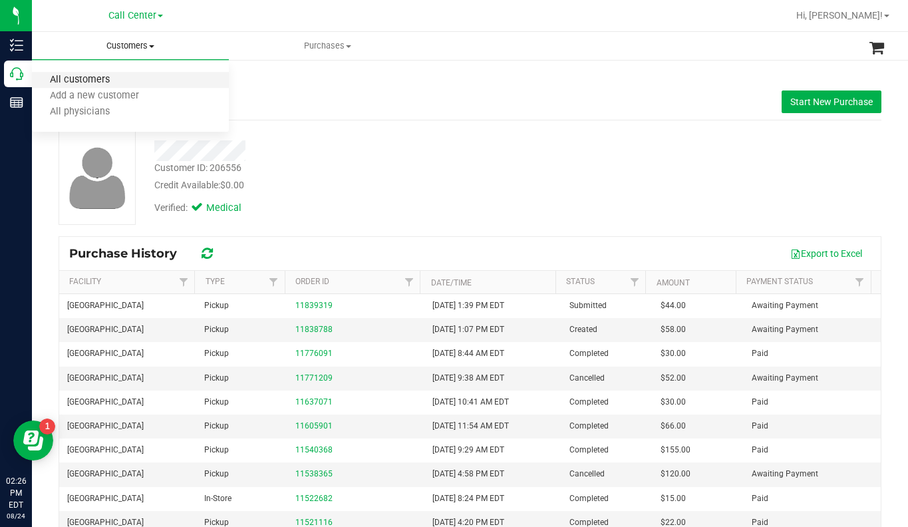
click at [101, 82] on span "All customers" at bounding box center [80, 79] width 96 height 11
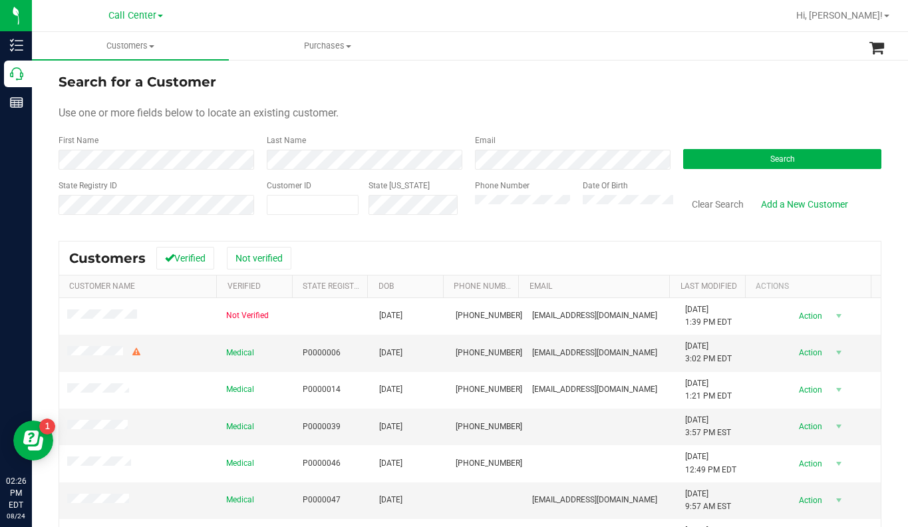
click at [686, 98] on form "Search for a Customer Use one or more fields below to locate an existing custom…" at bounding box center [470, 149] width 823 height 155
click at [495, 194] on div "Phone Number" at bounding box center [524, 203] width 98 height 47
click at [727, 164] on button "Search" at bounding box center [782, 159] width 198 height 20
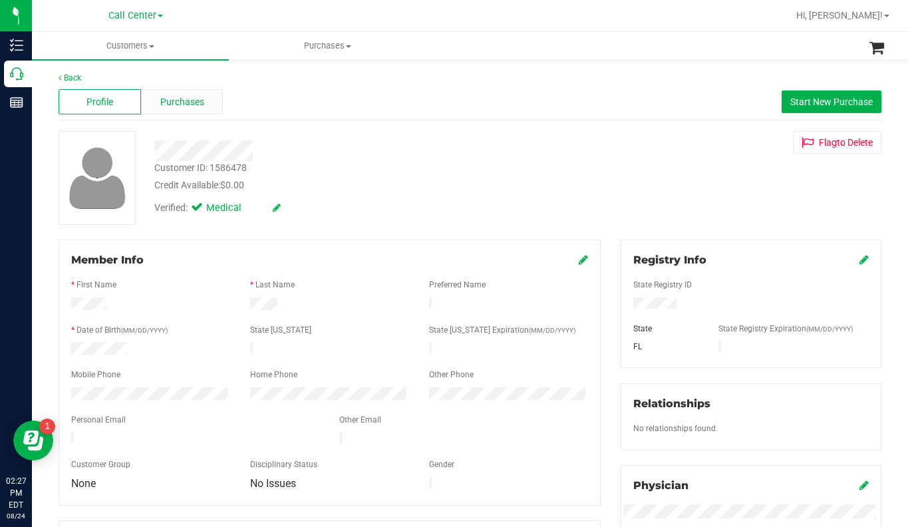
click at [183, 100] on span "Purchases" at bounding box center [182, 102] width 44 height 14
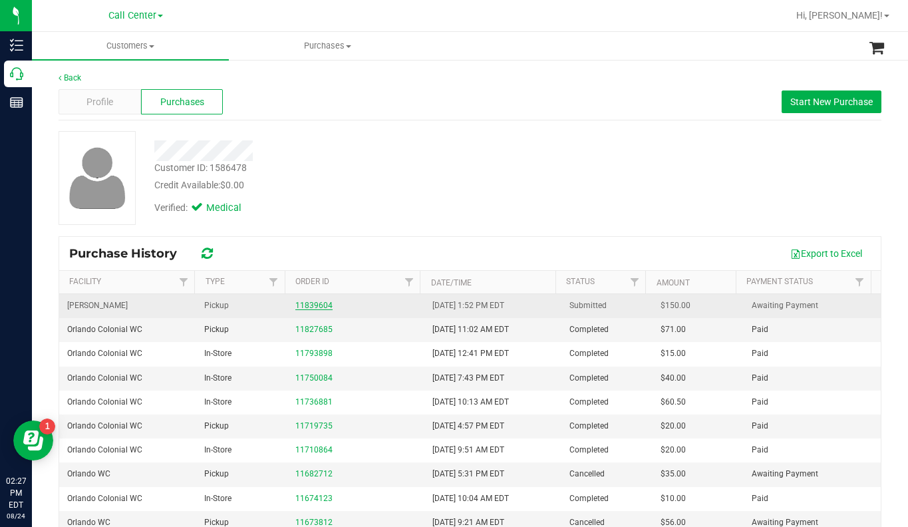
click at [315, 307] on link "11839604" at bounding box center [313, 305] width 37 height 9
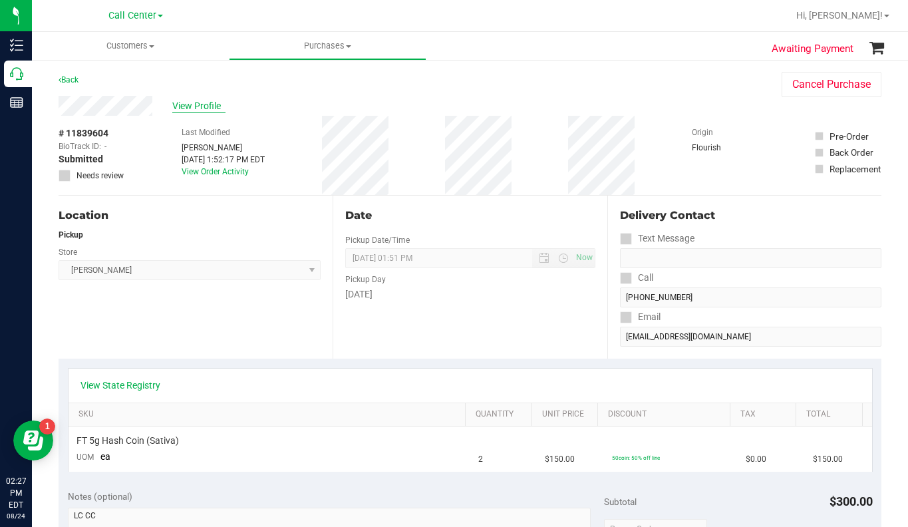
click at [201, 100] on span "View Profile" at bounding box center [198, 106] width 53 height 14
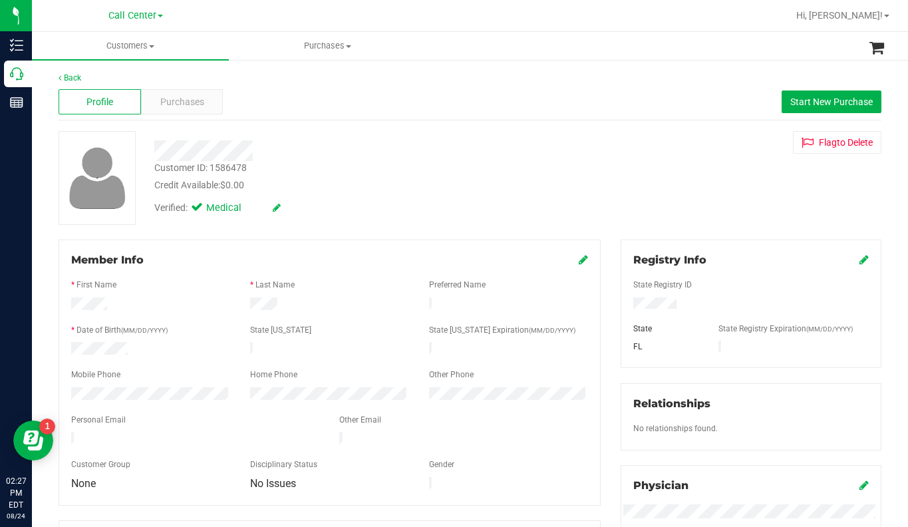
click at [447, 195] on div "Verified: Medical" at bounding box center [355, 206] width 422 height 29
click at [444, 194] on div "Verified: Medical" at bounding box center [355, 206] width 422 height 29
click at [176, 105] on span "Purchases" at bounding box center [182, 102] width 44 height 14
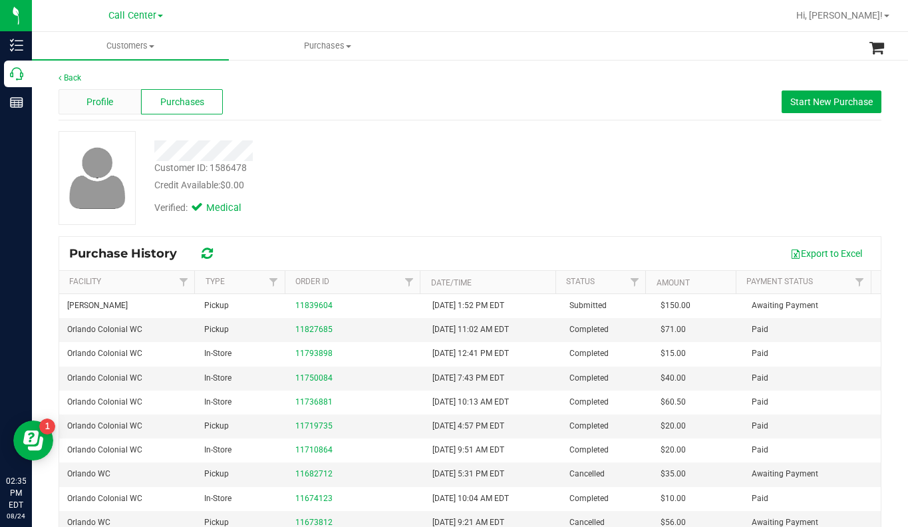
click at [104, 106] on span "Profile" at bounding box center [99, 102] width 27 height 14
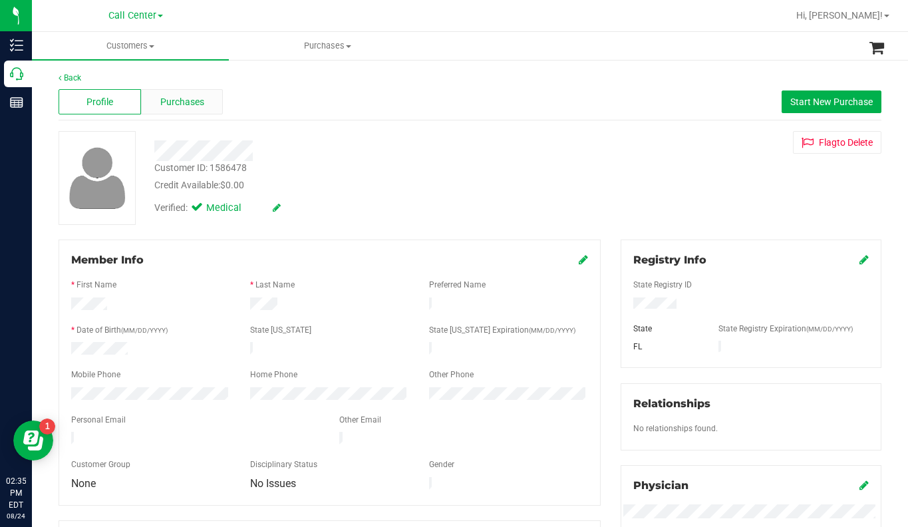
click at [175, 103] on span "Purchases" at bounding box center [182, 102] width 44 height 14
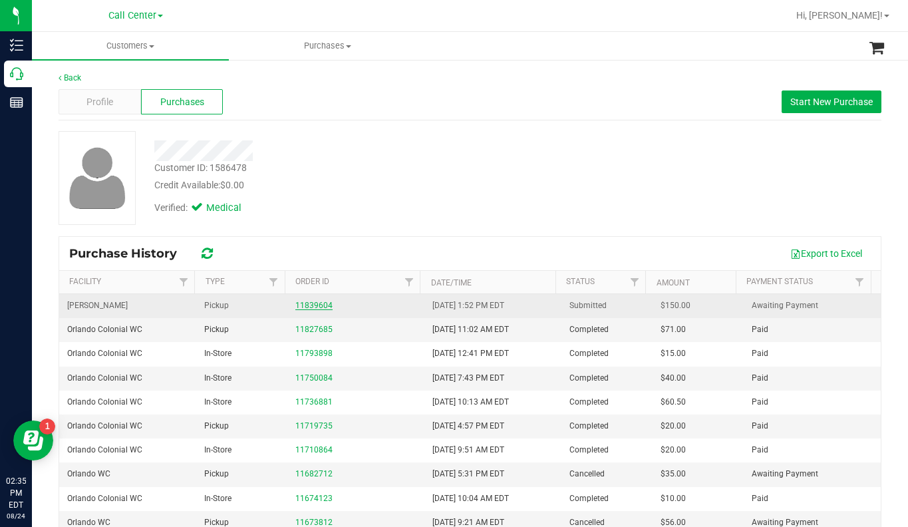
click at [303, 306] on link "11839604" at bounding box center [313, 305] width 37 height 9
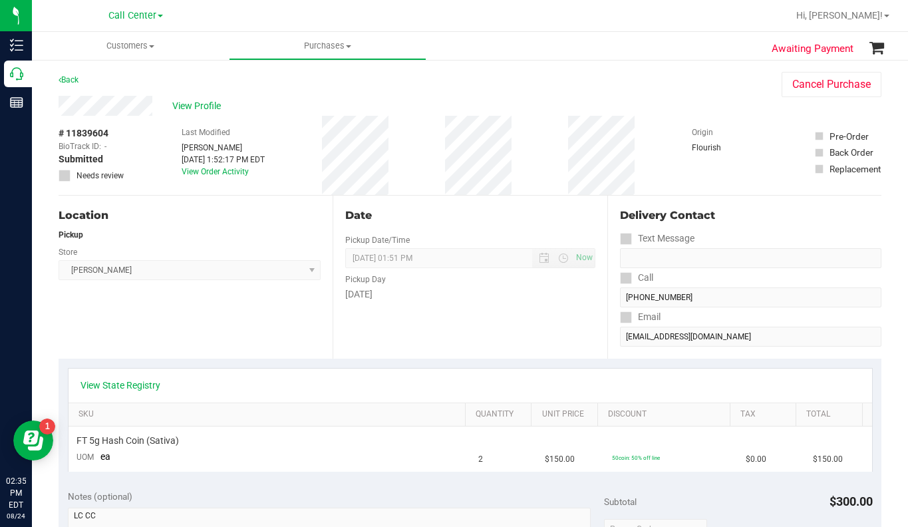
click at [184, 116] on div "Last Modified Laura Cousin Aug 24, 2025 1:52:17 PM EDT View Order Activity" at bounding box center [223, 155] width 83 height 79
click at [150, 44] on span "Customers" at bounding box center [130, 46] width 197 height 12
click at [112, 72] on li "All customers" at bounding box center [130, 80] width 197 height 16
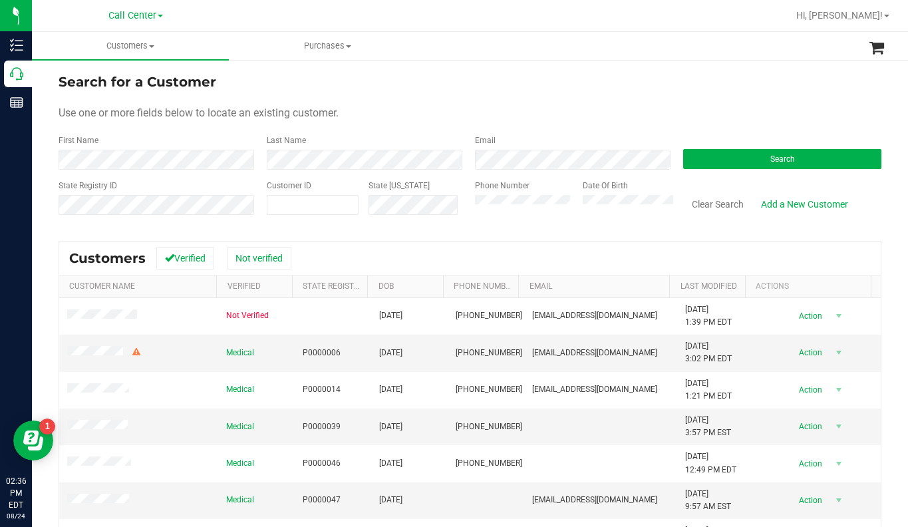
click at [672, 117] on div "Use one or more fields below to locate an existing customer." at bounding box center [470, 113] width 823 height 16
click at [307, 203] on span at bounding box center [313, 205] width 92 height 20
type input "206556"
click at [703, 170] on form "Search for a Customer Use one or more fields below to locate an existing custom…" at bounding box center [470, 149] width 823 height 155
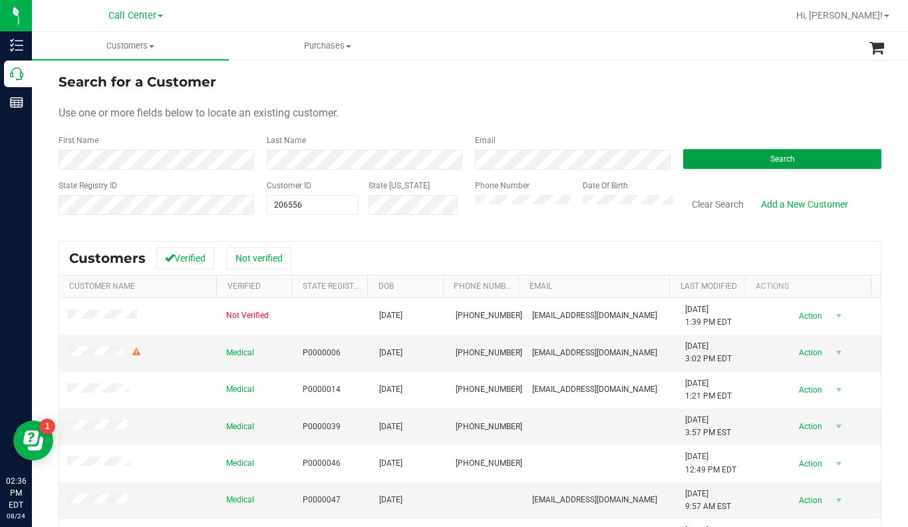
click at [704, 159] on button "Search" at bounding box center [782, 159] width 198 height 20
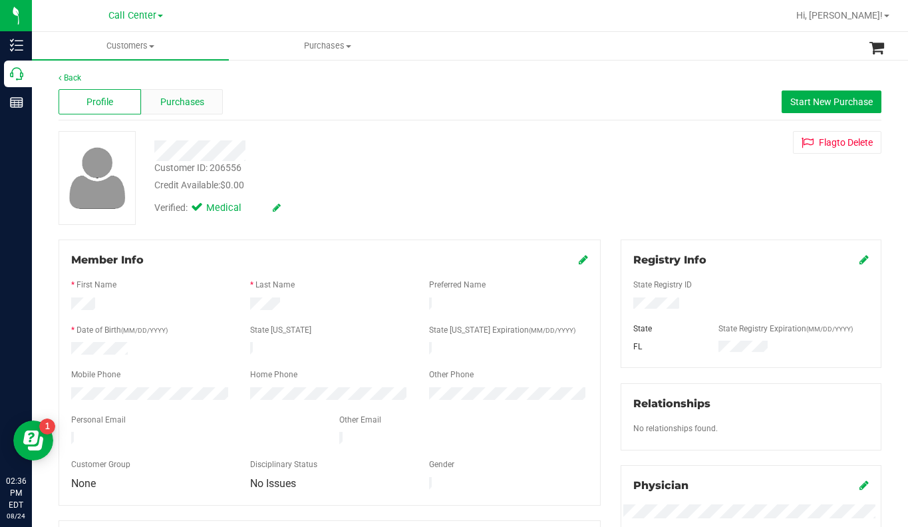
click at [176, 97] on span "Purchases" at bounding box center [182, 102] width 44 height 14
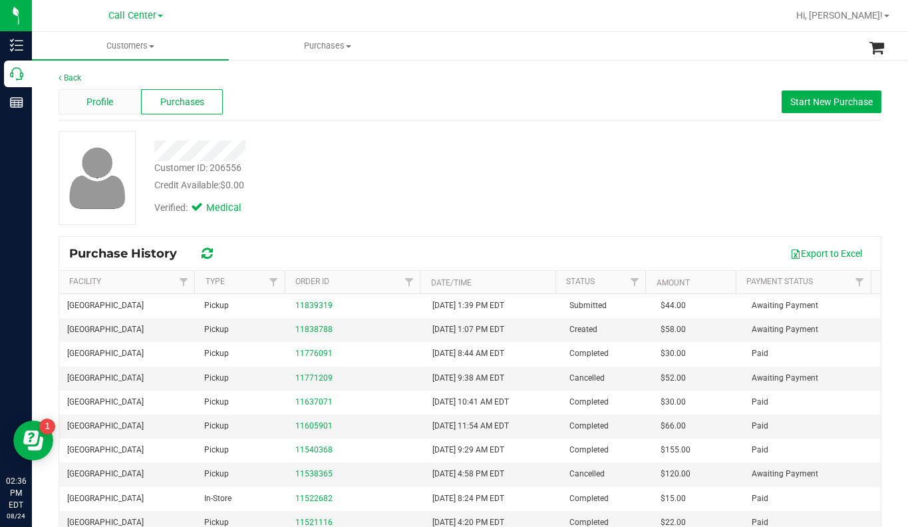
click at [122, 108] on div "Profile" at bounding box center [100, 101] width 82 height 25
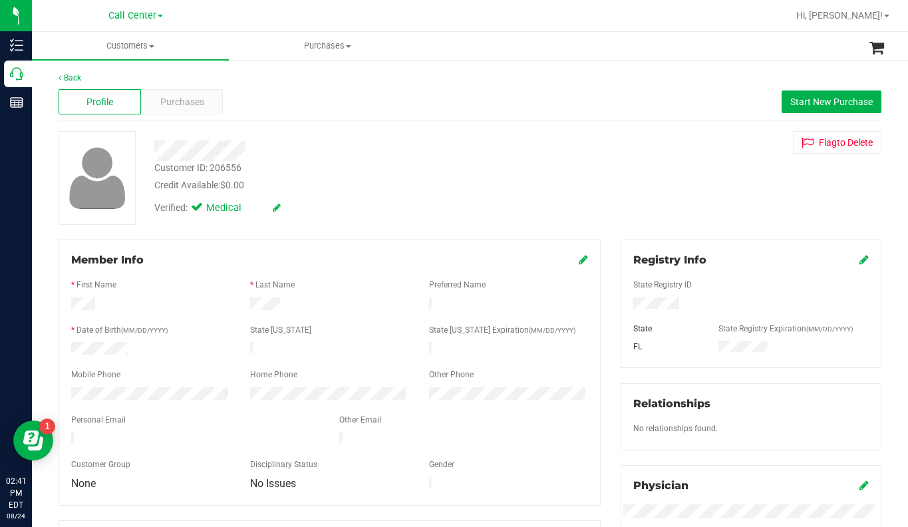
drag, startPoint x: 703, startPoint y: 200, endPoint x: 594, endPoint y: 187, distance: 109.8
click at [703, 200] on div "Customer ID: 206556 Credit Available: $0.00 Verified: Medical Flag to Delete" at bounding box center [470, 178] width 843 height 94
click at [151, 47] on span at bounding box center [151, 46] width 5 height 3
click at [115, 76] on span "All customers" at bounding box center [80, 79] width 96 height 11
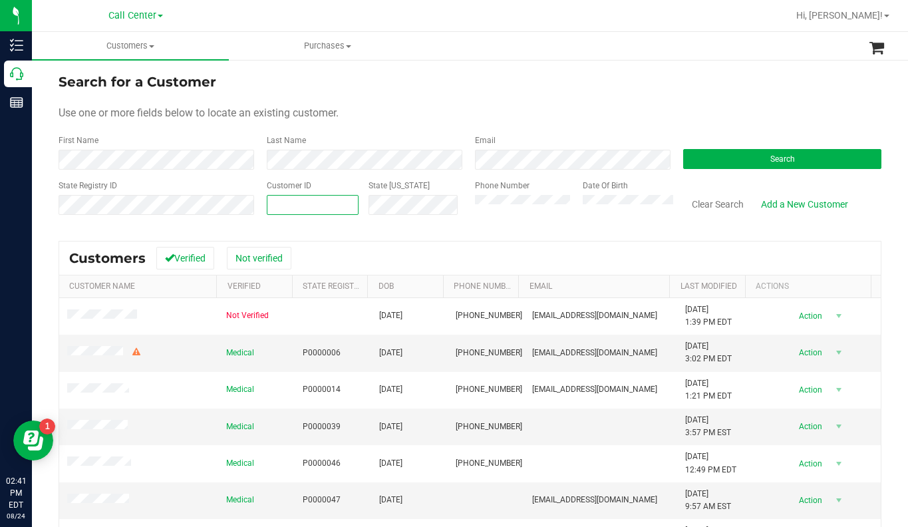
click at [331, 206] on span at bounding box center [313, 205] width 92 height 20
type input "3862250326"
drag, startPoint x: 331, startPoint y: 206, endPoint x: 232, endPoint y: 217, distance: 99.1
click at [232, 217] on div "State Registry ID Customer ID 3862250326 State ID Phone Number Date Of Birth Cl…" at bounding box center [470, 203] width 823 height 47
click at [718, 156] on button "Search" at bounding box center [782, 159] width 198 height 20
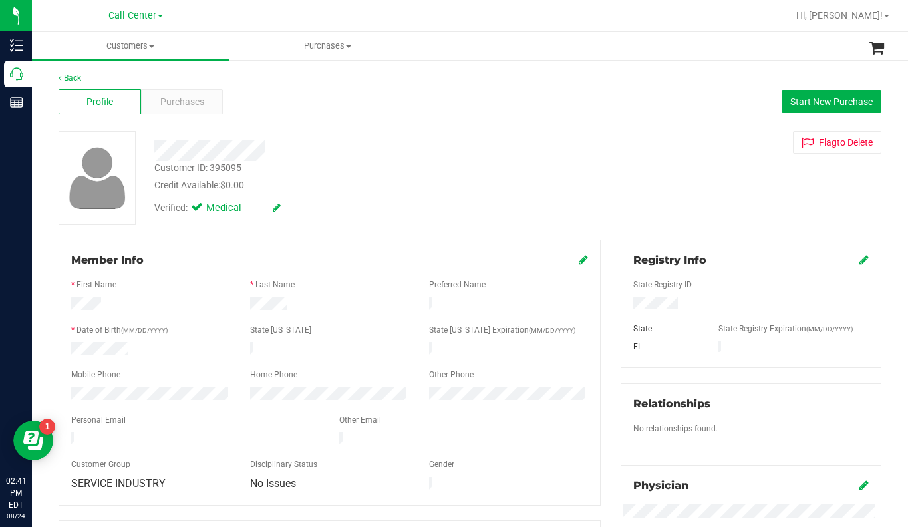
drag, startPoint x: 331, startPoint y: 196, endPoint x: 327, endPoint y: 203, distance: 8.1
click at [330, 197] on div "Verified: Medical" at bounding box center [355, 206] width 422 height 29
click at [668, 195] on div "Customer ID: 395095 Credit Available: $0.00 Verified: Medical Flag to Delete" at bounding box center [470, 178] width 843 height 94
drag, startPoint x: 154, startPoint y: 47, endPoint x: 145, endPoint y: 56, distance: 12.7
click at [154, 46] on span at bounding box center [151, 46] width 5 height 3
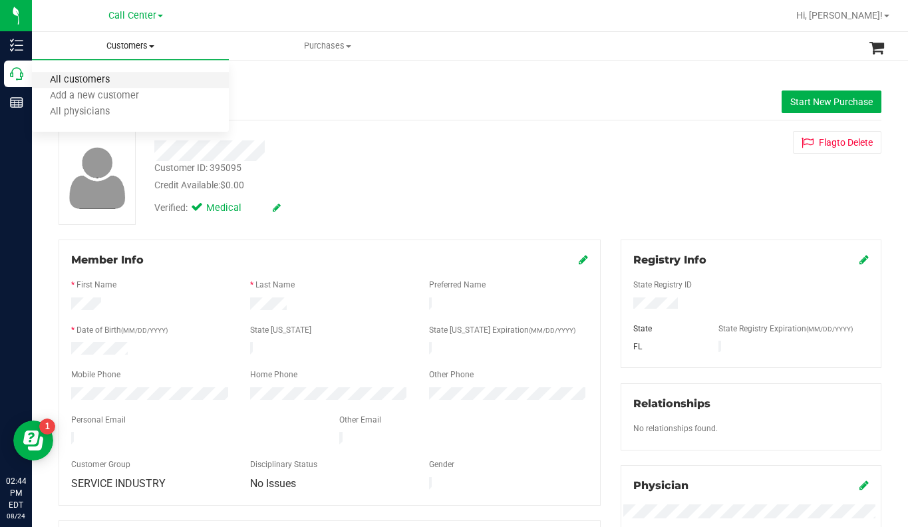
click at [99, 86] on span "All customers" at bounding box center [80, 79] width 96 height 11
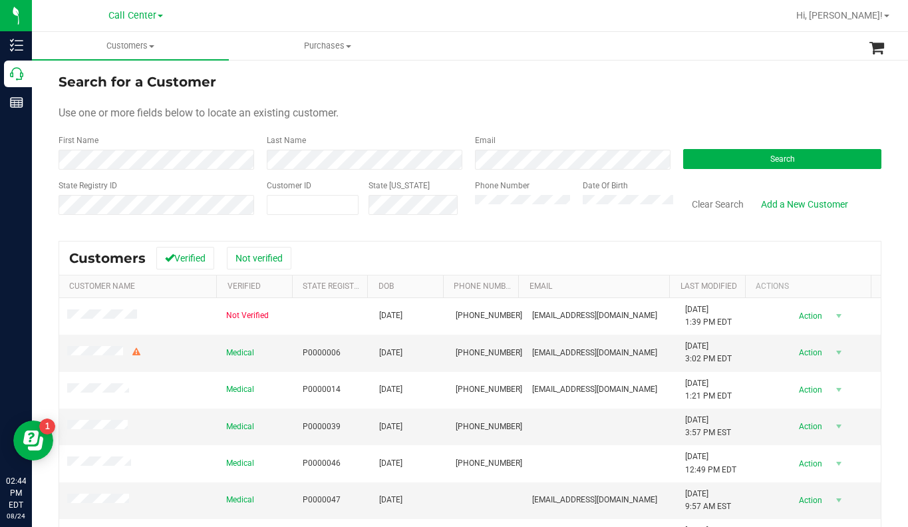
click at [426, 120] on div "Use one or more fields below to locate an existing customer." at bounding box center [470, 113] width 823 height 16
click at [331, 199] on span at bounding box center [313, 205] width 92 height 20
type input "206556"
click at [723, 155] on button "Search" at bounding box center [782, 159] width 198 height 20
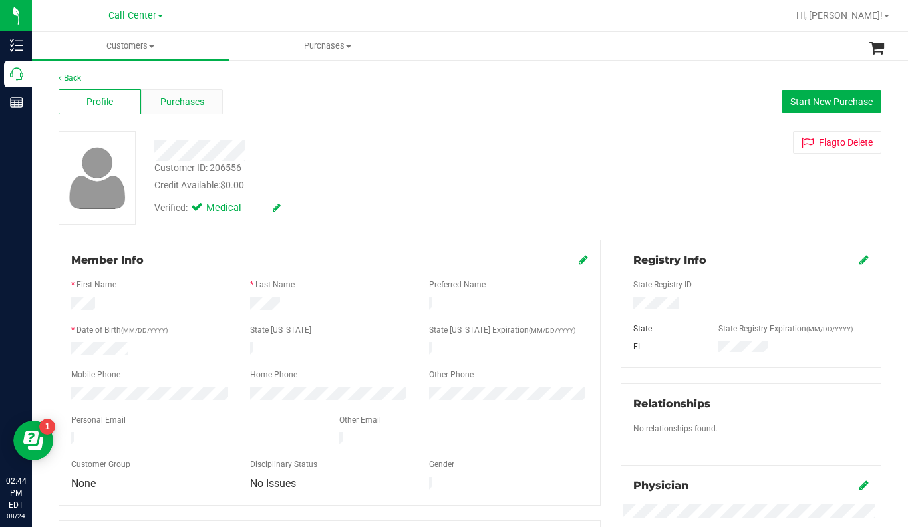
click at [166, 108] on span "Purchases" at bounding box center [182, 102] width 44 height 14
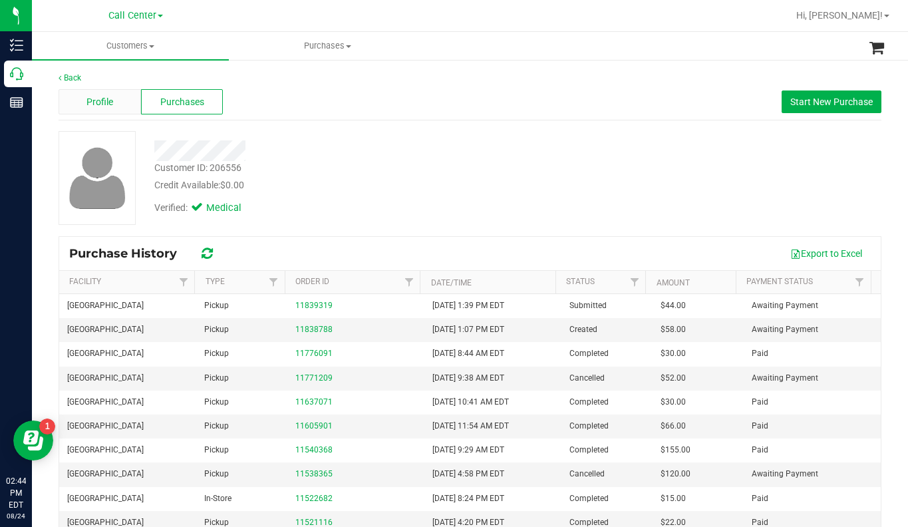
click at [100, 102] on span "Profile" at bounding box center [99, 102] width 27 height 14
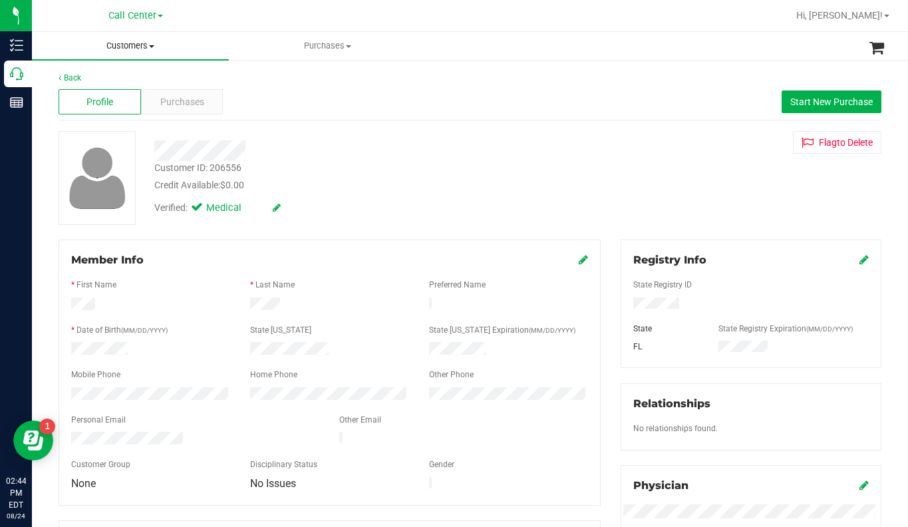
click at [152, 42] on span "Customers" at bounding box center [130, 46] width 197 height 12
click at [120, 79] on span "All customers" at bounding box center [80, 79] width 96 height 11
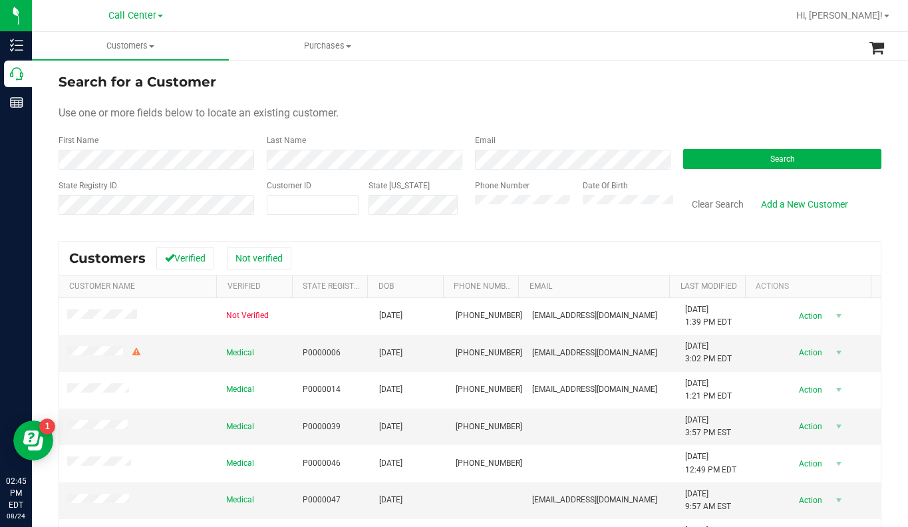
click at [735, 106] on div "Use one or more fields below to locate an existing customer." at bounding box center [470, 113] width 823 height 16
click at [721, 166] on button "Search" at bounding box center [782, 159] width 198 height 20
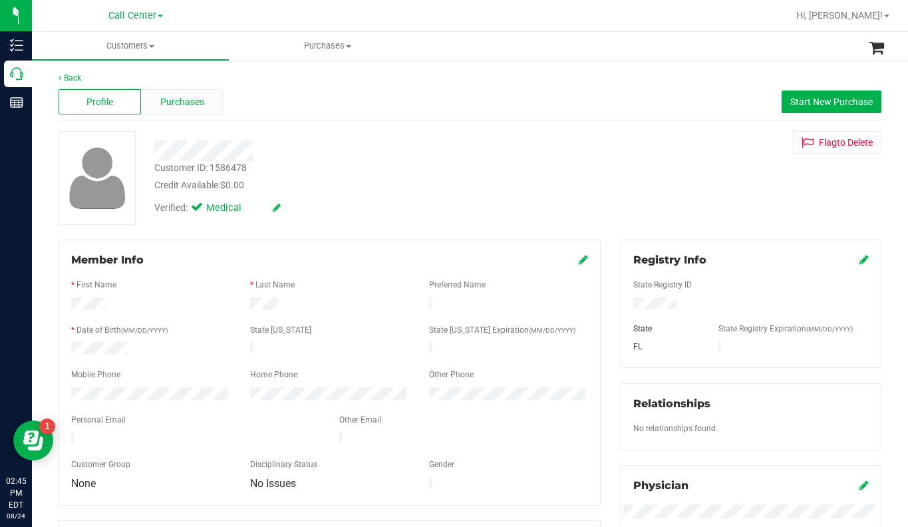
click at [173, 105] on span "Purchases" at bounding box center [182, 102] width 44 height 14
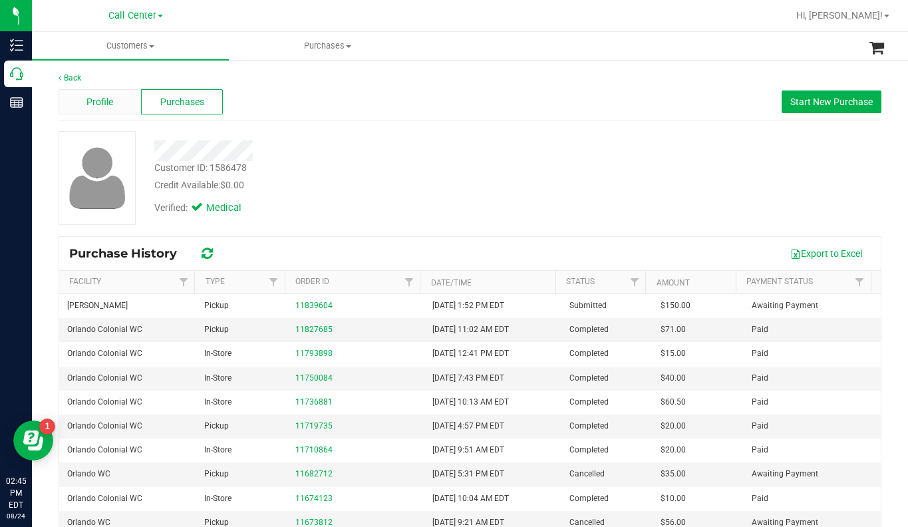
click at [92, 104] on span "Profile" at bounding box center [99, 102] width 27 height 14
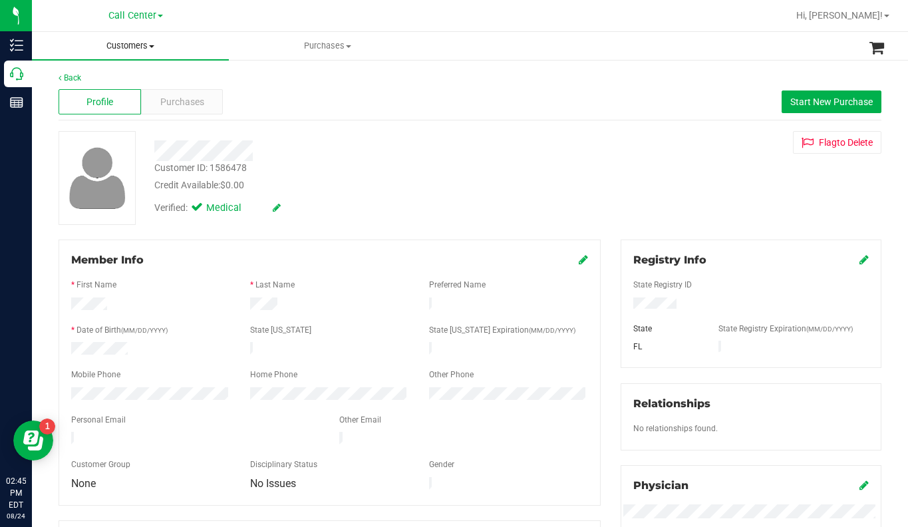
click at [153, 47] on span at bounding box center [151, 46] width 5 height 3
click at [114, 79] on span "All customers" at bounding box center [80, 79] width 96 height 11
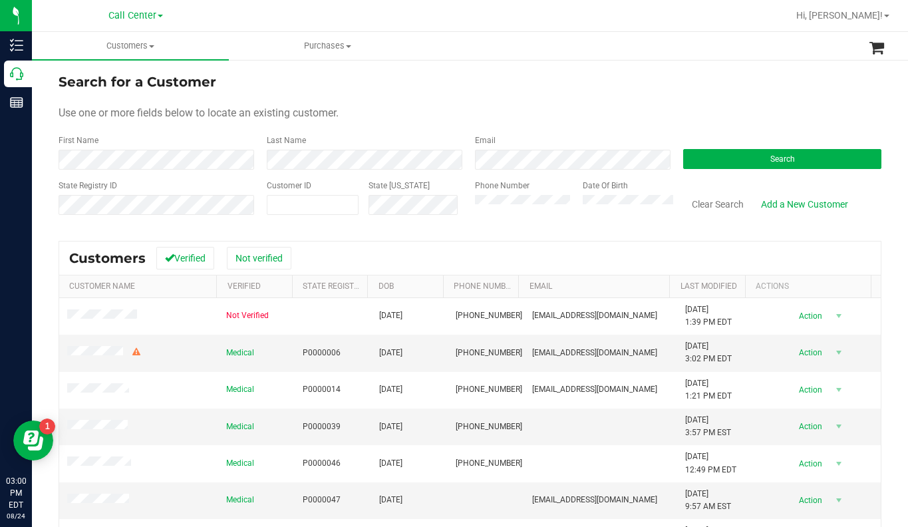
click at [736, 116] on div "Use one or more fields below to locate an existing customer." at bounding box center [470, 113] width 823 height 16
click at [696, 98] on form "Search for a Customer Use one or more fields below to locate an existing custom…" at bounding box center [470, 149] width 823 height 155
click at [402, 105] on div "Use one or more fields below to locate an existing customer." at bounding box center [470, 113] width 823 height 16
click at [284, 207] on span at bounding box center [313, 205] width 92 height 20
type input "206556"
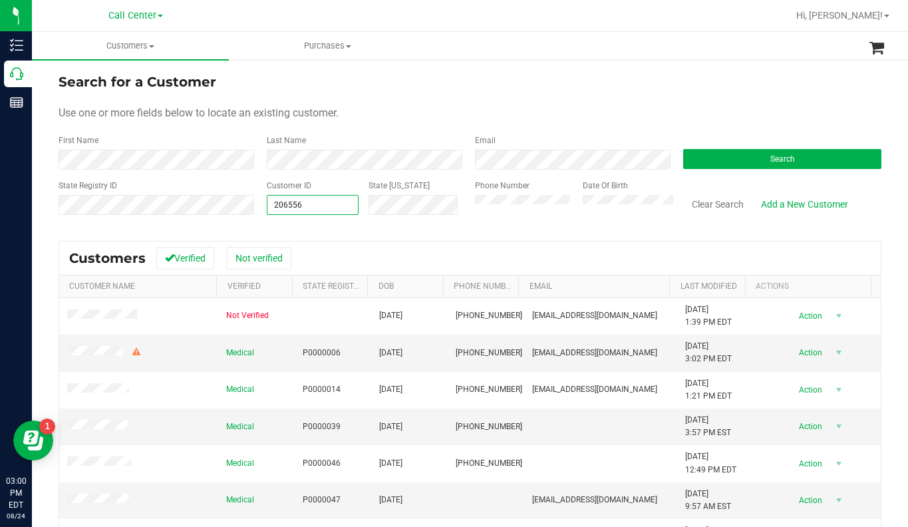
type input "206556"
click at [705, 170] on form "Search for a Customer Use one or more fields below to locate an existing custom…" at bounding box center [470, 149] width 823 height 155
click at [700, 153] on button "Search" at bounding box center [782, 159] width 198 height 20
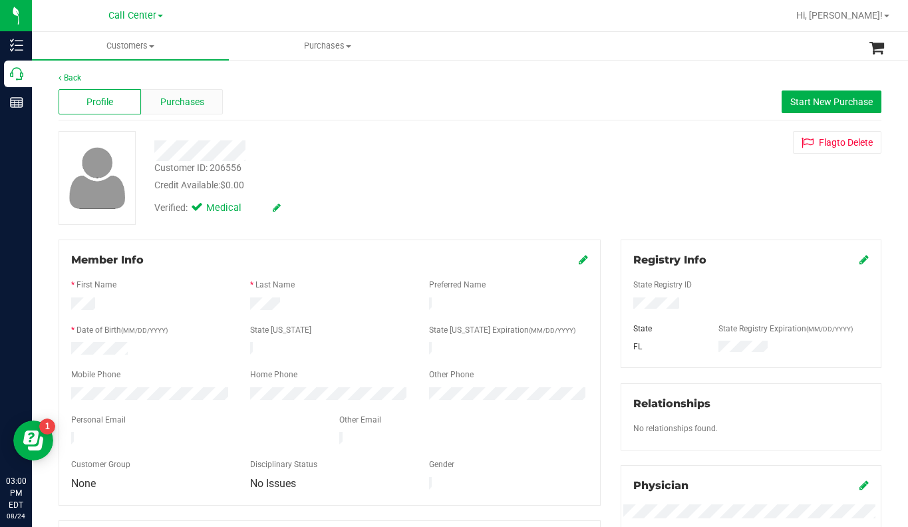
click at [186, 104] on span "Purchases" at bounding box center [182, 102] width 44 height 14
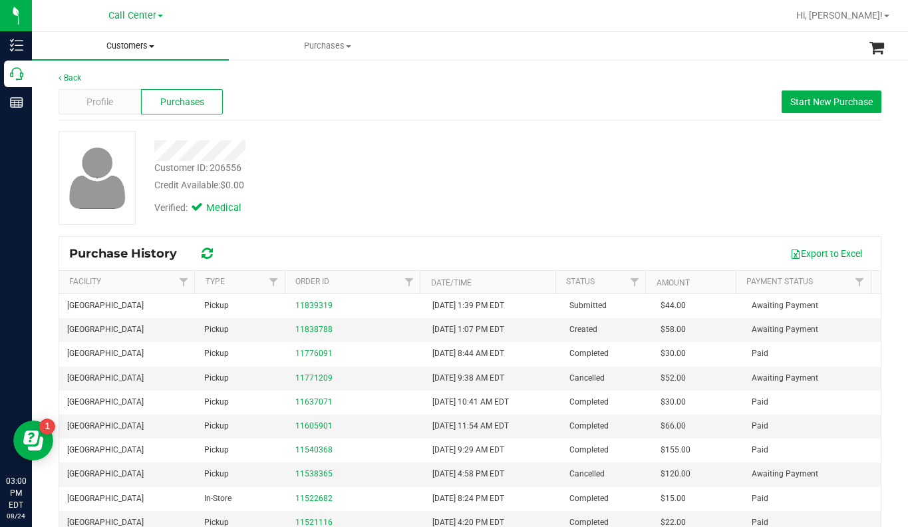
click at [153, 49] on span "Customers" at bounding box center [130, 46] width 197 height 12
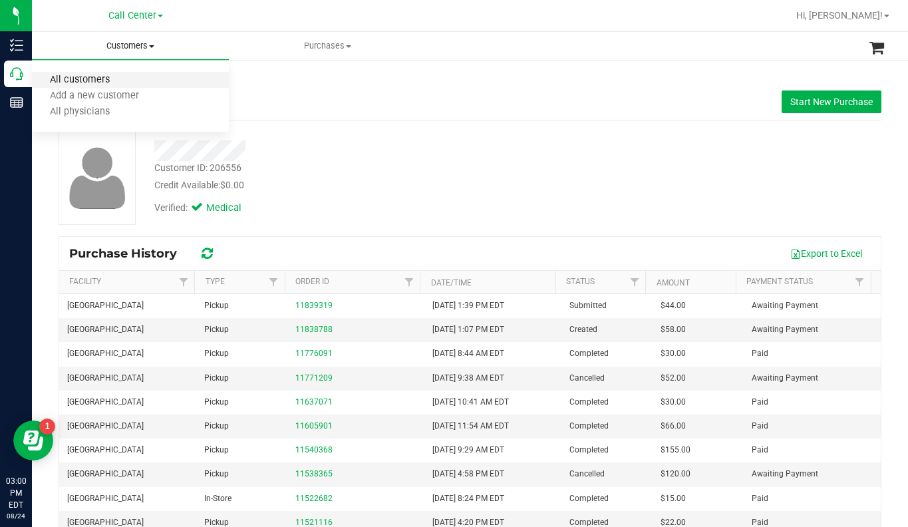
click at [84, 86] on span "All customers" at bounding box center [80, 79] width 96 height 11
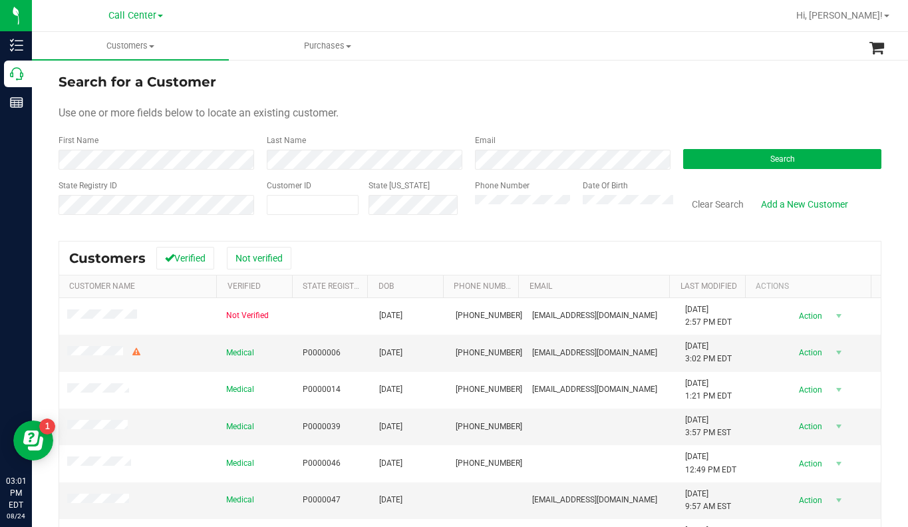
drag, startPoint x: 747, startPoint y: 99, endPoint x: 743, endPoint y: 108, distance: 9.8
click at [746, 102] on form "Search for a Customer Use one or more fields below to locate an existing custom…" at bounding box center [470, 149] width 823 height 155
click at [701, 106] on div "Use one or more fields below to locate an existing customer." at bounding box center [470, 113] width 823 height 16
click at [693, 163] on button "Search" at bounding box center [782, 159] width 198 height 20
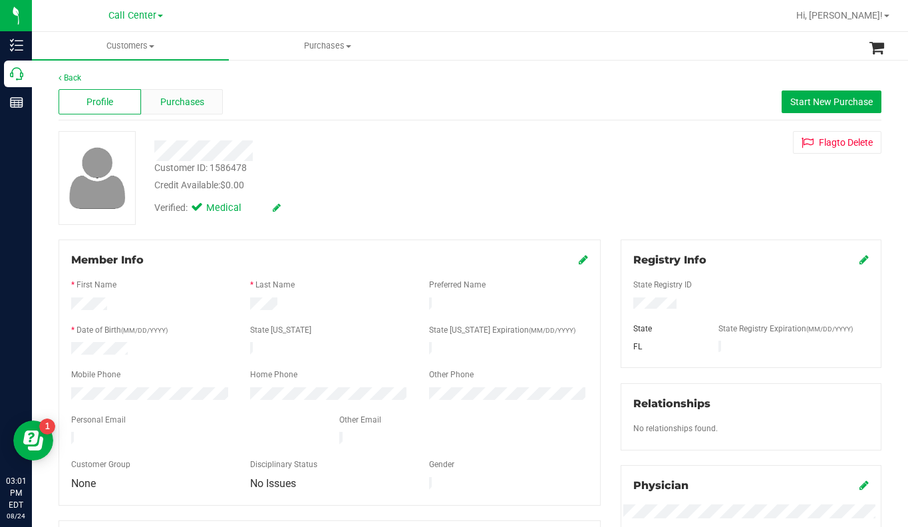
click at [192, 104] on span "Purchases" at bounding box center [182, 102] width 44 height 14
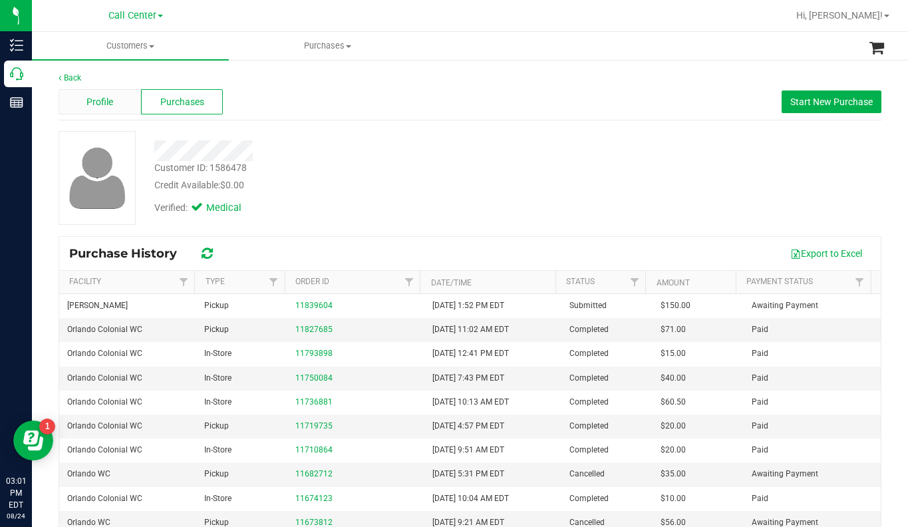
click at [95, 98] on span "Profile" at bounding box center [99, 102] width 27 height 14
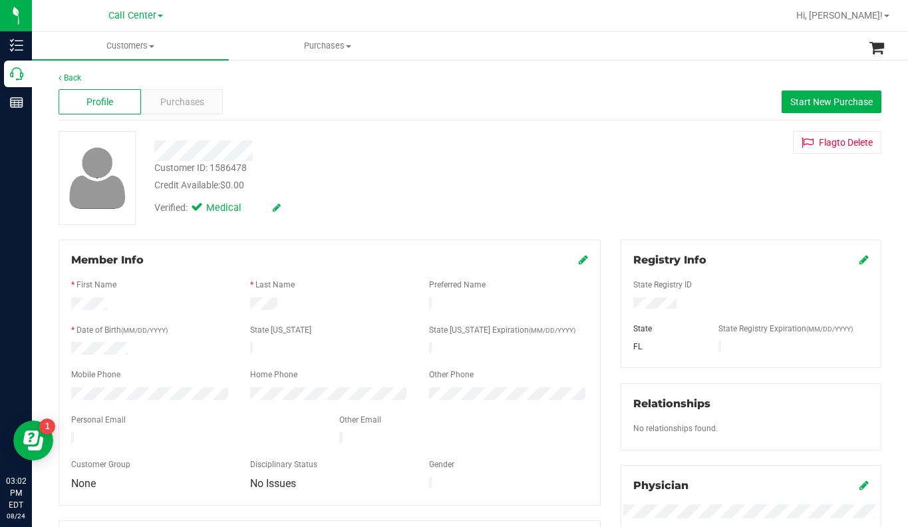
click at [591, 123] on div "Back Profile Purchases Start New Purchase Customer ID: 1586478 Credit Available…" at bounding box center [470, 496] width 823 height 848
click at [737, 203] on div "Customer ID: 1586478 Credit Available: $0.00 Verified: Medical Flag to Delete" at bounding box center [470, 178] width 843 height 94
click at [152, 44] on span "Customers" at bounding box center [130, 46] width 197 height 12
click at [111, 76] on span "All customers" at bounding box center [80, 79] width 96 height 11
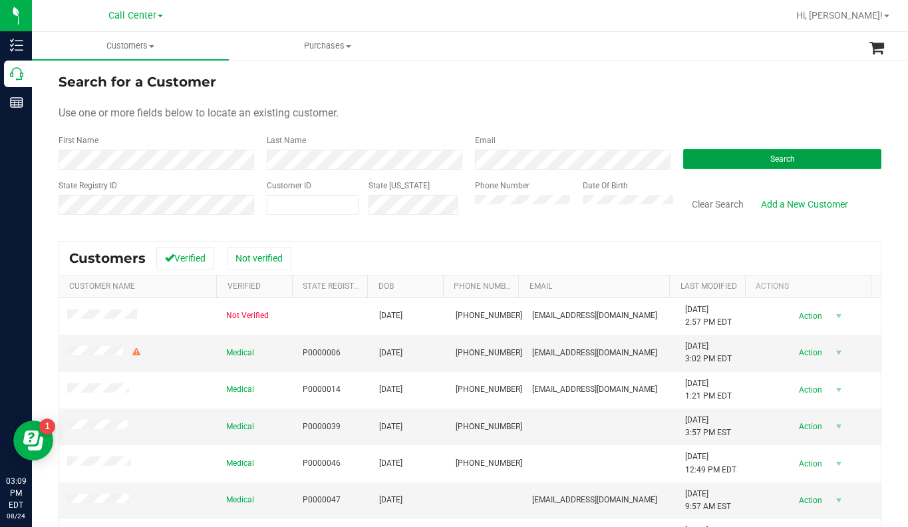
click at [730, 155] on button "Search" at bounding box center [782, 159] width 198 height 20
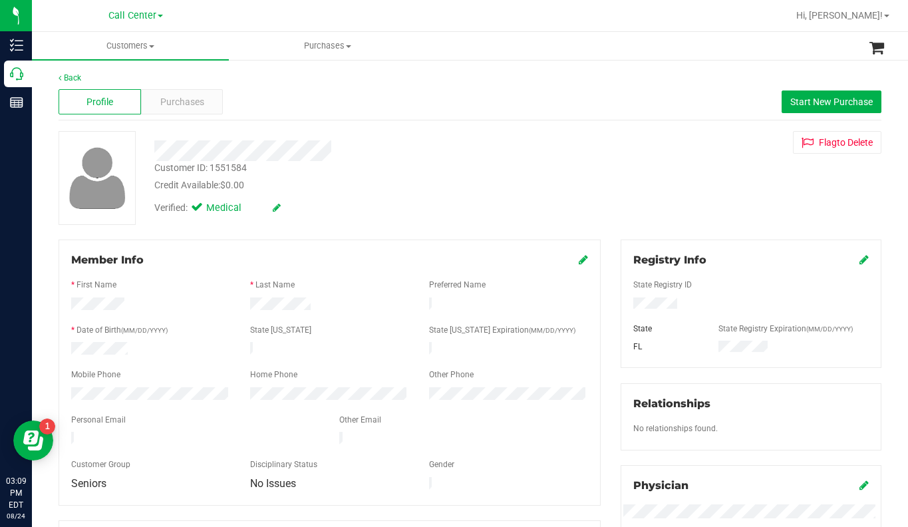
drag, startPoint x: 722, startPoint y: 211, endPoint x: 695, endPoint y: 249, distance: 46.3
click at [722, 211] on div "Customer ID: 1551584 Credit Available: $0.00 Verified: Medical Flag to Delete" at bounding box center [470, 178] width 843 height 94
click at [716, 209] on div "Customer ID: 1551584 Credit Available: $0.00 Verified: Medical Flag to Delete" at bounding box center [470, 178] width 843 height 94
click at [691, 198] on div "Customer ID: 1551584 Credit Available: $0.00 Verified: Medical Flag to Delete" at bounding box center [470, 178] width 843 height 94
click at [150, 48] on span "Customers" at bounding box center [130, 46] width 197 height 12
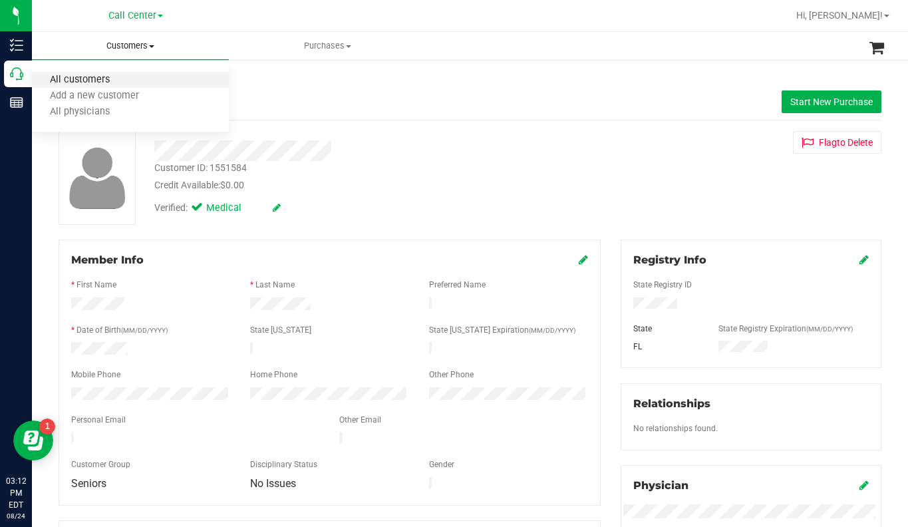
click at [117, 82] on span "All customers" at bounding box center [80, 79] width 96 height 11
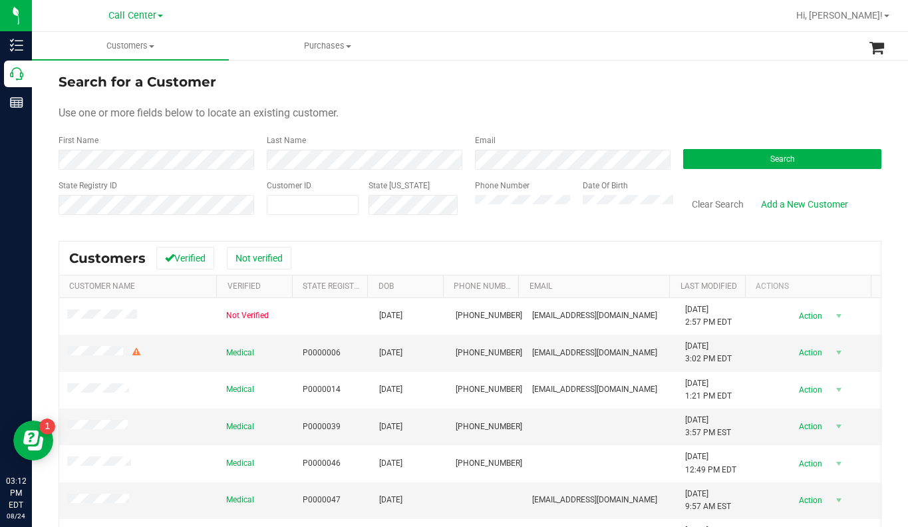
click at [677, 97] on form "Search for a Customer Use one or more fields below to locate an existing custom…" at bounding box center [470, 149] width 823 height 155
click at [719, 126] on form "Search for a Customer Use one or more fields below to locate an existing custom…" at bounding box center [470, 149] width 823 height 155
drag, startPoint x: 777, startPoint y: 88, endPoint x: 771, endPoint y: 92, distance: 7.4
click at [777, 88] on div "Search for a Customer" at bounding box center [470, 82] width 823 height 20
click at [317, 210] on span at bounding box center [313, 205] width 92 height 20
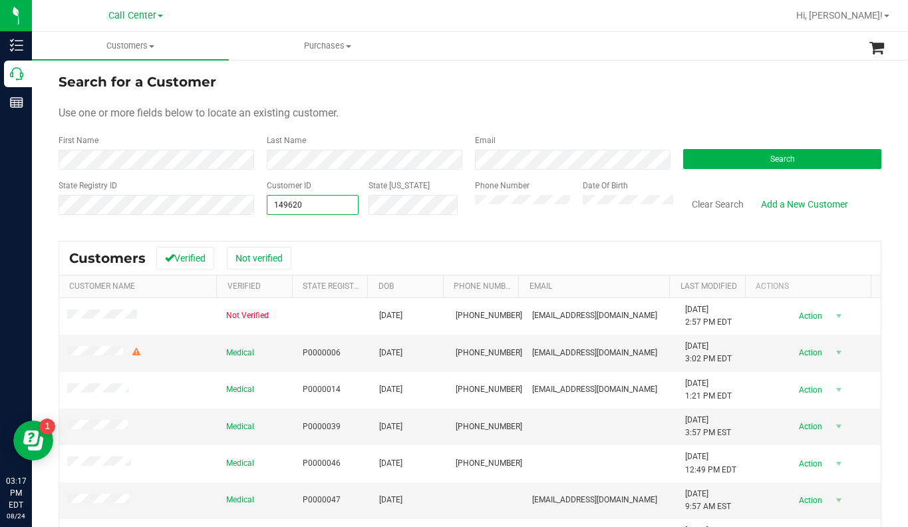
type input "1496208"
click at [705, 172] on form "Search for a Customer Use one or more fields below to locate an existing custom…" at bounding box center [470, 149] width 823 height 155
click at [710, 160] on button "Search" at bounding box center [782, 159] width 198 height 20
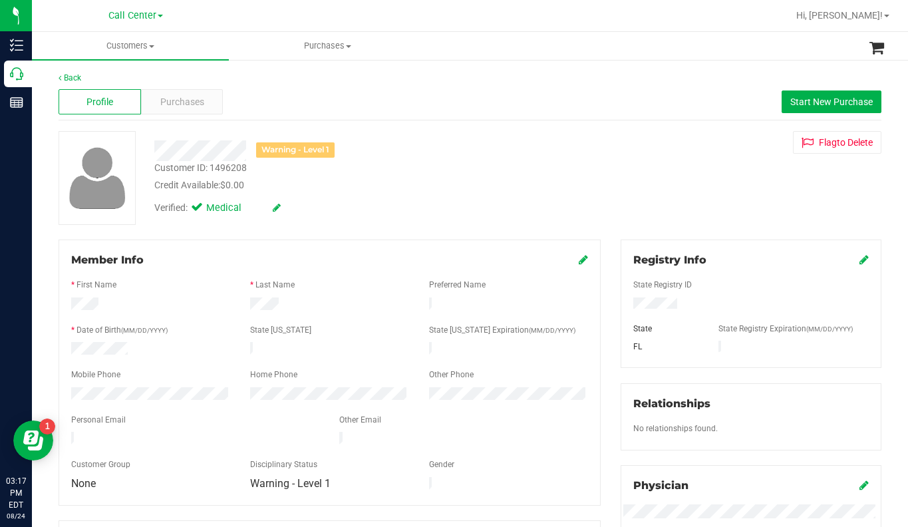
drag, startPoint x: 689, startPoint y: 209, endPoint x: 435, endPoint y: 185, distance: 255.2
click at [690, 209] on div "Warning - Level 1 Customer ID: 1496208 Credit Available: $0.00 Verified: Medica…" at bounding box center [470, 178] width 843 height 94
click at [168, 104] on span "Purchases" at bounding box center [182, 102] width 44 height 14
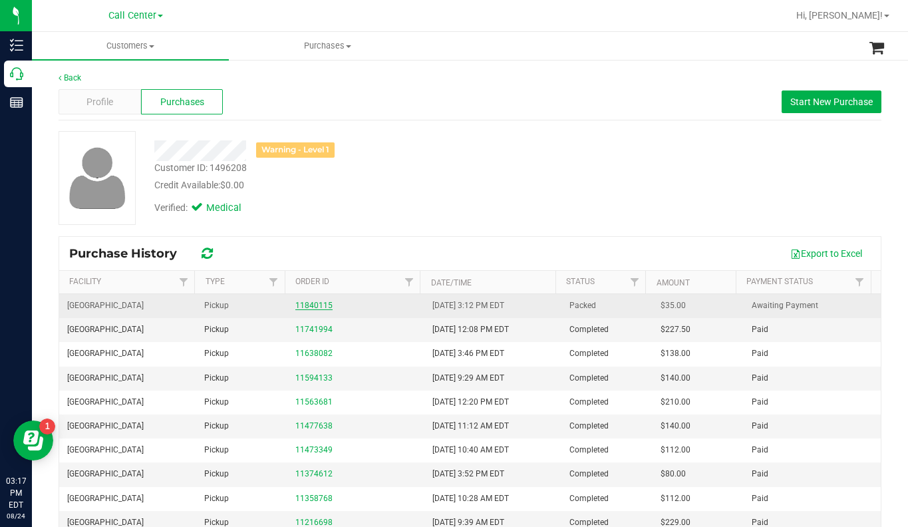
click at [303, 305] on link "11840115" at bounding box center [313, 305] width 37 height 9
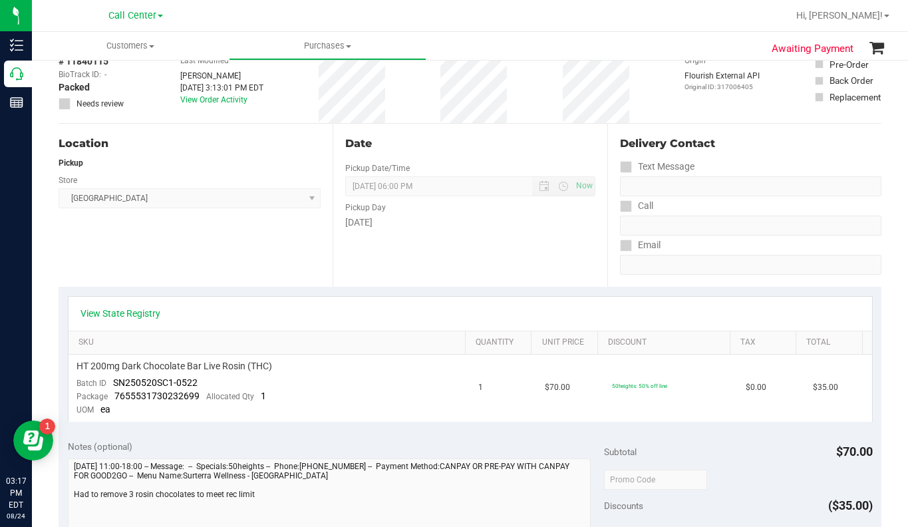
scroll to position [67, 0]
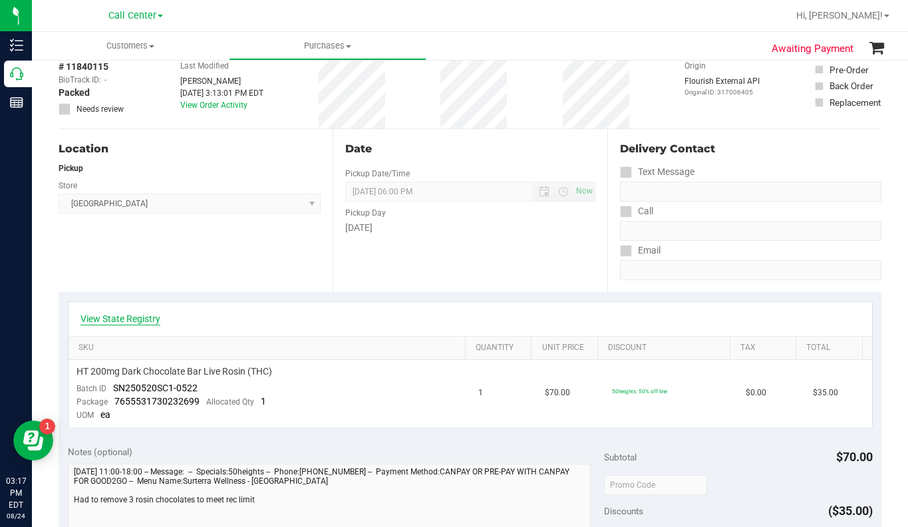
click at [128, 317] on link "View State Registry" at bounding box center [120, 318] width 80 height 13
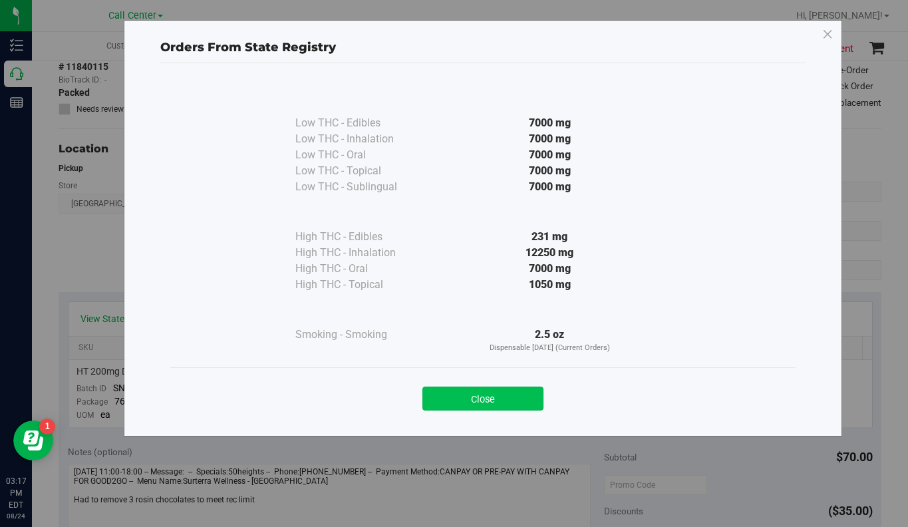
click at [491, 398] on button "Close" at bounding box center [482, 398] width 121 height 24
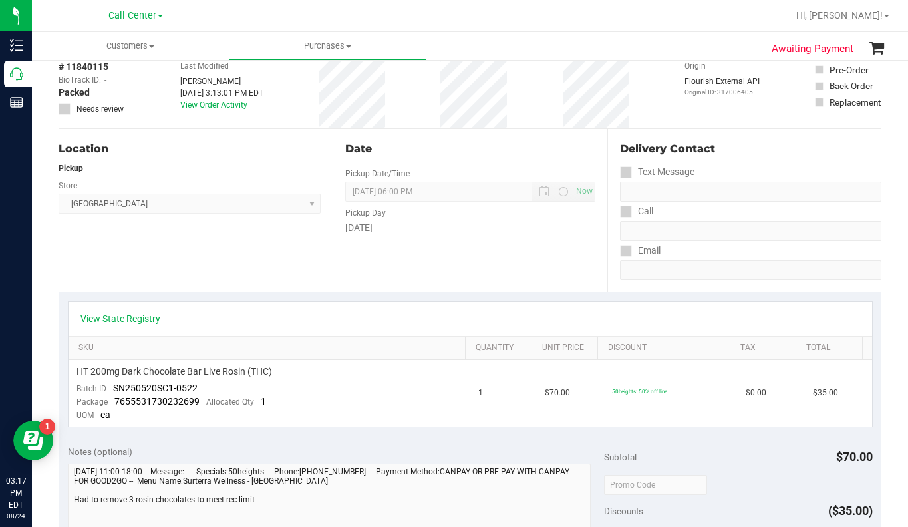
click at [695, 282] on div "Delivery Contact Text Message Call Email" at bounding box center [744, 210] width 274 height 163
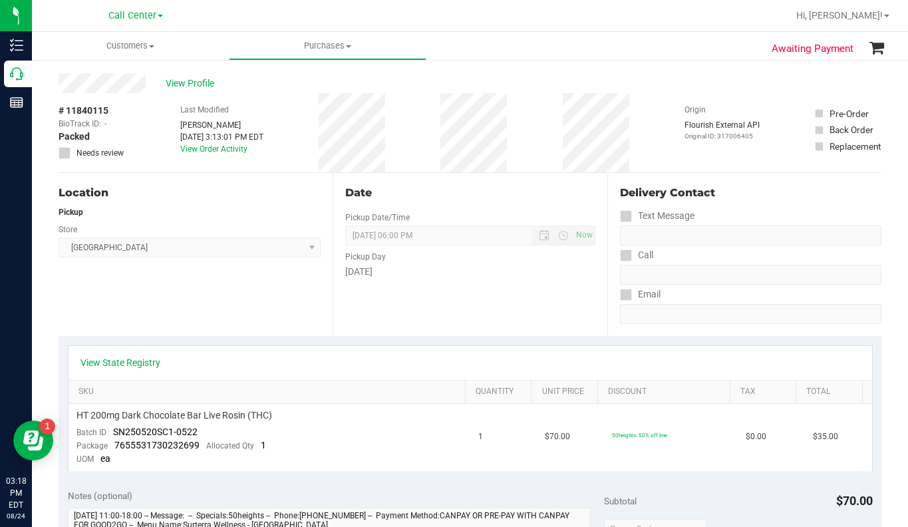
scroll to position [0, 0]
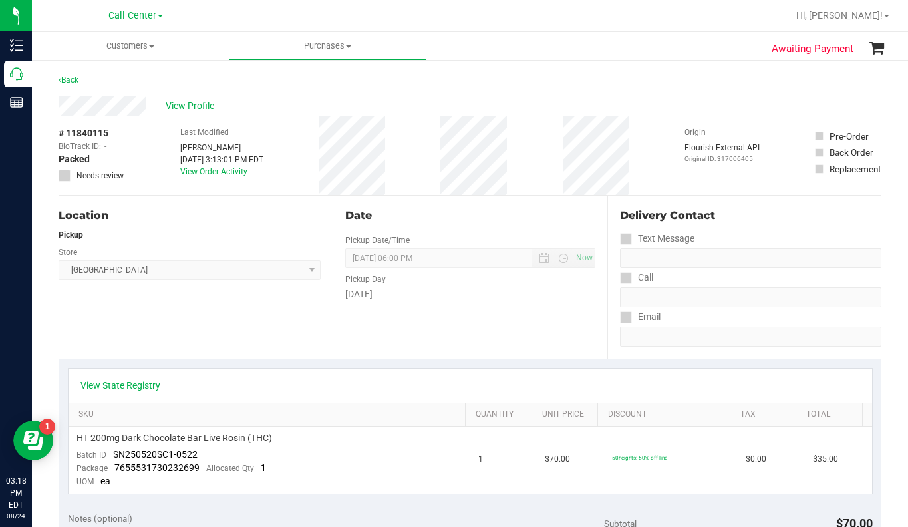
click at [206, 172] on link "View Order Activity" at bounding box center [213, 171] width 67 height 9
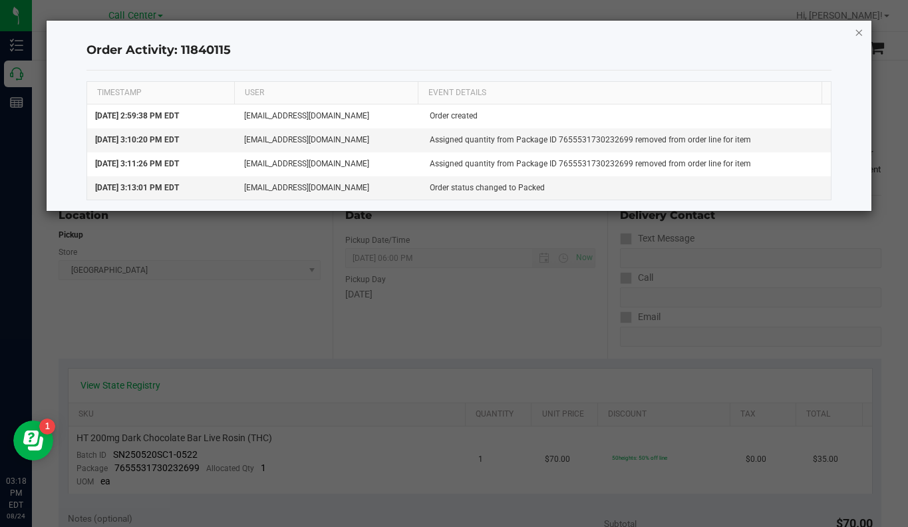
click at [863, 31] on icon "button" at bounding box center [858, 32] width 9 height 16
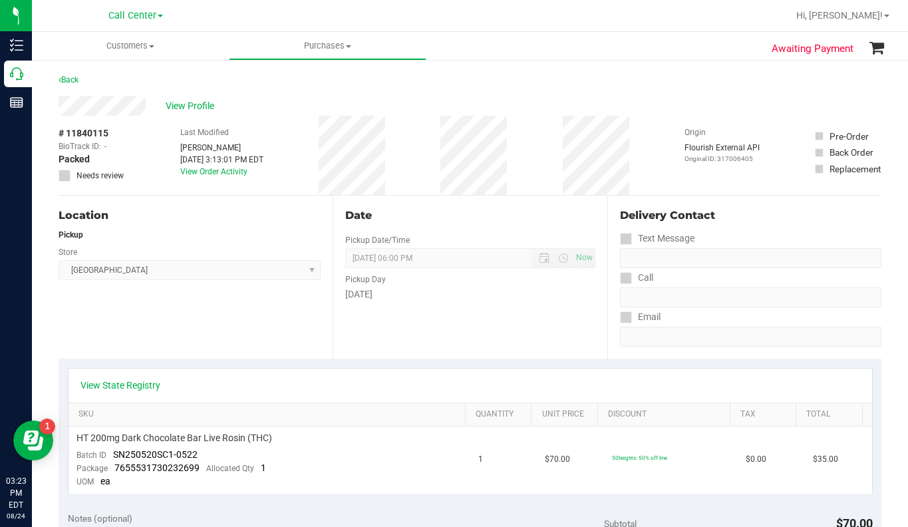
click at [713, 117] on div "Origin Flourish External API Original ID: 317006405" at bounding box center [721, 155] width 75 height 79
click at [153, 49] on span "Customers" at bounding box center [130, 46] width 197 height 12
click at [127, 83] on li "All customers" at bounding box center [130, 80] width 197 height 16
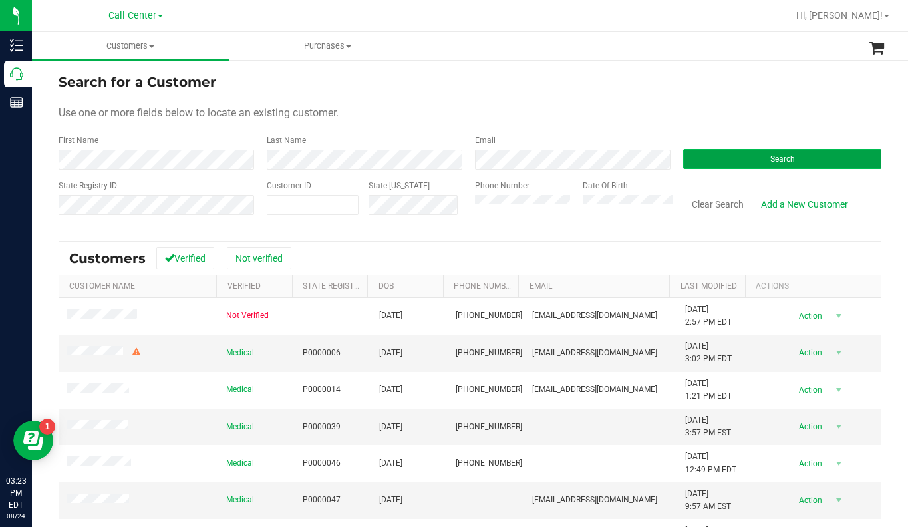
click at [708, 162] on button "Search" at bounding box center [782, 159] width 198 height 20
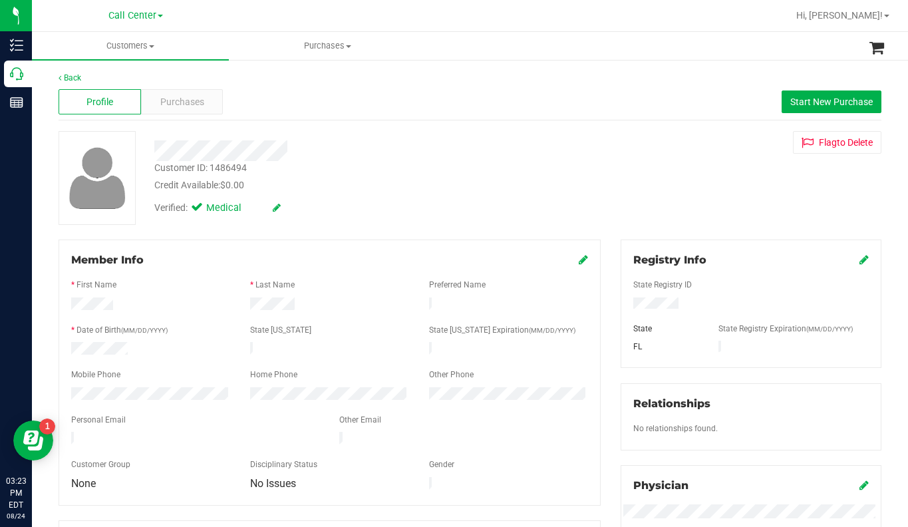
click at [682, 201] on div "Customer ID: 1486494 Credit Available: $0.00 Verified: Medical Flag to Delete" at bounding box center [470, 178] width 843 height 94
click at [716, 171] on div "Customer ID: 1486494 Credit Available: $0.00 Verified: Medical Flag to Delete" at bounding box center [470, 178] width 843 height 94
drag, startPoint x: 712, startPoint y: 202, endPoint x: 714, endPoint y: 193, distance: 9.7
click at [714, 197] on div "Customer ID: 1486494 Credit Available: $0.00 Verified: Medical Flag to Delete" at bounding box center [470, 178] width 843 height 94
click at [154, 47] on span at bounding box center [151, 46] width 5 height 3
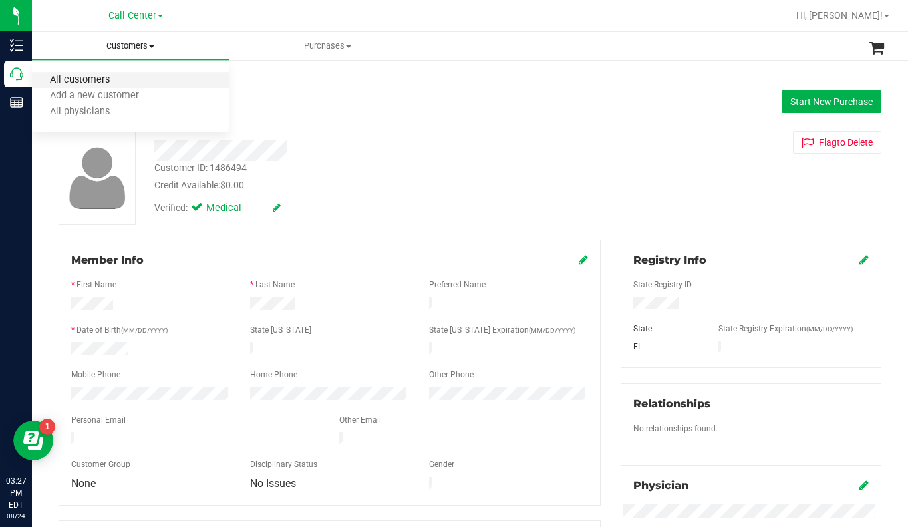
click at [113, 80] on span "All customers" at bounding box center [80, 79] width 96 height 11
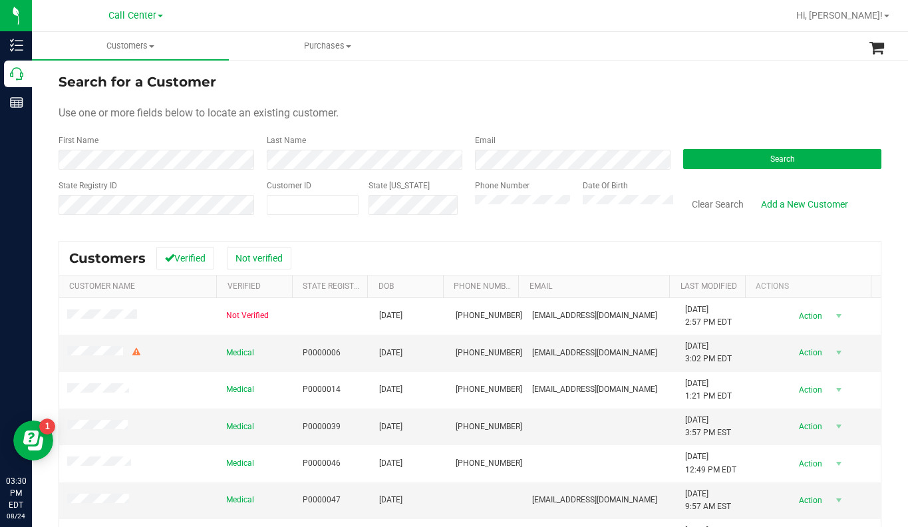
drag, startPoint x: 768, startPoint y: 96, endPoint x: 706, endPoint y: 104, distance: 63.1
click at [765, 96] on form "Search for a Customer Use one or more fields below to locate an existing custom…" at bounding box center [470, 149] width 823 height 155
click at [296, 205] on span at bounding box center [313, 205] width 92 height 20
type input "1576033"
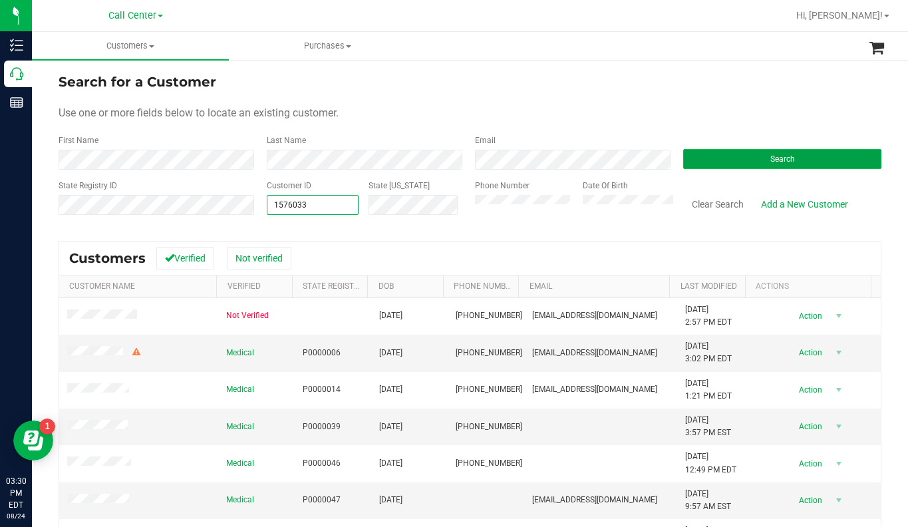
click at [716, 158] on button "Search" at bounding box center [782, 159] width 198 height 20
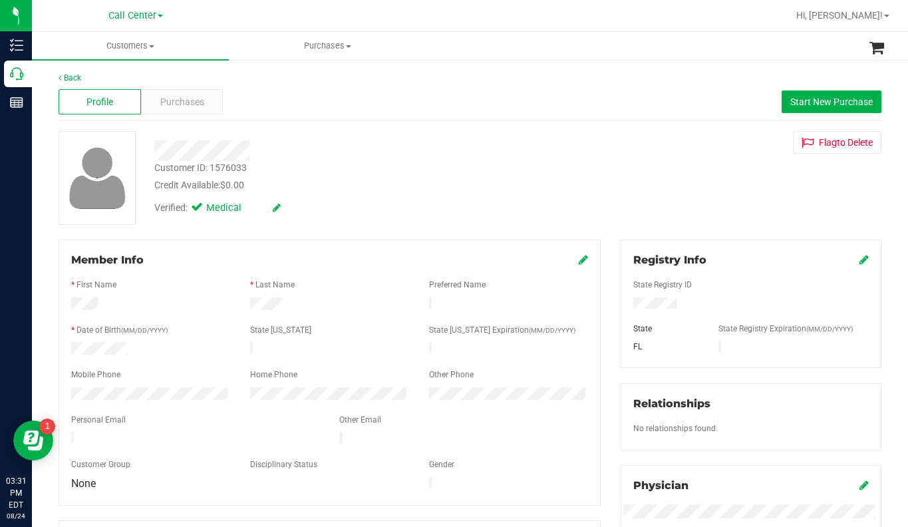
click at [676, 199] on div "Customer ID: 1576033 Credit Available: $0.00 Verified: Medical Flag to Delete" at bounding box center [470, 178] width 843 height 94
drag, startPoint x: 724, startPoint y: 194, endPoint x: 717, endPoint y: 197, distance: 7.2
click at [724, 194] on div "Customer ID: 1576033 Credit Available: $0.00 Verified: Medical Flag to Delete" at bounding box center [470, 178] width 843 height 94
click at [729, 165] on div "Customer ID: 1576033 Credit Available: $0.00 Verified: Medical Flag to Delete" at bounding box center [470, 178] width 843 height 94
click at [674, 190] on div "Customer ID: 1576033 Credit Available: $0.00 Verified: Medical Flag to Delete" at bounding box center [470, 178] width 843 height 94
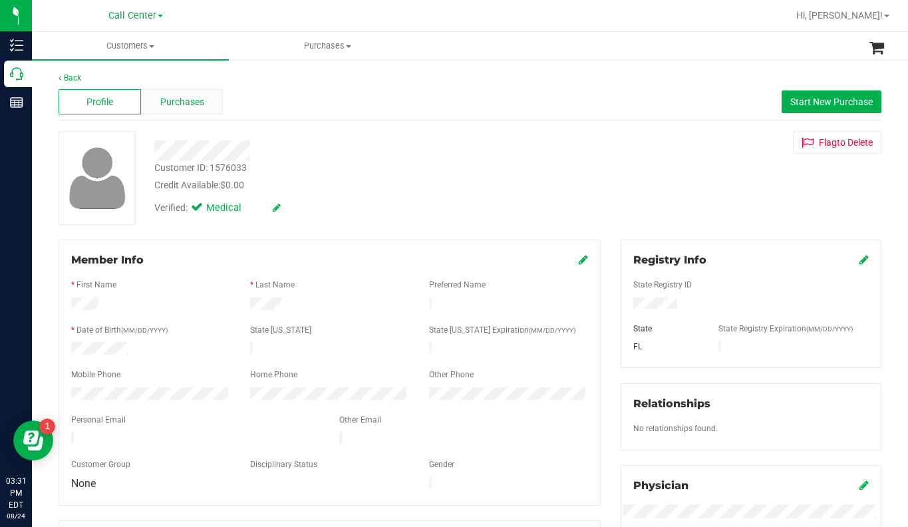
click at [176, 100] on span "Purchases" at bounding box center [182, 102] width 44 height 14
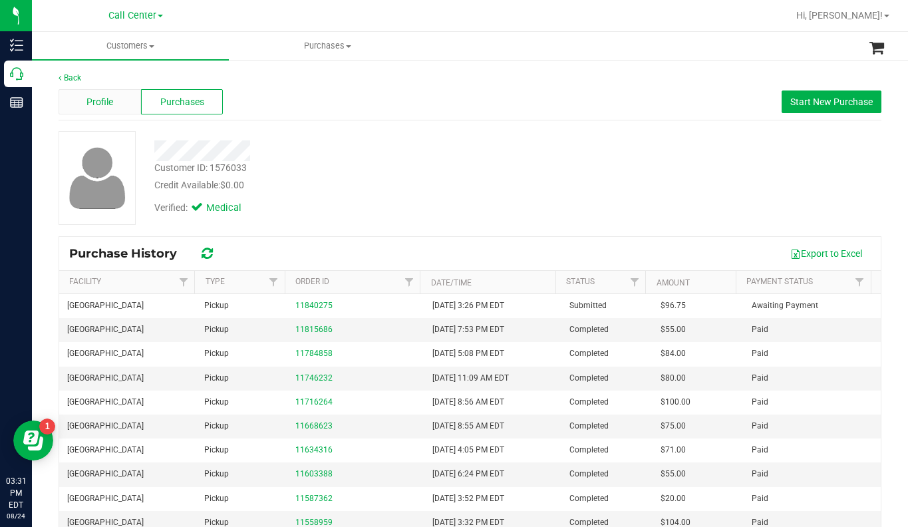
click at [98, 106] on span "Profile" at bounding box center [99, 102] width 27 height 14
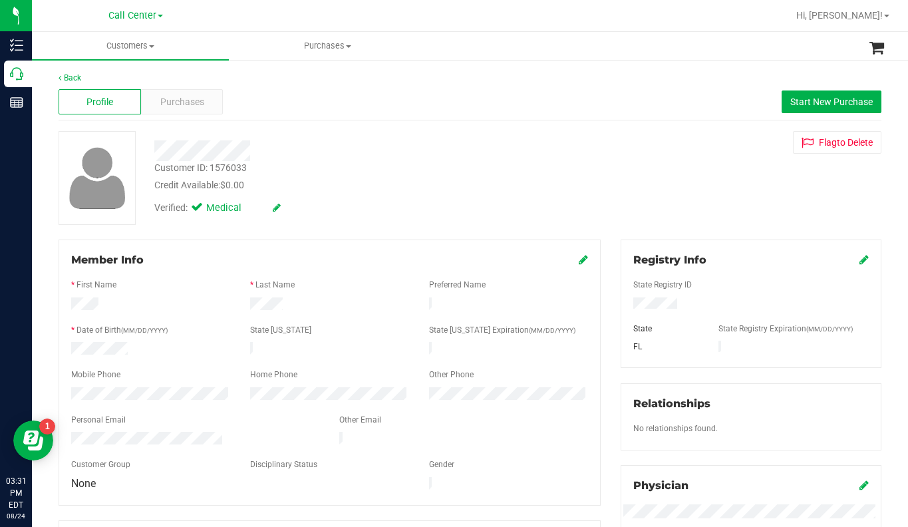
click at [712, 182] on div "Customer ID: 1576033 Credit Available: $0.00 Verified: Medical Flag to Delete" at bounding box center [470, 178] width 843 height 94
click at [579, 263] on icon at bounding box center [583, 259] width 9 height 11
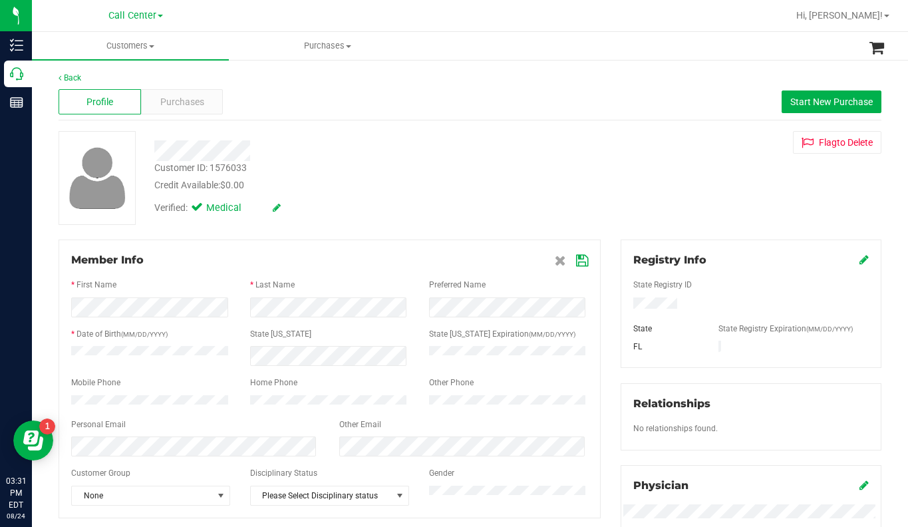
click at [576, 262] on icon at bounding box center [582, 260] width 12 height 11
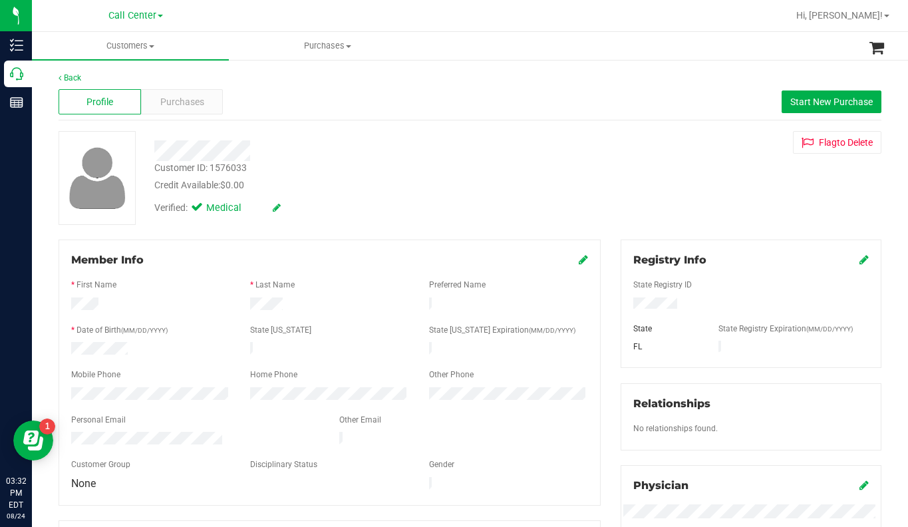
click at [705, 201] on div "Customer ID: 1576033 Credit Available: $0.00 Verified: Medical Flag to Delete" at bounding box center [470, 178] width 843 height 94
click at [183, 110] on div "Purchases" at bounding box center [182, 101] width 82 height 25
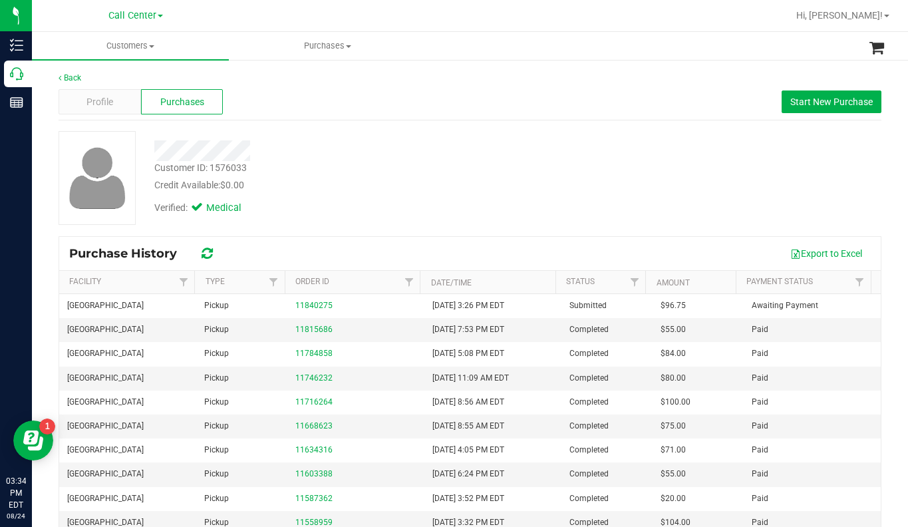
click at [718, 188] on div "Customer ID: 1576033 Credit Available: $0.00 Verified: Medical" at bounding box center [470, 178] width 843 height 94
click at [150, 45] on span at bounding box center [151, 46] width 5 height 3
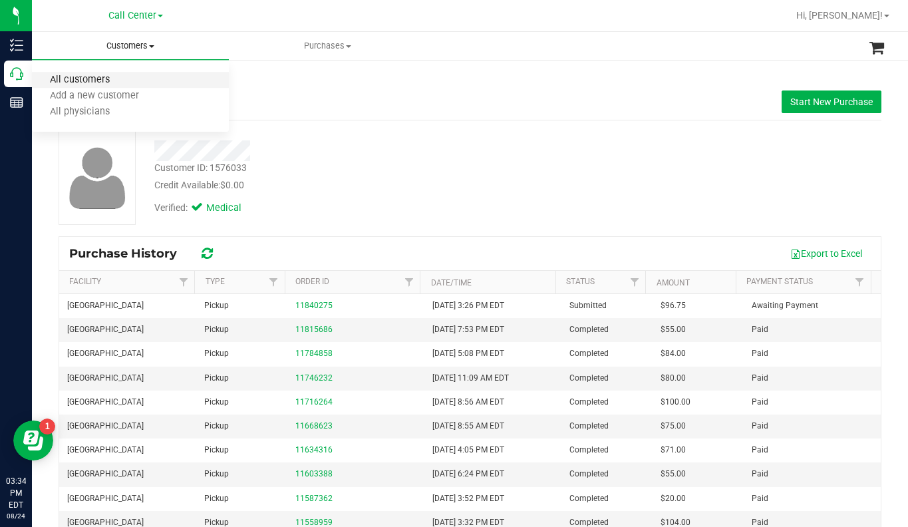
click at [114, 77] on span "All customers" at bounding box center [80, 79] width 96 height 11
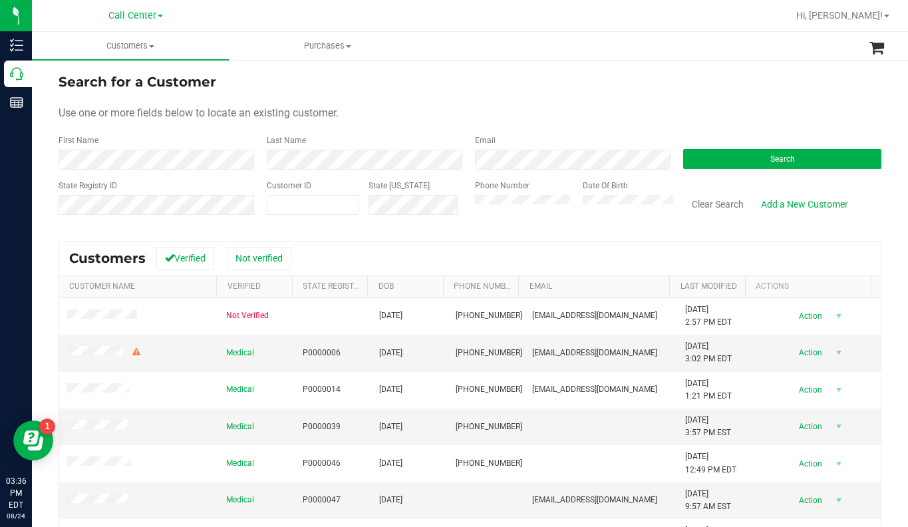
click at [702, 120] on div "Use one or more fields below to locate an existing customer." at bounding box center [470, 113] width 823 height 16
click at [700, 167] on button "Search" at bounding box center [782, 159] width 198 height 20
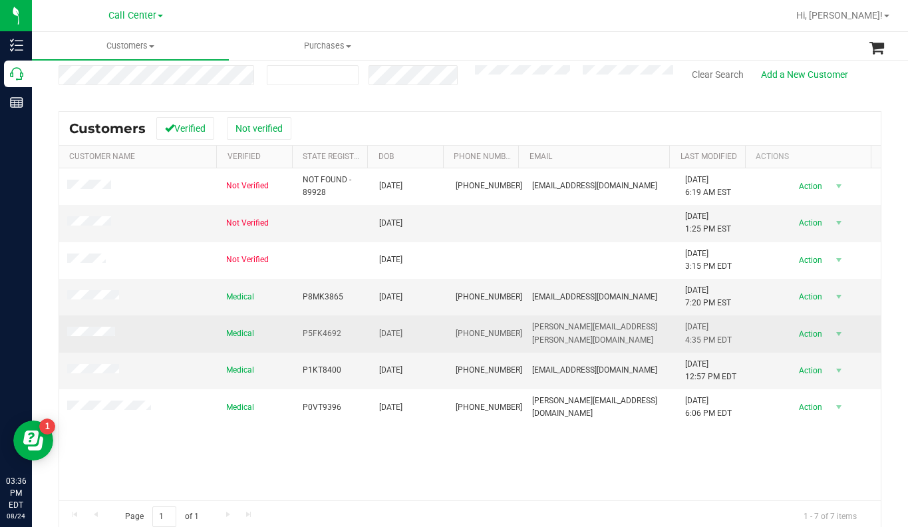
scroll to position [133, 0]
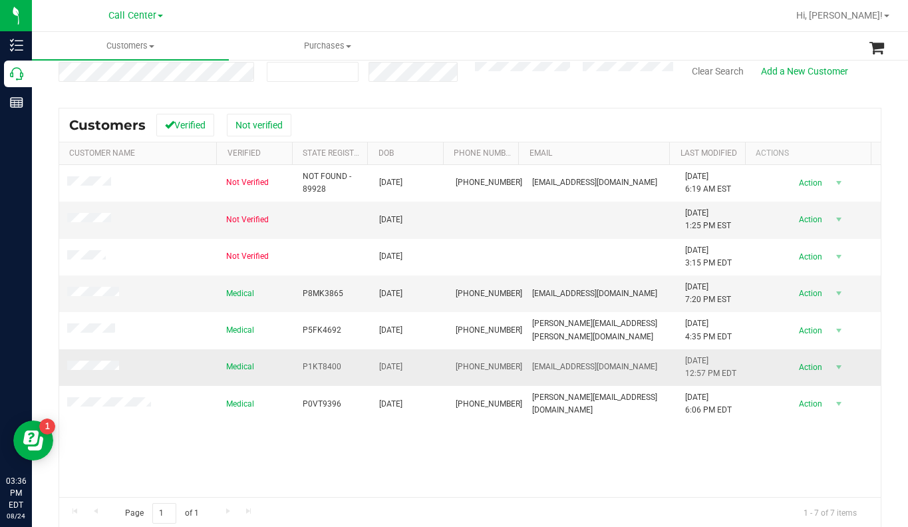
click at [90, 372] on span at bounding box center [95, 366] width 56 height 13
click at [102, 355] on td at bounding box center [138, 367] width 159 height 37
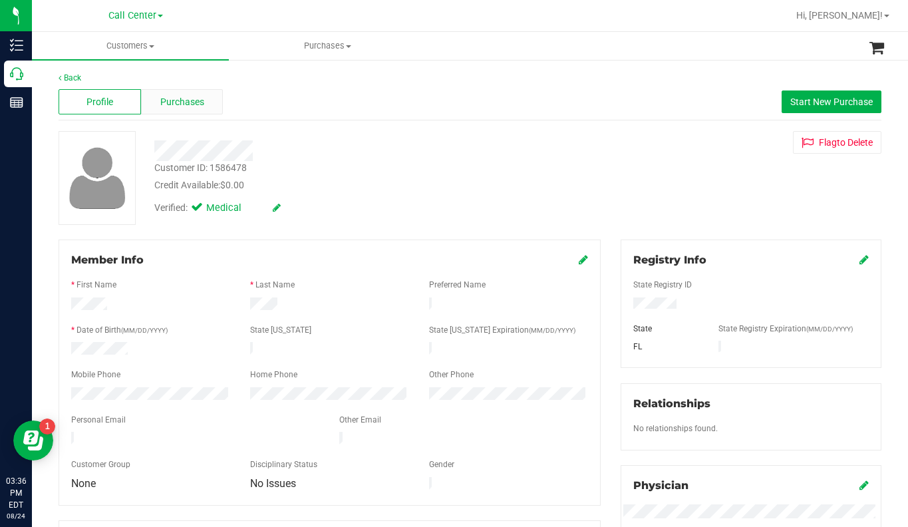
click at [170, 100] on span "Purchases" at bounding box center [182, 102] width 44 height 14
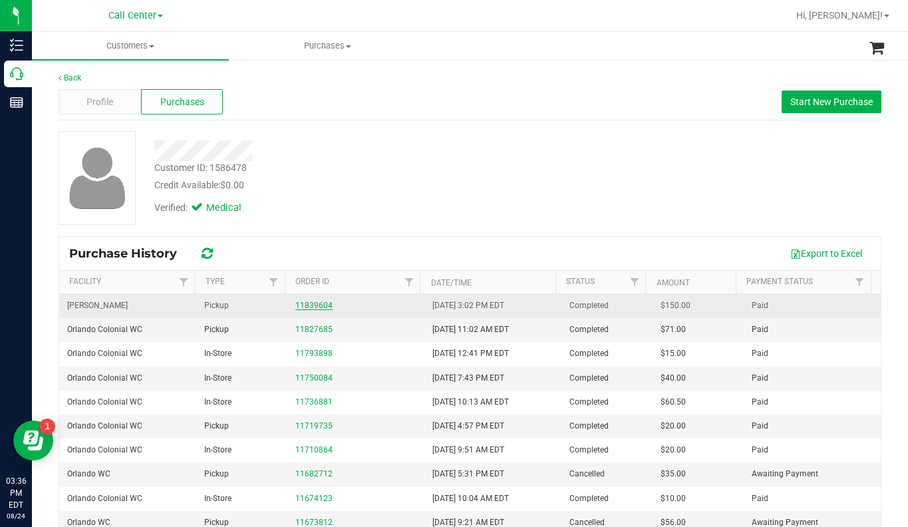
click at [314, 305] on link "11839604" at bounding box center [313, 305] width 37 height 9
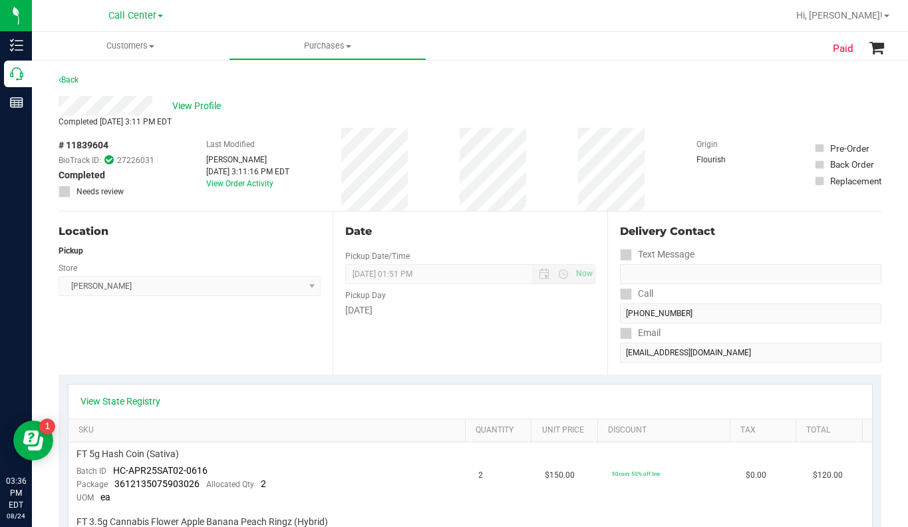
click at [169, 344] on div "Location Pickup Store Oviedo WC Select Store Bonita Springs WC Boynton Beach WC…" at bounding box center [196, 292] width 274 height 163
click at [693, 106] on div "View Profile" at bounding box center [470, 106] width 823 height 20
click at [154, 46] on span at bounding box center [151, 46] width 5 height 3
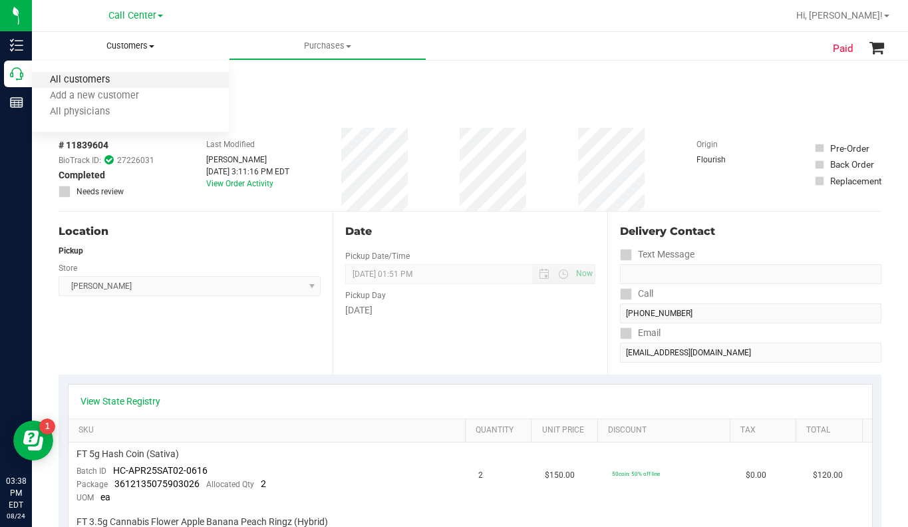
click at [106, 83] on span "All customers" at bounding box center [80, 79] width 96 height 11
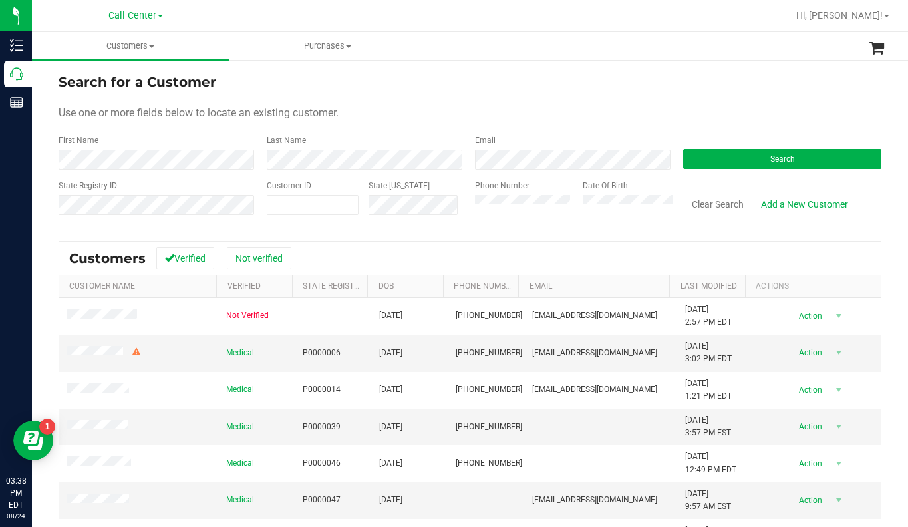
click at [773, 110] on div "Use one or more fields below to locate an existing customer." at bounding box center [470, 113] width 823 height 16
click at [741, 159] on button "Search" at bounding box center [782, 159] width 198 height 20
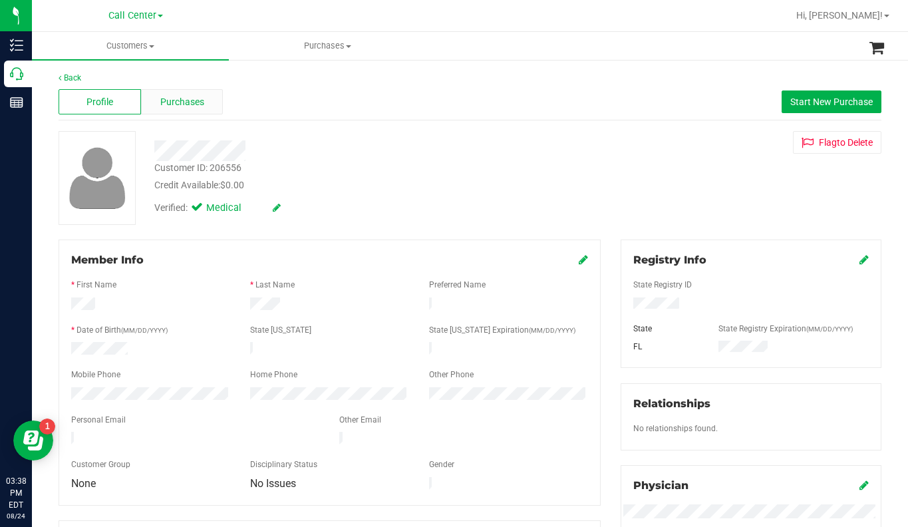
click at [167, 102] on span "Purchases" at bounding box center [182, 102] width 44 height 14
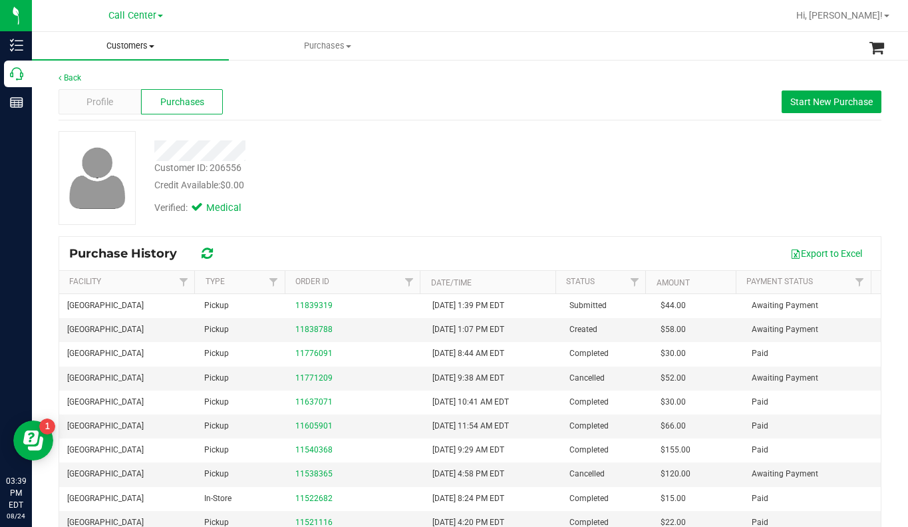
click at [151, 49] on span "Customers" at bounding box center [130, 46] width 197 height 12
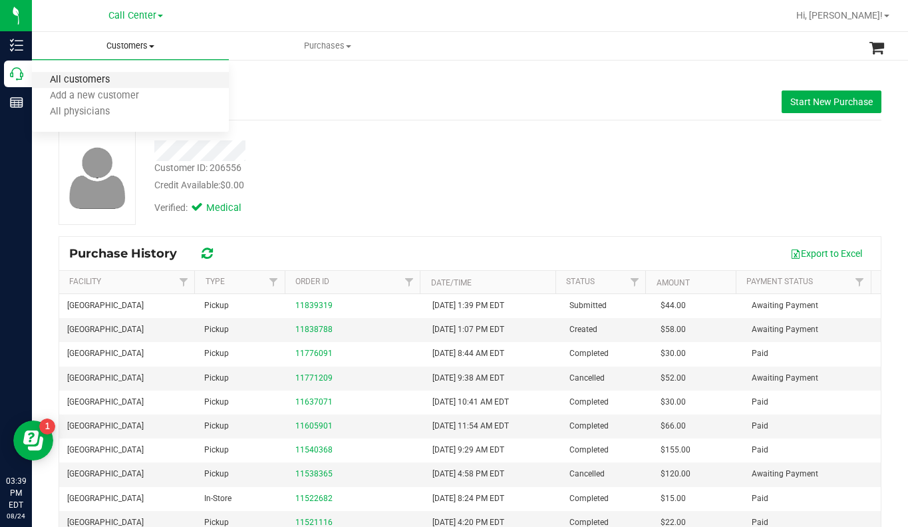
click at [85, 82] on span "All customers" at bounding box center [80, 79] width 96 height 11
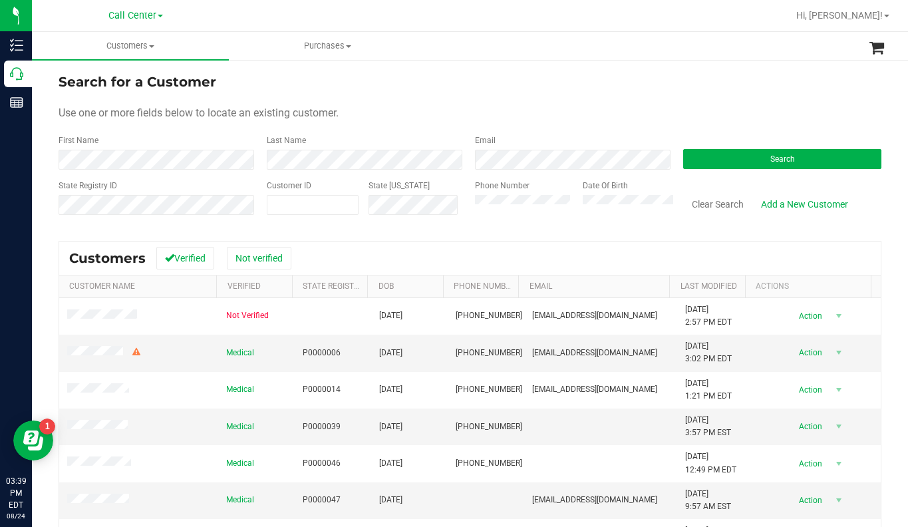
click at [688, 131] on form "Search for a Customer Use one or more fields below to locate an existing custom…" at bounding box center [470, 149] width 823 height 155
click at [715, 111] on div "Use one or more fields below to locate an existing customer." at bounding box center [470, 113] width 823 height 16
click at [770, 154] on span "Search" at bounding box center [782, 158] width 25 height 9
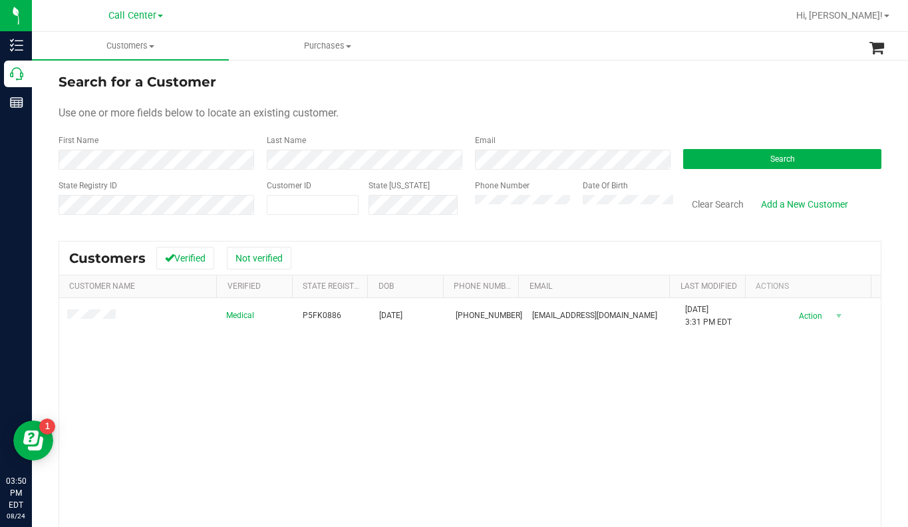
click at [779, 76] on div "Search for a Customer" at bounding box center [470, 82] width 823 height 20
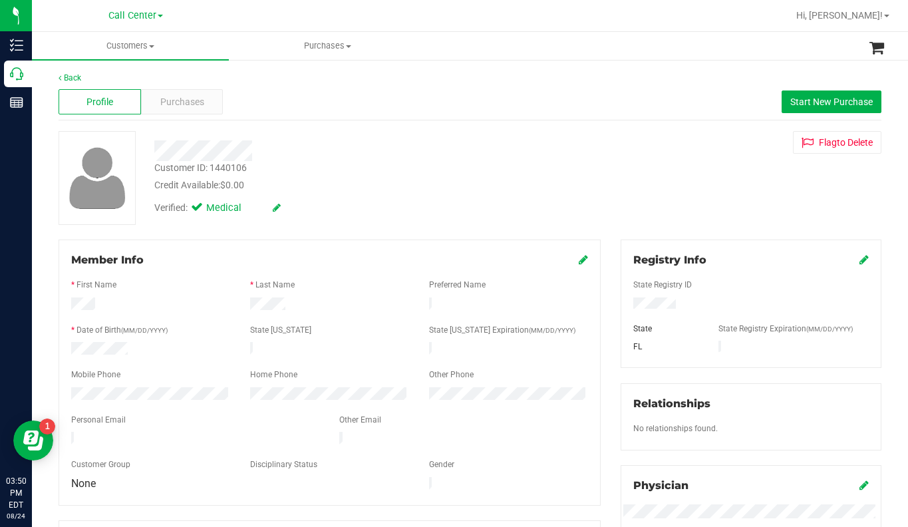
click at [711, 200] on div "Customer ID: 1440106 Credit Available: $0.00 Verified: Medical Flag to Delete" at bounding box center [470, 178] width 843 height 94
click at [684, 172] on div "Customer ID: 1440106 Credit Available: $0.00 Verified: Medical Flag to Delete" at bounding box center [470, 178] width 843 height 94
click at [153, 45] on span at bounding box center [151, 46] width 5 height 3
click at [88, 88] on li "Add a new customer" at bounding box center [130, 96] width 197 height 16
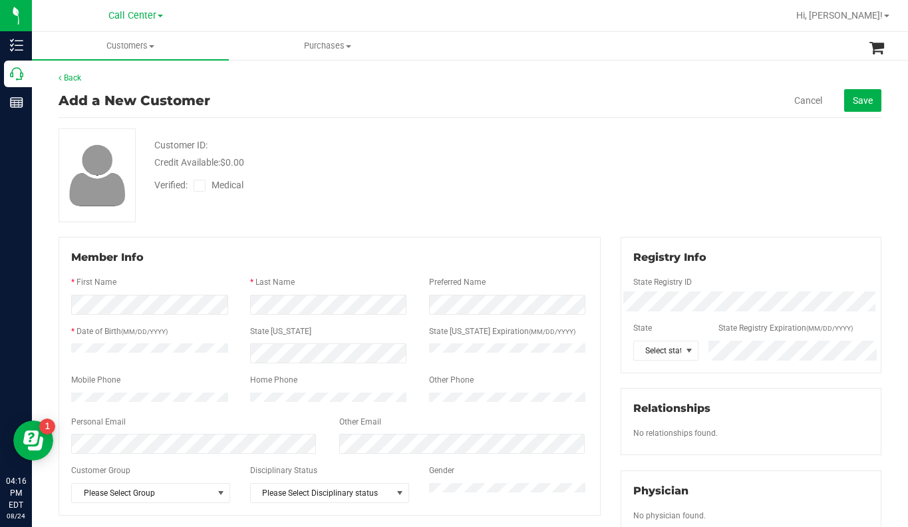
click at [460, 165] on div "Credit Available: $0.00" at bounding box center [355, 163] width 402 height 14
click at [495, 180] on div "Verified: Medical" at bounding box center [355, 184] width 422 height 29
click at [555, 201] on div "Customer ID: Credit Available: $0.00 Verified: Medical" at bounding box center [470, 175] width 843 height 94
click at [672, 213] on div "Customer ID: Credit Available: $0.00 Verified: Medical" at bounding box center [470, 175] width 843 height 94
click at [152, 45] on span at bounding box center [151, 46] width 5 height 3
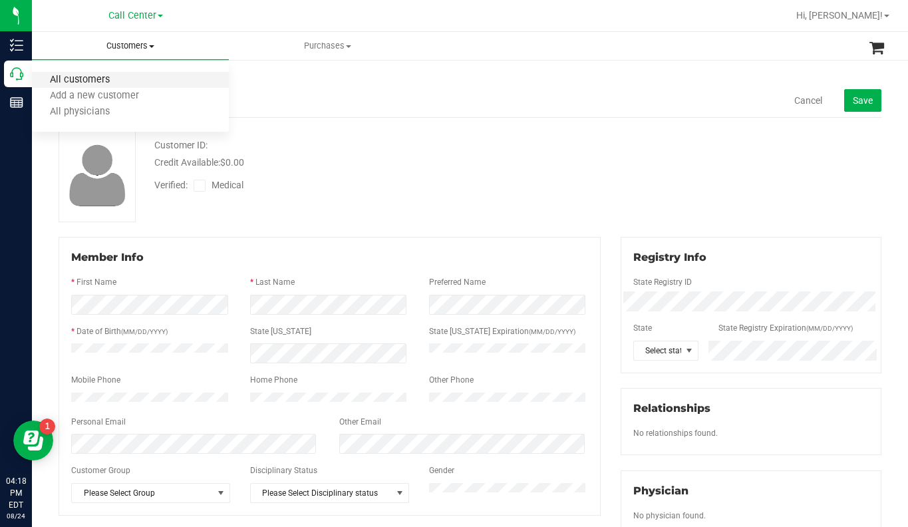
click at [92, 82] on span "All customers" at bounding box center [80, 79] width 96 height 11
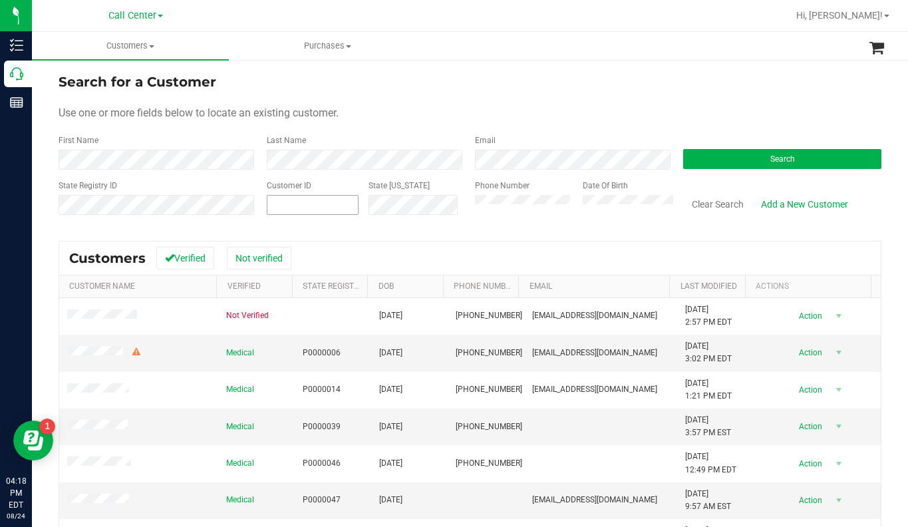
click at [315, 205] on span at bounding box center [313, 205] width 92 height 20
type input "206556"
click at [718, 158] on button "Search" at bounding box center [782, 159] width 198 height 20
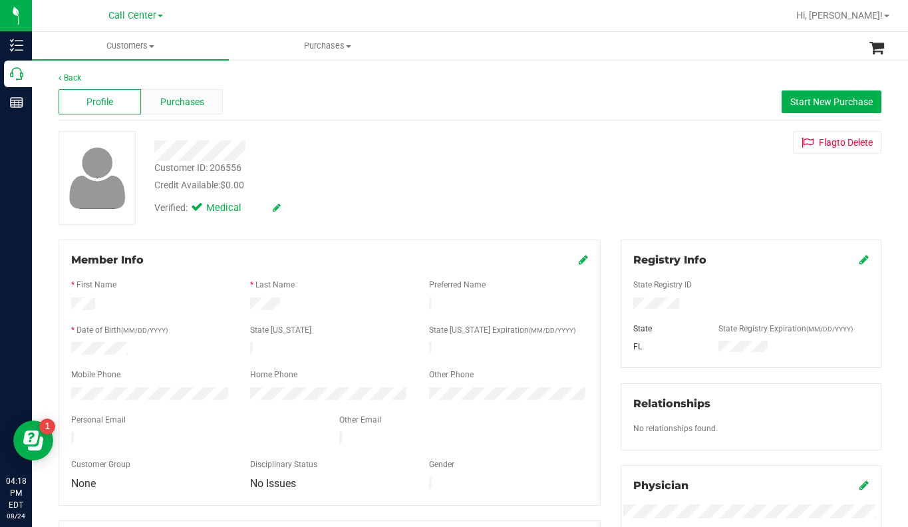
click at [182, 102] on span "Purchases" at bounding box center [182, 102] width 44 height 14
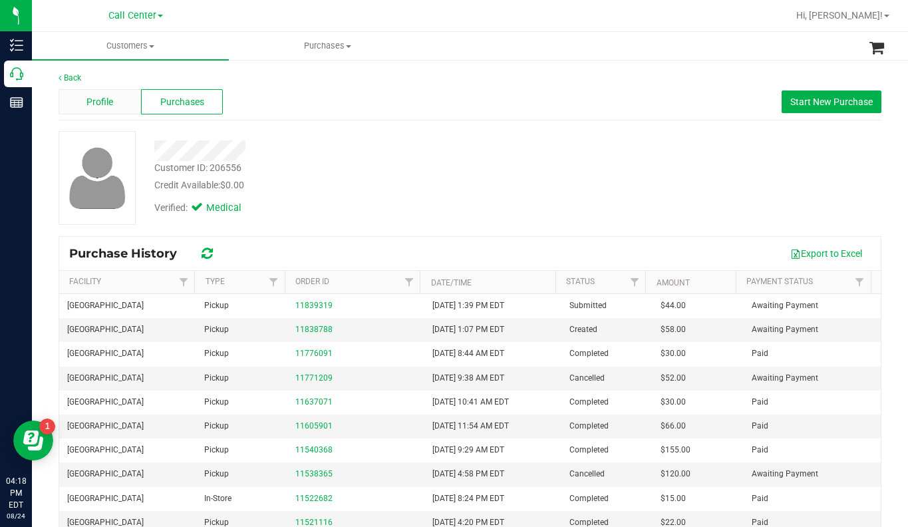
click at [108, 104] on span "Profile" at bounding box center [99, 102] width 27 height 14
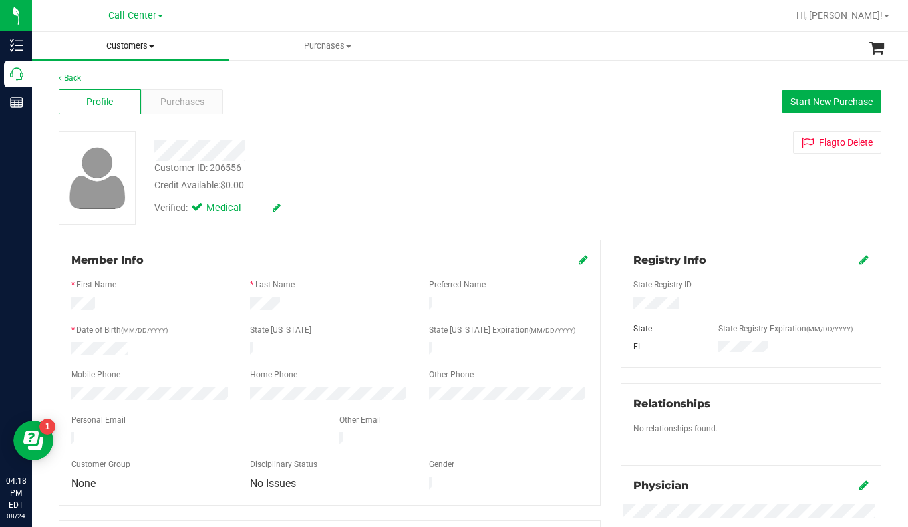
click at [151, 47] on span at bounding box center [151, 46] width 5 height 3
click at [113, 83] on span "All customers" at bounding box center [80, 79] width 96 height 11
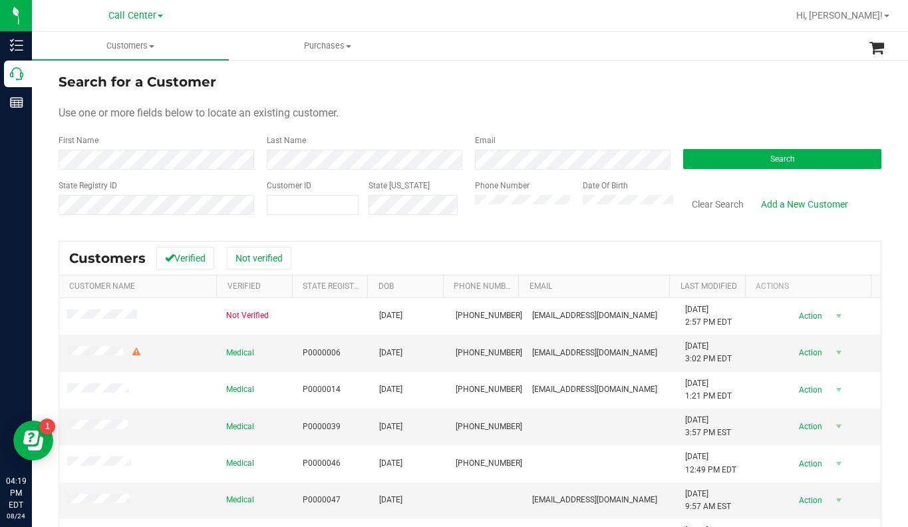
click at [692, 87] on div "Search for a Customer" at bounding box center [470, 82] width 823 height 20
click at [686, 99] on form "Search for a Customer Use one or more fields below to locate an existing custom…" at bounding box center [470, 149] width 823 height 155
click at [455, 105] on div "Use one or more fields below to locate an existing customer." at bounding box center [470, 113] width 823 height 16
click at [706, 108] on div "Use one or more fields below to locate an existing customer." at bounding box center [470, 113] width 823 height 16
click at [298, 205] on span at bounding box center [313, 205] width 92 height 20
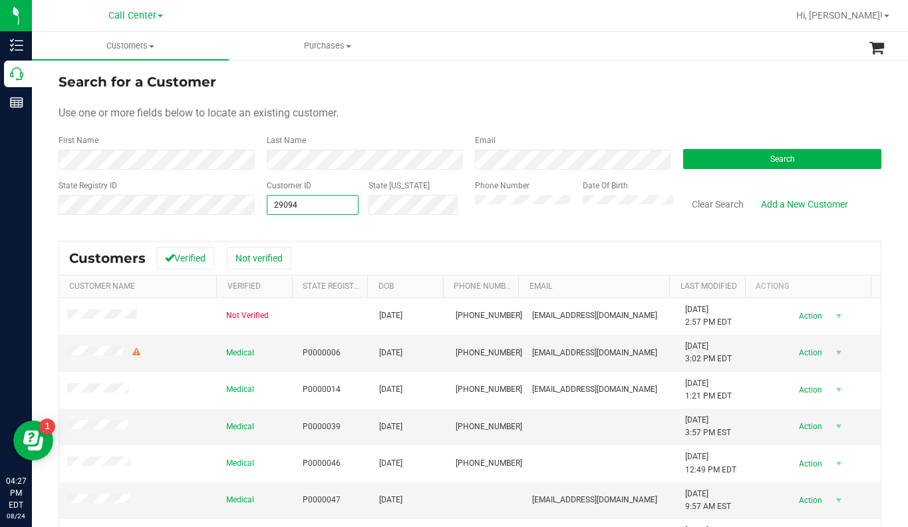
type input "290947"
click at [749, 164] on button "Search" at bounding box center [782, 159] width 198 height 20
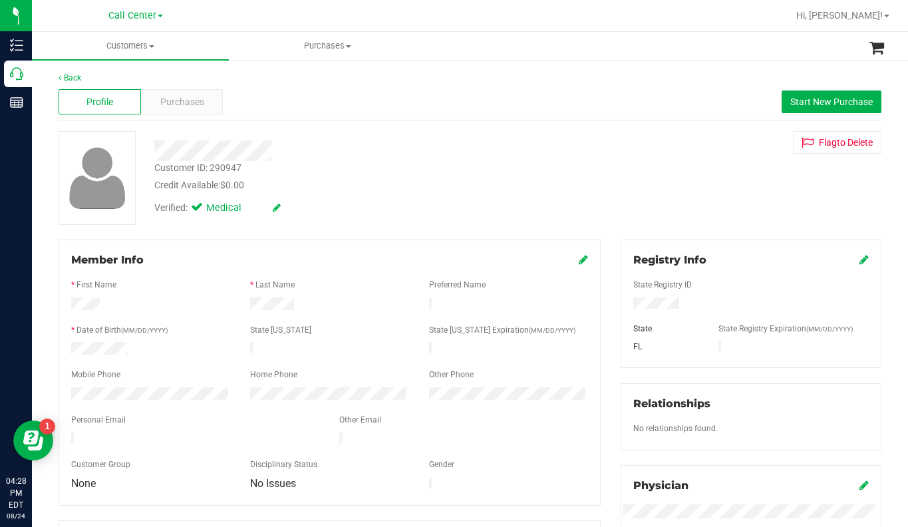
click at [671, 192] on div "Customer ID: 290947 Credit Available: $0.00 Verified: Medical Flag to Delete" at bounding box center [470, 178] width 843 height 94
click at [206, 98] on div "Purchases" at bounding box center [182, 101] width 82 height 25
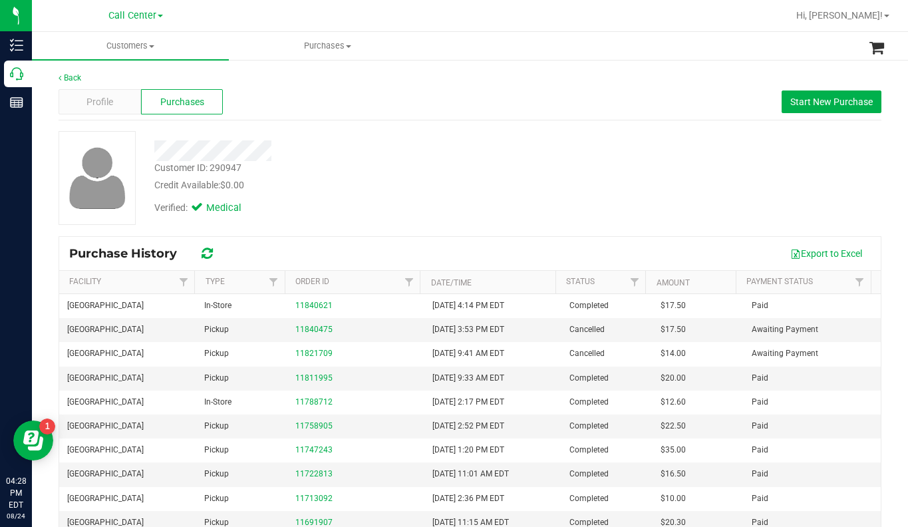
click at [720, 170] on div "Customer ID: 290947 Credit Available: $0.00 Verified: Medical" at bounding box center [470, 178] width 843 height 94
click at [698, 168] on div "Customer ID: 290947 Credit Available: $0.00 Verified: Medical" at bounding box center [470, 178] width 843 height 94
click at [97, 101] on span "Profile" at bounding box center [99, 102] width 27 height 14
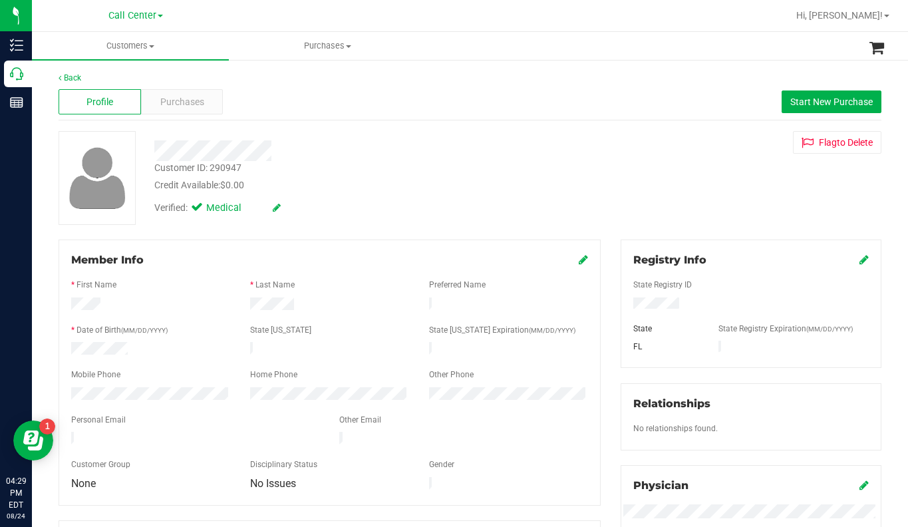
click at [729, 198] on div "Customer ID: 290947 Credit Available: $0.00 Verified: Medical Flag to Delete" at bounding box center [470, 178] width 843 height 94
click at [152, 48] on span "Customers" at bounding box center [130, 46] width 197 height 12
click at [101, 85] on span "All customers" at bounding box center [80, 79] width 96 height 11
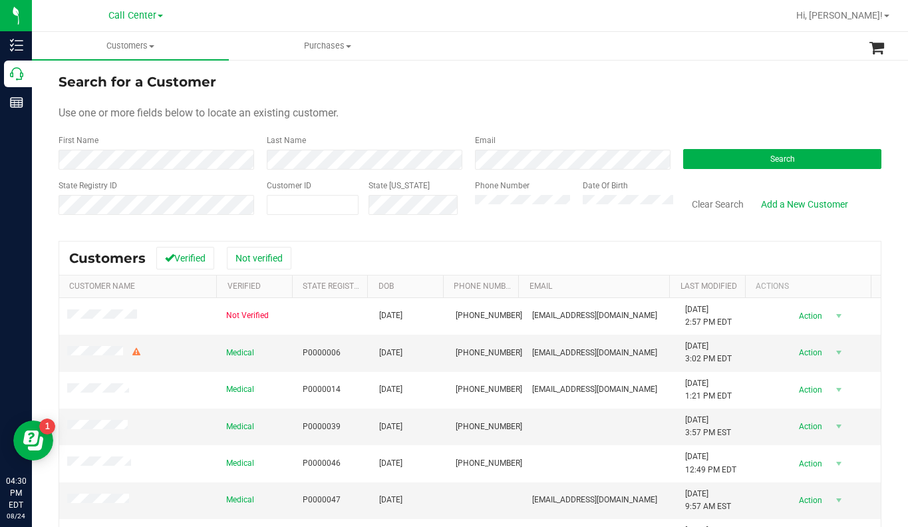
click at [465, 112] on div "Use one or more fields below to locate an existing customer." at bounding box center [470, 113] width 823 height 16
click at [713, 85] on div "Search for a Customer" at bounding box center [470, 82] width 823 height 20
click at [734, 158] on button "Search" at bounding box center [782, 159] width 198 height 20
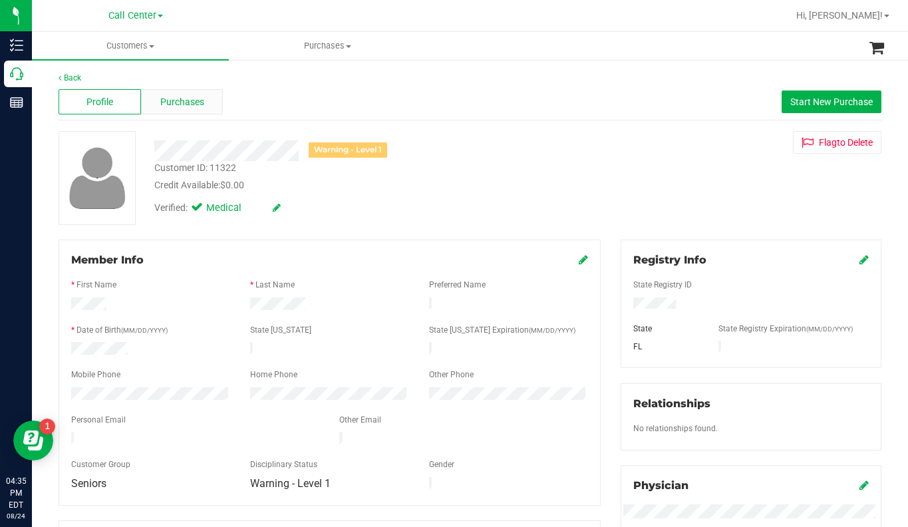
click at [190, 97] on span "Purchases" at bounding box center [182, 102] width 44 height 14
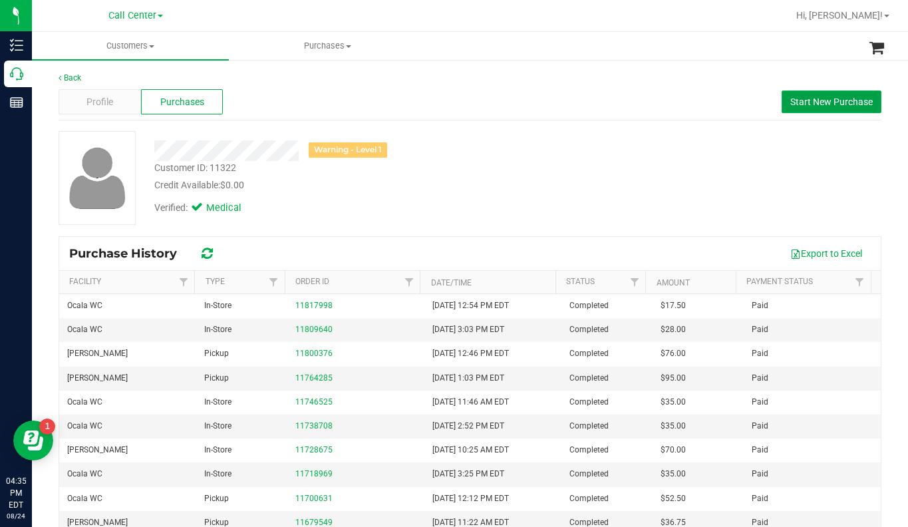
click at [815, 108] on button "Start New Purchase" at bounding box center [831, 101] width 100 height 23
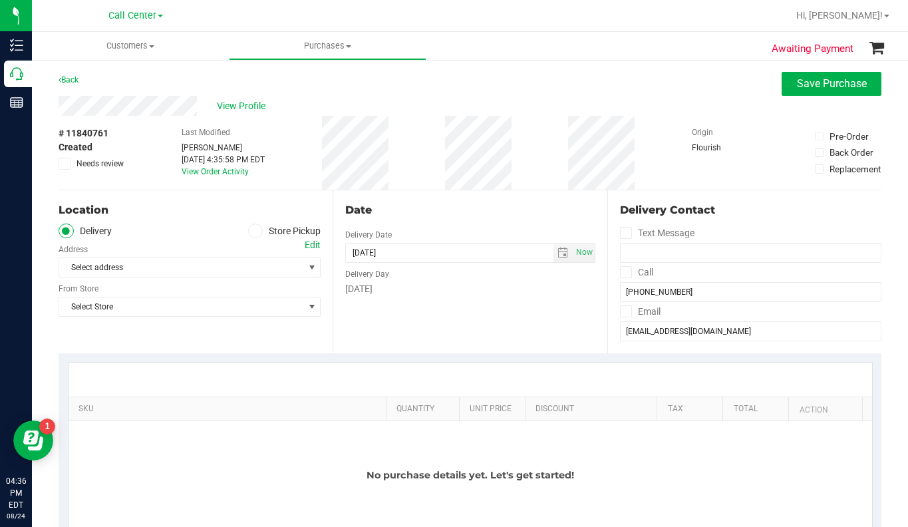
click at [249, 235] on span at bounding box center [255, 230] width 15 height 15
click at [0, 0] on input "Store Pickup" at bounding box center [0, 0] width 0 height 0
click at [181, 336] on div "Location Delivery Store Pickup Store Select Store Select Store Bonita Springs W…" at bounding box center [196, 271] width 274 height 163
click at [310, 268] on span "select" at bounding box center [312, 267] width 11 height 11
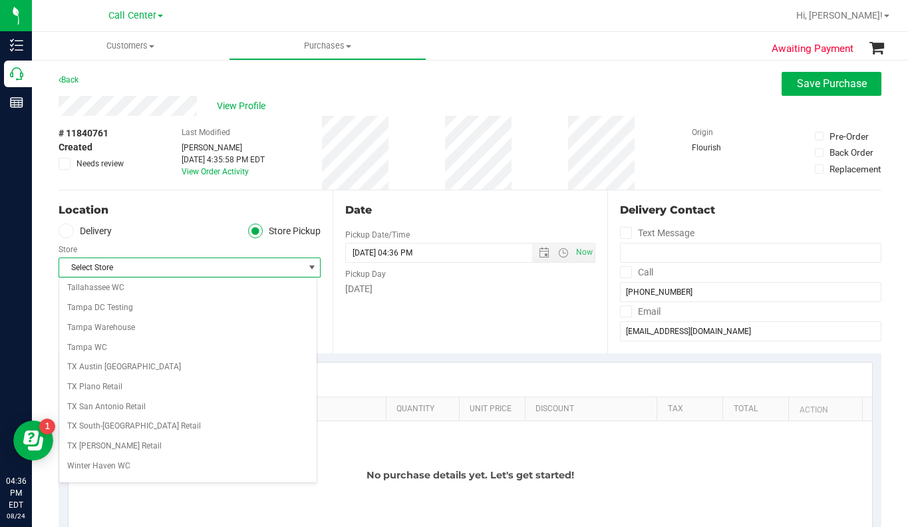
scroll to position [865, 0]
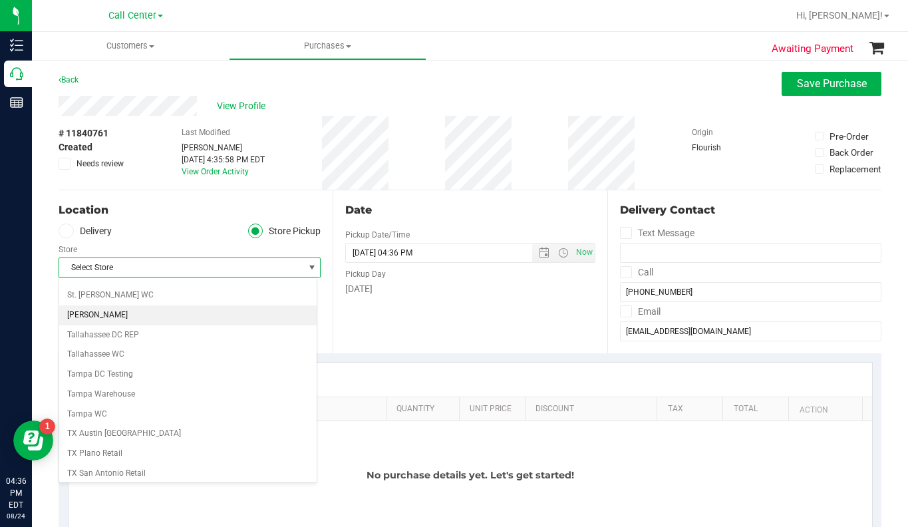
click at [93, 313] on li "Summerfield WC" at bounding box center [187, 315] width 257 height 20
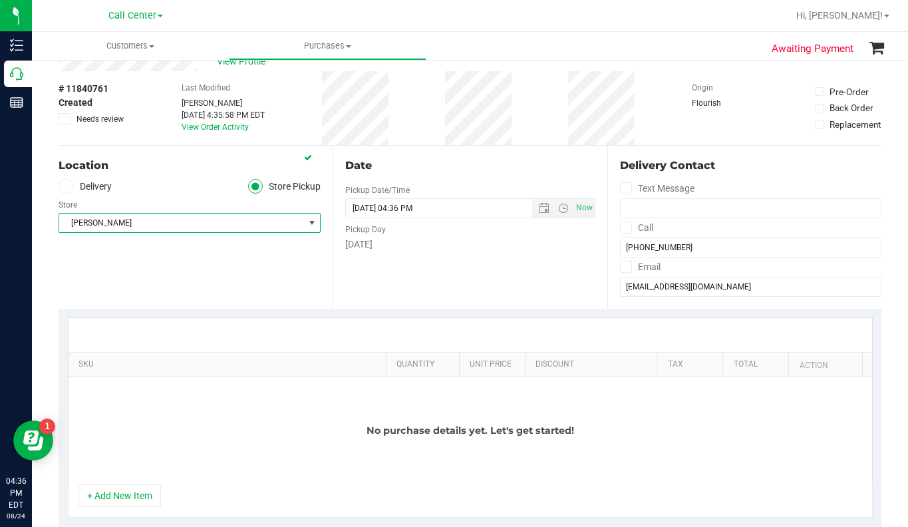
scroll to position [67, 0]
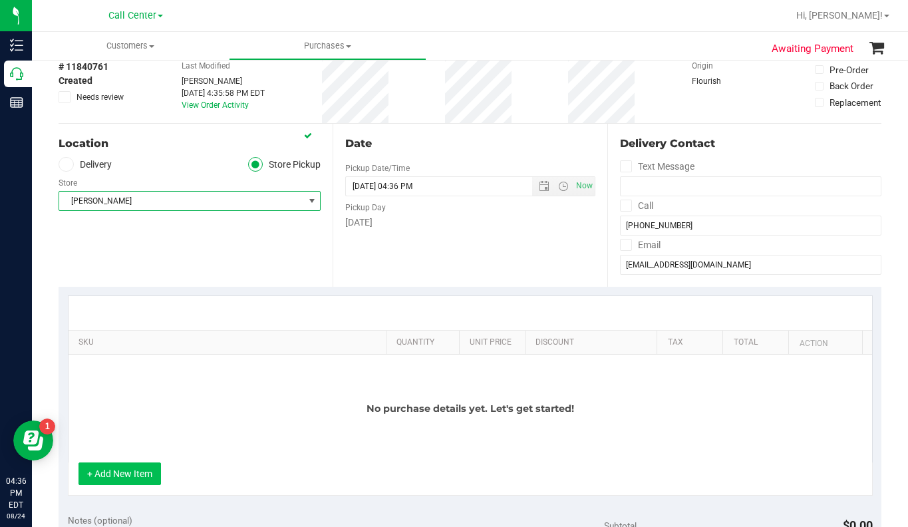
click at [129, 471] on button "+ Add New Item" at bounding box center [119, 473] width 82 height 23
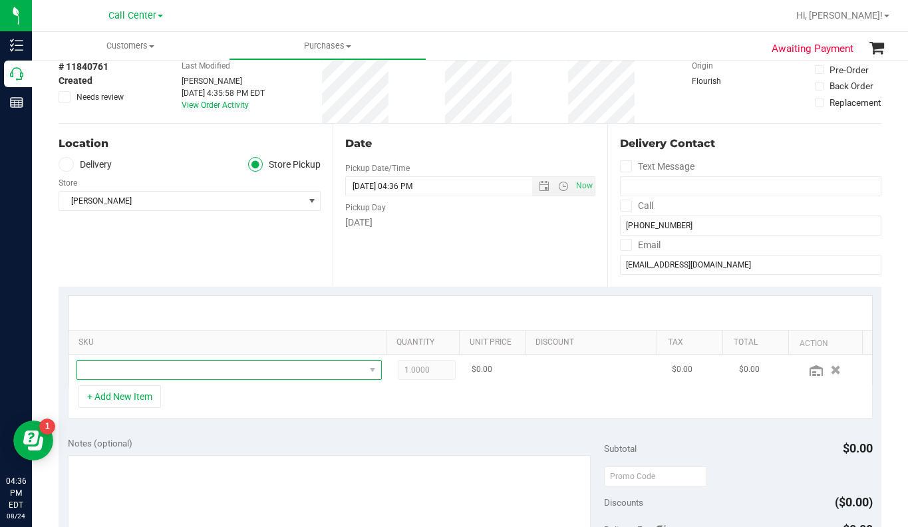
click at [122, 370] on span "NO DATA FOUND" at bounding box center [220, 369] width 287 height 19
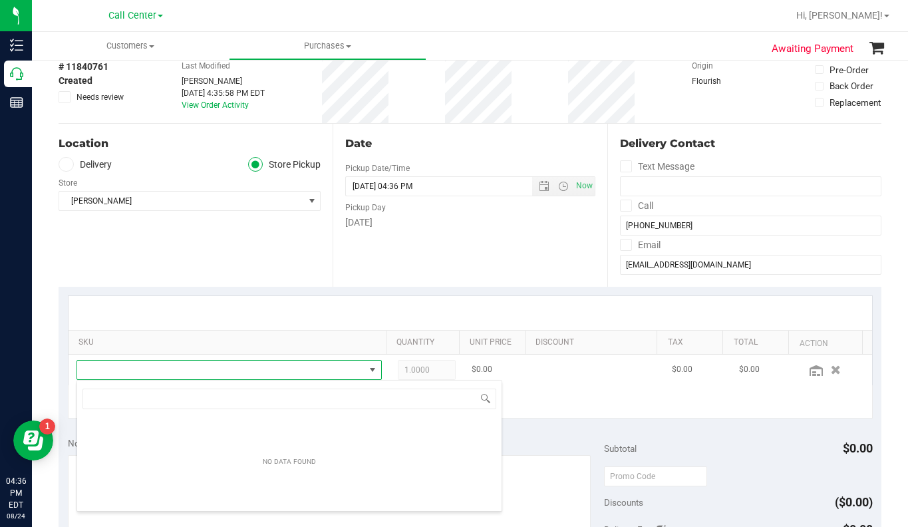
scroll to position [20, 294]
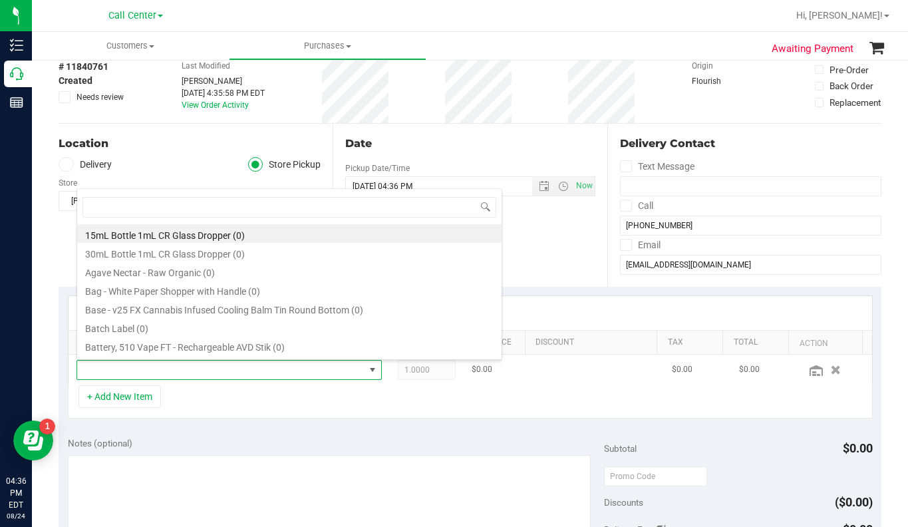
type input "d"
type input "relief"
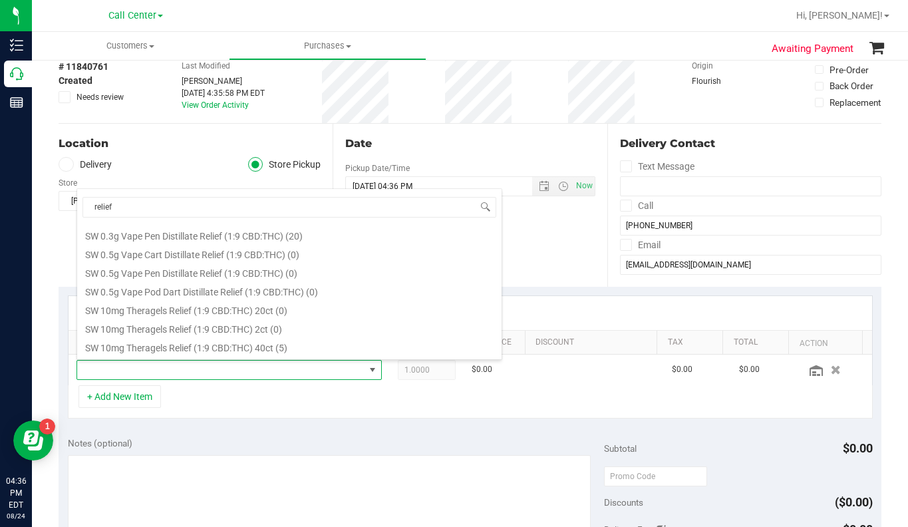
scroll to position [333, 0]
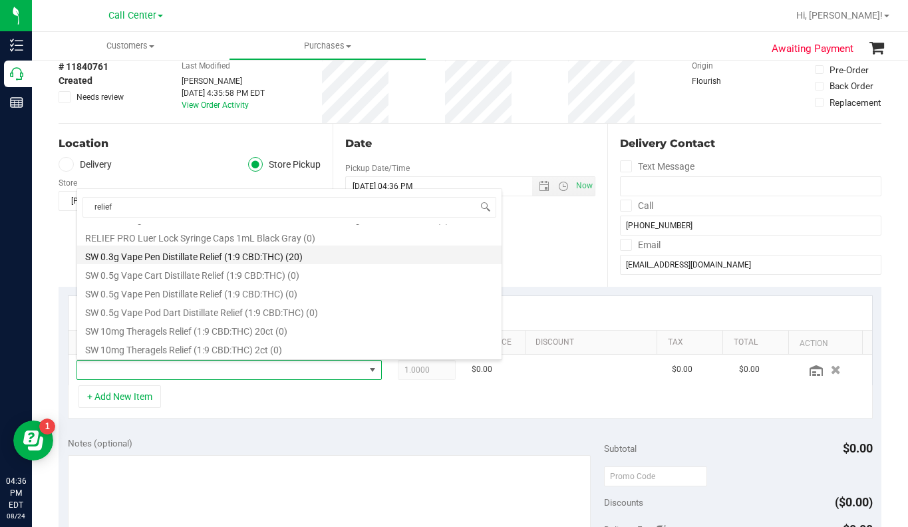
click at [174, 259] on li "SW 0.3g Vape Pen Distillate Relief (1:9 CBD:THC) (20)" at bounding box center [289, 254] width 424 height 19
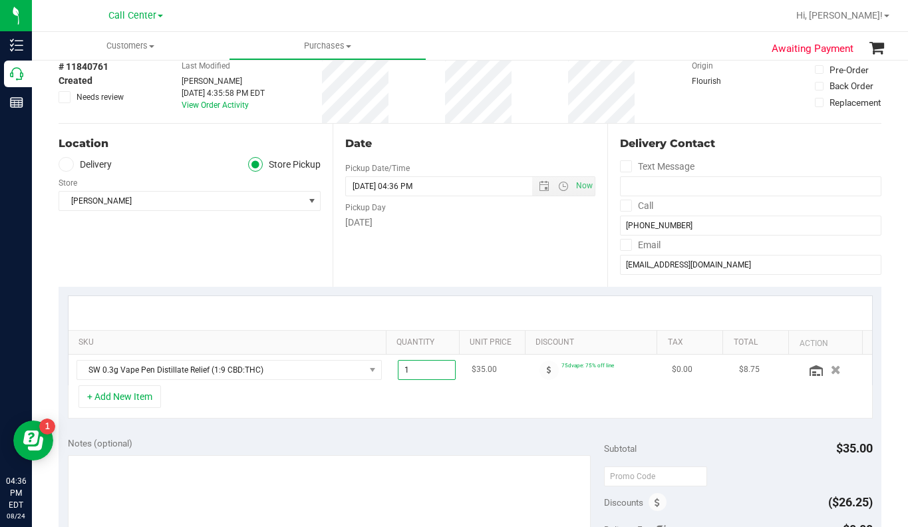
click at [404, 369] on span "1.00 1" at bounding box center [427, 370] width 59 height 20
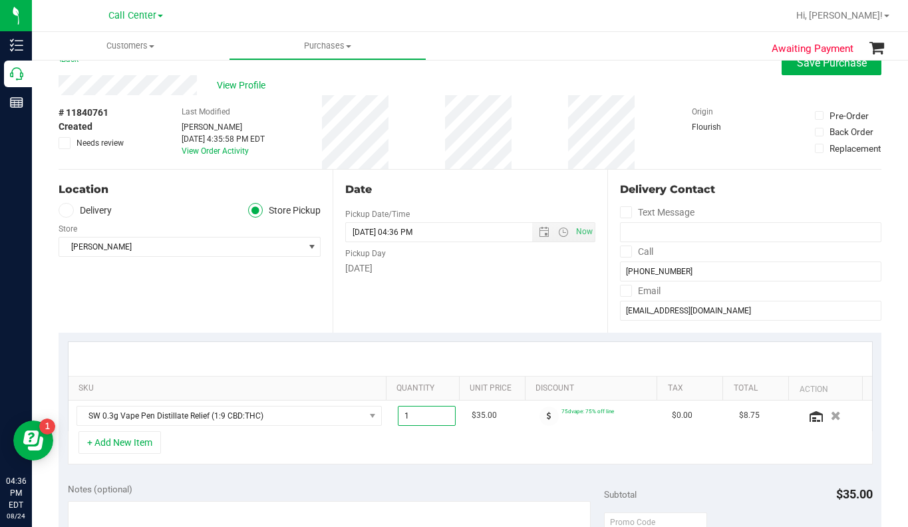
scroll to position [0, 0]
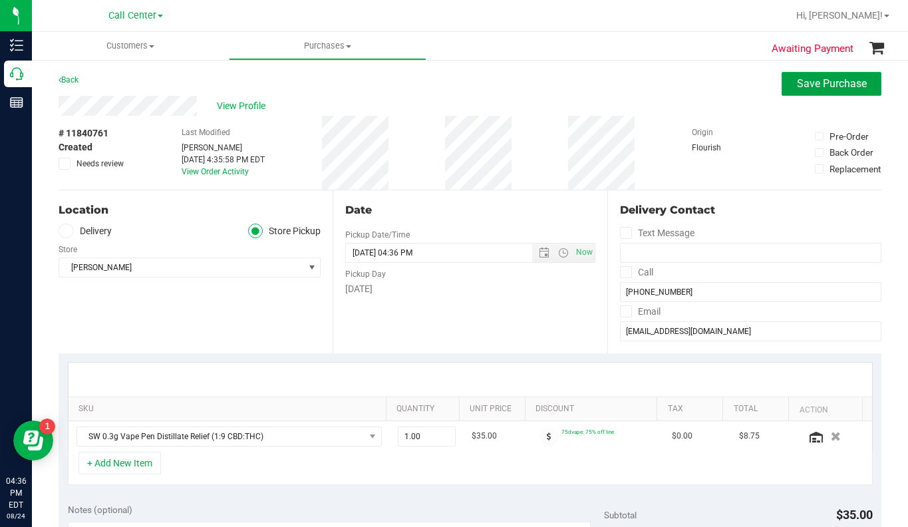
click at [797, 81] on span "Save Purchase" at bounding box center [832, 83] width 70 height 13
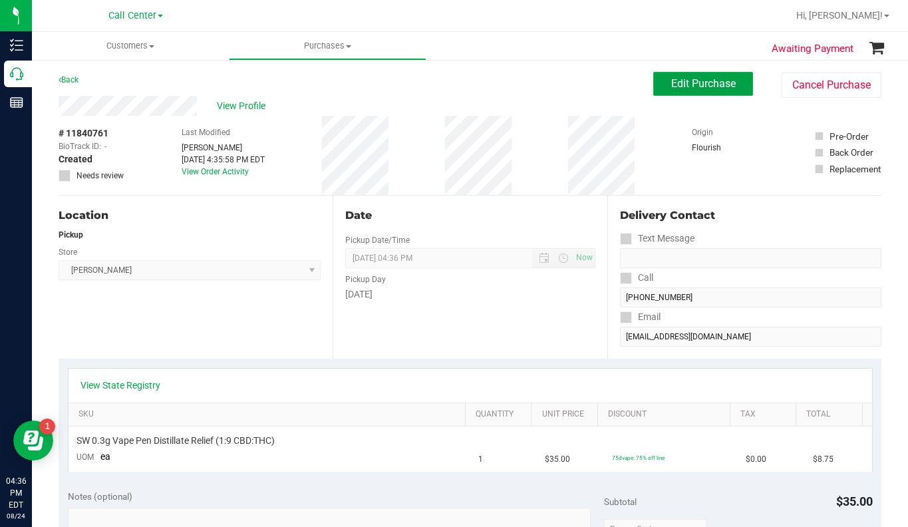
click at [671, 82] on span "Edit Purchase" at bounding box center [703, 83] width 65 height 13
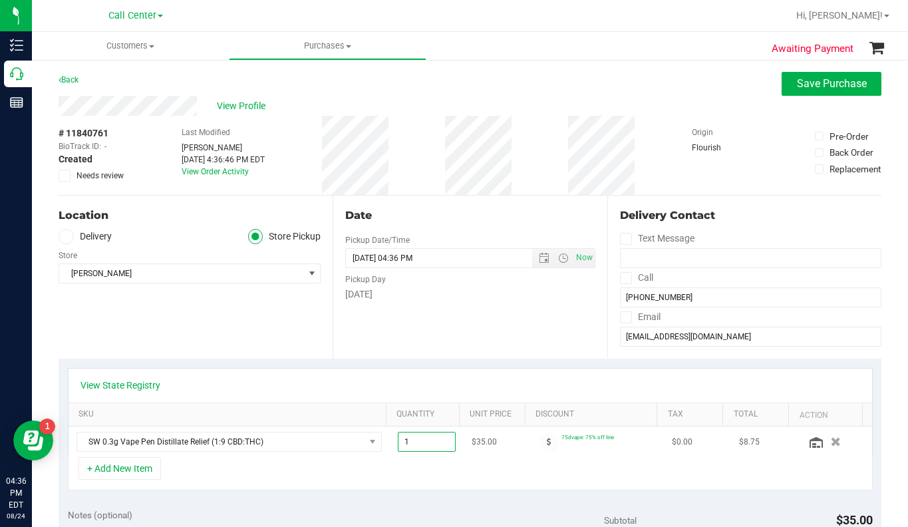
drag, startPoint x: 396, startPoint y: 444, endPoint x: 408, endPoint y: 437, distance: 13.7
click at [406, 440] on span "1.00 1" at bounding box center [427, 442] width 59 height 20
type input "7"
type input "7.00"
click at [362, 455] on td "SW 0.3g Vape Pen Distillate Relief (1:9 CBD:THC)" at bounding box center [228, 441] width 321 height 31
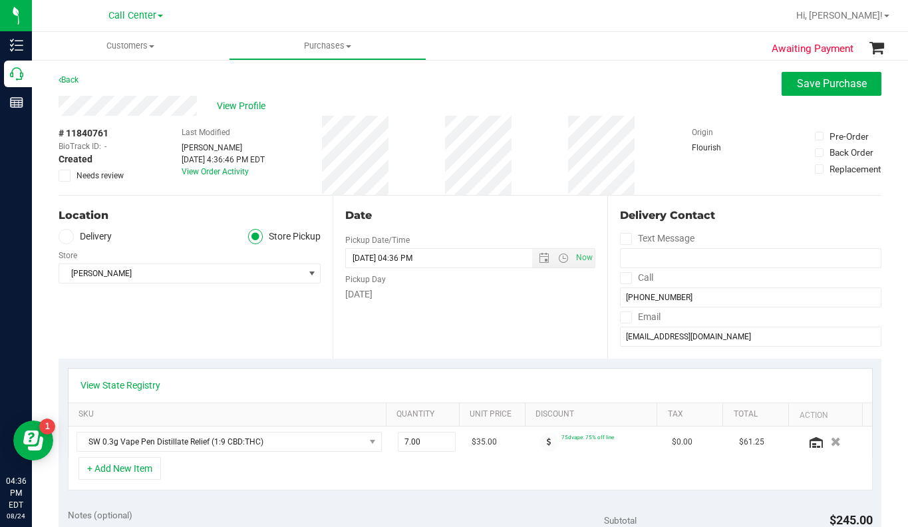
scroll to position [133, 0]
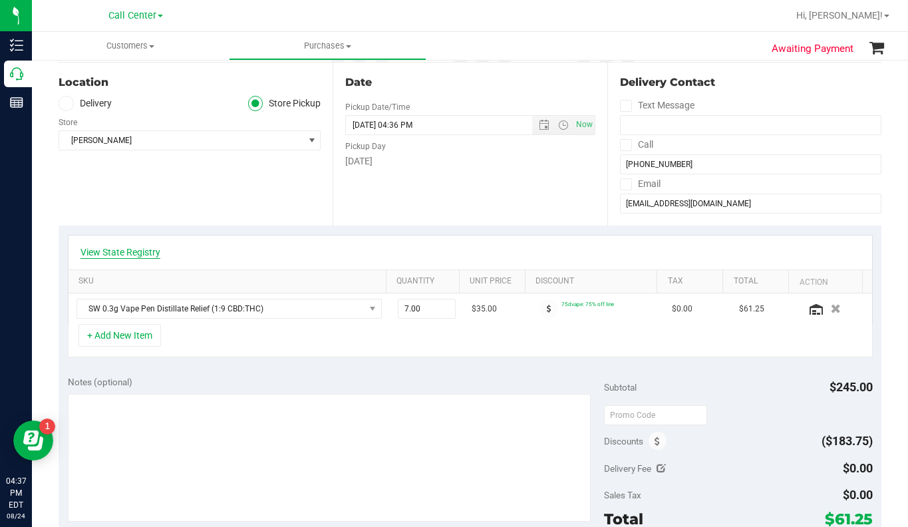
click at [124, 257] on link "View State Registry" at bounding box center [120, 251] width 80 height 13
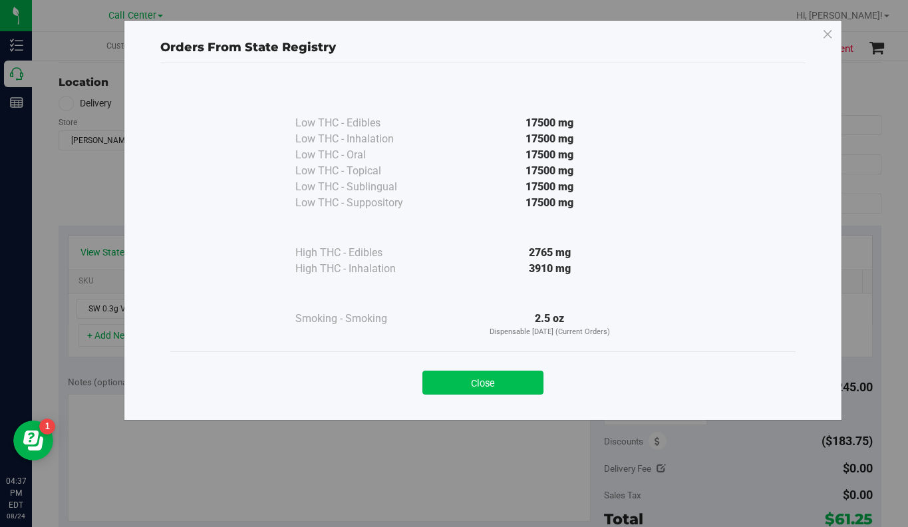
click at [447, 383] on button "Close" at bounding box center [482, 382] width 121 height 24
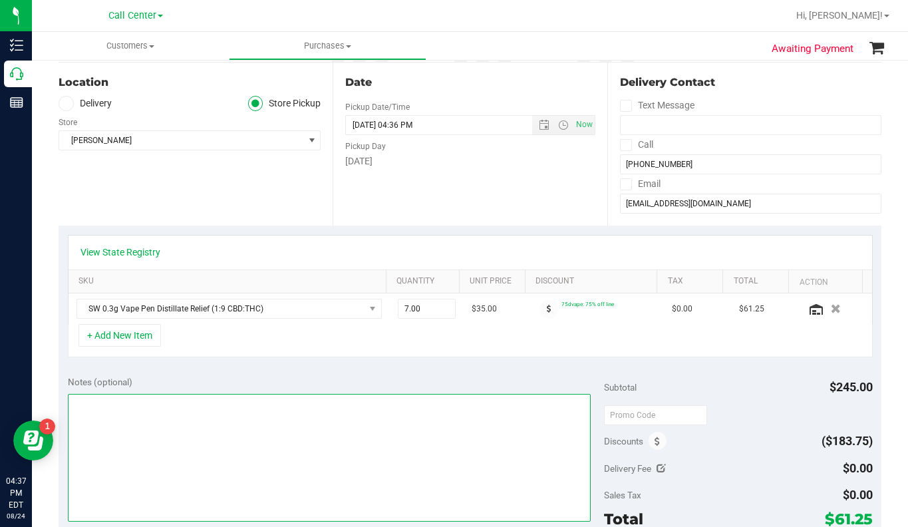
click at [287, 436] on textarea at bounding box center [329, 458] width 523 height 128
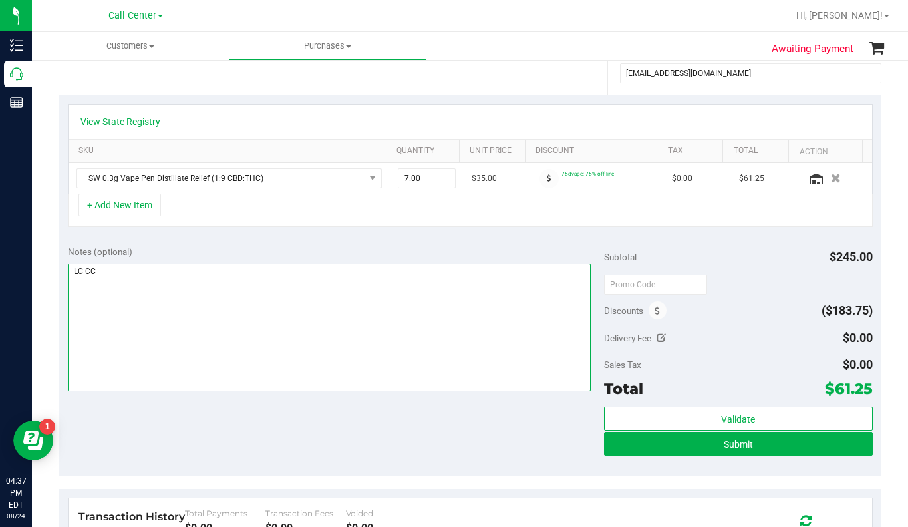
scroll to position [266, 0]
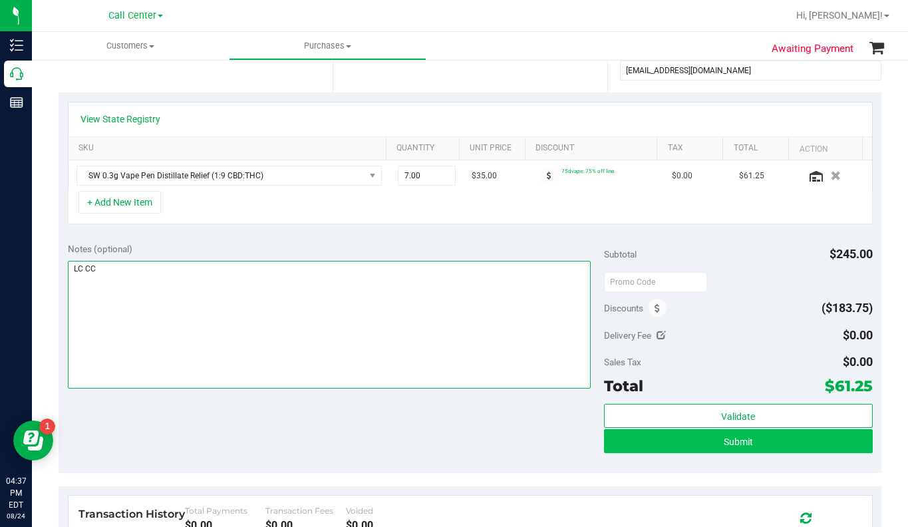
type textarea "LC CC"
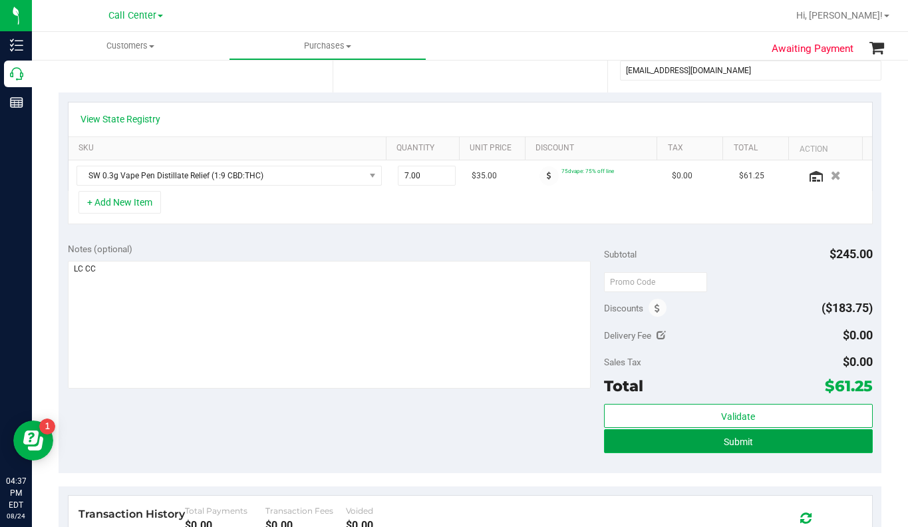
click at [645, 448] on button "Submit" at bounding box center [738, 441] width 268 height 24
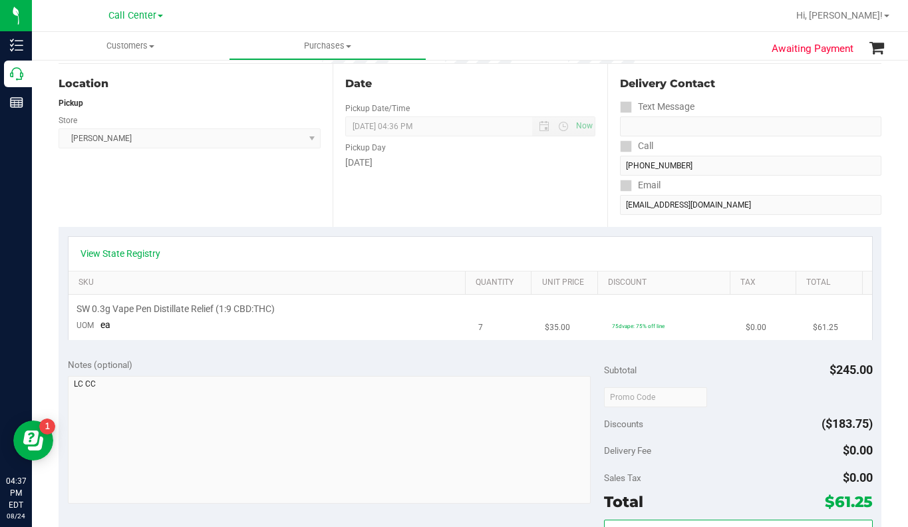
scroll to position [133, 0]
click at [142, 255] on link "View State Registry" at bounding box center [120, 251] width 80 height 13
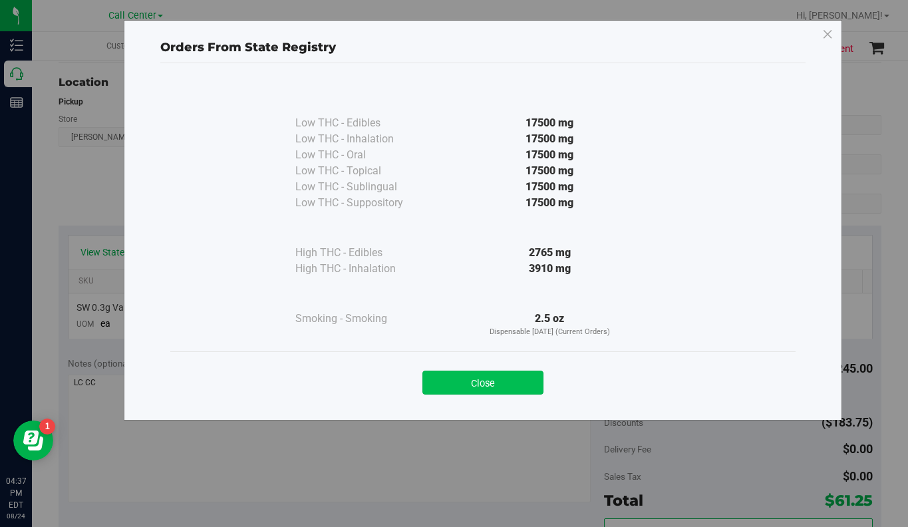
click at [462, 381] on button "Close" at bounding box center [482, 382] width 121 height 24
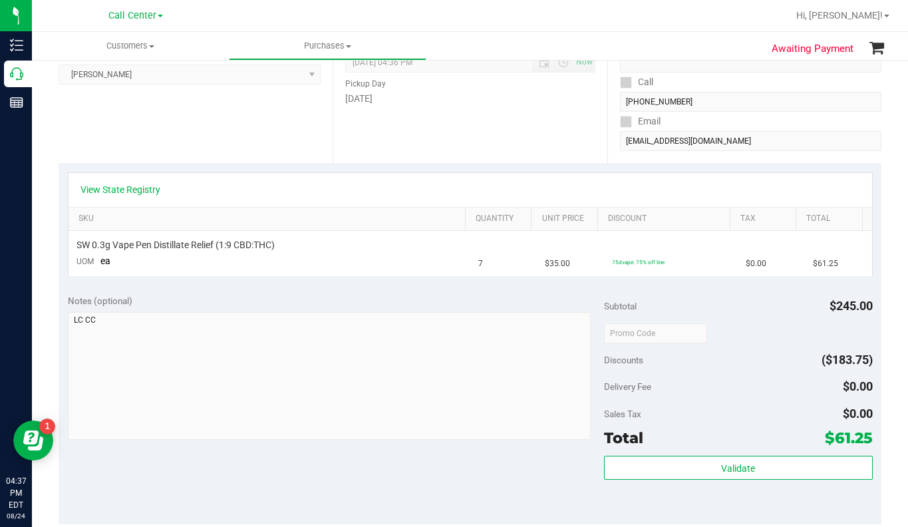
scroll to position [67, 0]
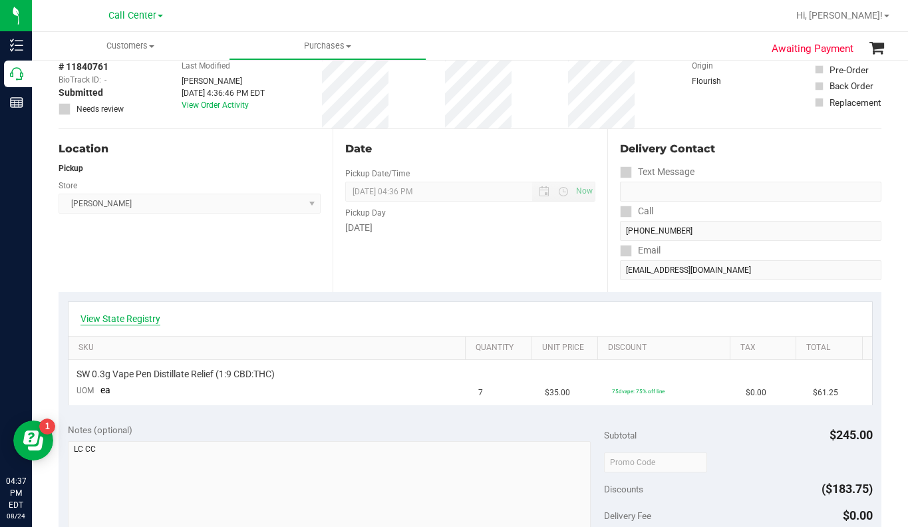
click at [127, 312] on link "View State Registry" at bounding box center [120, 318] width 80 height 13
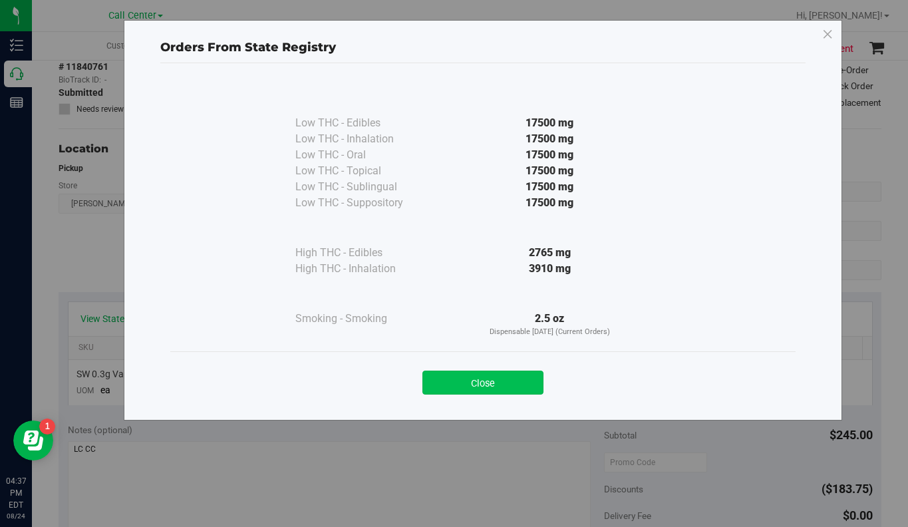
click at [453, 384] on button "Close" at bounding box center [482, 382] width 121 height 24
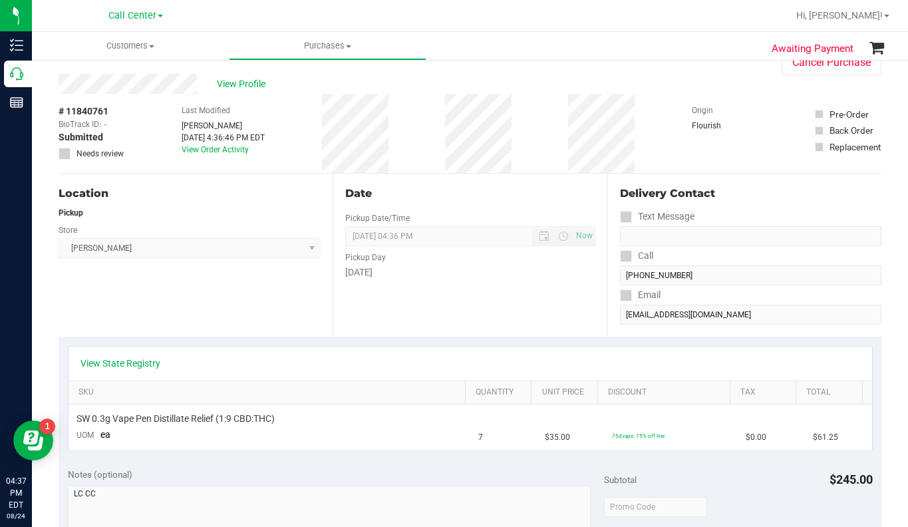
scroll to position [0, 0]
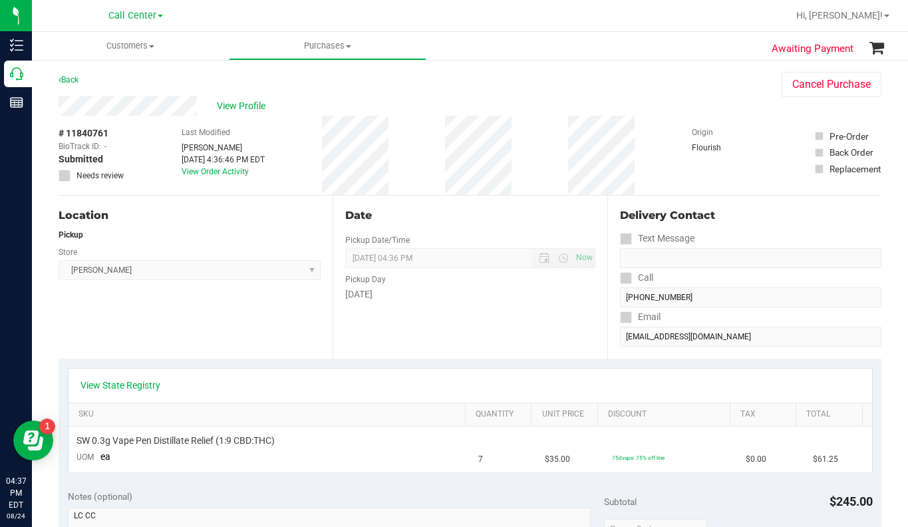
click at [132, 331] on div "Location Pickup Store Summerfield WC Select Store Bonita Springs WC Boynton Bea…" at bounding box center [196, 277] width 274 height 163
click at [737, 215] on div "Delivery Contact" at bounding box center [750, 215] width 261 height 16
click at [228, 106] on span "View Profile" at bounding box center [243, 106] width 53 height 14
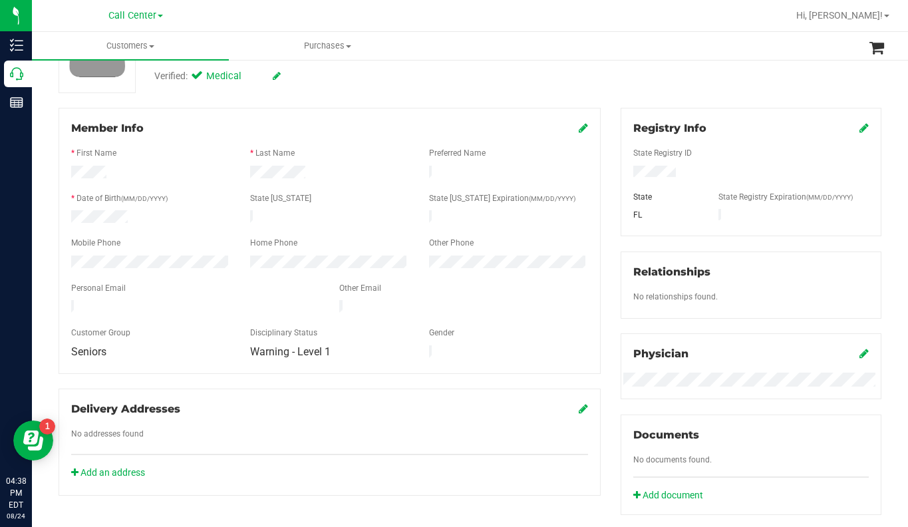
scroll to position [399, 0]
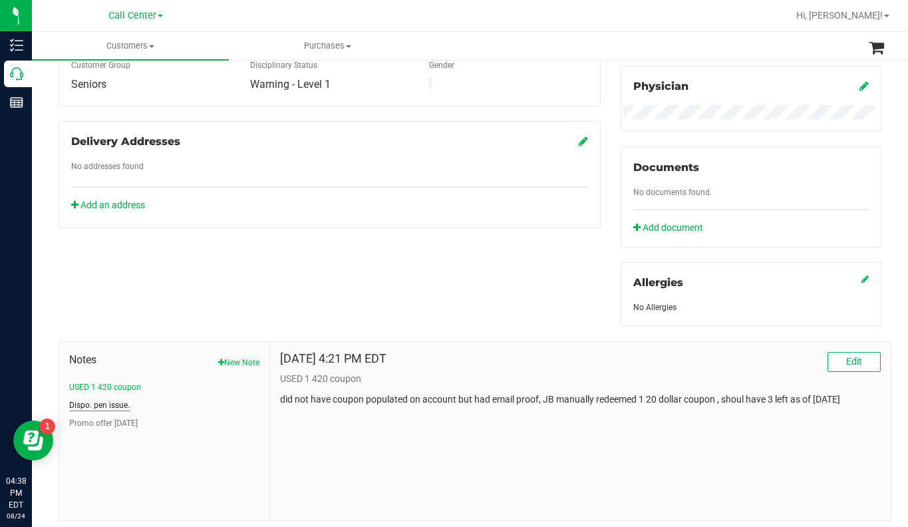
click at [94, 403] on button "Dispo. pen issue." at bounding box center [99, 405] width 61 height 12
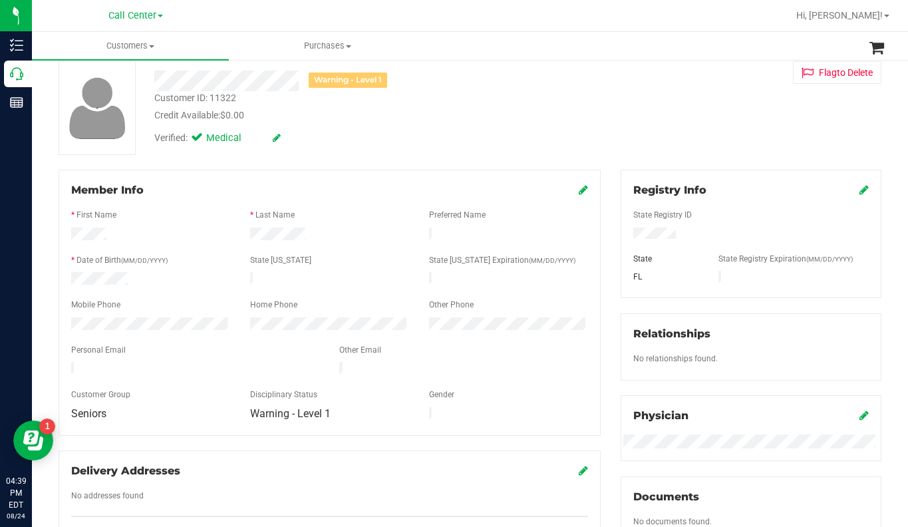
scroll to position [0, 0]
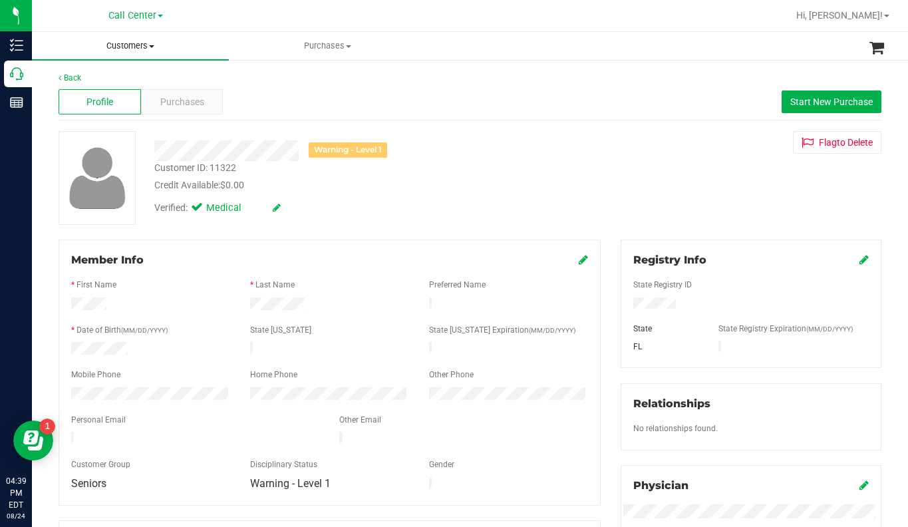
click at [152, 47] on span at bounding box center [151, 46] width 5 height 3
click at [107, 77] on span "All customers" at bounding box center [80, 79] width 96 height 11
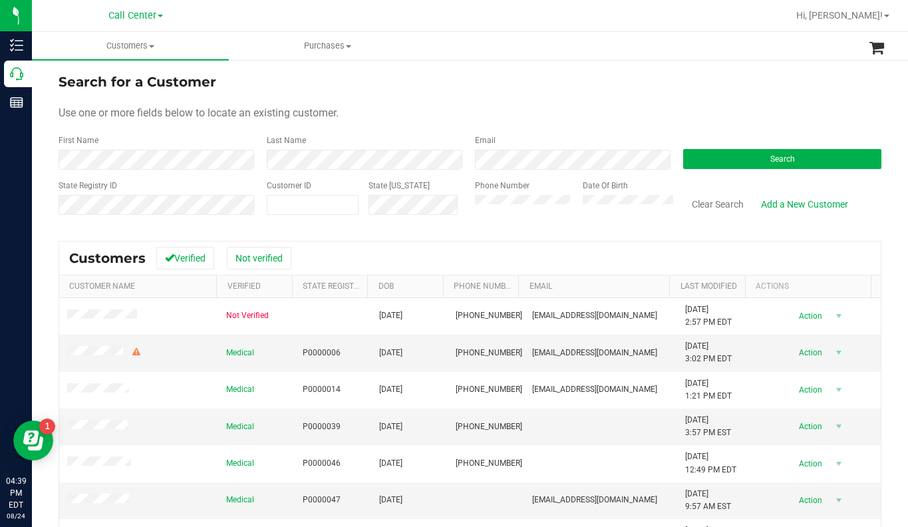
click at [418, 115] on div "Use one or more fields below to locate an existing customer." at bounding box center [470, 113] width 823 height 16
click at [291, 206] on span at bounding box center [313, 205] width 92 height 20
type input "206556"
click at [689, 164] on button "Search" at bounding box center [782, 159] width 198 height 20
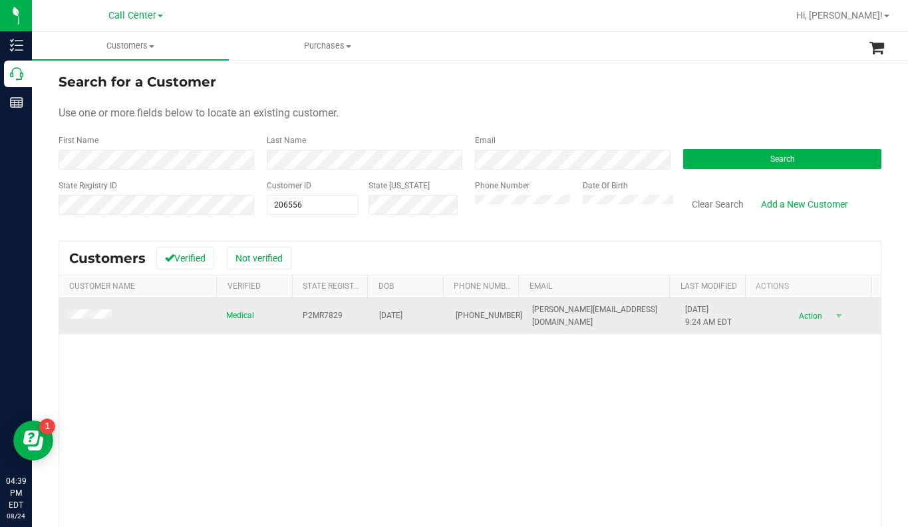
click at [87, 321] on span at bounding box center [91, 315] width 49 height 13
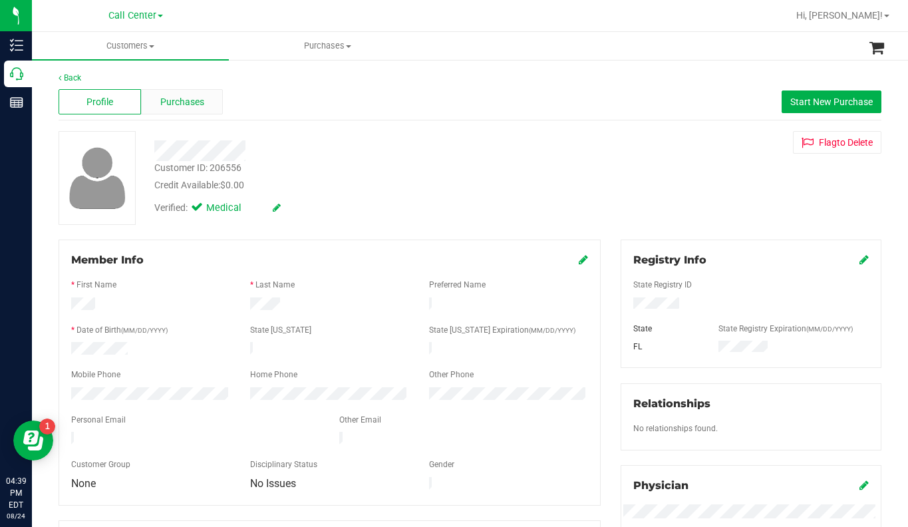
click at [168, 101] on span "Purchases" at bounding box center [182, 102] width 44 height 14
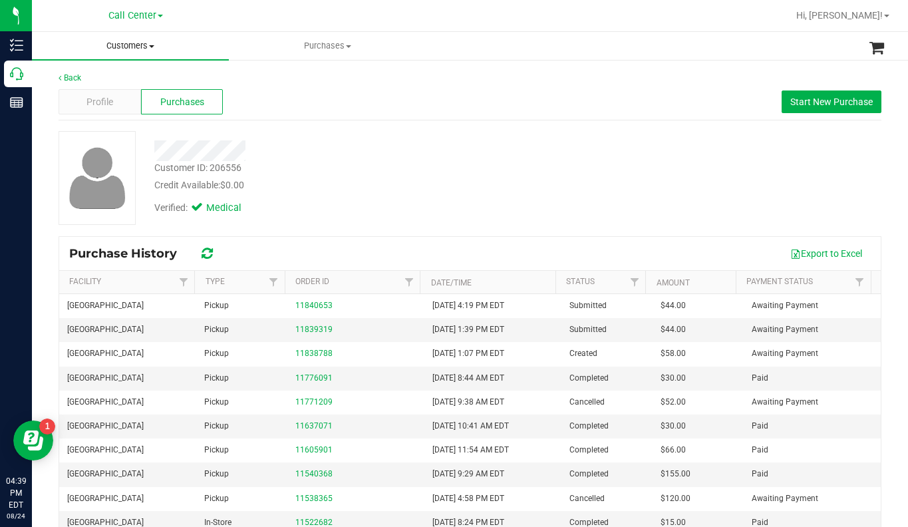
click at [150, 47] on span at bounding box center [151, 46] width 5 height 3
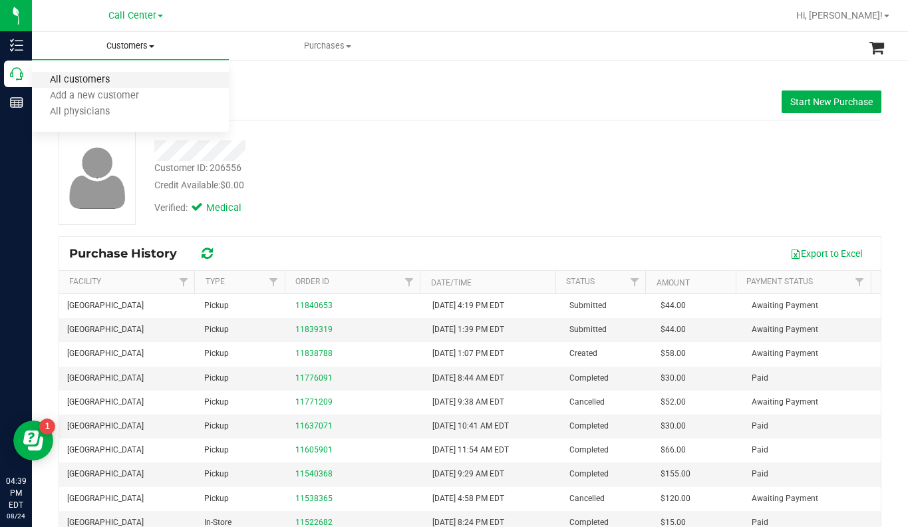
click at [96, 80] on span "All customers" at bounding box center [80, 79] width 96 height 11
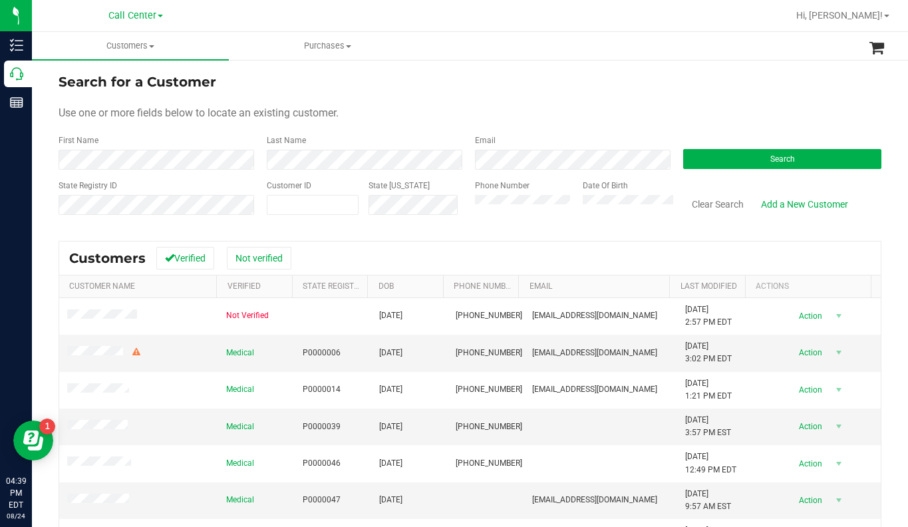
click at [426, 94] on form "Search for a Customer Use one or more fields below to locate an existing custom…" at bounding box center [470, 149] width 823 height 155
click at [691, 104] on form "Search for a Customer Use one or more fields below to locate an existing custom…" at bounding box center [470, 149] width 823 height 155
click at [730, 159] on button "Search" at bounding box center [782, 159] width 198 height 20
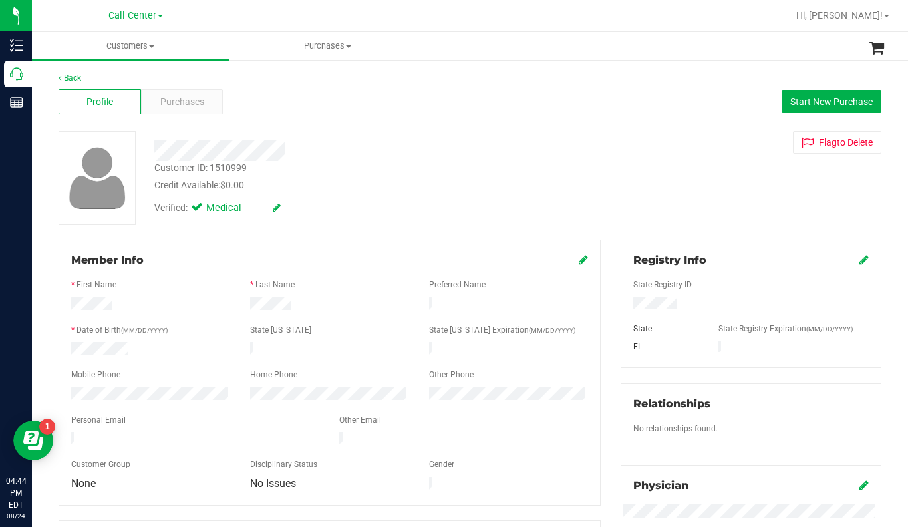
click at [394, 190] on div "Credit Available: $0.00" at bounding box center [355, 185] width 402 height 14
click at [716, 182] on div "Customer ID: 1510999 Credit Available: $0.00 Verified: Medical Flag to Delete" at bounding box center [470, 178] width 843 height 94
click at [688, 196] on div "Customer ID: 1510999 Credit Available: $0.00 Verified: Medical Flag to Delete" at bounding box center [470, 178] width 843 height 94
click at [757, 215] on div "Customer ID: 1510999 Credit Available: $0.00 Verified: Medical Flag to Delete" at bounding box center [470, 178] width 843 height 94
click at [153, 47] on span at bounding box center [151, 46] width 5 height 3
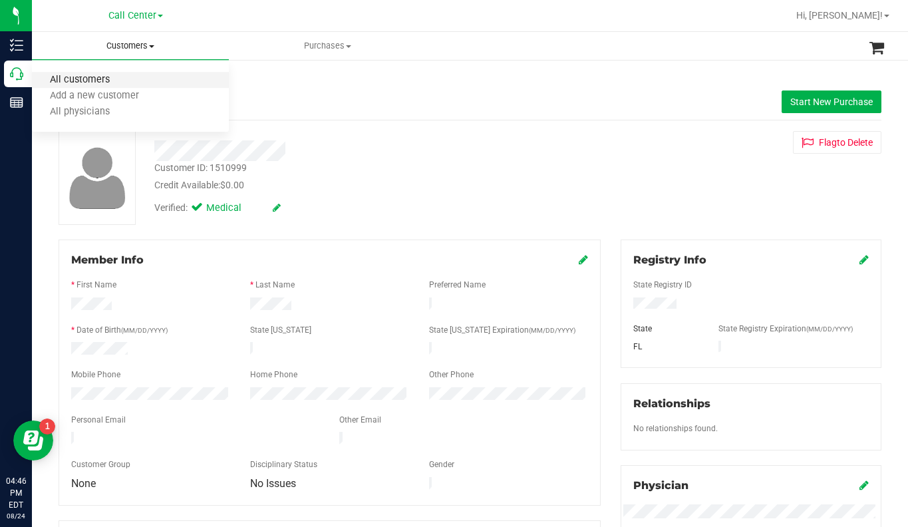
click at [115, 80] on span "All customers" at bounding box center [80, 79] width 96 height 11
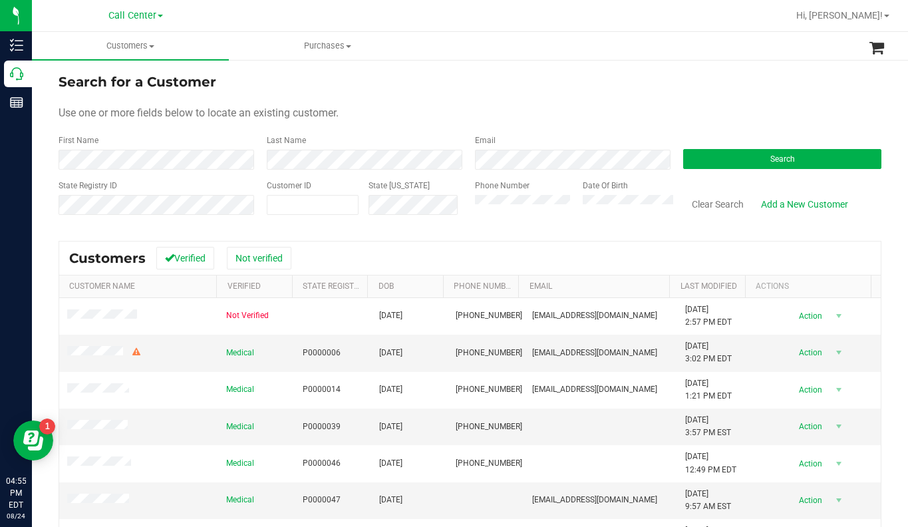
click at [690, 120] on div "Use one or more fields below to locate an existing customer." at bounding box center [470, 113] width 823 height 16
click at [770, 160] on span "Search" at bounding box center [782, 158] width 25 height 9
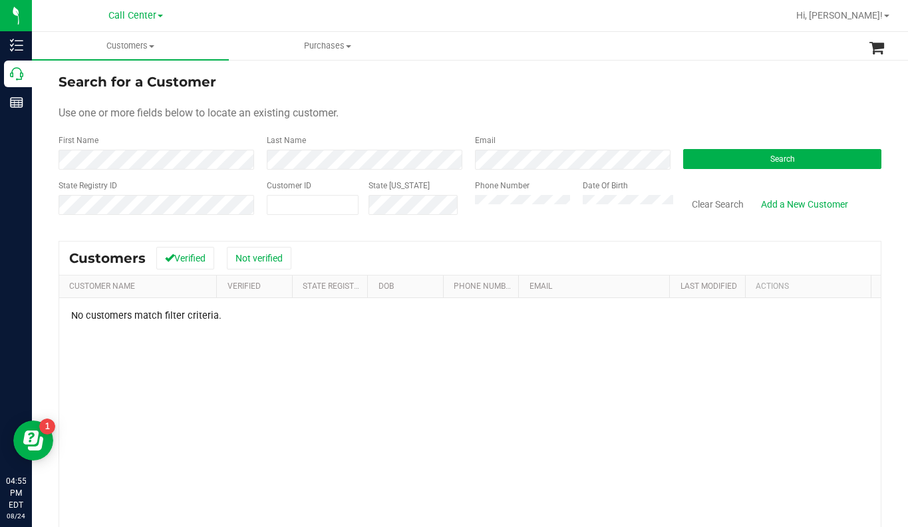
click at [513, 105] on div "Use one or more fields below to locate an existing customer." at bounding box center [470, 113] width 823 height 16
click at [700, 93] on form "Search for a Customer Use one or more fields below to locate an existing custom…" at bounding box center [470, 149] width 823 height 155
click at [316, 201] on span at bounding box center [313, 205] width 92 height 20
type input "206556"
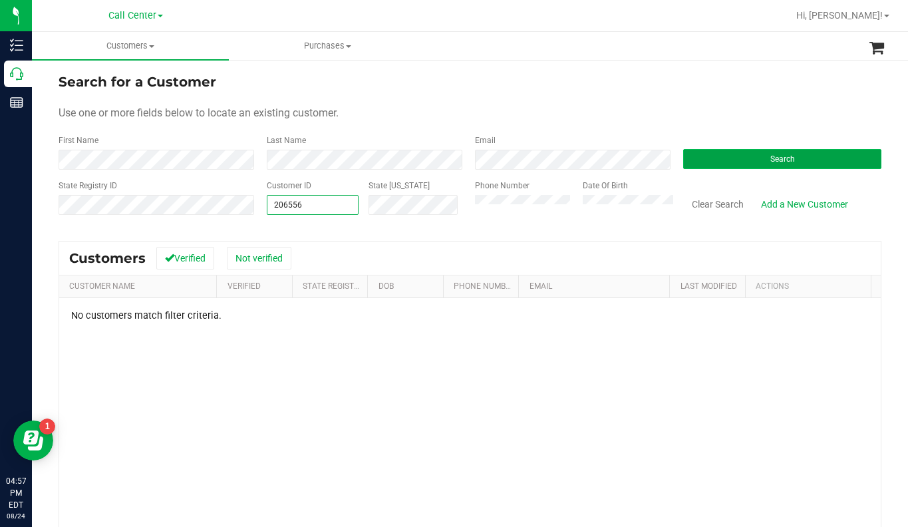
click at [710, 164] on button "Search" at bounding box center [782, 159] width 198 height 20
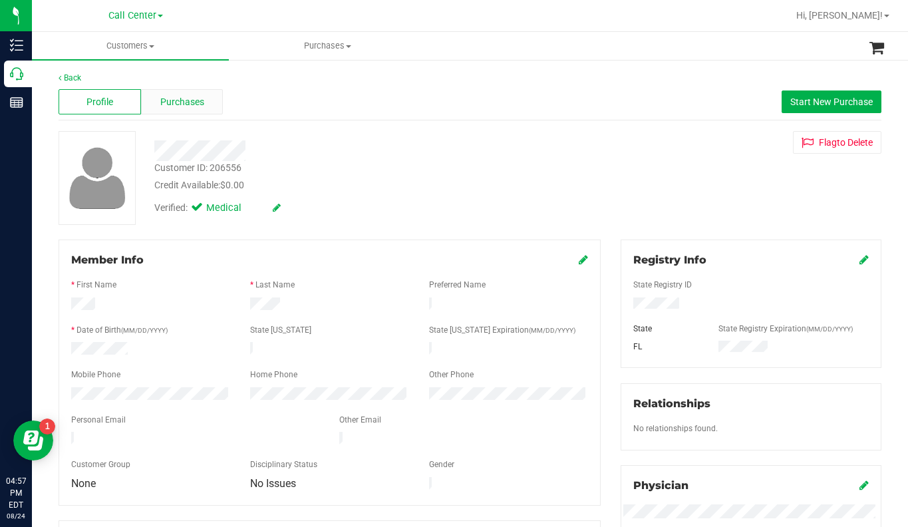
click at [164, 98] on span "Purchases" at bounding box center [182, 102] width 44 height 14
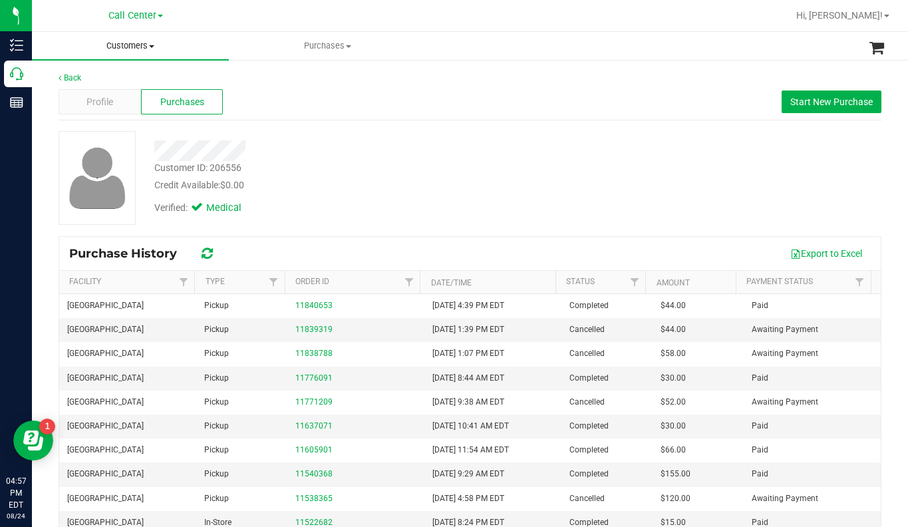
click at [152, 52] on uib-tab-heading "Customers All customers Add a new customer All physicians" at bounding box center [130, 46] width 197 height 28
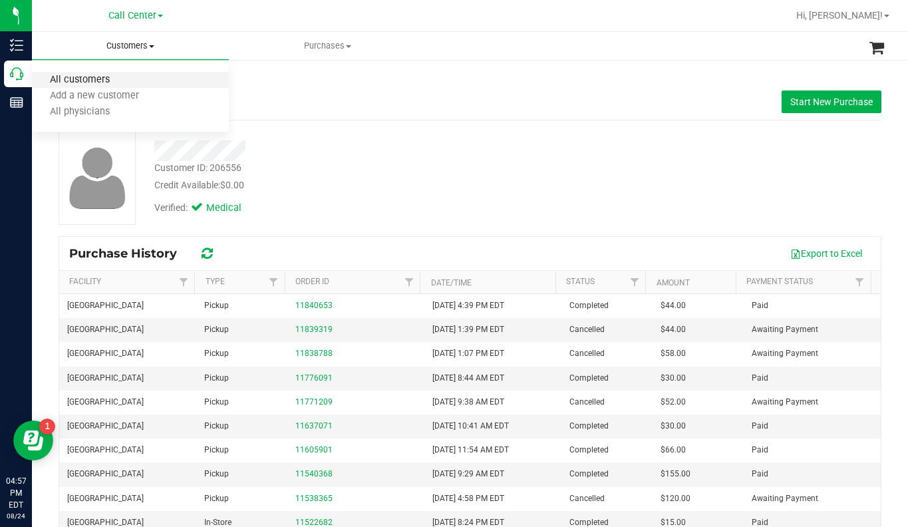
click at [98, 76] on span "All customers" at bounding box center [80, 79] width 96 height 11
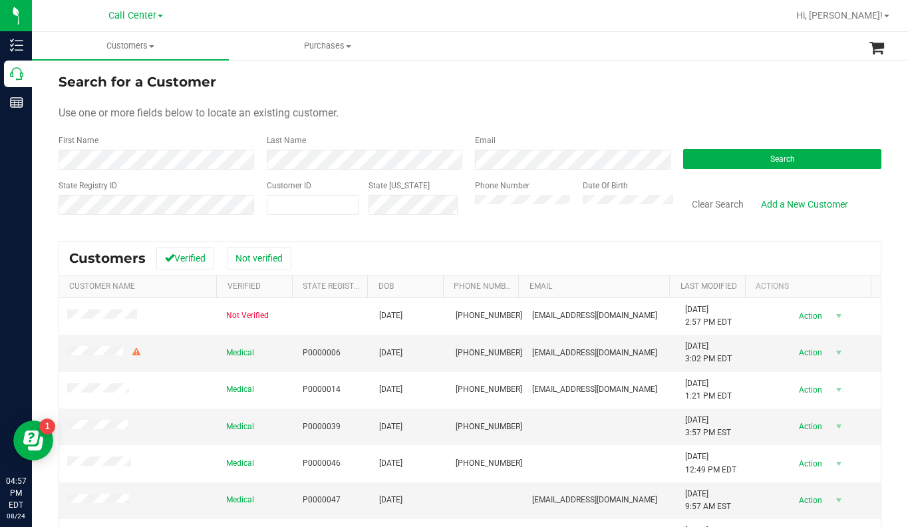
click at [649, 107] on div "Use one or more fields below to locate an existing customer." at bounding box center [470, 113] width 823 height 16
click at [880, 17] on span "Hi, [PERSON_NAME]!" at bounding box center [839, 15] width 86 height 11
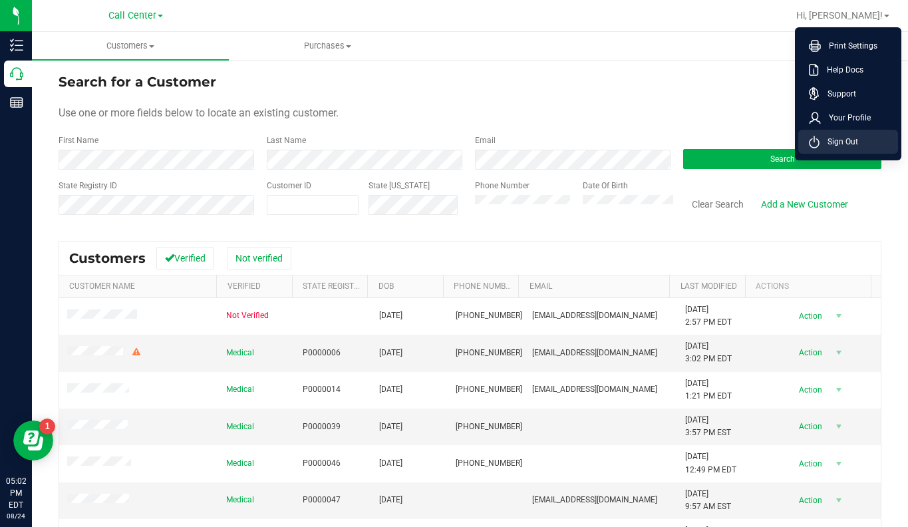
click at [832, 141] on span "Sign Out" at bounding box center [838, 141] width 39 height 13
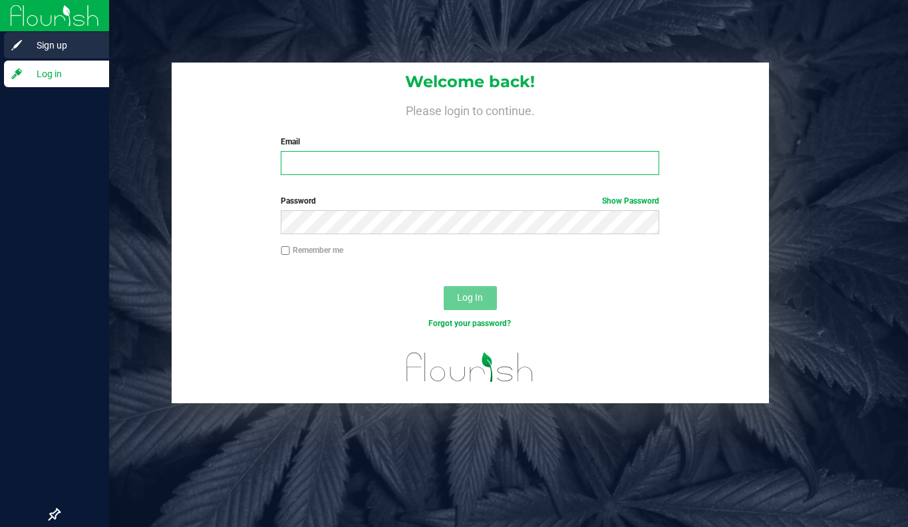
type input "[EMAIL_ADDRESS][DOMAIN_NAME]"
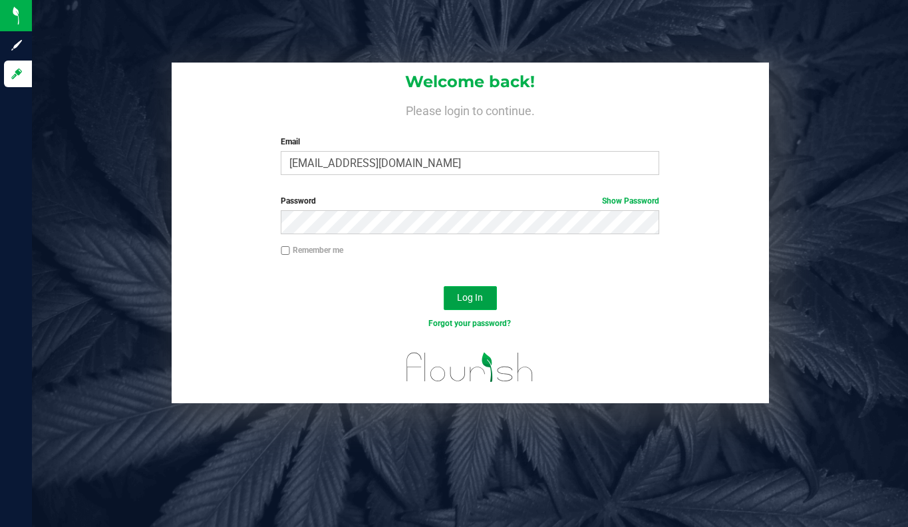
click at [469, 303] on span "Log In" at bounding box center [470, 297] width 26 height 11
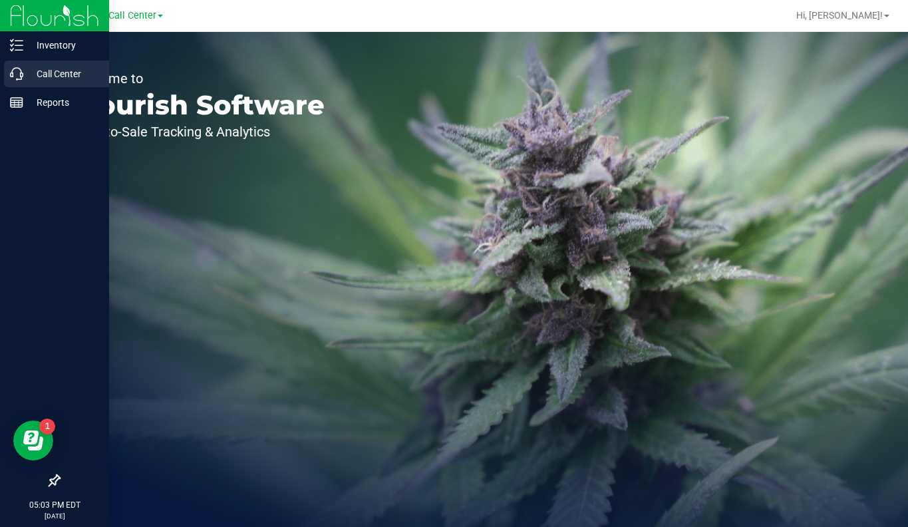
click at [24, 76] on p "Call Center" at bounding box center [63, 74] width 80 height 16
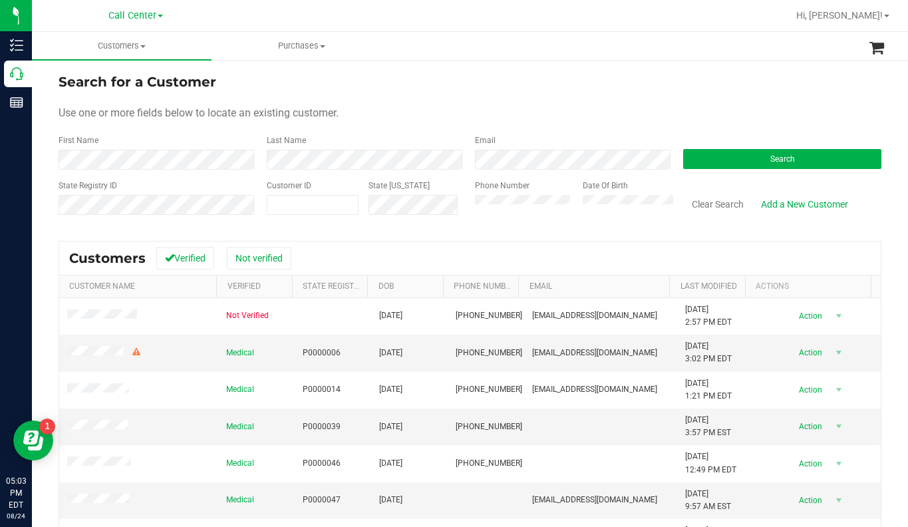
click at [745, 114] on div "Use one or more fields below to locate an existing customer." at bounding box center [470, 113] width 823 height 16
click at [300, 203] on span at bounding box center [313, 205] width 92 height 20
type input "1554724"
click at [725, 157] on button "Search" at bounding box center [782, 159] width 198 height 20
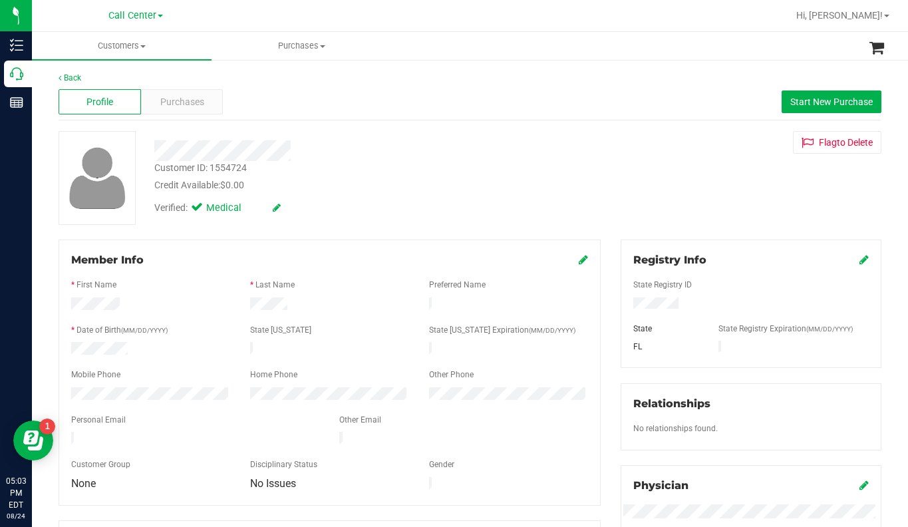
click at [676, 188] on div "Customer ID: 1554724 Credit Available: $0.00 Verified: Medical Flag to Delete" at bounding box center [470, 178] width 843 height 94
click at [183, 102] on span "Purchases" at bounding box center [182, 102] width 44 height 14
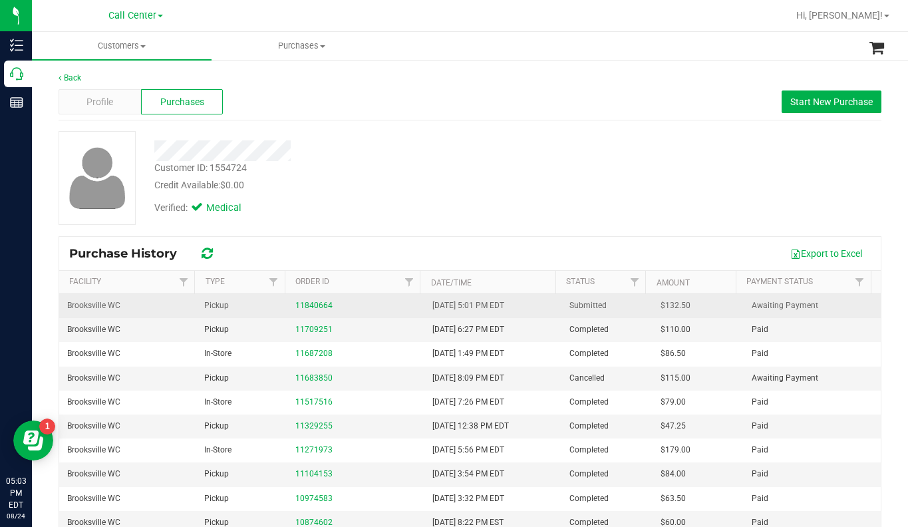
click at [306, 299] on div "11840664" at bounding box center [355, 305] width 121 height 13
click at [302, 310] on div "11840664" at bounding box center [355, 305] width 121 height 13
click at [307, 303] on link "11840664" at bounding box center [313, 305] width 37 height 9
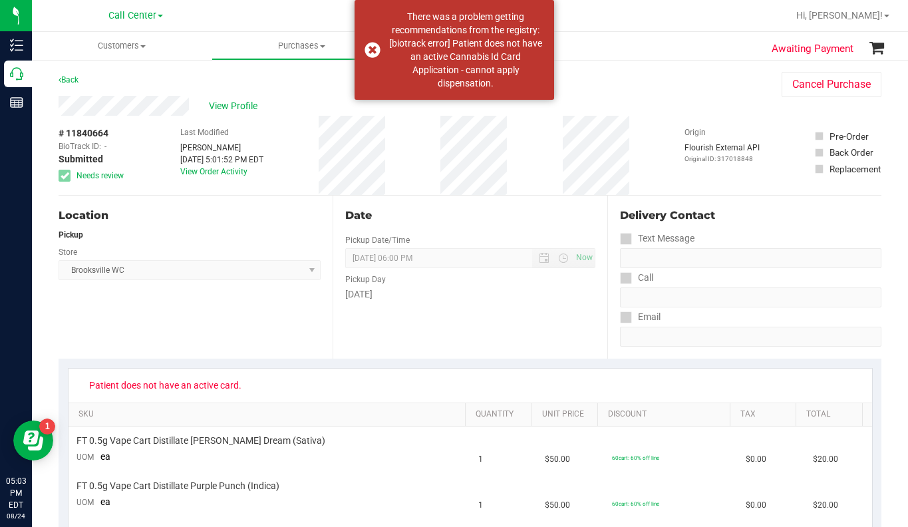
click at [747, 102] on div "View Profile # 11840664 BioTrack ID: - Submitted Needs review Last Modified Amy…" at bounding box center [470, 146] width 823 height 100
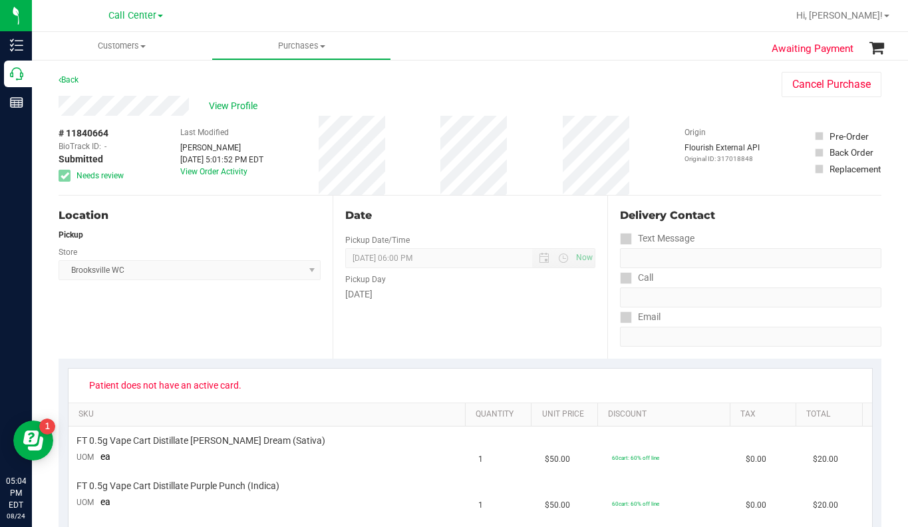
click at [694, 120] on div "Origin Flourish External API Original ID: 317018848" at bounding box center [721, 155] width 75 height 79
click at [713, 104] on div "View Profile" at bounding box center [407, 106] width 696 height 20
click at [239, 108] on span "View Profile" at bounding box center [235, 106] width 53 height 14
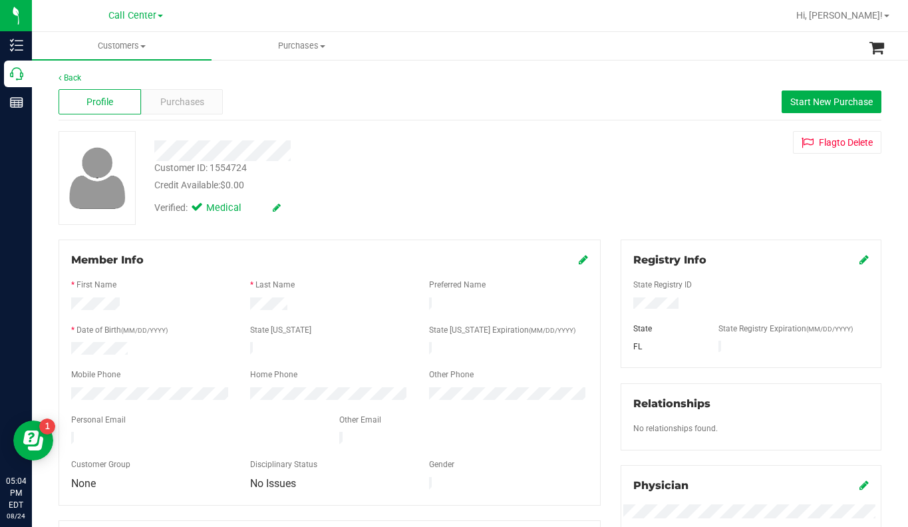
click at [684, 198] on div "Customer ID: 1554724 Credit Available: $0.00 Verified: Medical Flag to Delete" at bounding box center [470, 178] width 843 height 94
click at [683, 228] on div "Back Profile Purchases Start New Purchase Customer ID: 1554724 Credit Available…" at bounding box center [470, 496] width 823 height 848
click at [185, 108] on span "Purchases" at bounding box center [182, 102] width 44 height 14
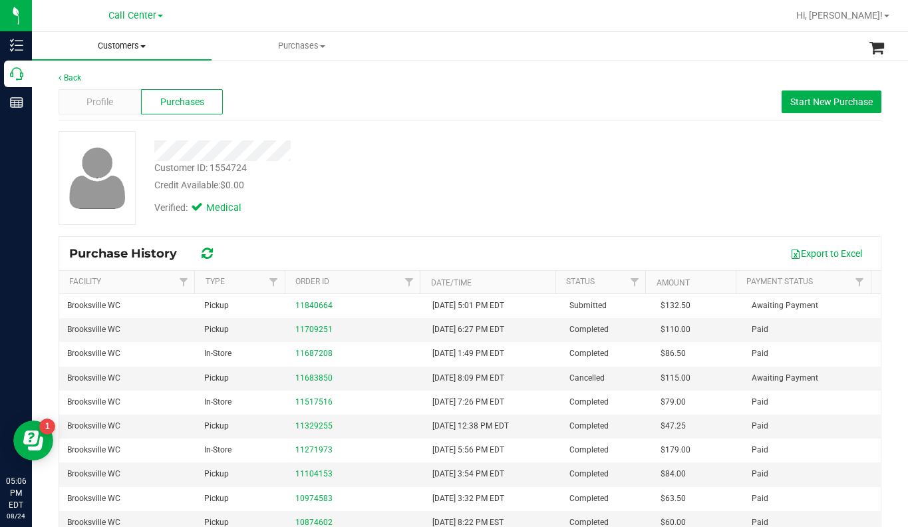
click at [142, 47] on span at bounding box center [142, 46] width 5 height 3
click at [111, 77] on span "All customers" at bounding box center [80, 79] width 96 height 11
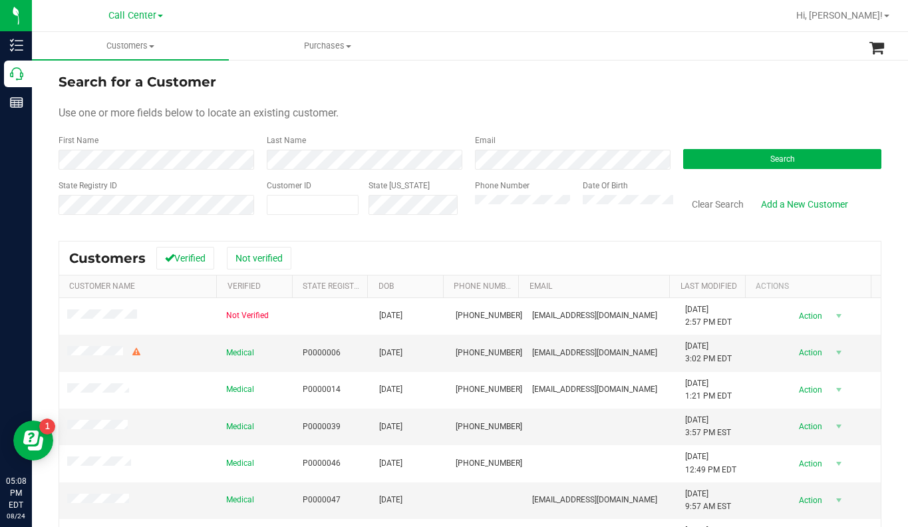
click at [805, 90] on div "Search for a Customer" at bounding box center [470, 82] width 823 height 20
click at [888, 15] on span at bounding box center [886, 16] width 5 height 3
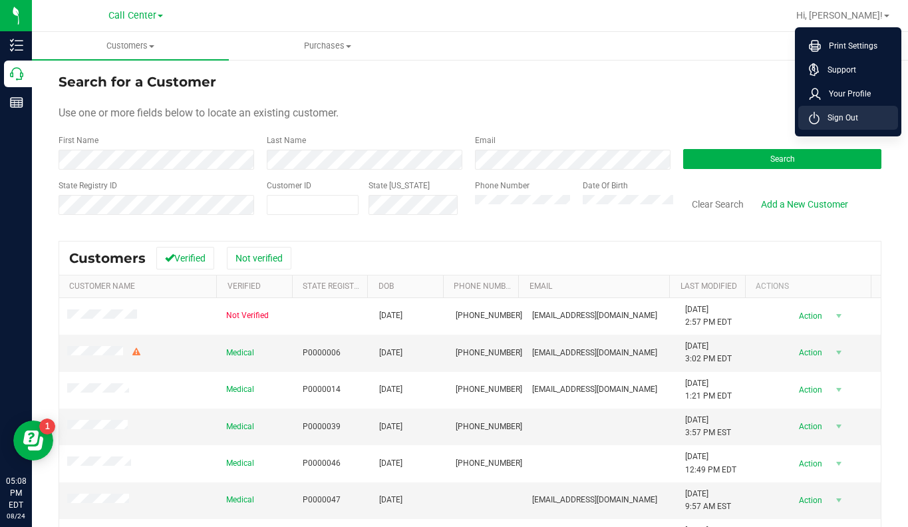
click at [855, 124] on span "Sign Out" at bounding box center [838, 117] width 39 height 13
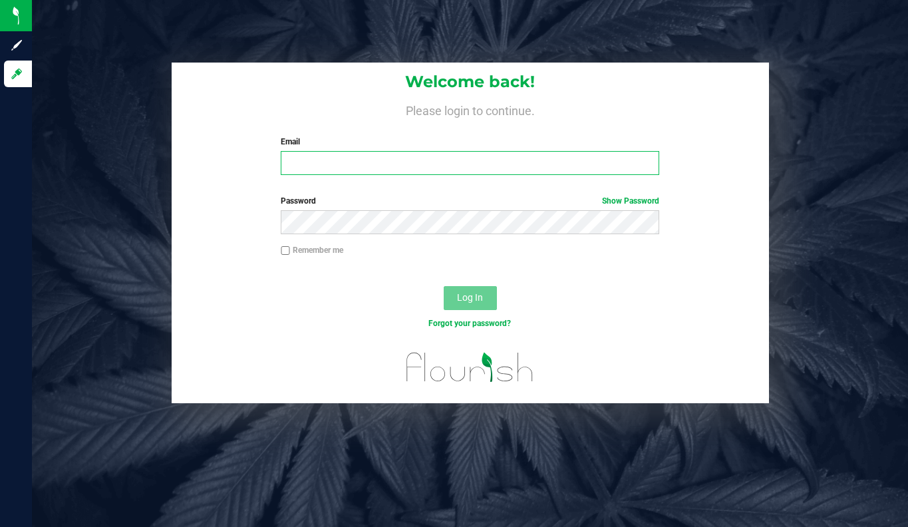
type input "[EMAIL_ADDRESS][DOMAIN_NAME]"
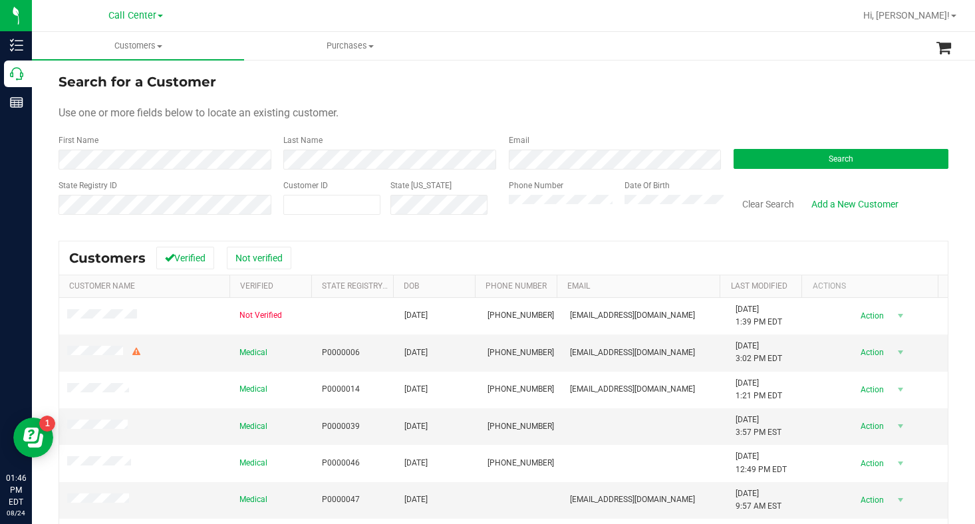
click at [158, 17] on span at bounding box center [160, 16] width 5 height 3
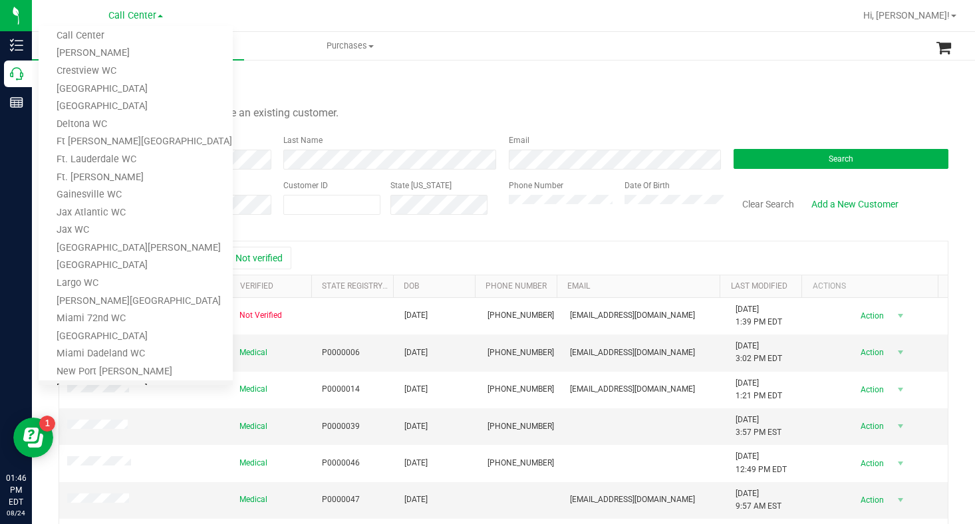
scroll to position [266, 0]
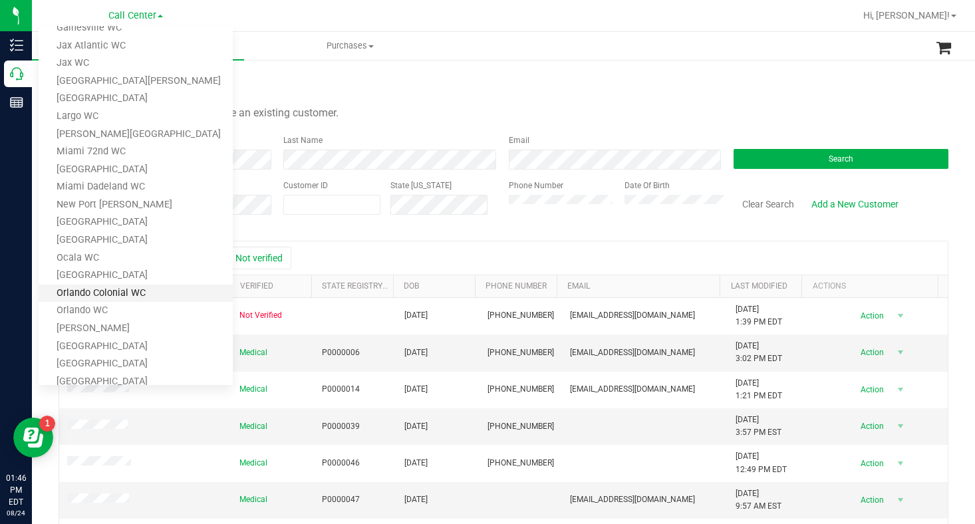
click at [65, 296] on link "Orlando Colonial WC" at bounding box center [136, 294] width 194 height 18
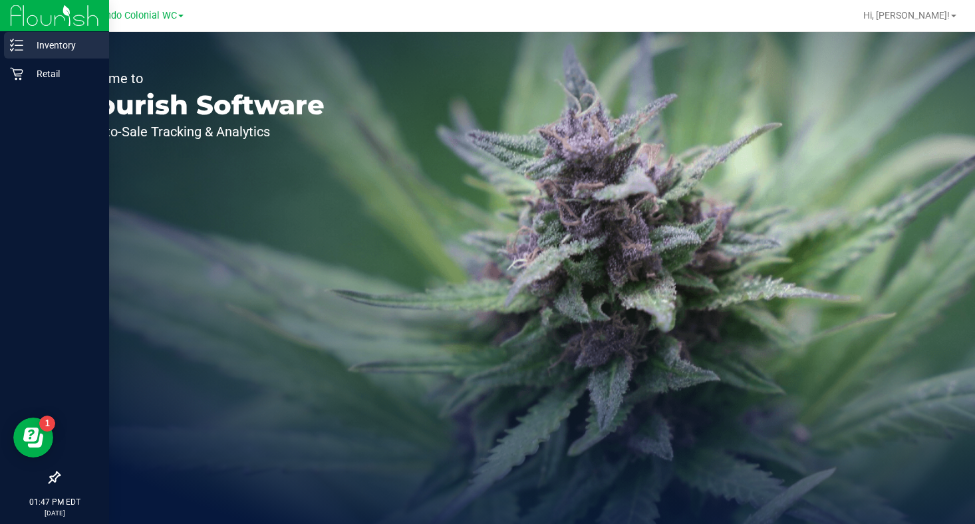
click at [51, 47] on p "Inventory" at bounding box center [63, 45] width 80 height 16
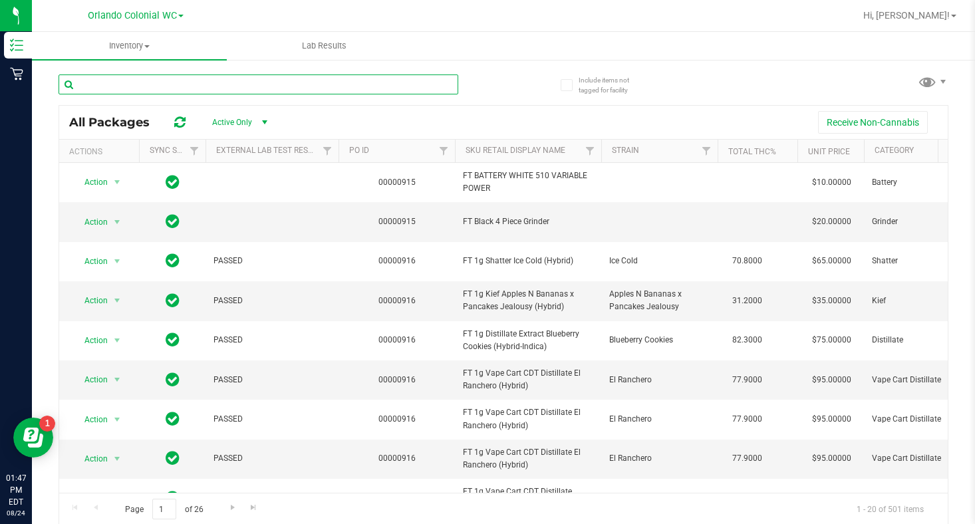
click at [124, 81] on input "text" at bounding box center [259, 84] width 400 height 20
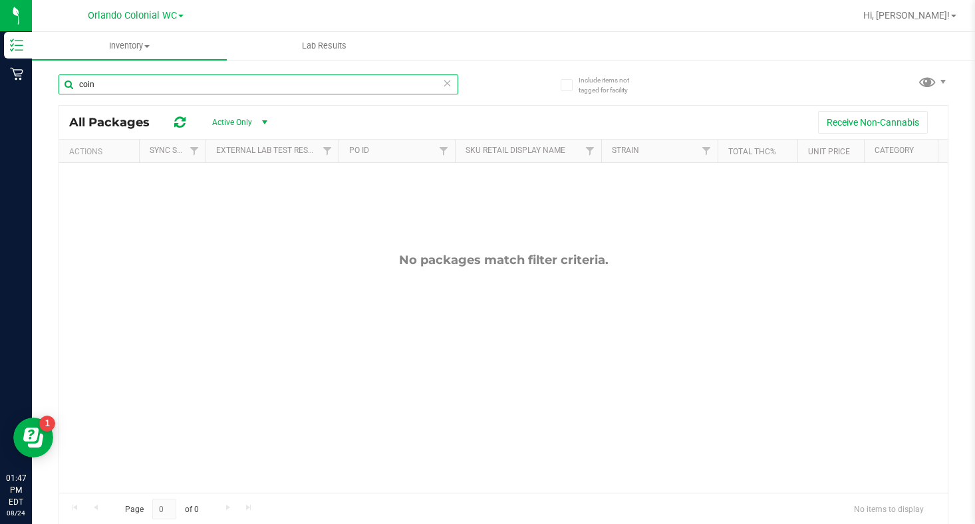
type input "coin"
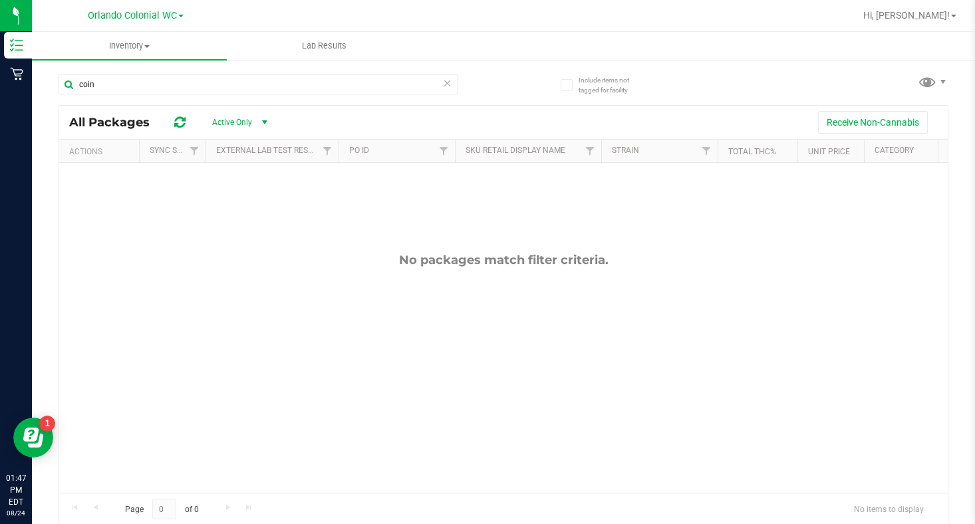
click at [184, 13] on div "Orlando Colonial WC Bonita Springs WC Boynton Beach WC Bradenton WC Brandon WC …" at bounding box center [136, 15] width 194 height 21
click at [182, 16] on span at bounding box center [180, 16] width 5 height 3
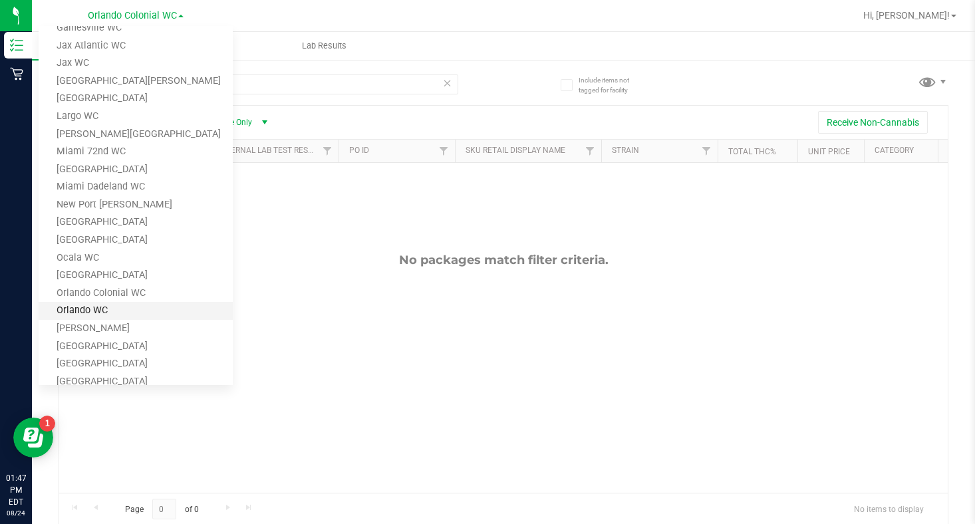
click at [88, 312] on link "Orlando WC" at bounding box center [136, 311] width 194 height 18
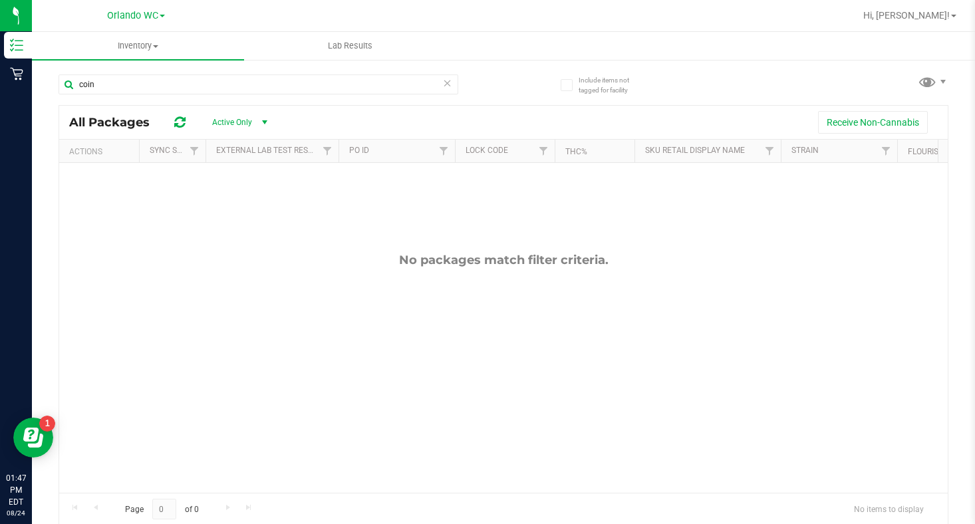
click at [162, 17] on span at bounding box center [162, 16] width 5 height 3
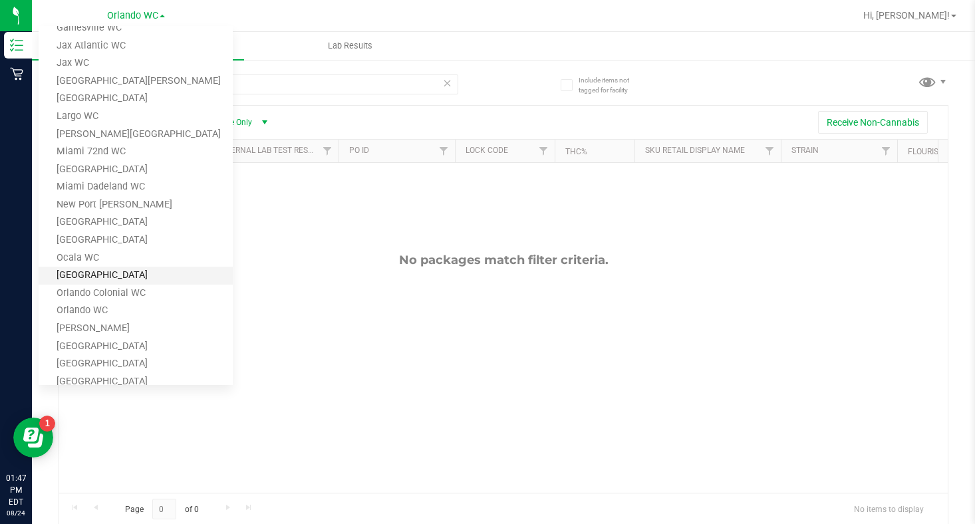
scroll to position [333, 0]
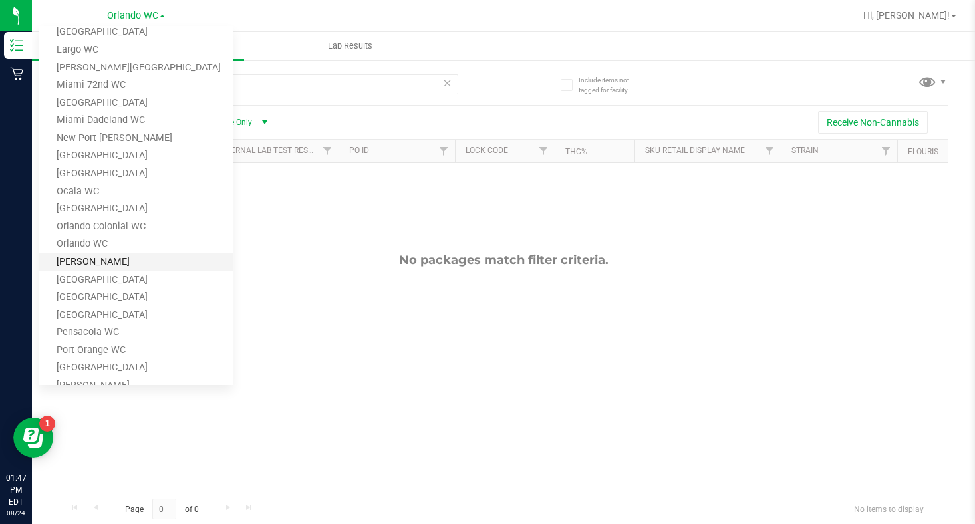
click at [88, 262] on link "Oviedo WC" at bounding box center [136, 262] width 194 height 18
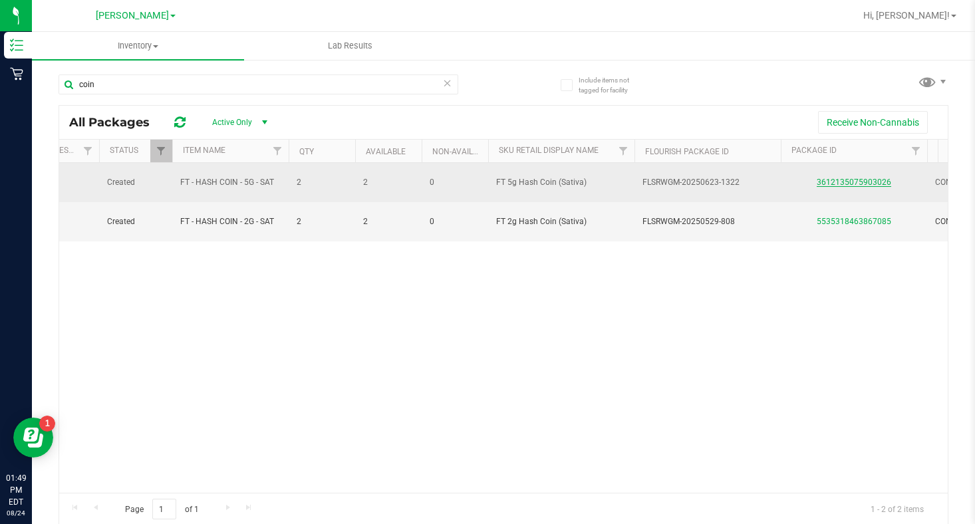
click at [851, 186] on link "3612135075903026" at bounding box center [854, 182] width 74 height 9
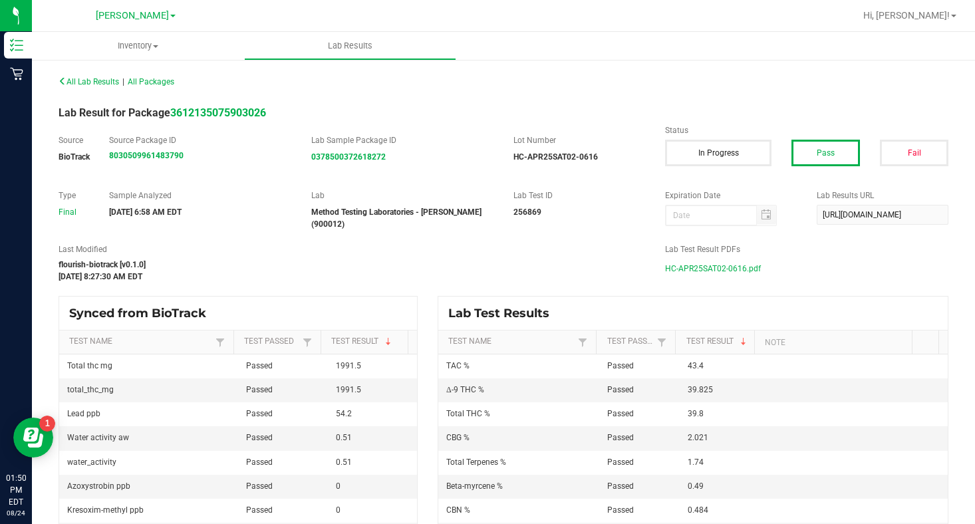
click at [690, 264] on span "HC-APR25SAT02-0616.pdf" at bounding box center [713, 269] width 96 height 20
click at [687, 263] on span "HC-APR25SAT02-0616.pdf" at bounding box center [713, 269] width 96 height 20
